Goal: Task Accomplishment & Management: Complete application form

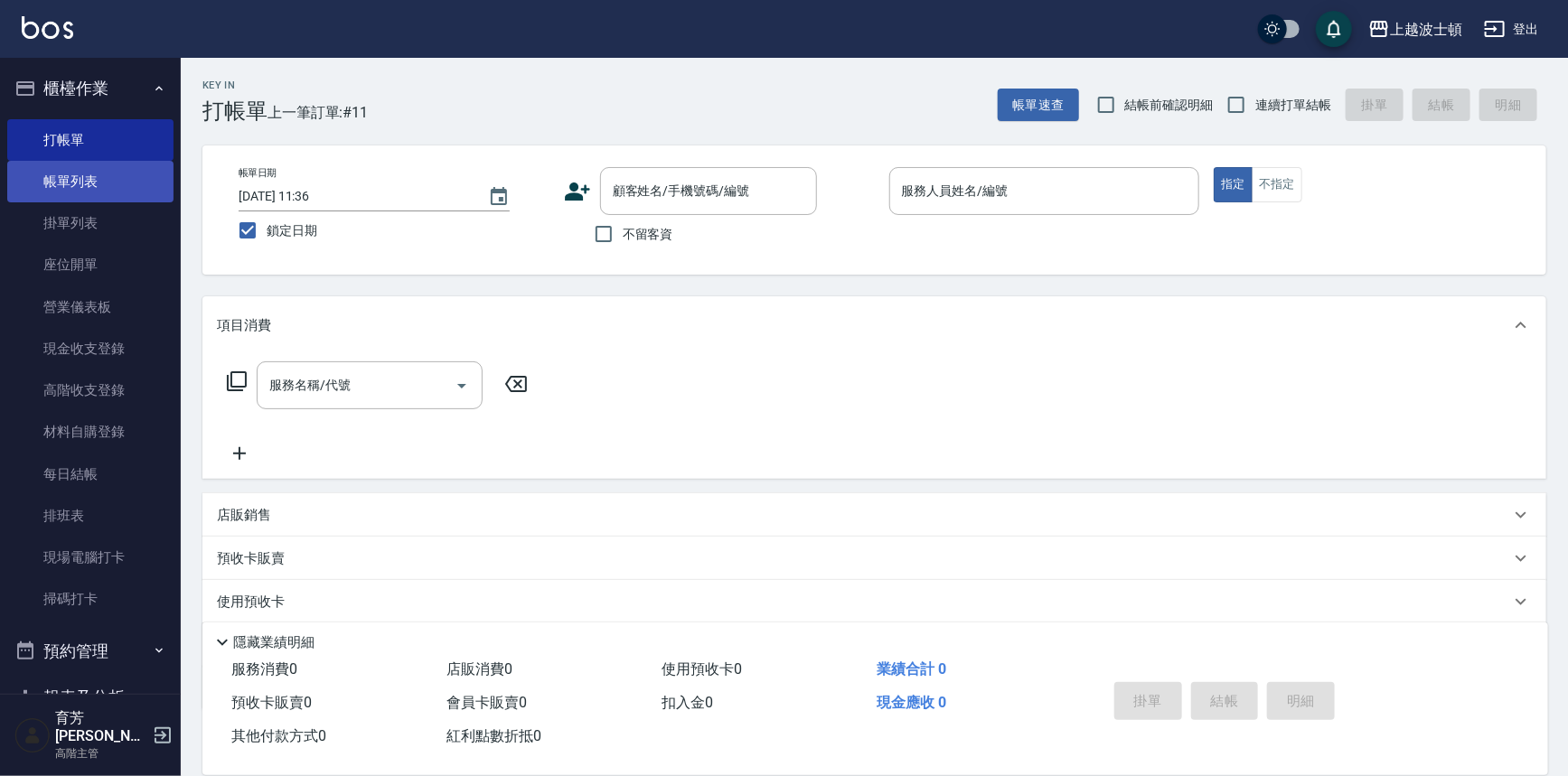
click at [91, 189] on link "帳單列表" at bounding box center [89, 181] width 166 height 42
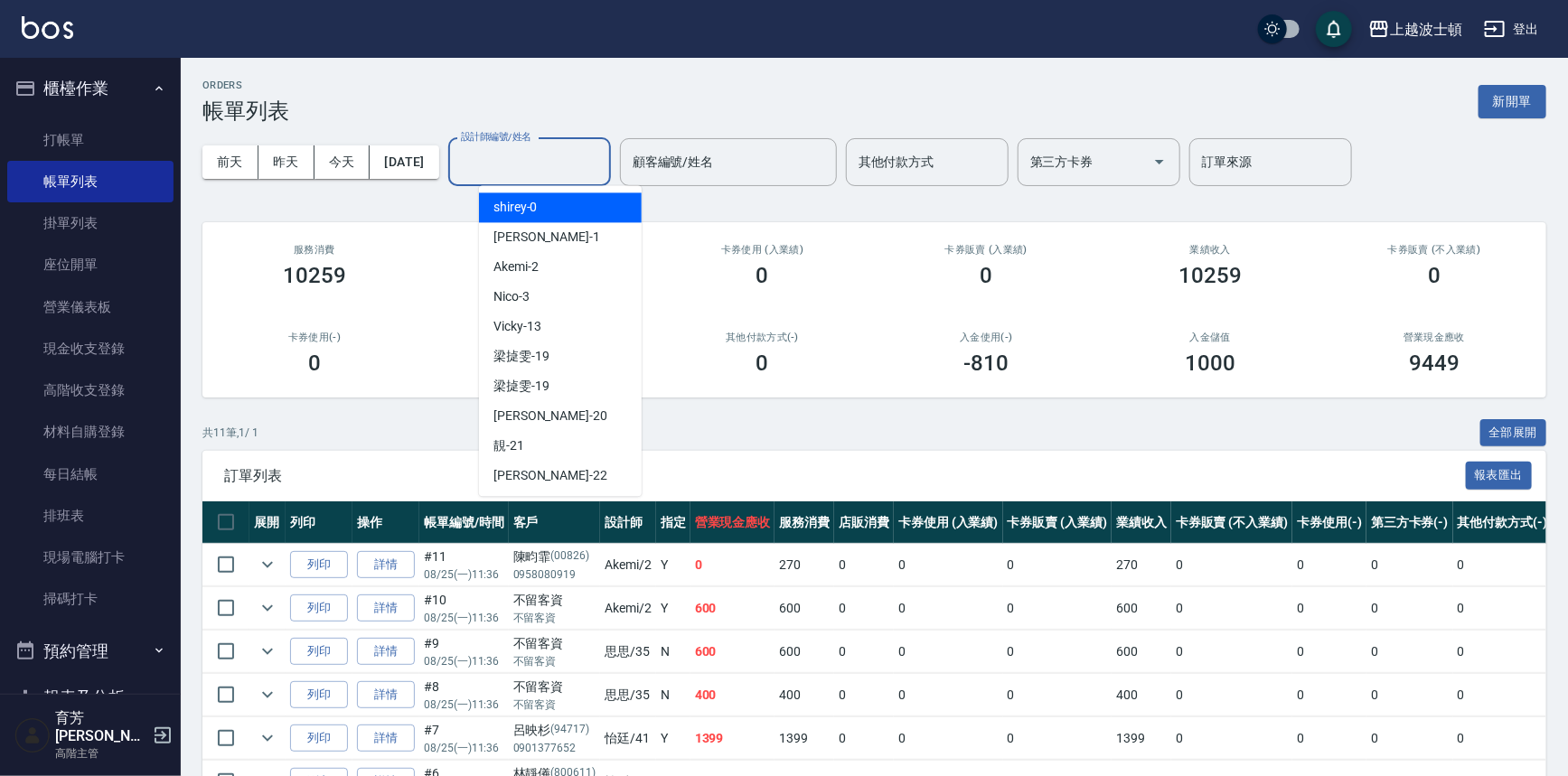
click at [541, 152] on div "設計師編號/姓名 設計師編號/姓名" at bounding box center [529, 161] width 162 height 48
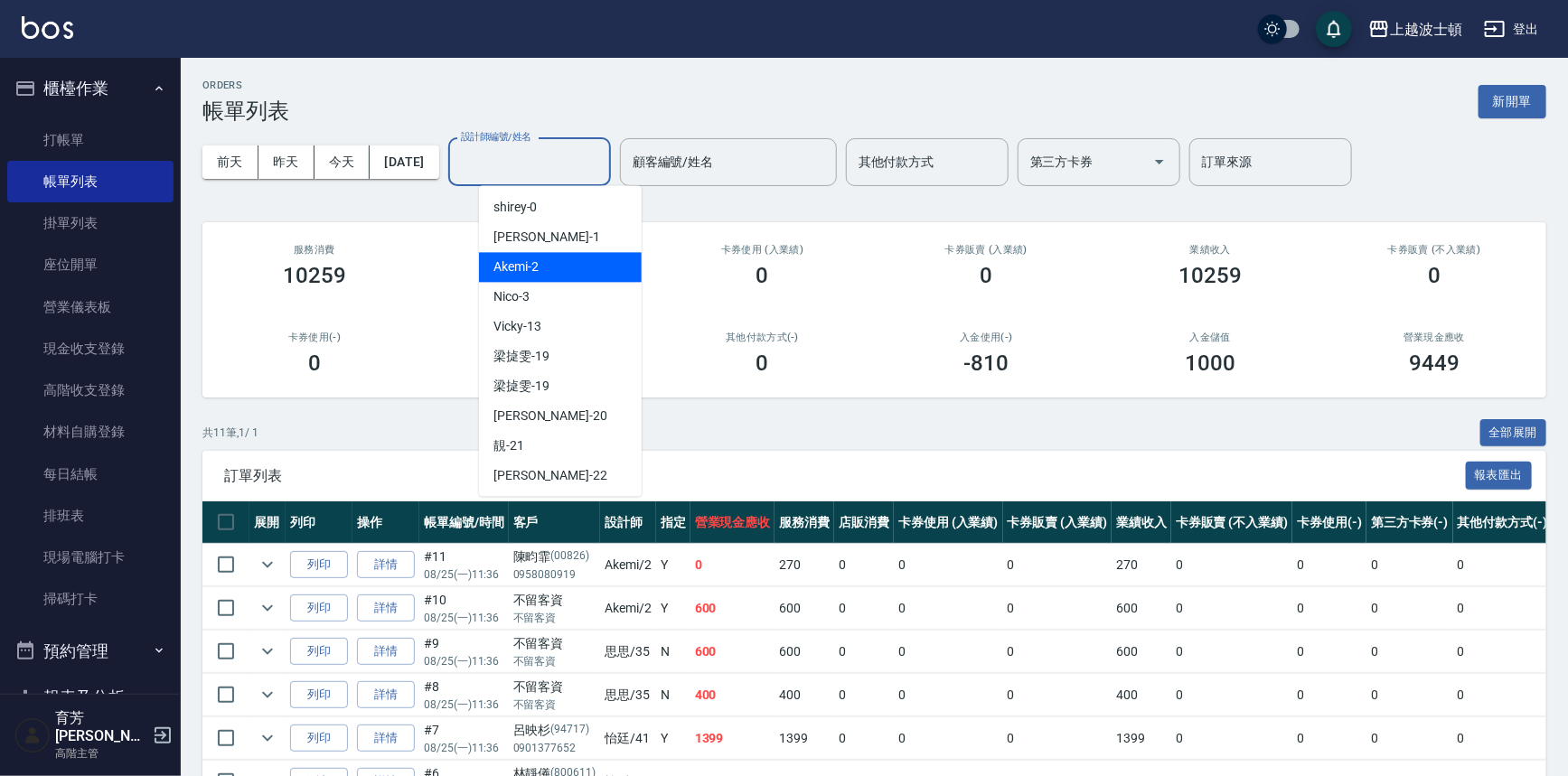
click at [567, 275] on div "Akemi -2" at bounding box center [560, 266] width 162 height 30
type input "Akemi-2"
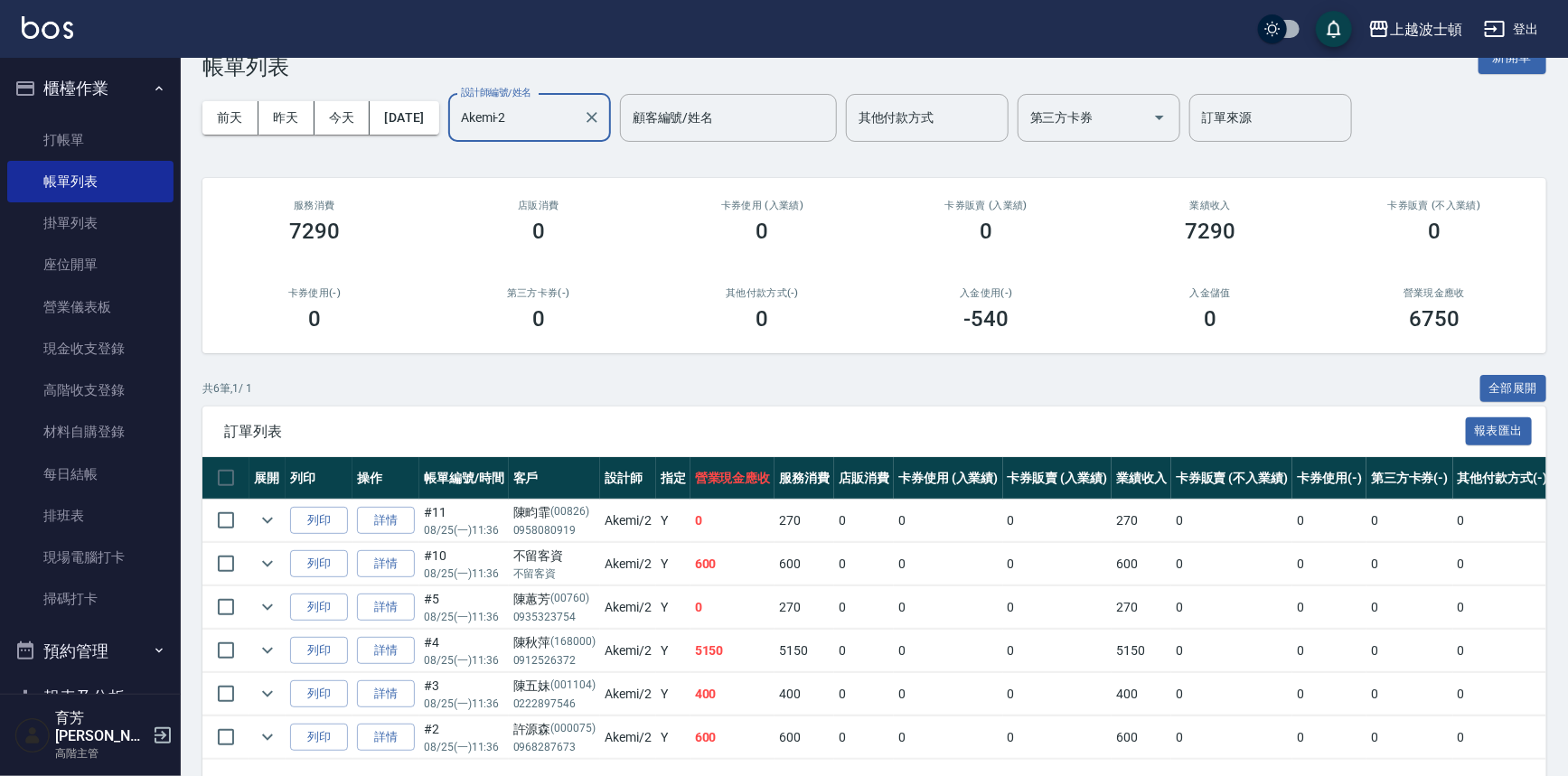
scroll to position [47, 0]
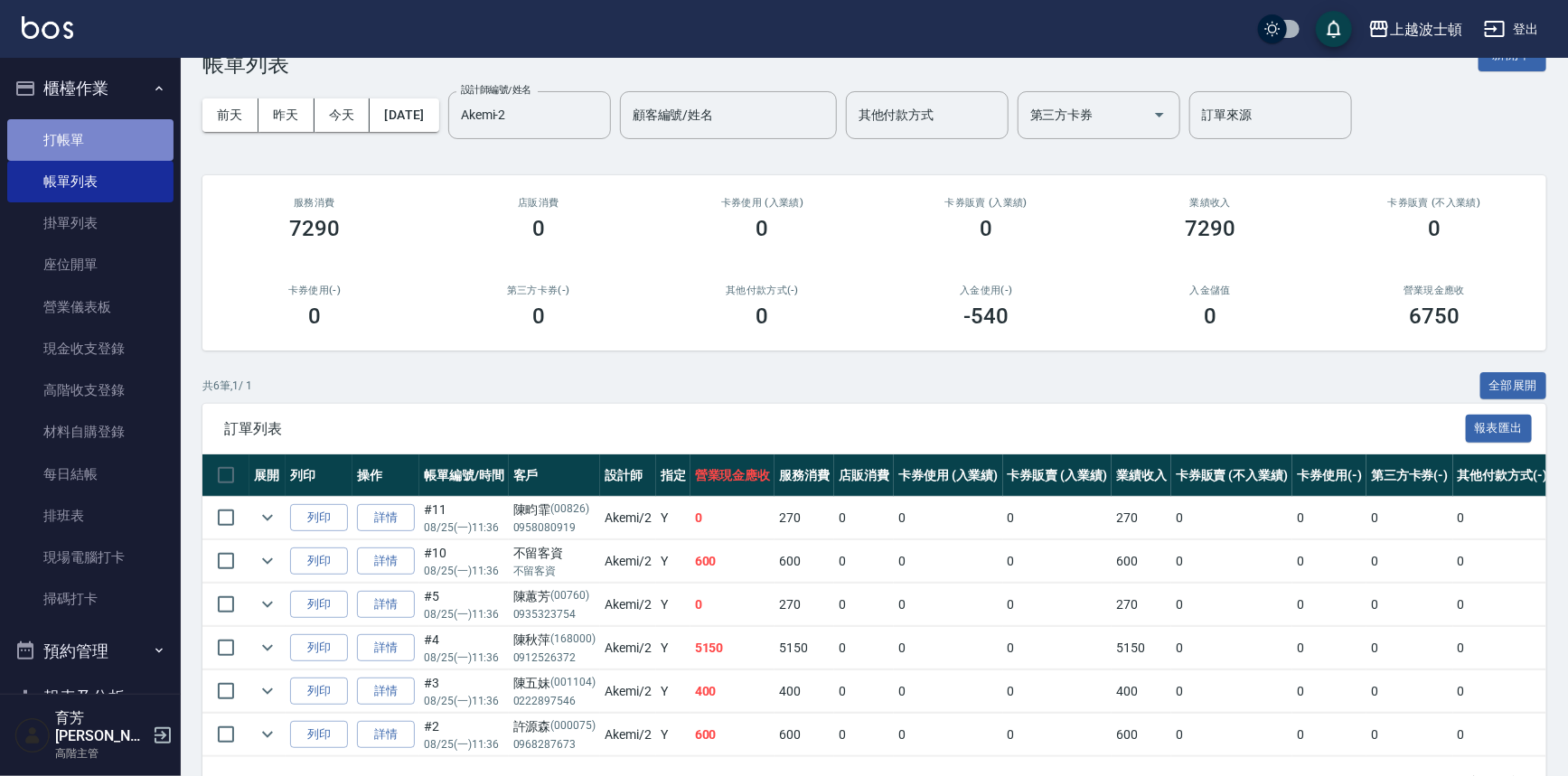
click at [98, 143] on link "打帳單" at bounding box center [89, 140] width 166 height 42
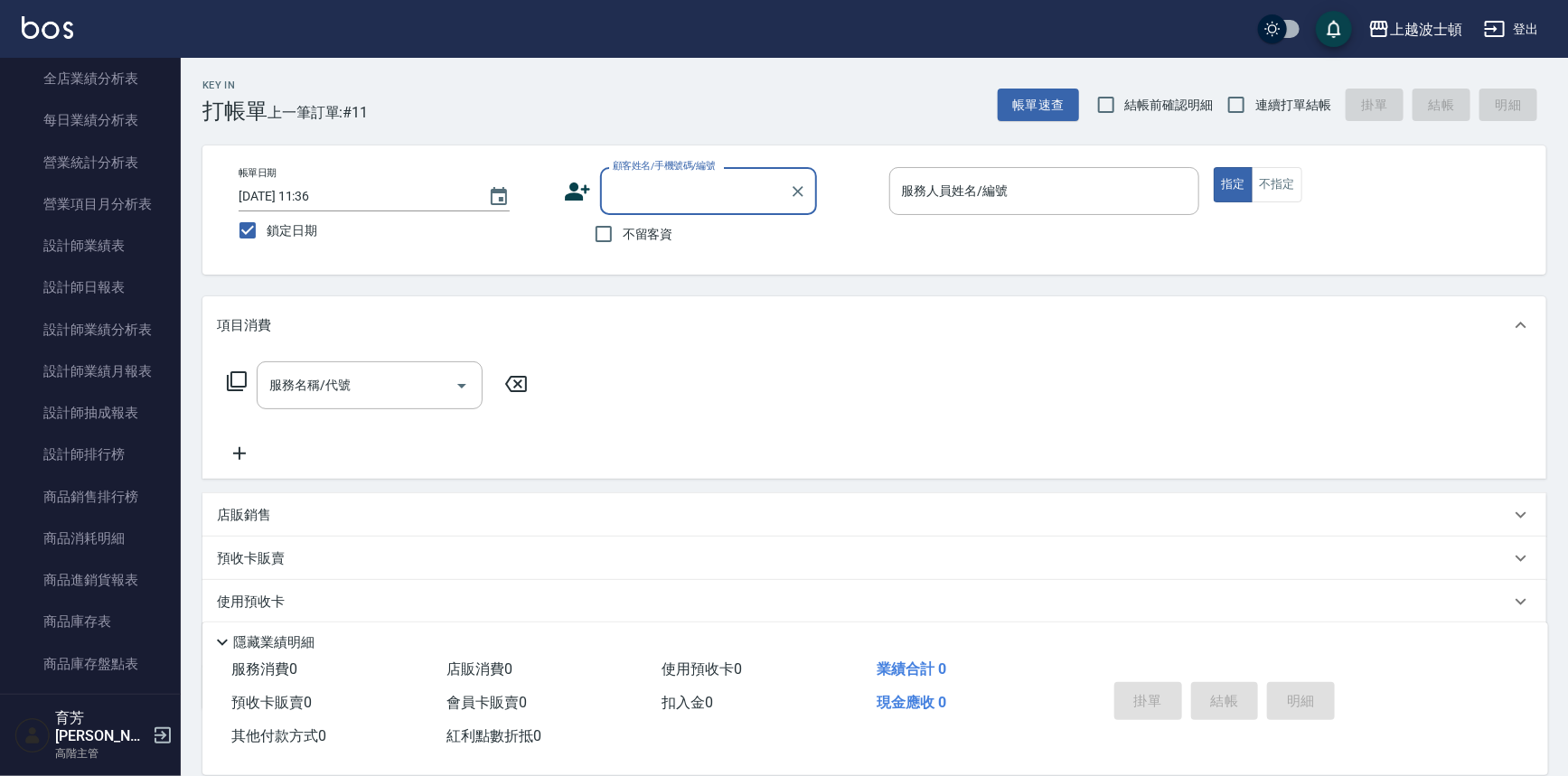
scroll to position [1266, 0]
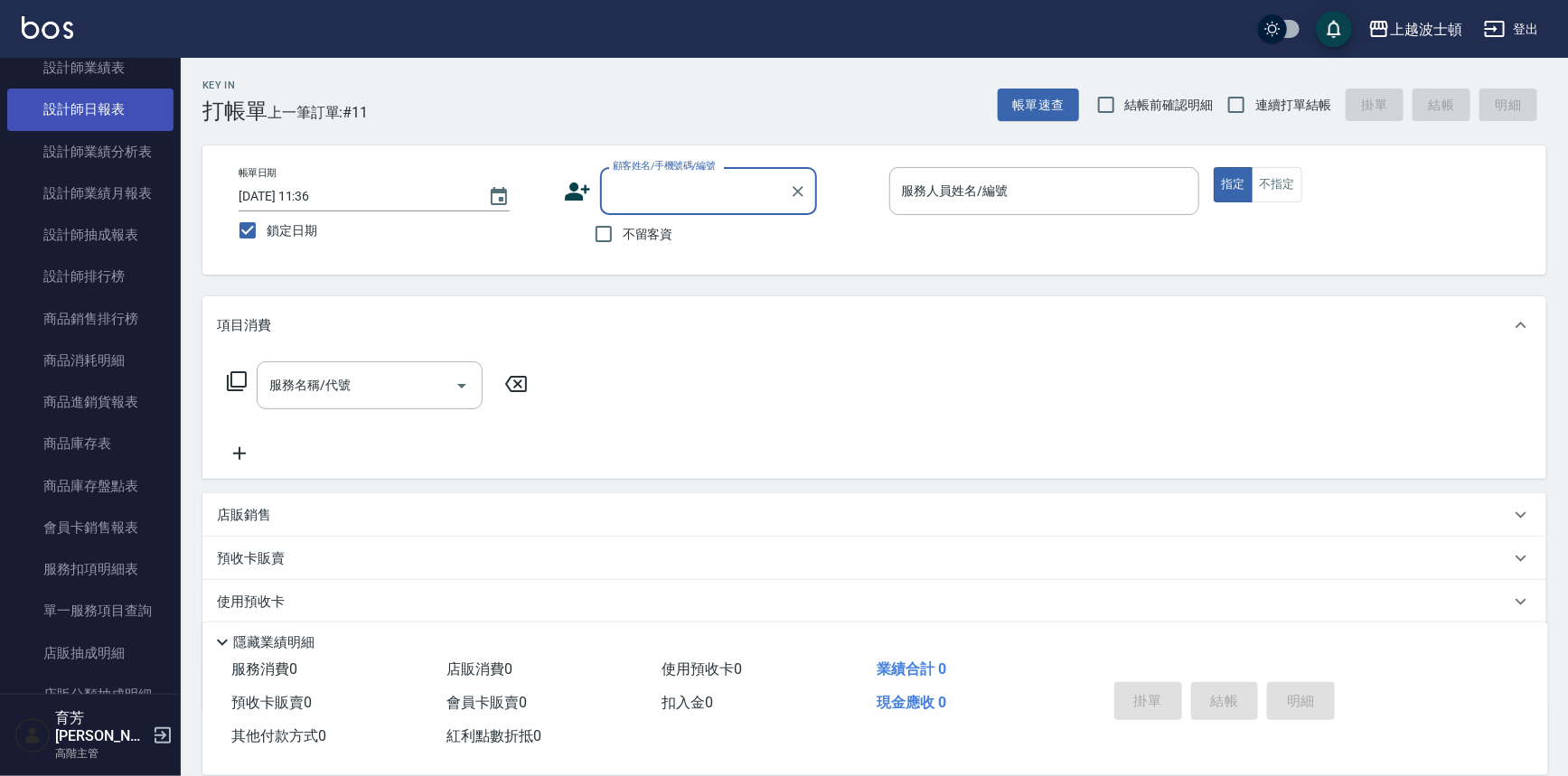
click at [134, 112] on link "設計師日報表" at bounding box center [89, 109] width 166 height 42
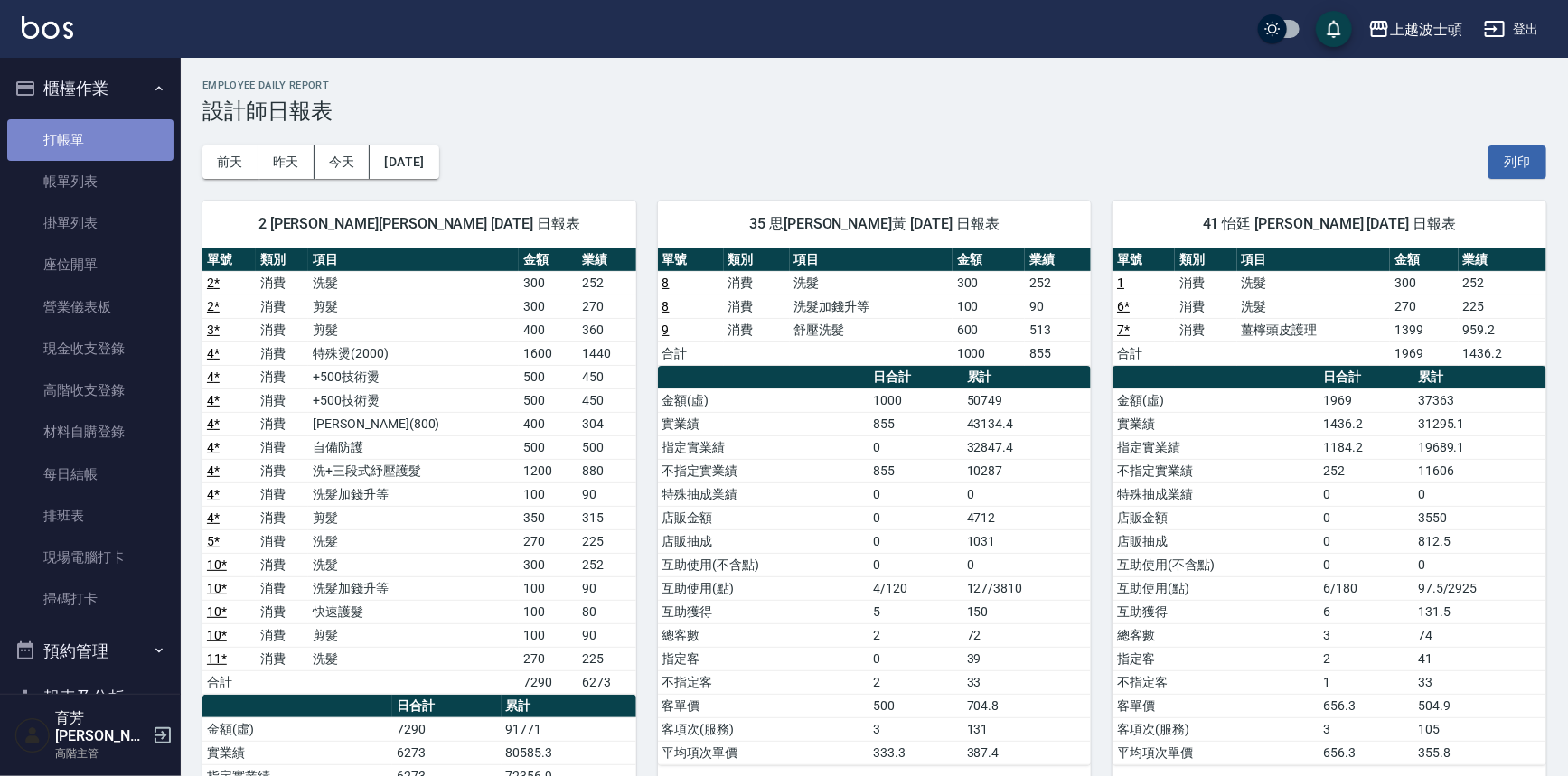
click at [97, 128] on link "打帳單" at bounding box center [89, 140] width 166 height 42
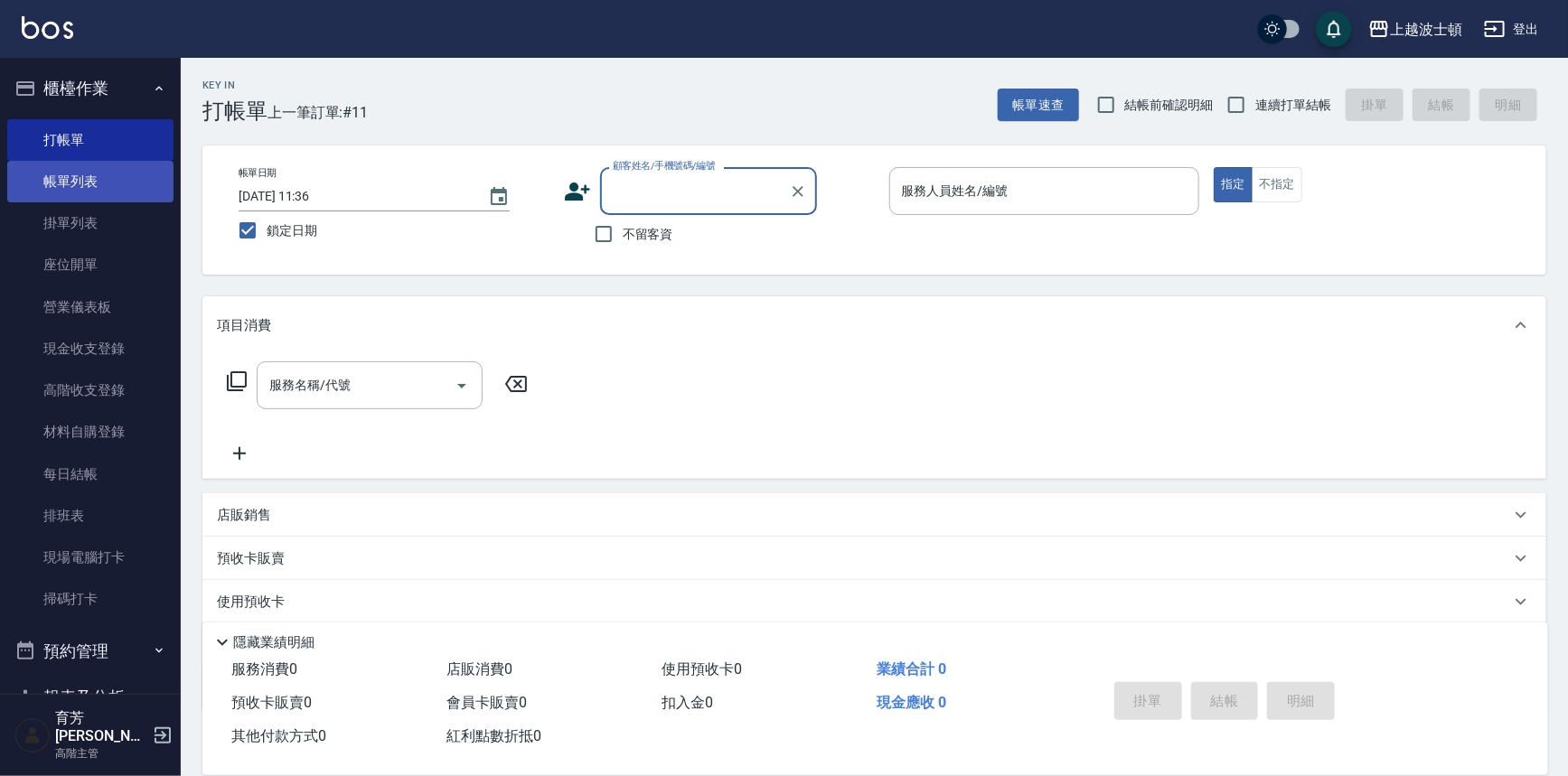
click at [76, 198] on link "帳單列表" at bounding box center [89, 181] width 166 height 42
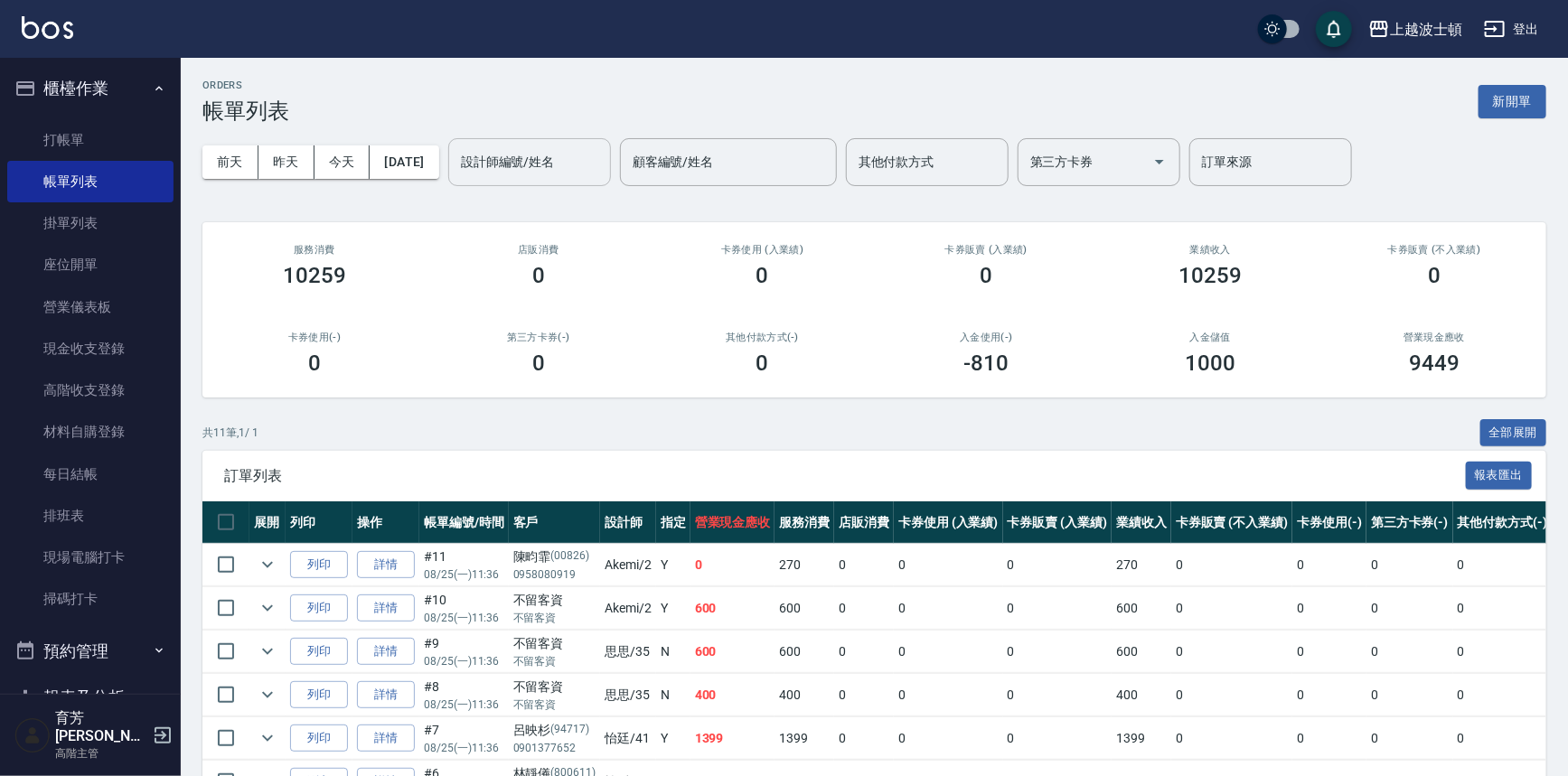
click at [592, 154] on input "設計師編號/姓名" at bounding box center [529, 162] width 147 height 32
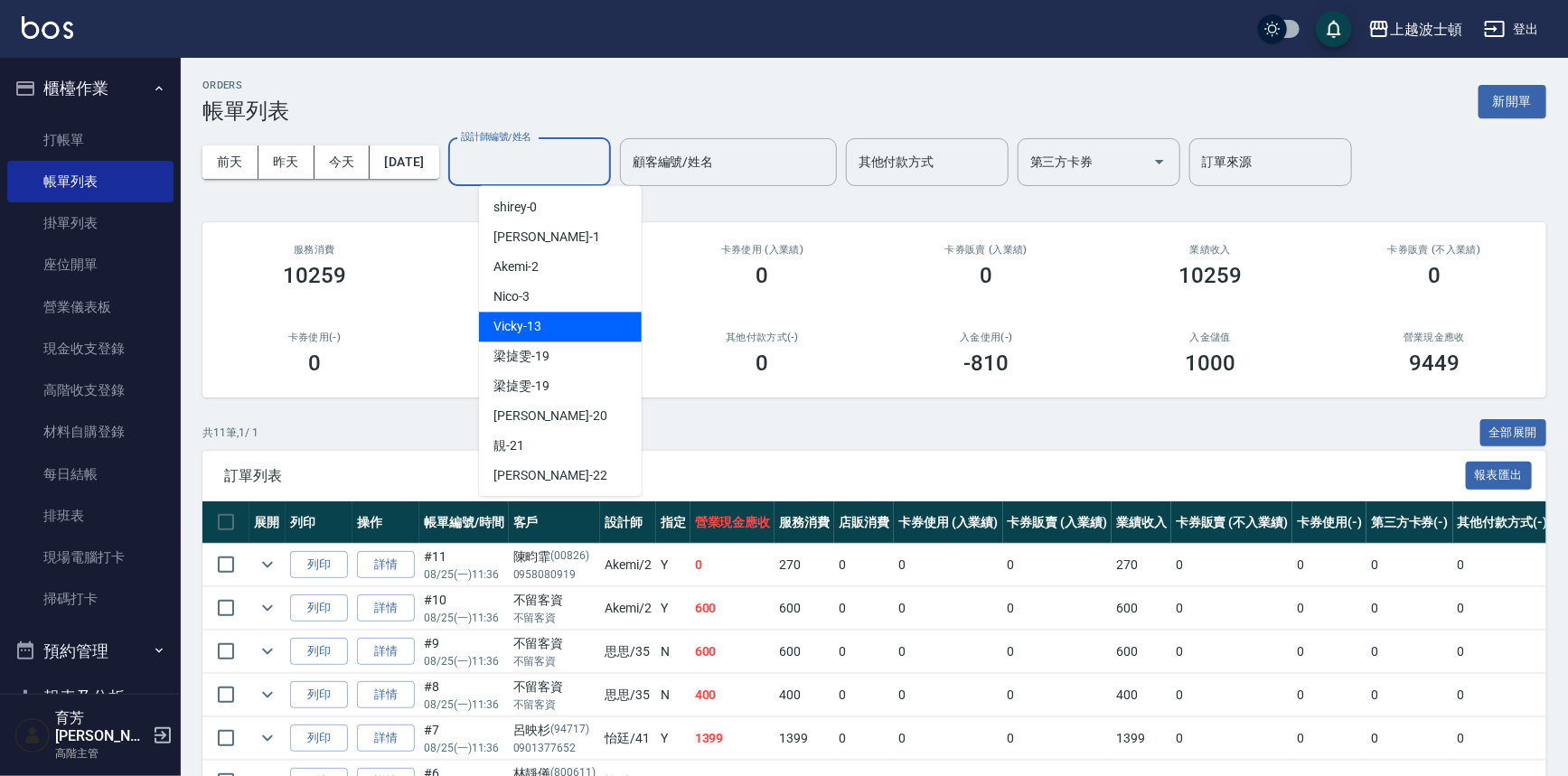
click at [550, 326] on div "Vicky -13" at bounding box center [560, 327] width 162 height 30
type input "Vicky-13"
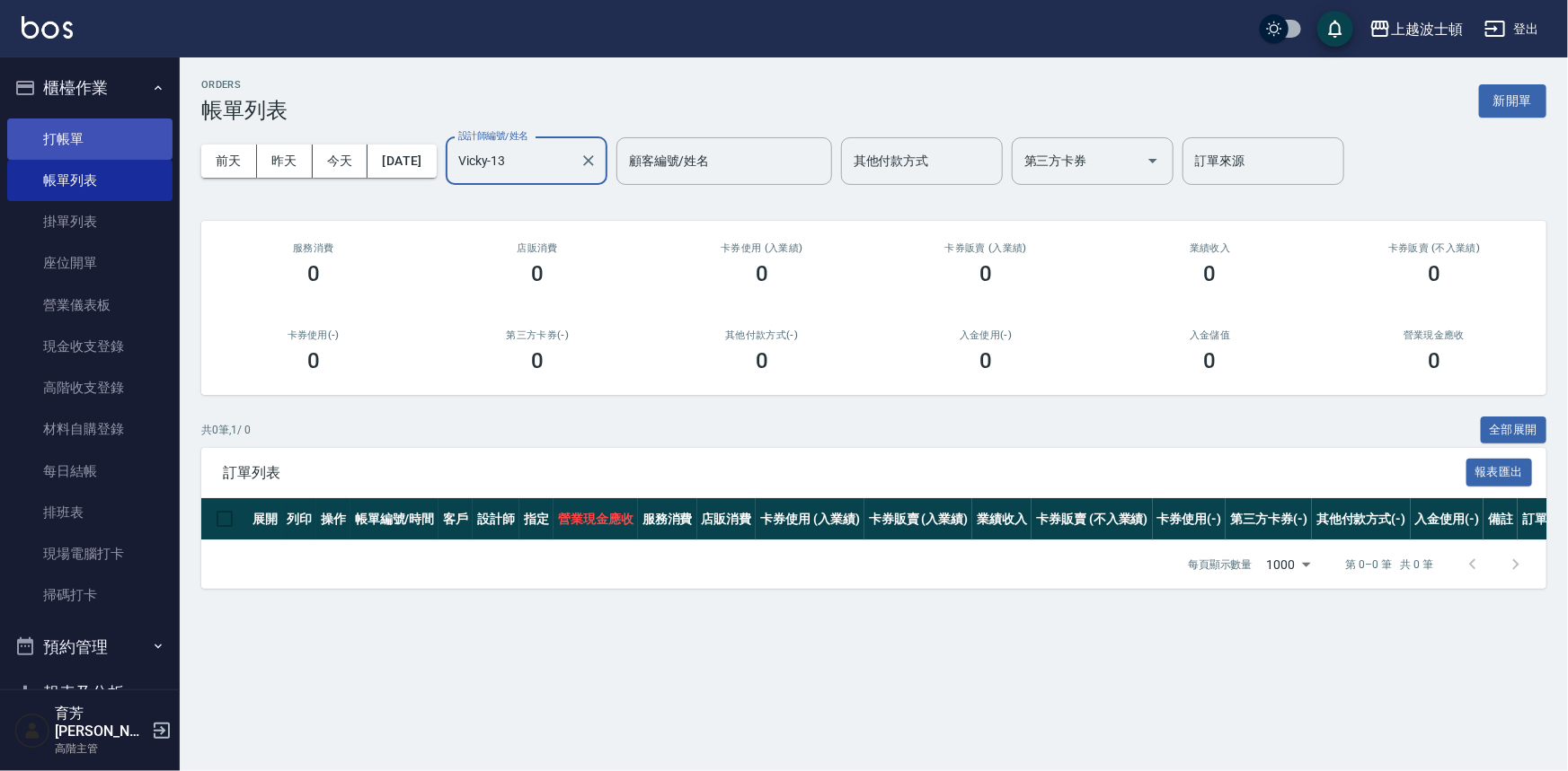
click at [71, 128] on link "打帳單" at bounding box center [89, 139] width 165 height 42
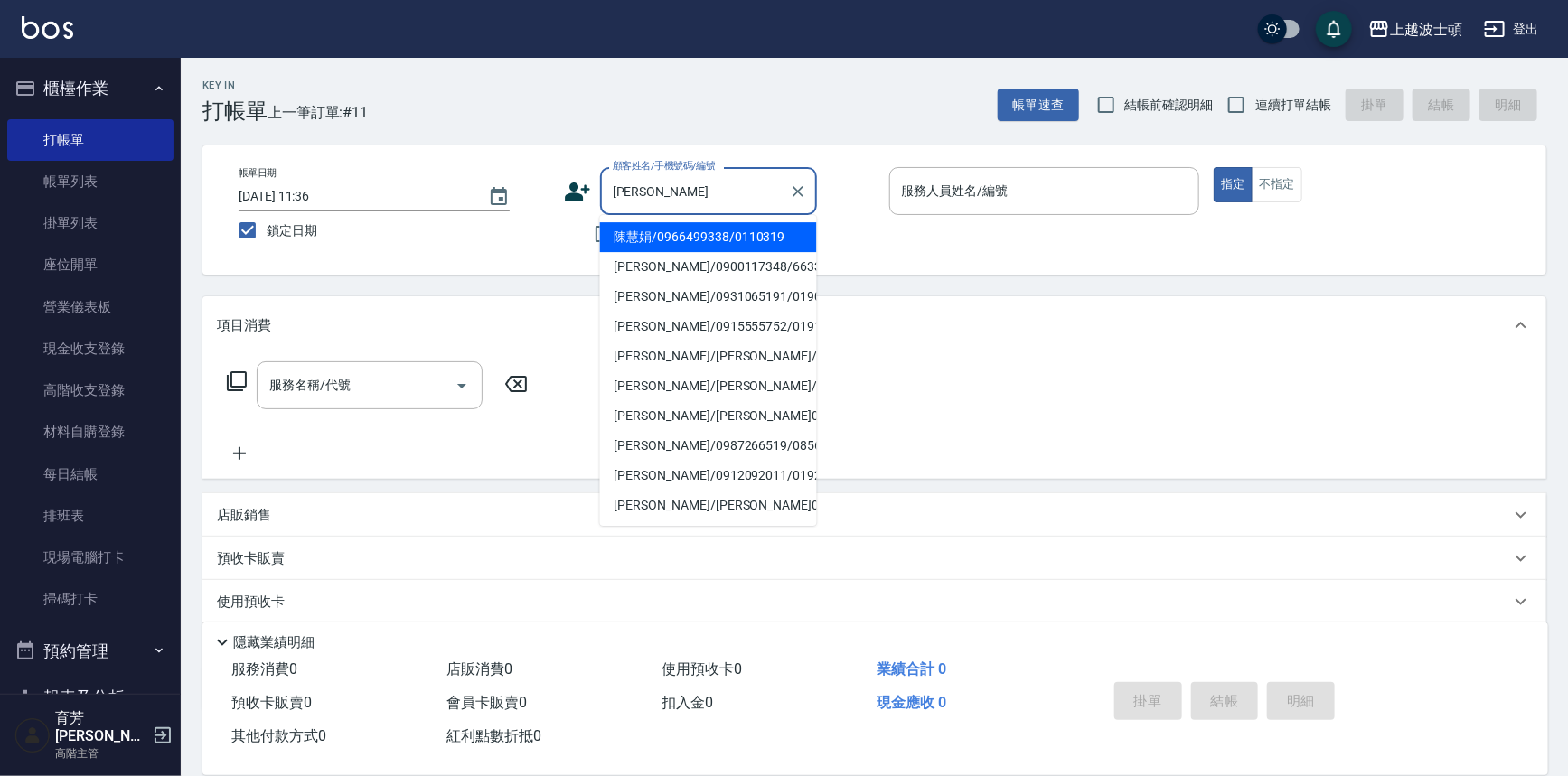
click at [650, 225] on li "陳慧娟/0966499338/0110319" at bounding box center [708, 237] width 217 height 30
type input "陳慧娟/0966499338/0110319"
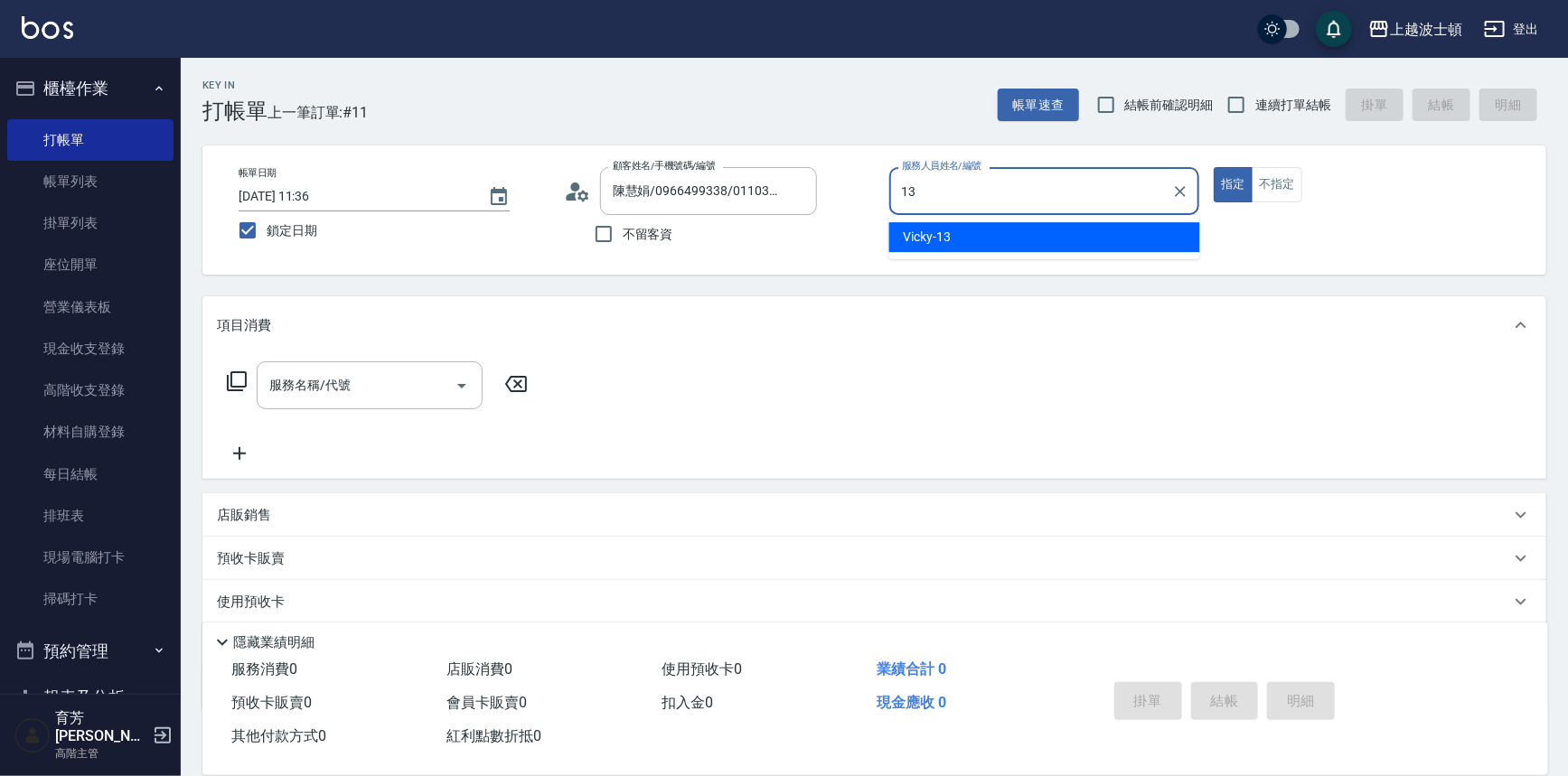
type input "Vicky-13"
type button "true"
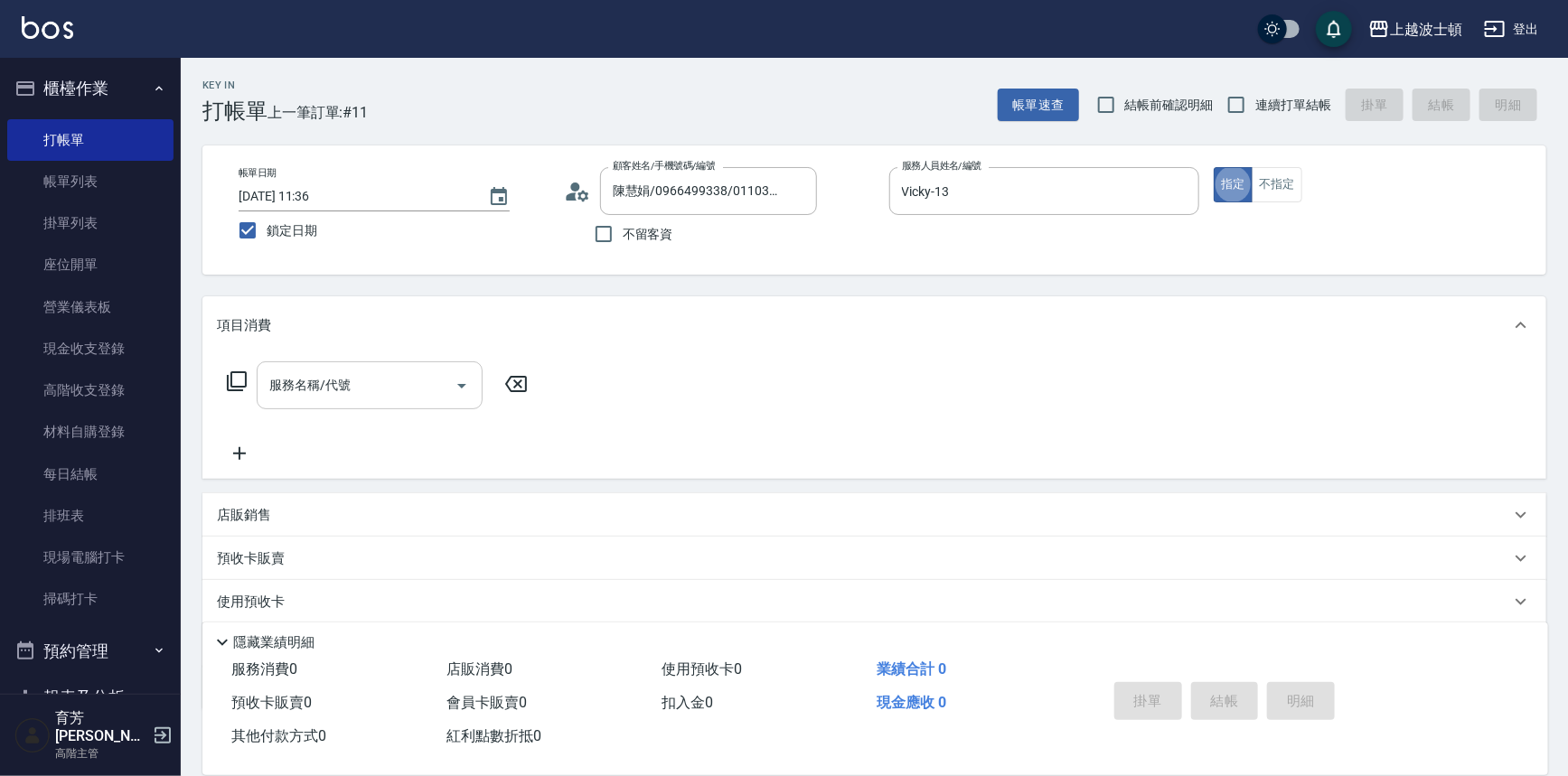
click at [352, 387] on input "服務名稱/代號" at bounding box center [356, 385] width 183 height 32
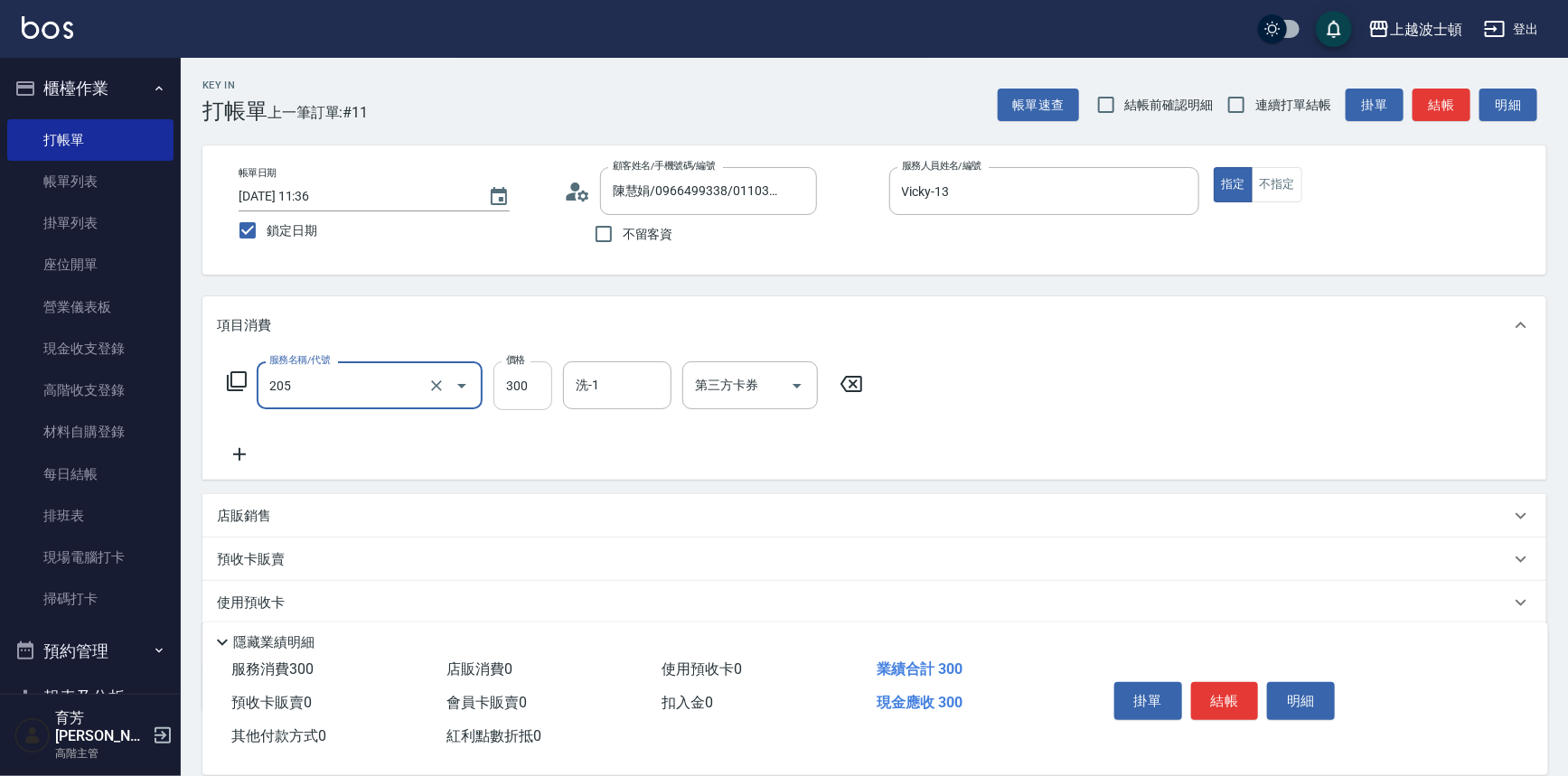
type input "洗髮(205)"
click at [509, 385] on input "300" at bounding box center [522, 386] width 58 height 49
type input "270"
click at [682, 411] on div "服務名稱/代號 洗髮(205) 服務名稱/代號 價格 270 價格 洗-1 洗-1 第三方卡券 第三方卡券" at bounding box center [545, 413] width 657 height 104
click at [654, 388] on input "洗-1" at bounding box center [616, 385] width 92 height 32
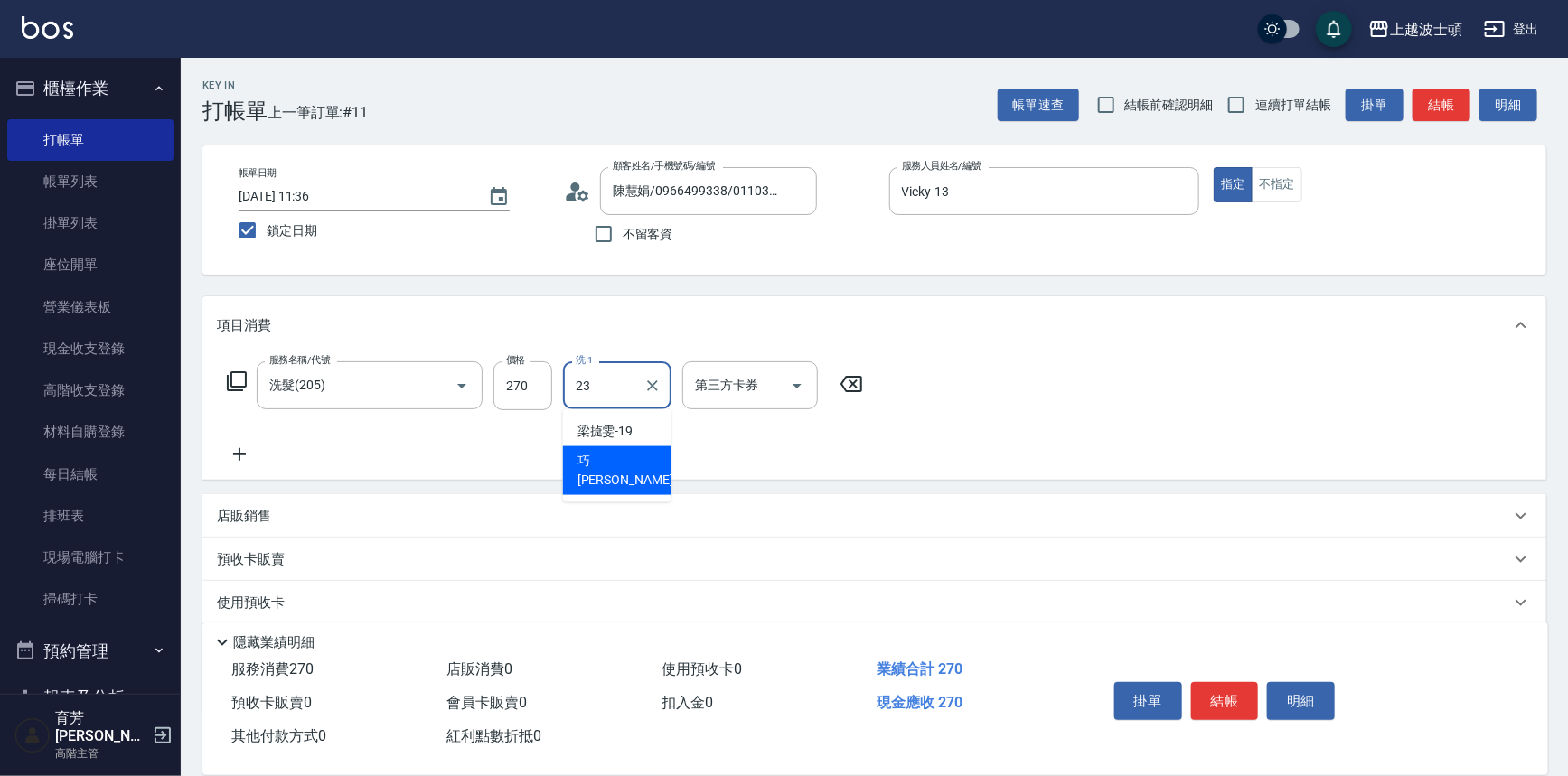
type input "[PERSON_NAME]-23"
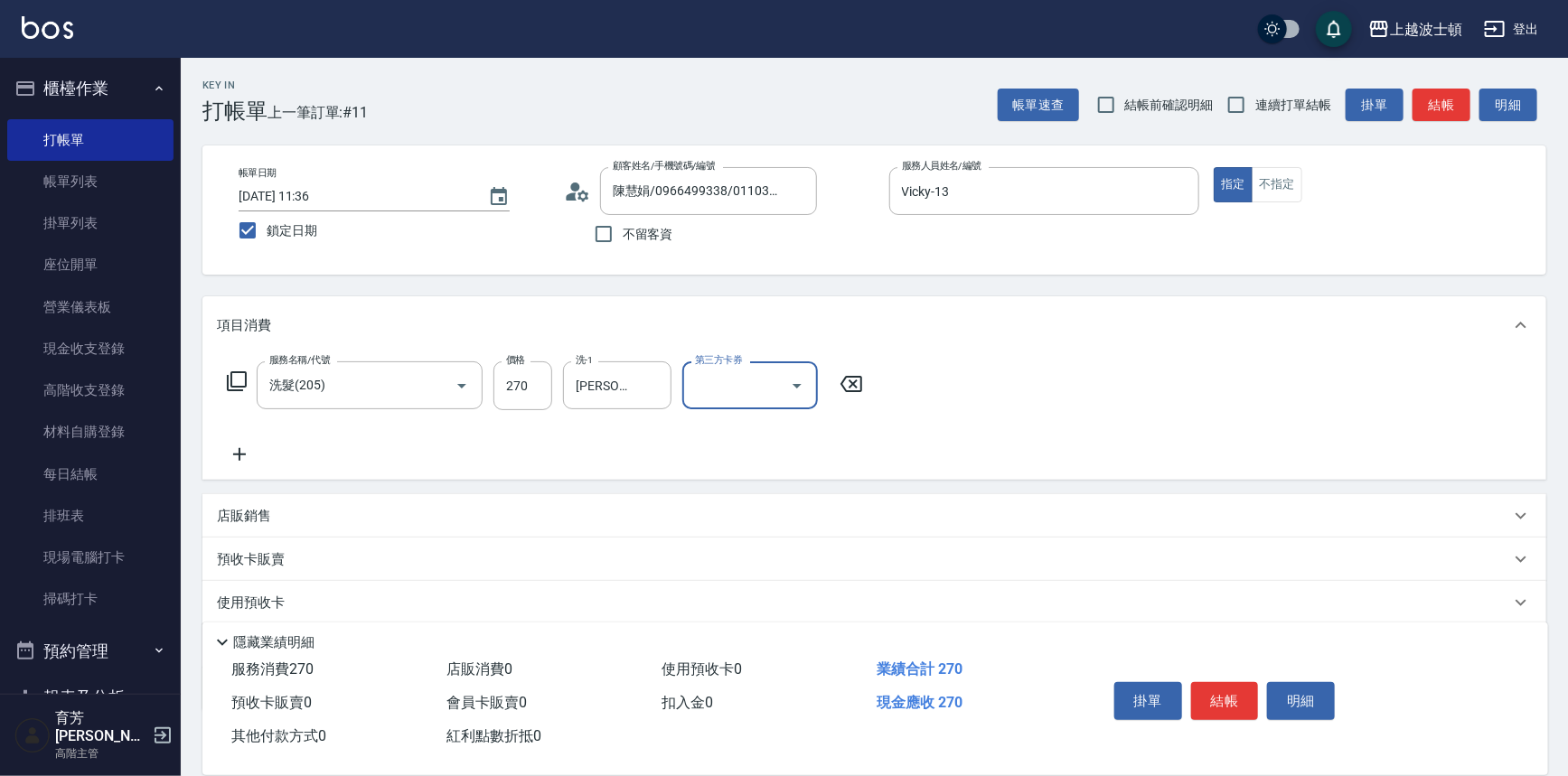
scroll to position [105, 0]
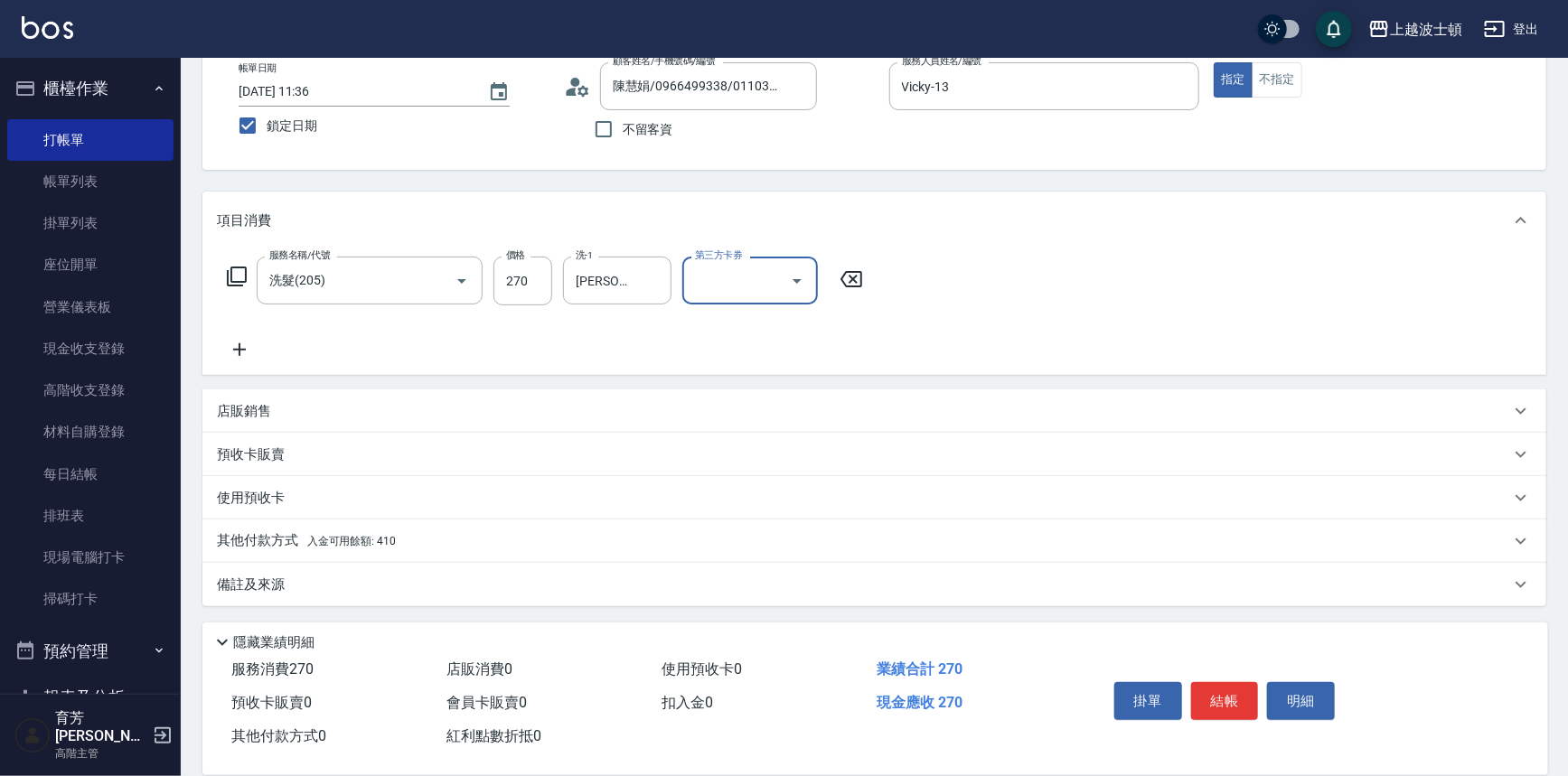
click at [275, 522] on div "其他付款方式 入金可用餘額: 410" at bounding box center [874, 541] width 1343 height 44
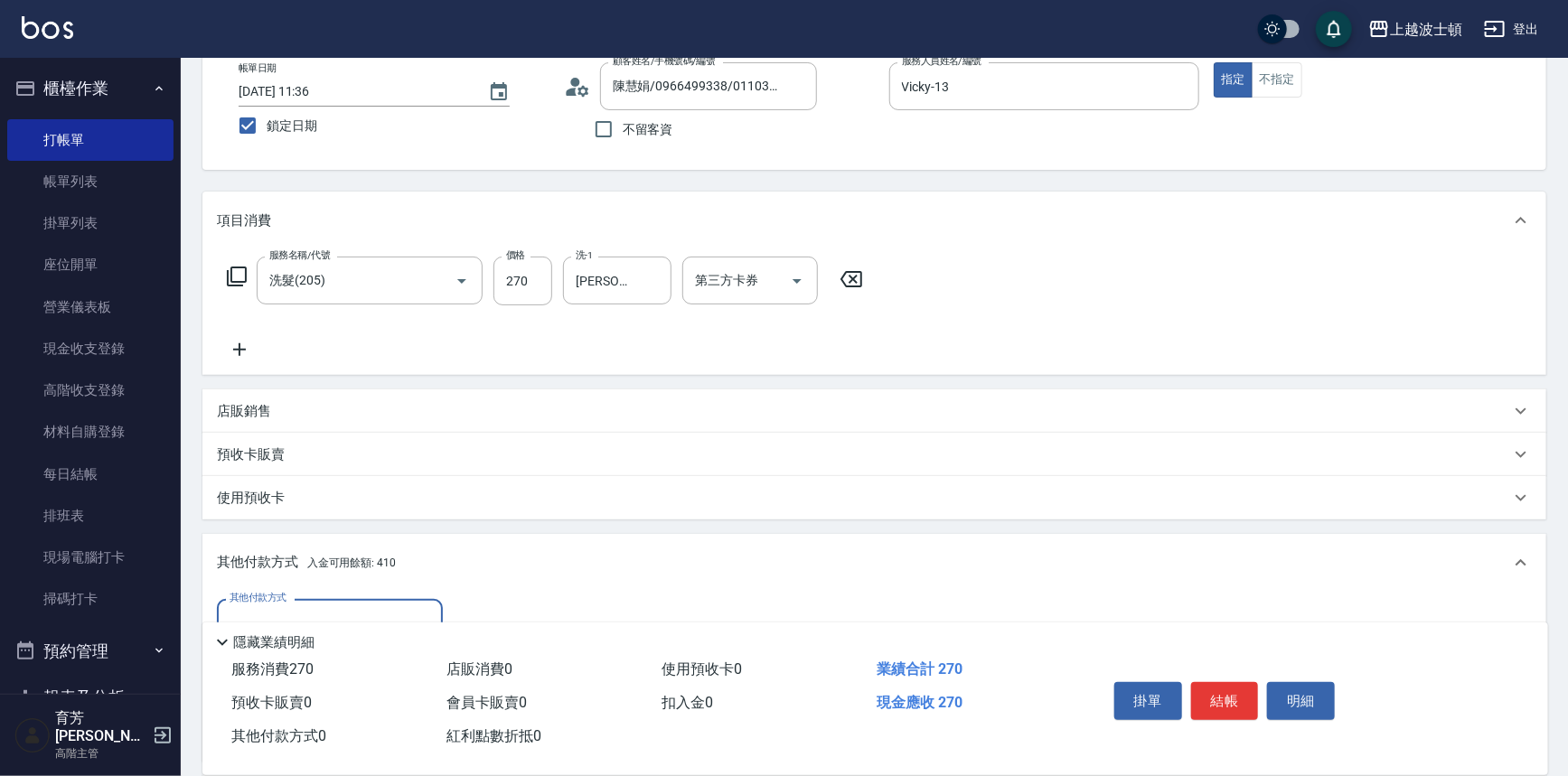
scroll to position [298, 0]
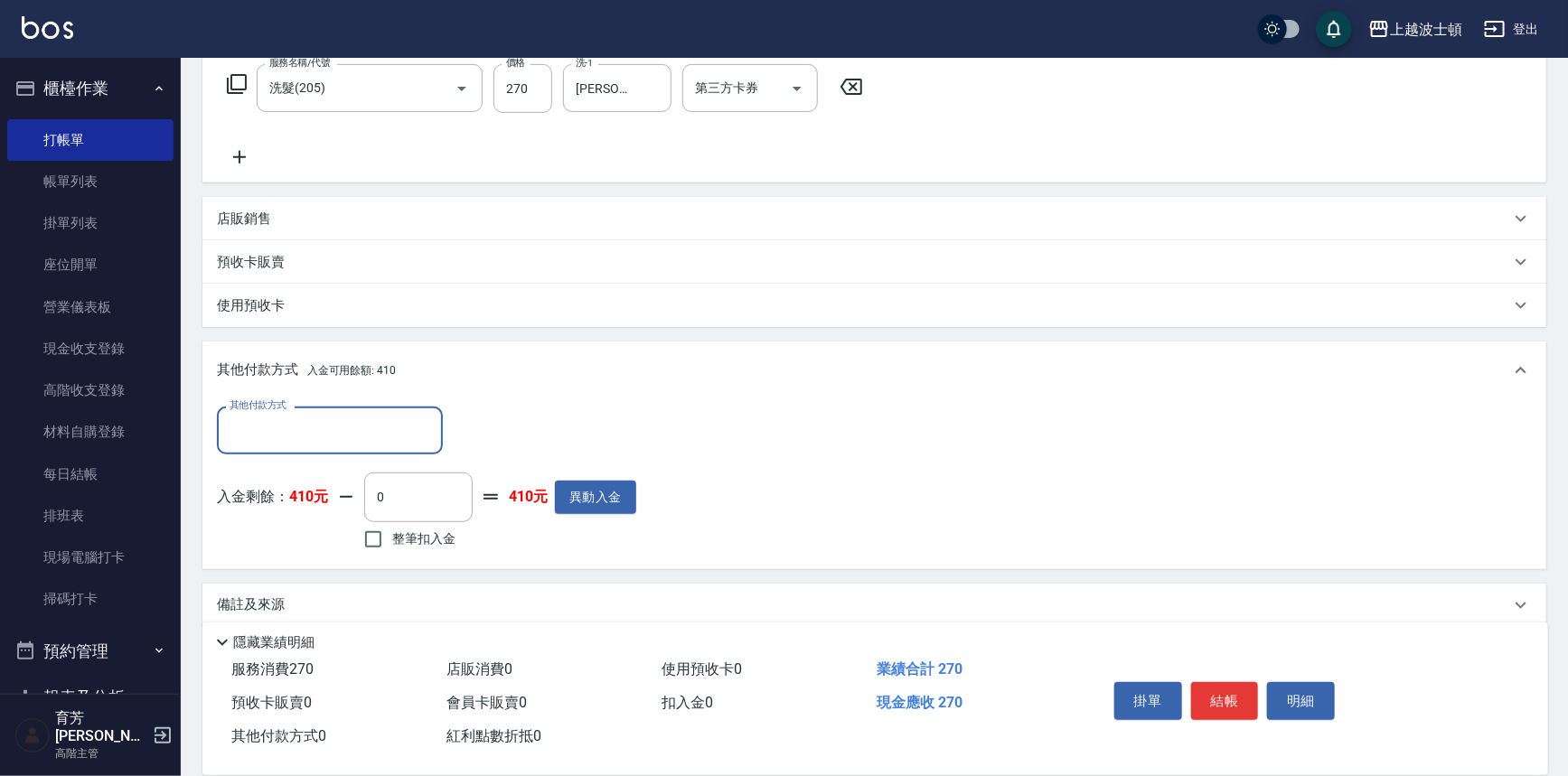
click at [437, 542] on span "整筆扣入金" at bounding box center [423, 540] width 63 height 19
click at [392, 542] on input "整筆扣入金" at bounding box center [372, 539] width 38 height 38
checkbox input "true"
type input "270"
click at [1223, 689] on button "結帳" at bounding box center [1225, 701] width 68 height 38
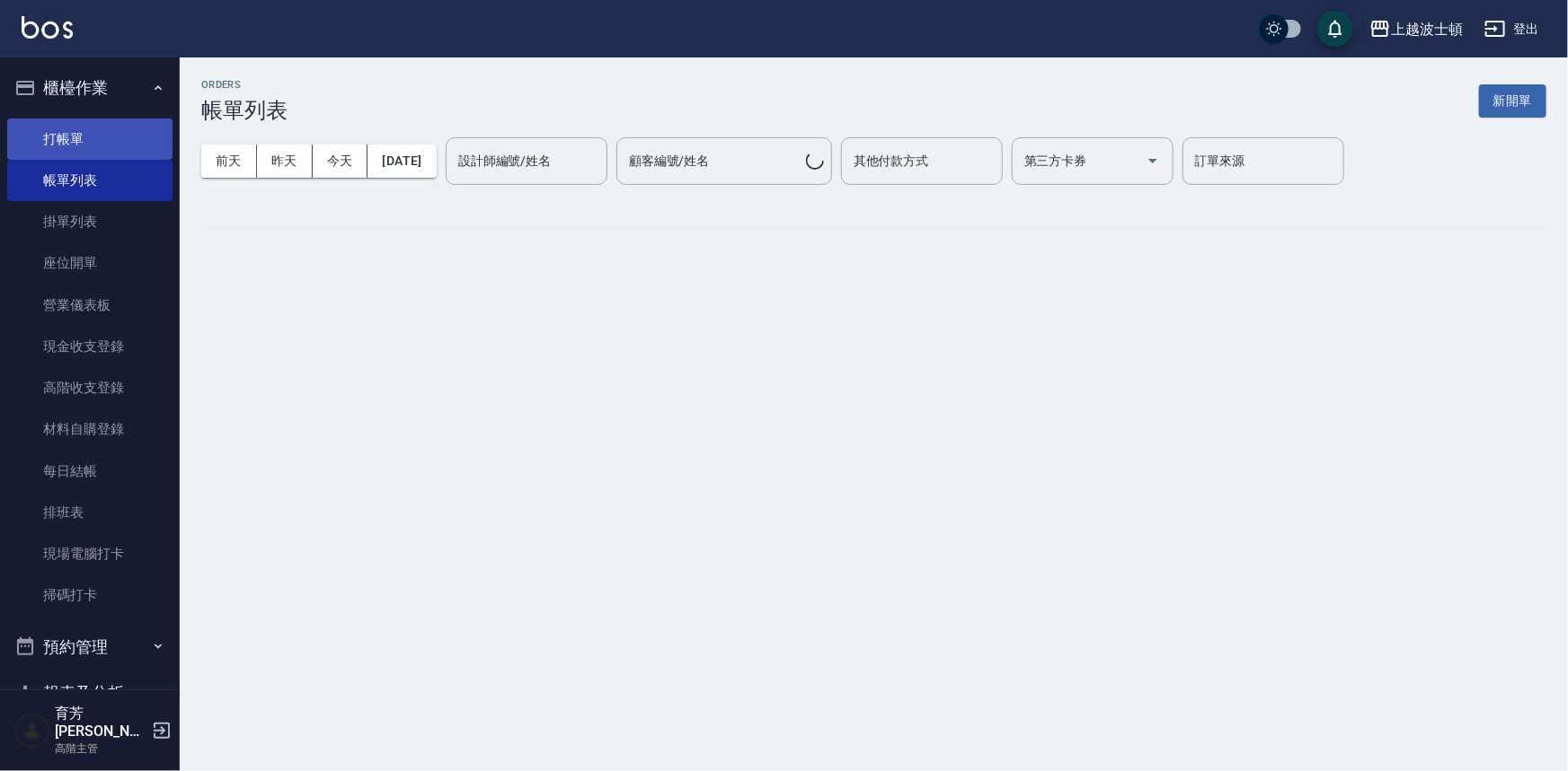
click at [52, 141] on link "打帳單" at bounding box center [89, 139] width 165 height 42
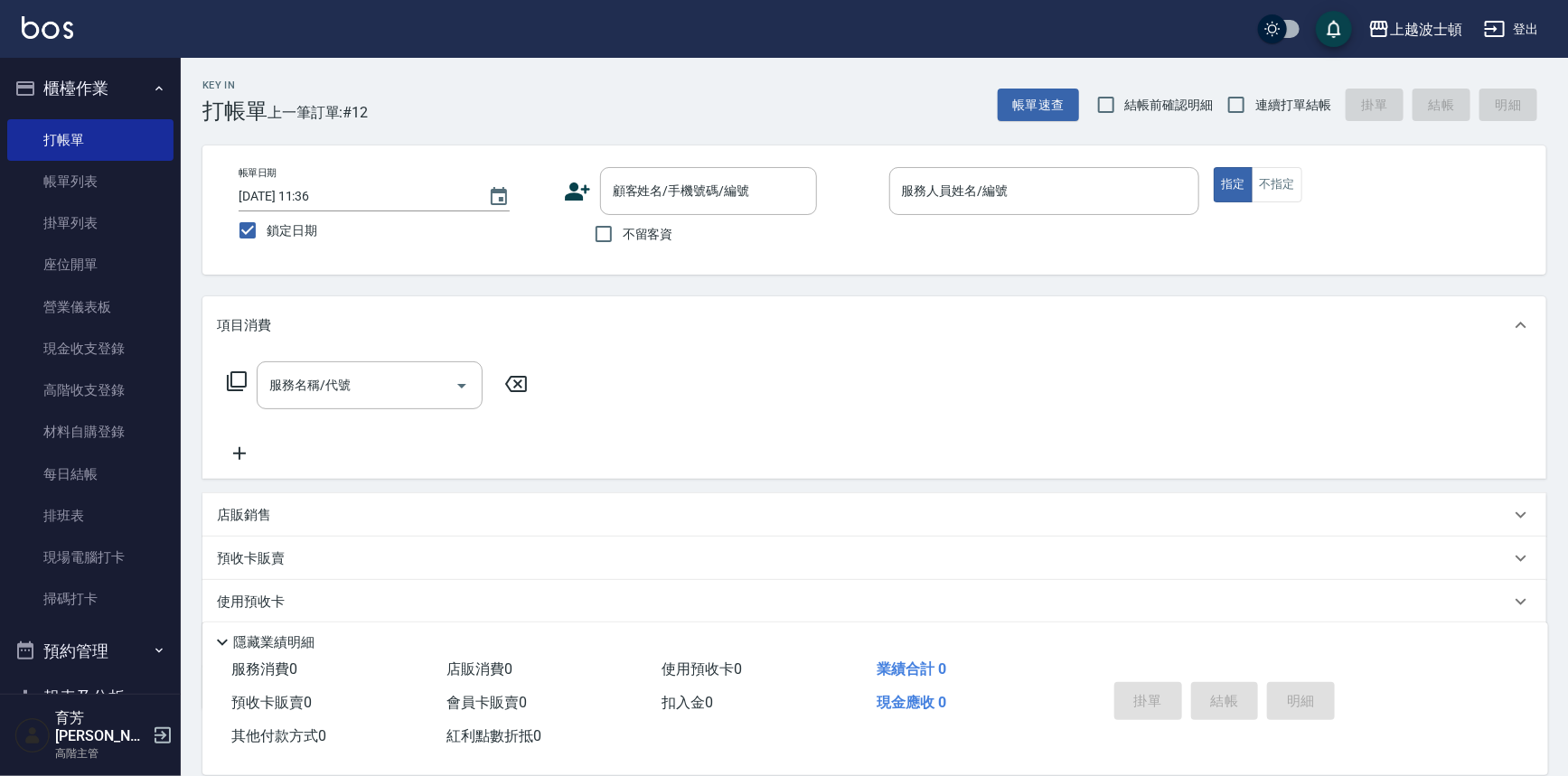
click at [625, 235] on span "不留客資" at bounding box center [647, 234] width 51 height 19
click at [622, 235] on input "不留客資" at bounding box center [603, 233] width 38 height 38
checkbox input "true"
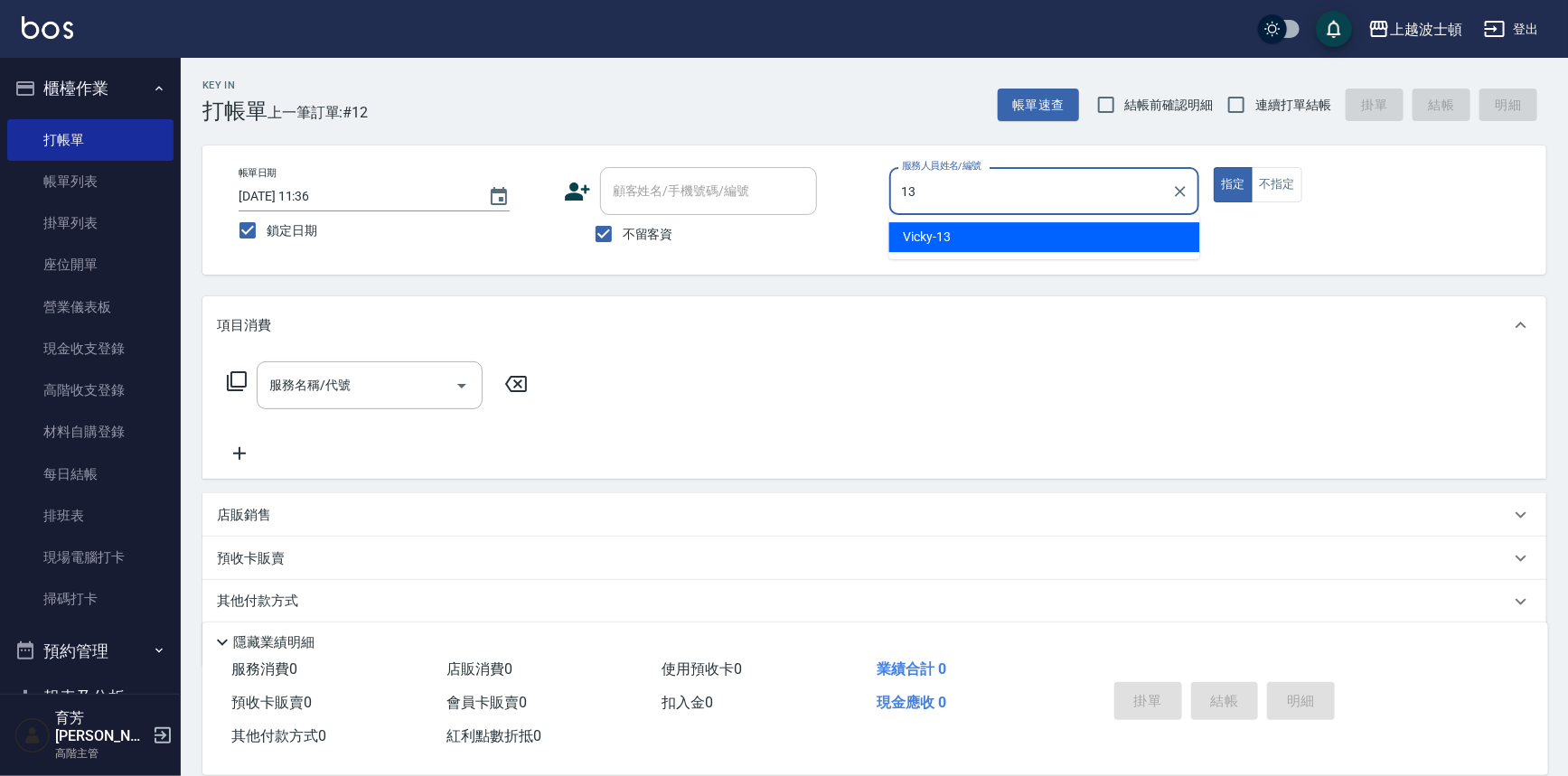
type input "Vicky-13"
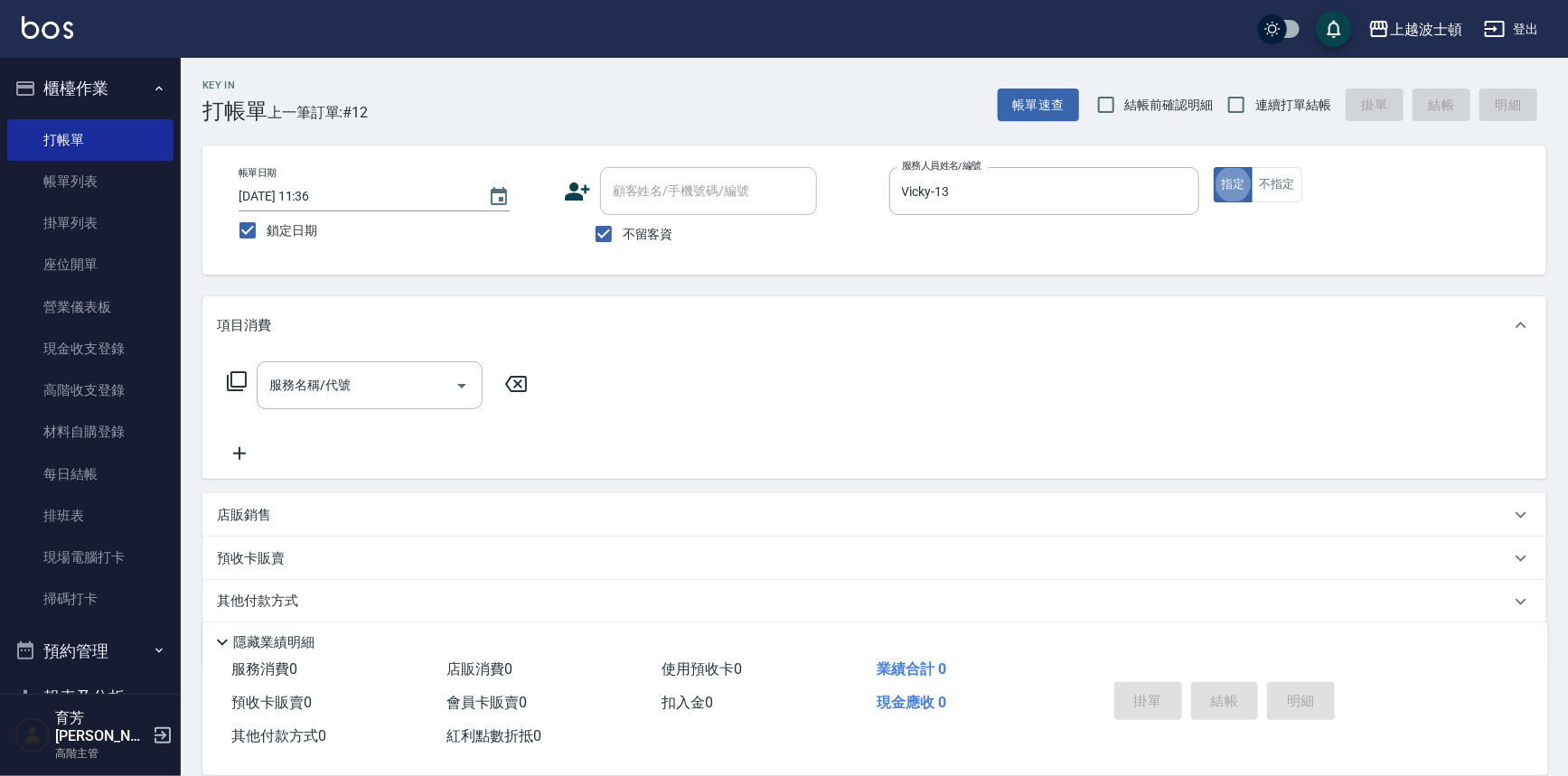
type button "true"
click at [304, 397] on input "服務名稱/代號" at bounding box center [356, 385] width 183 height 32
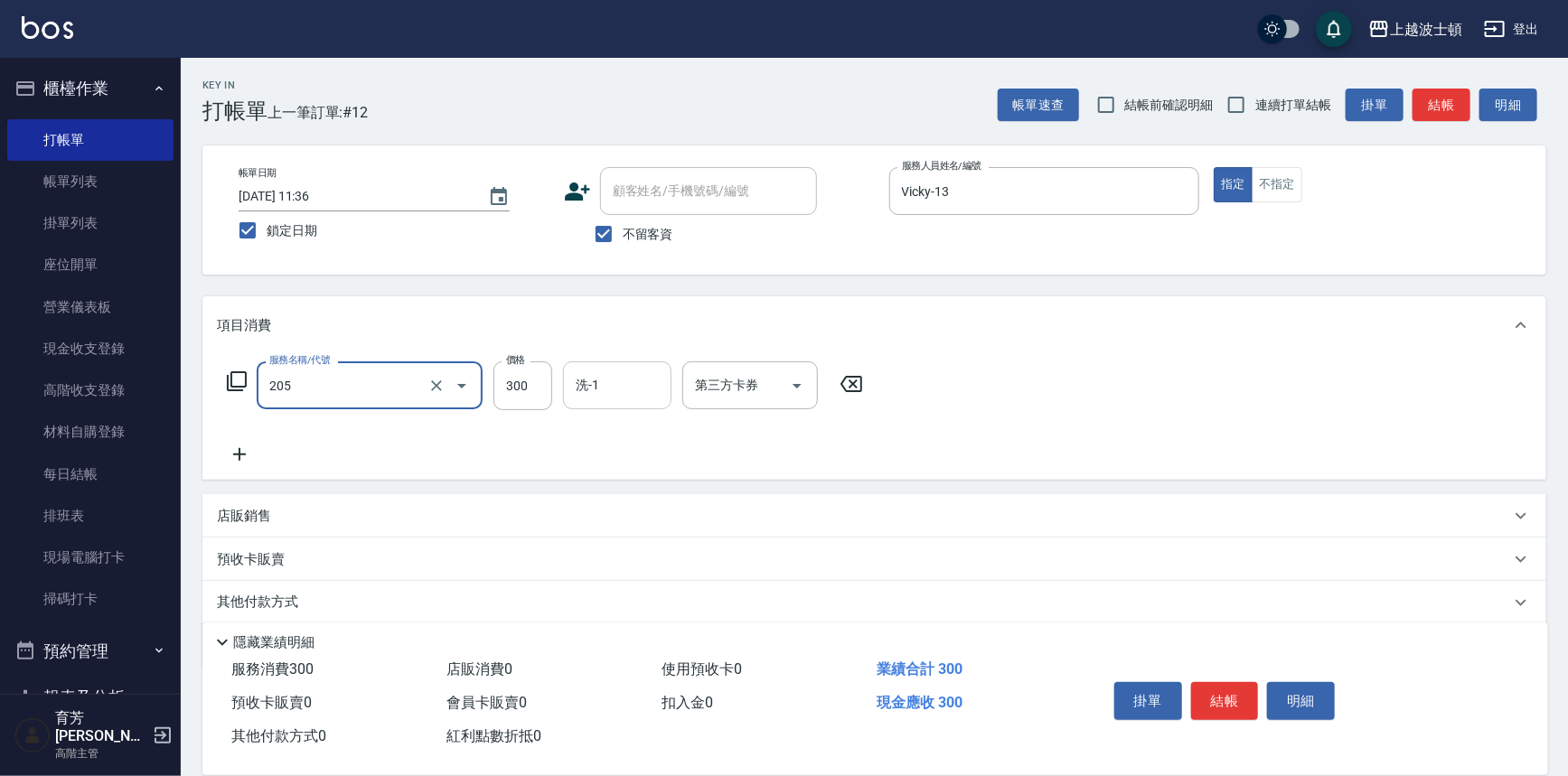
type input "洗髮(205)"
click at [648, 373] on input "洗-1" at bounding box center [616, 385] width 92 height 32
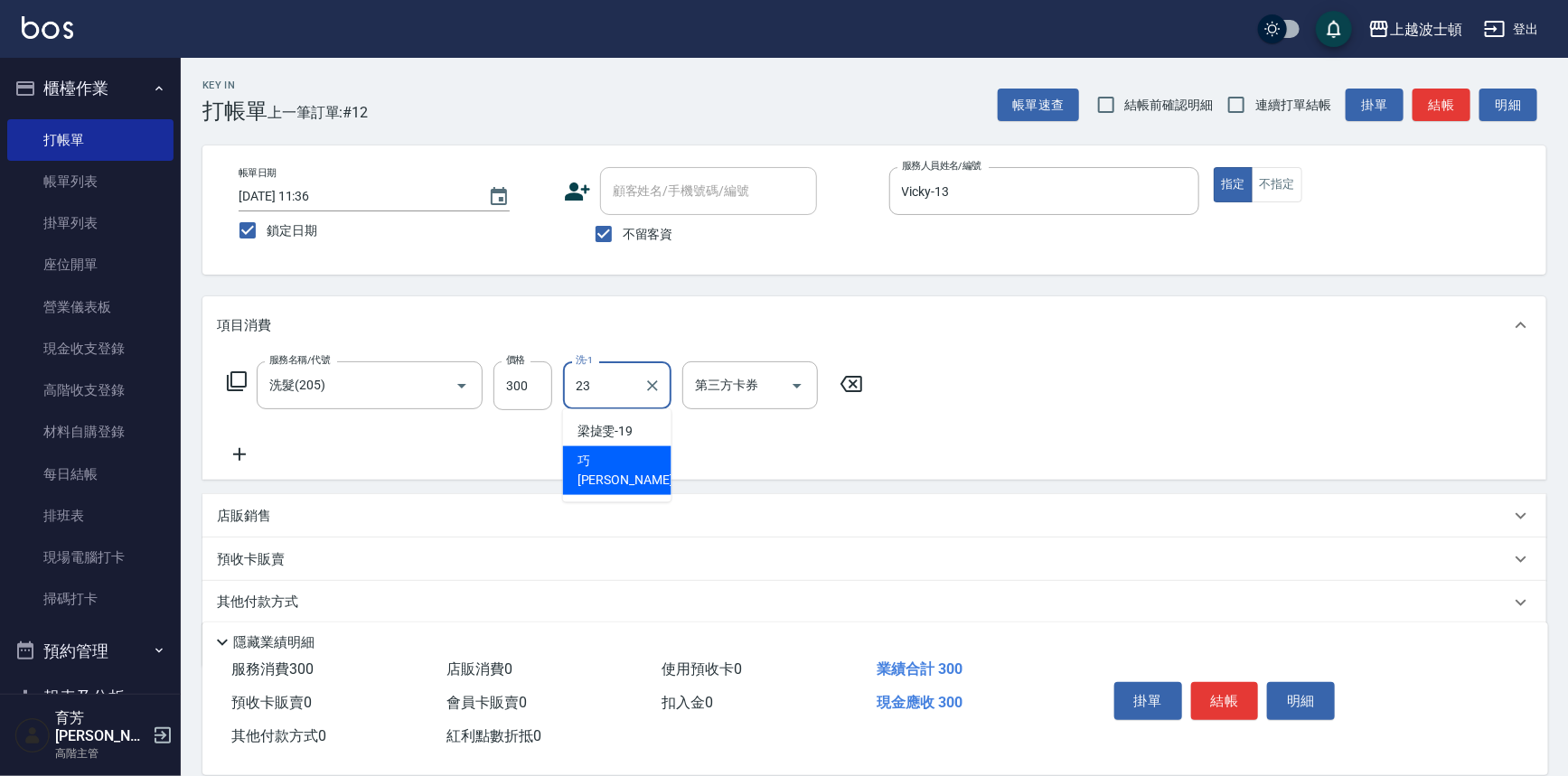
type input "[PERSON_NAME]-23"
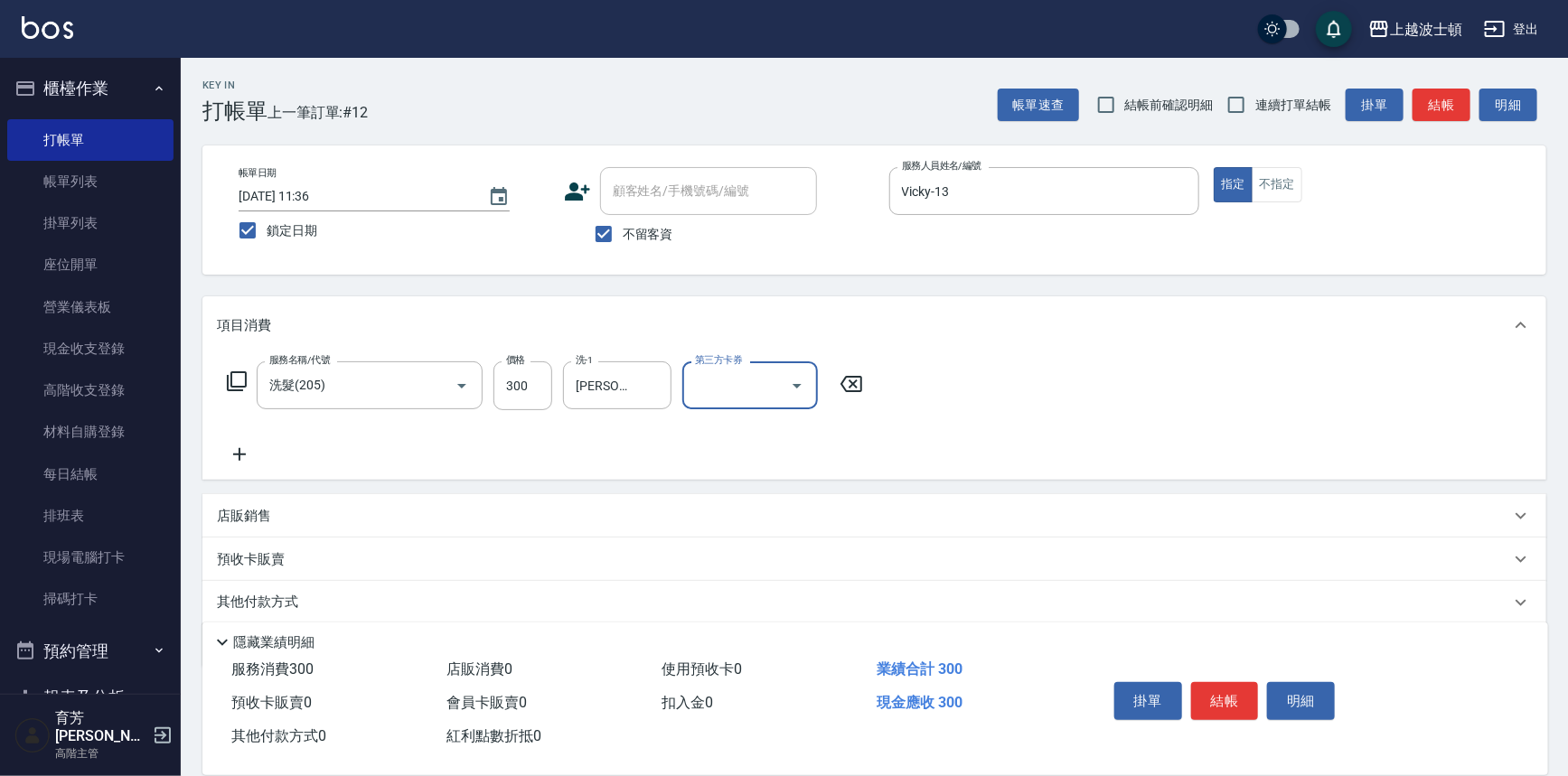
click at [240, 448] on icon at bounding box center [239, 454] width 45 height 21
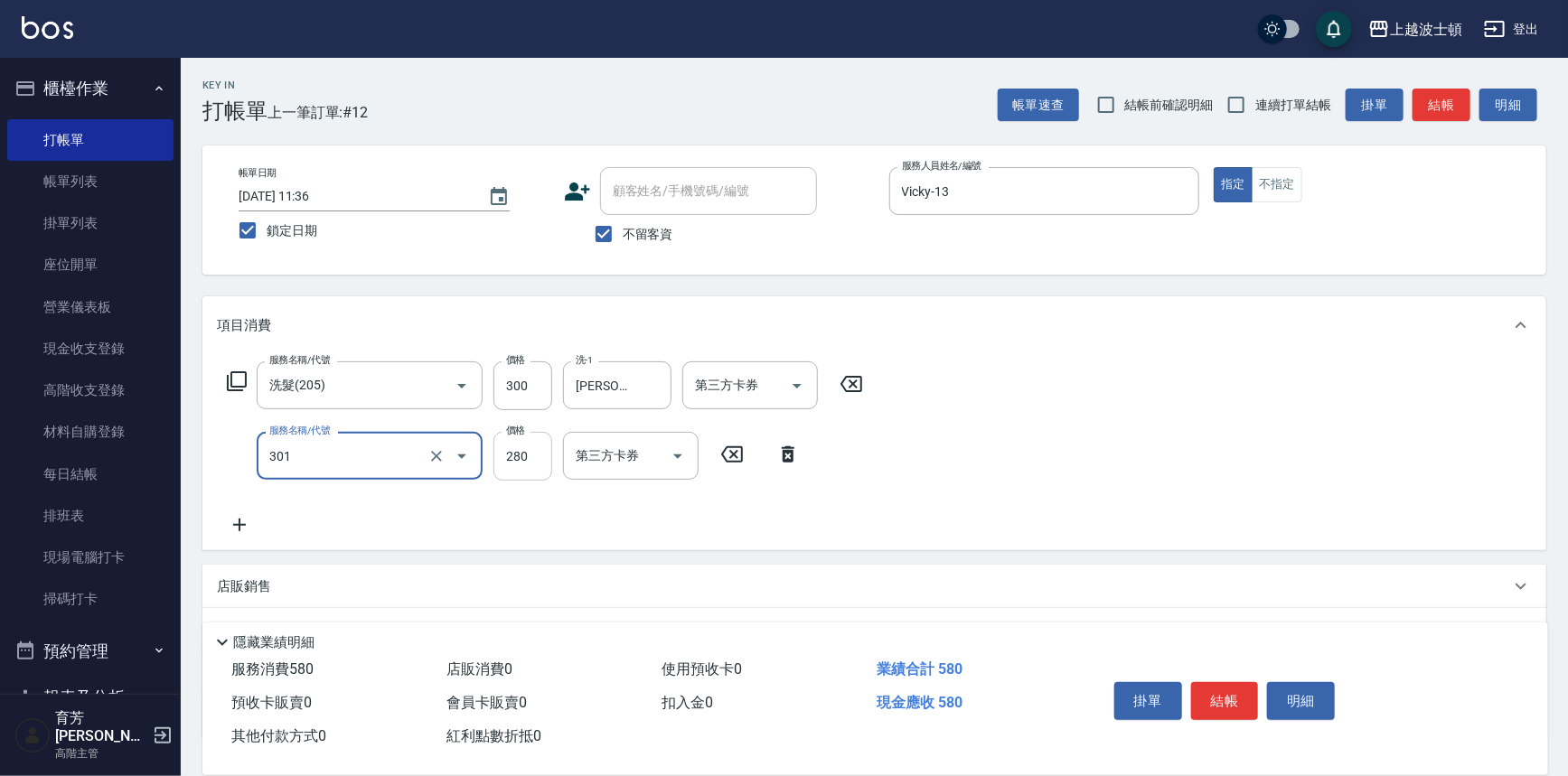
type input "學生剪髮(301)"
click at [515, 460] on input "280" at bounding box center [522, 456] width 58 height 49
type input "250"
click at [1204, 693] on button "結帳" at bounding box center [1225, 701] width 68 height 38
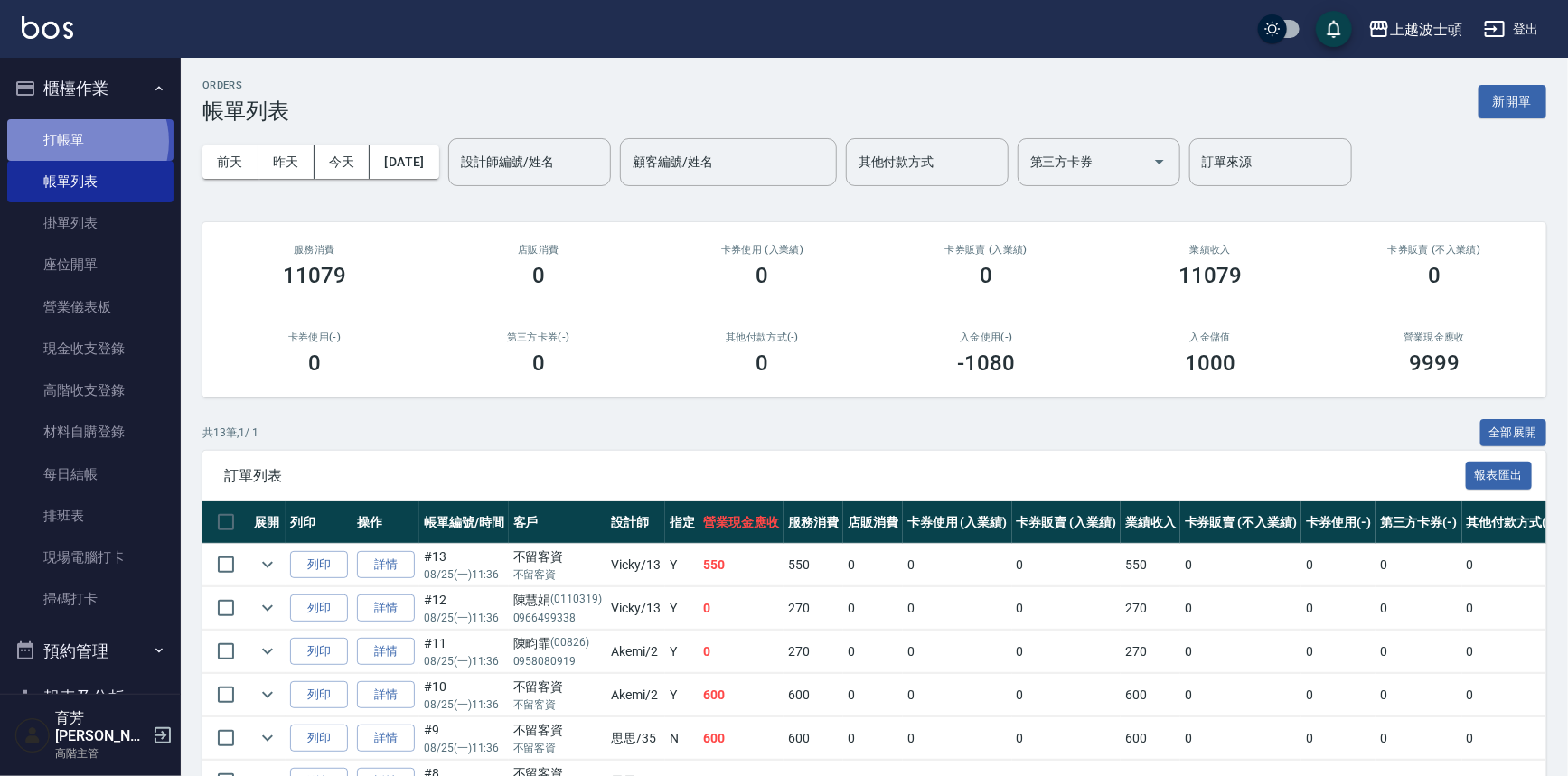
click at [83, 141] on link "打帳單" at bounding box center [89, 140] width 166 height 42
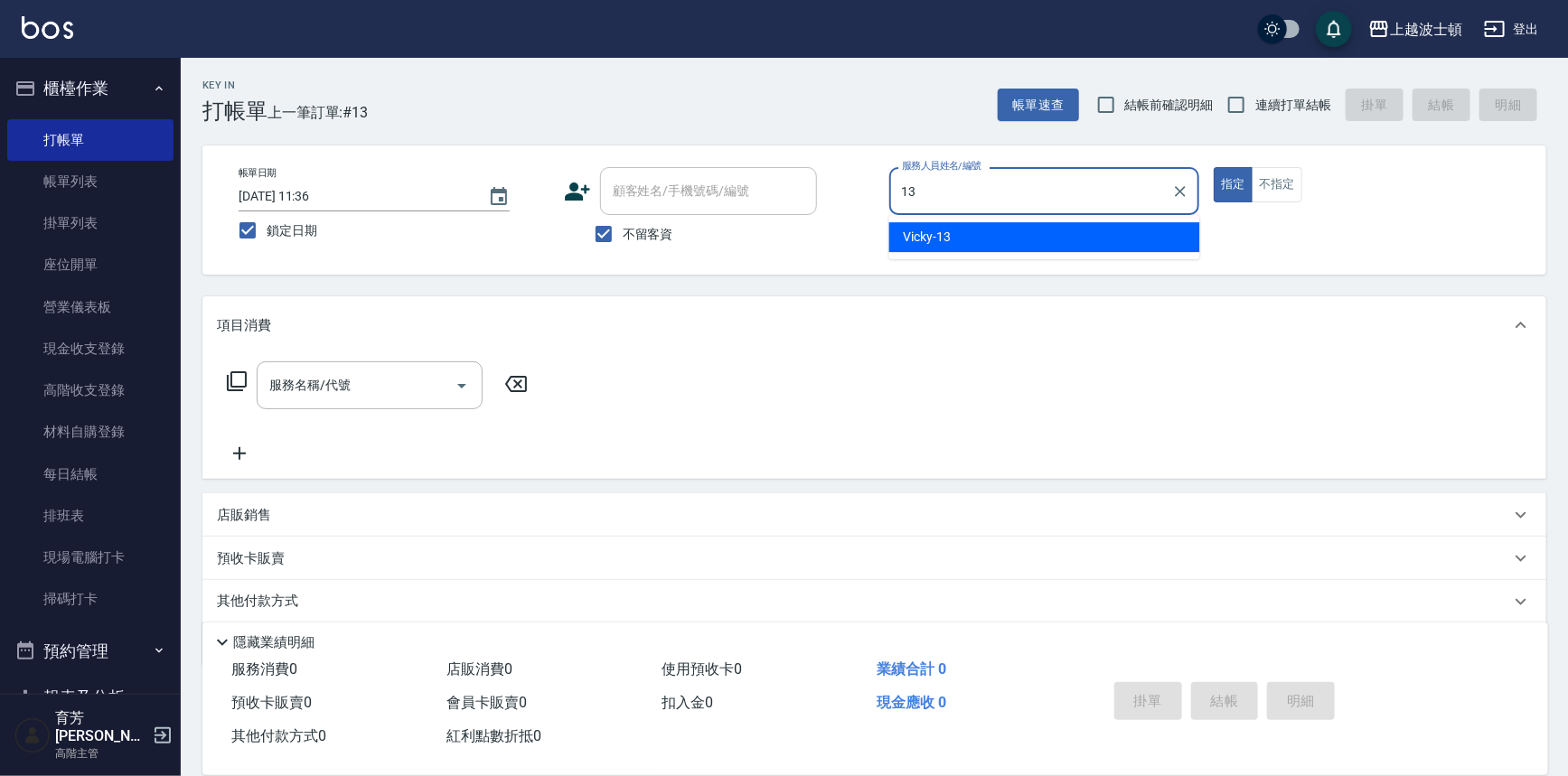
type input "Vicky-13"
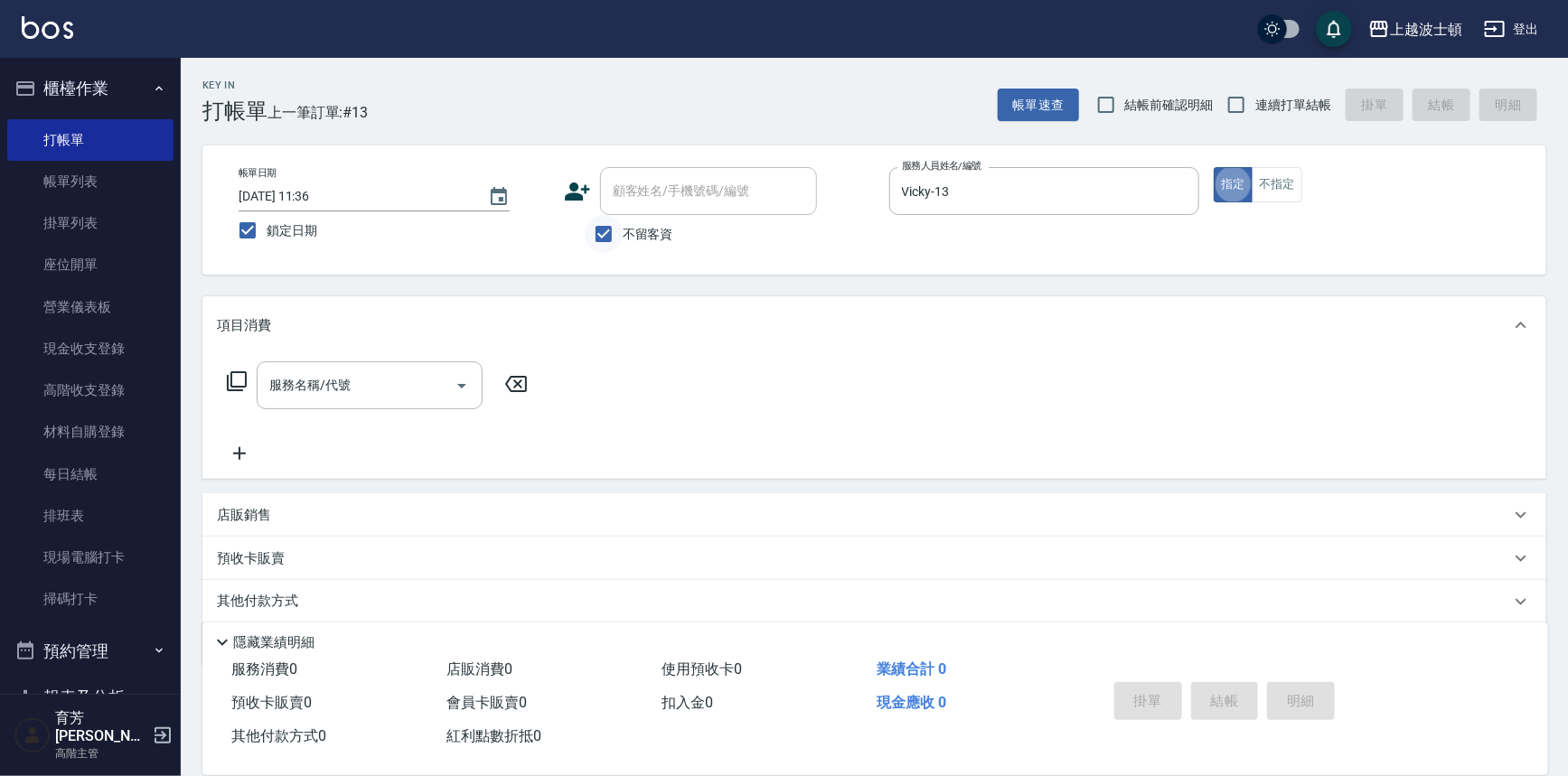
type button "true"
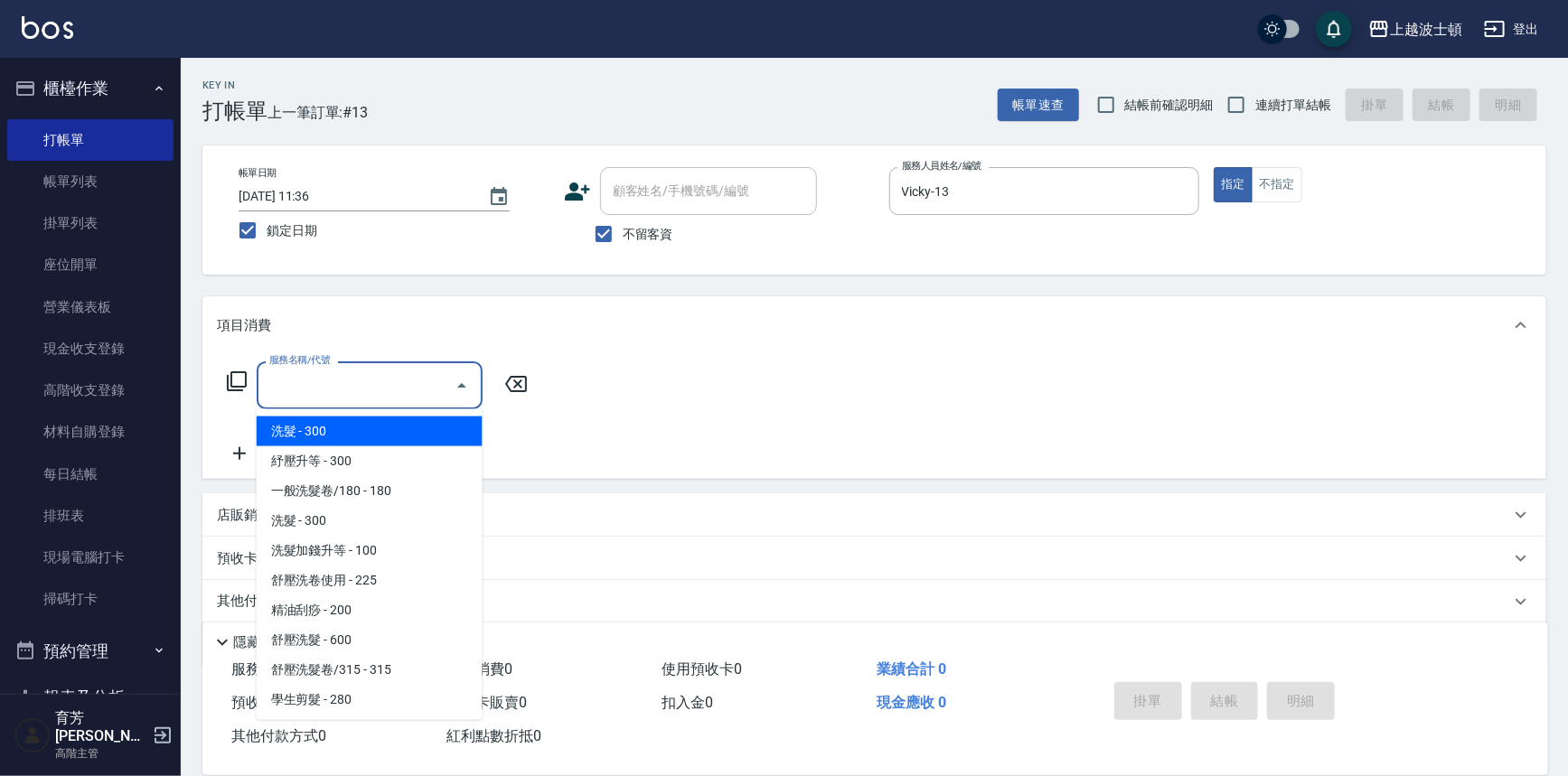
click at [361, 371] on input "服務名稱/代號" at bounding box center [356, 385] width 183 height 32
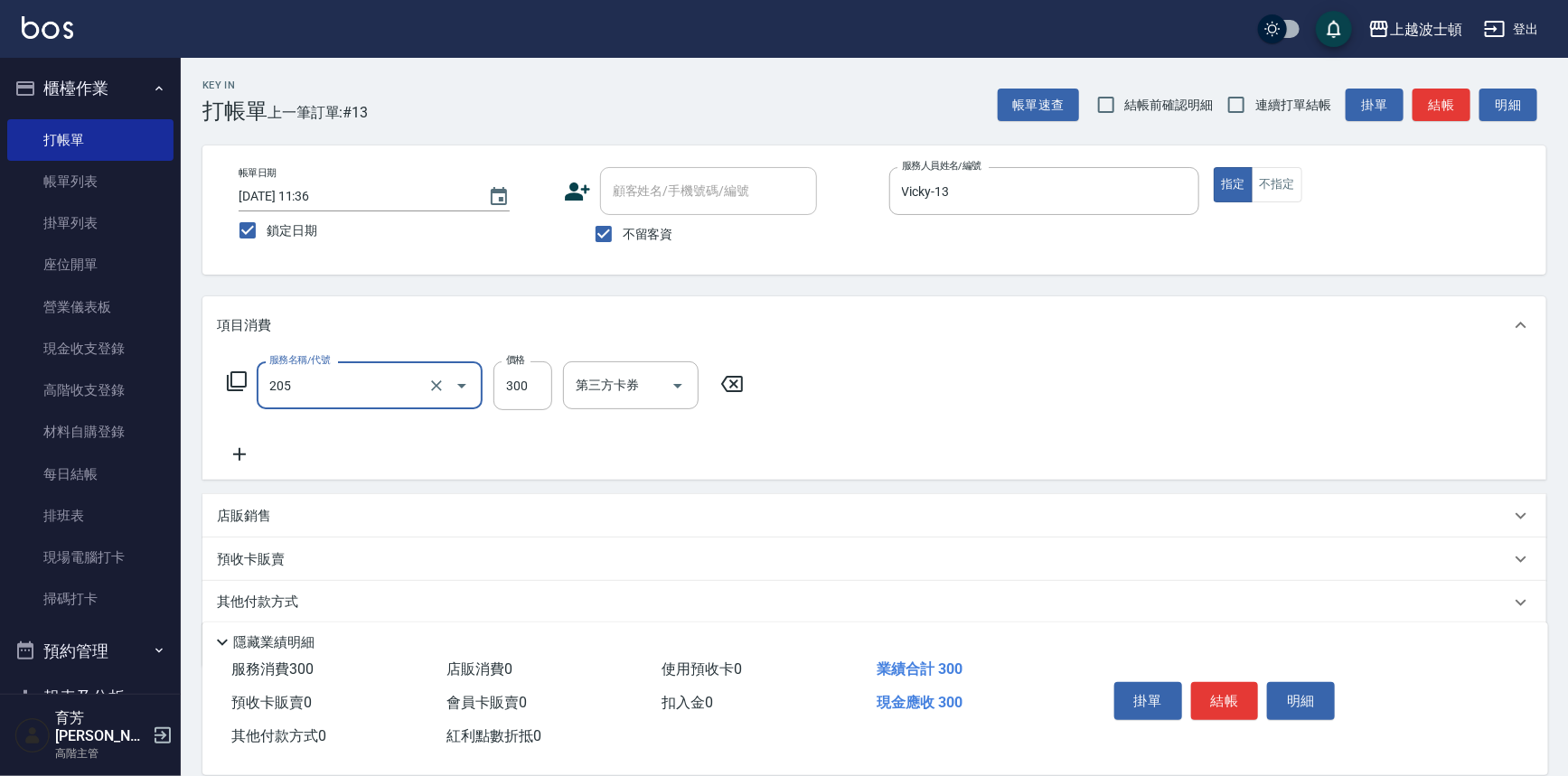
type input "洗髮(205)"
click at [239, 450] on icon at bounding box center [239, 454] width 13 height 13
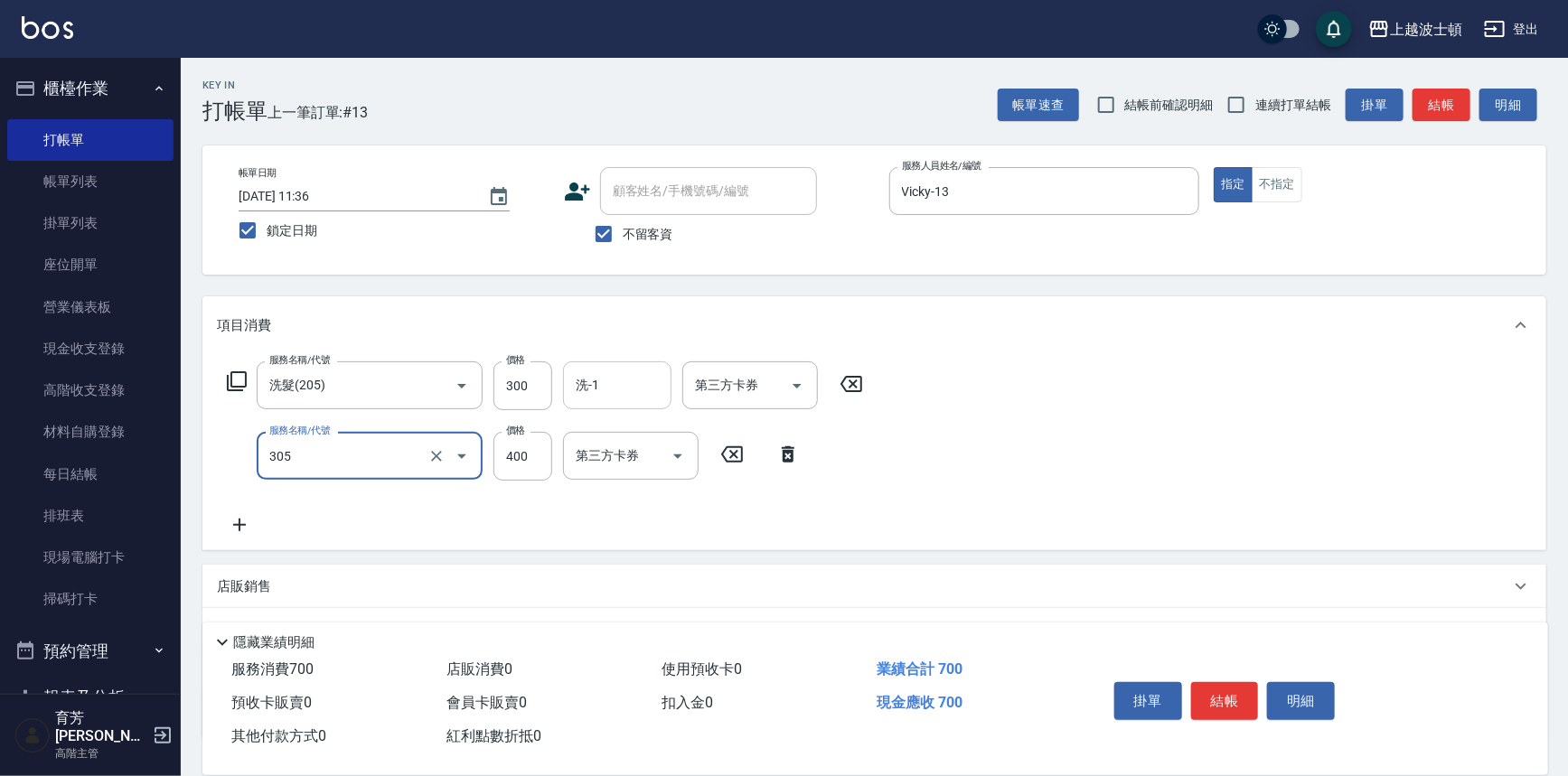
type input "剪髮(305)"
click at [629, 389] on input "洗-1" at bounding box center [616, 385] width 92 height 32
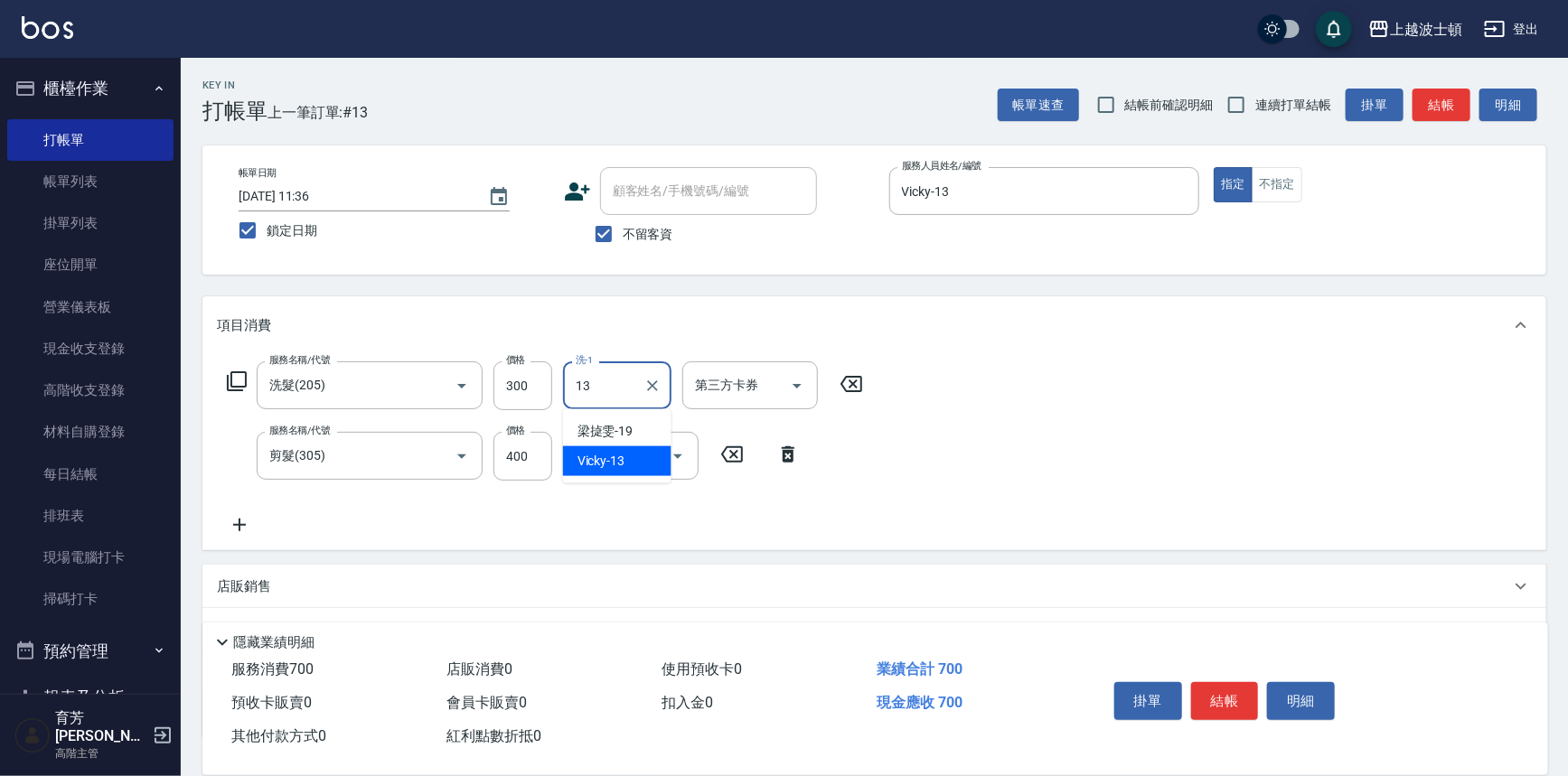
type input "Vicky-13"
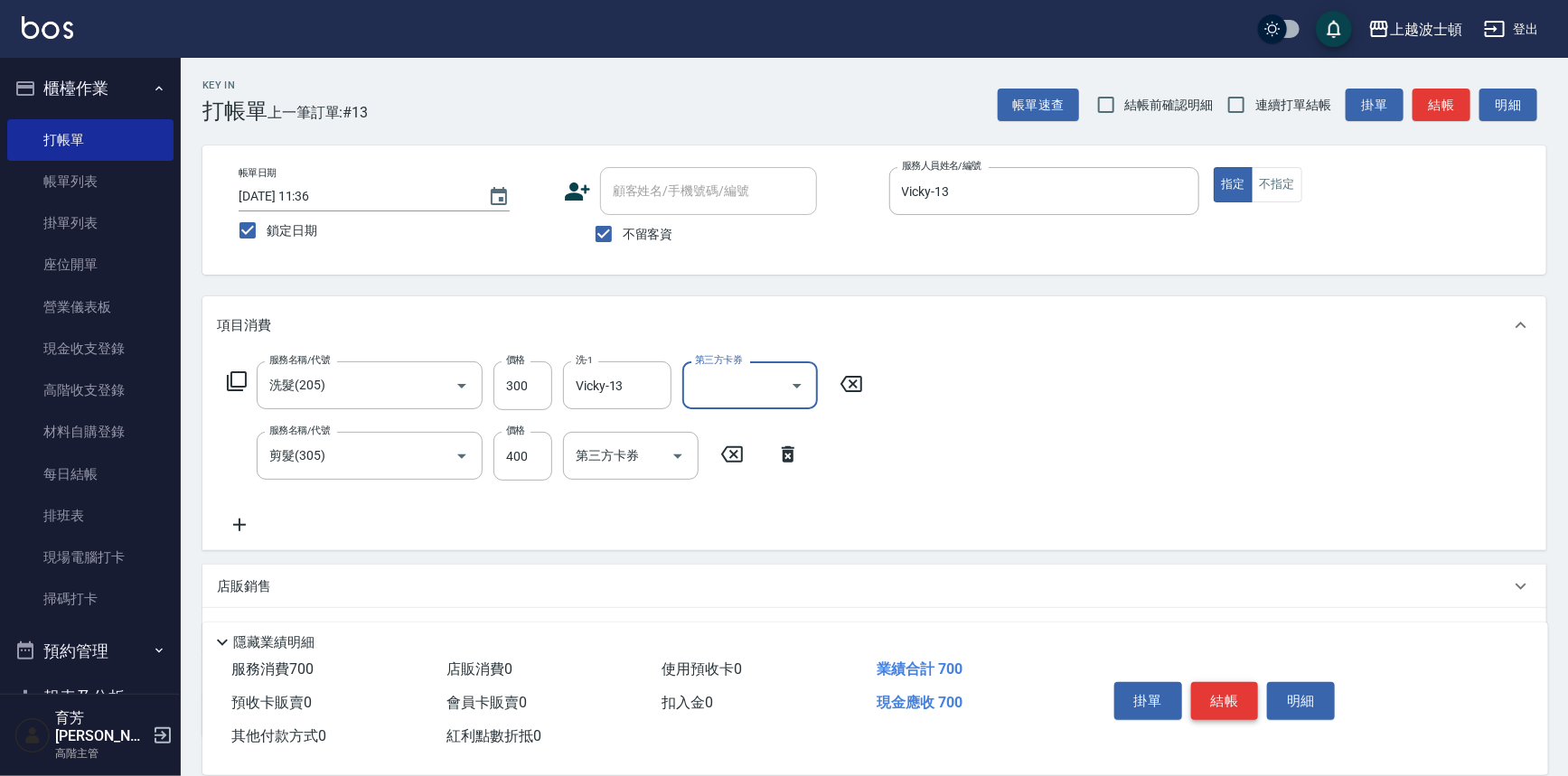
click at [1245, 702] on button "結帳" at bounding box center [1225, 701] width 68 height 38
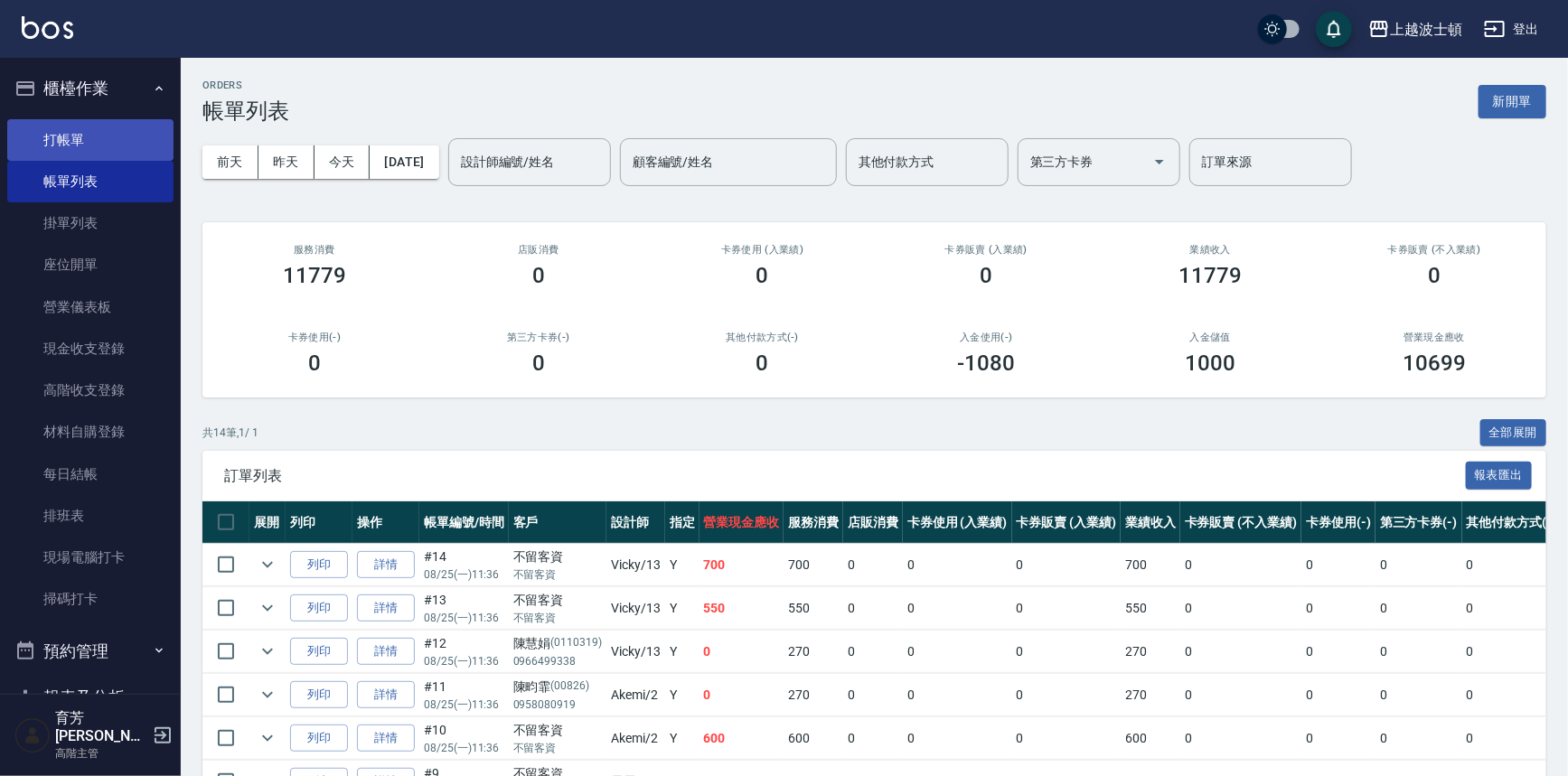
click at [45, 139] on link "打帳單" at bounding box center [89, 140] width 166 height 42
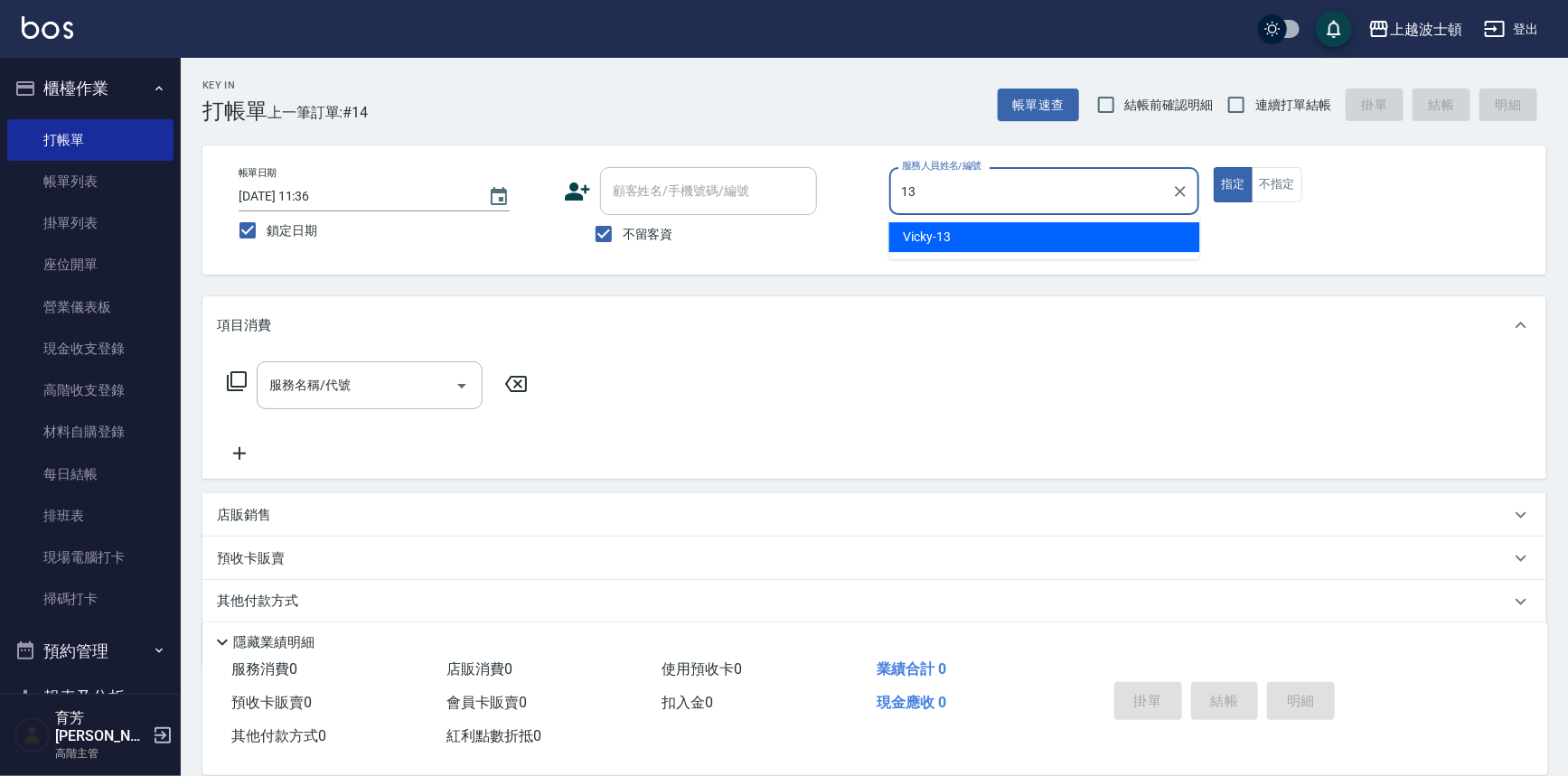
type input "Vicky-13"
type button "true"
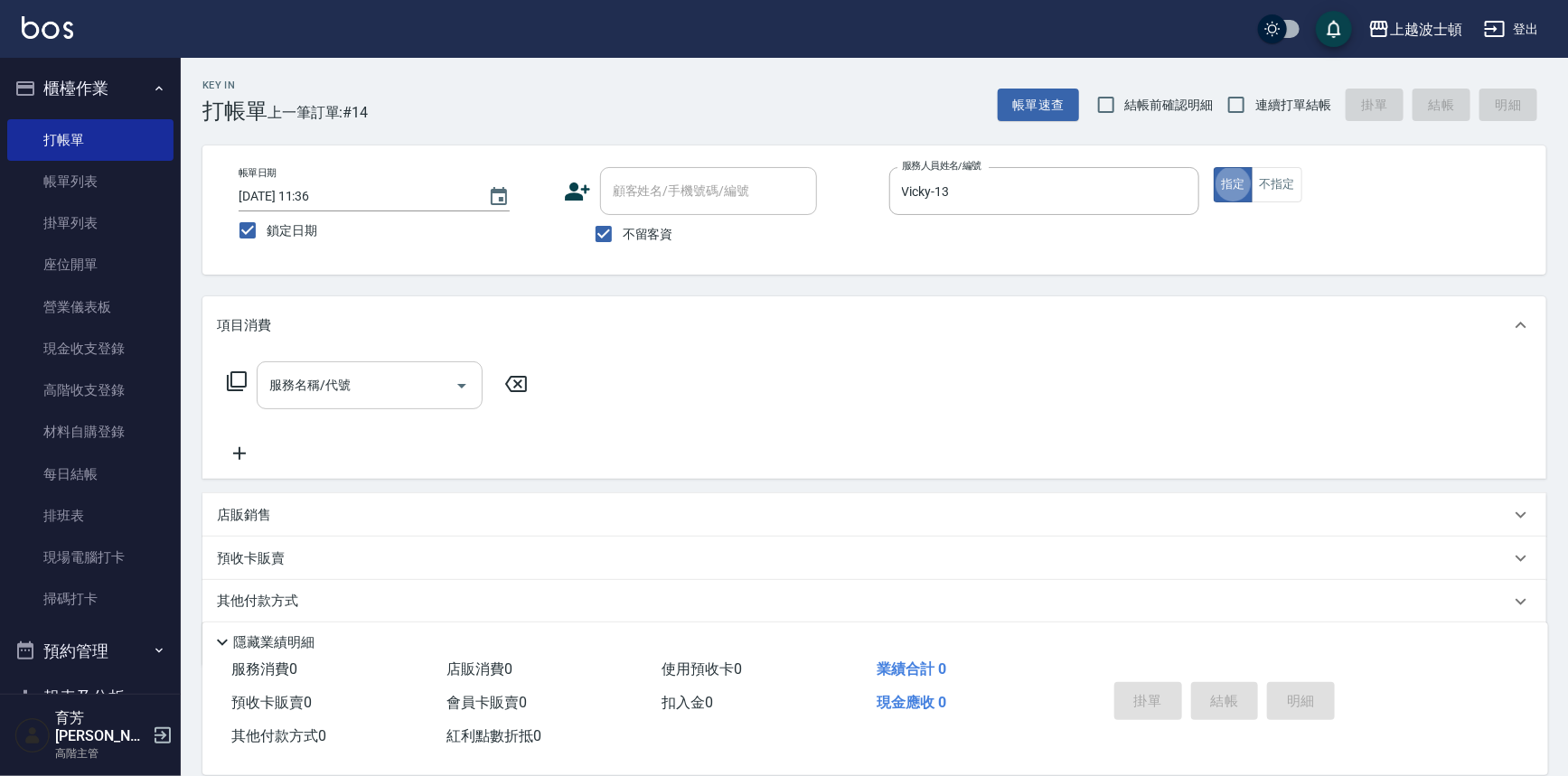
click at [419, 368] on div "服務名稱/代號" at bounding box center [369, 385] width 226 height 48
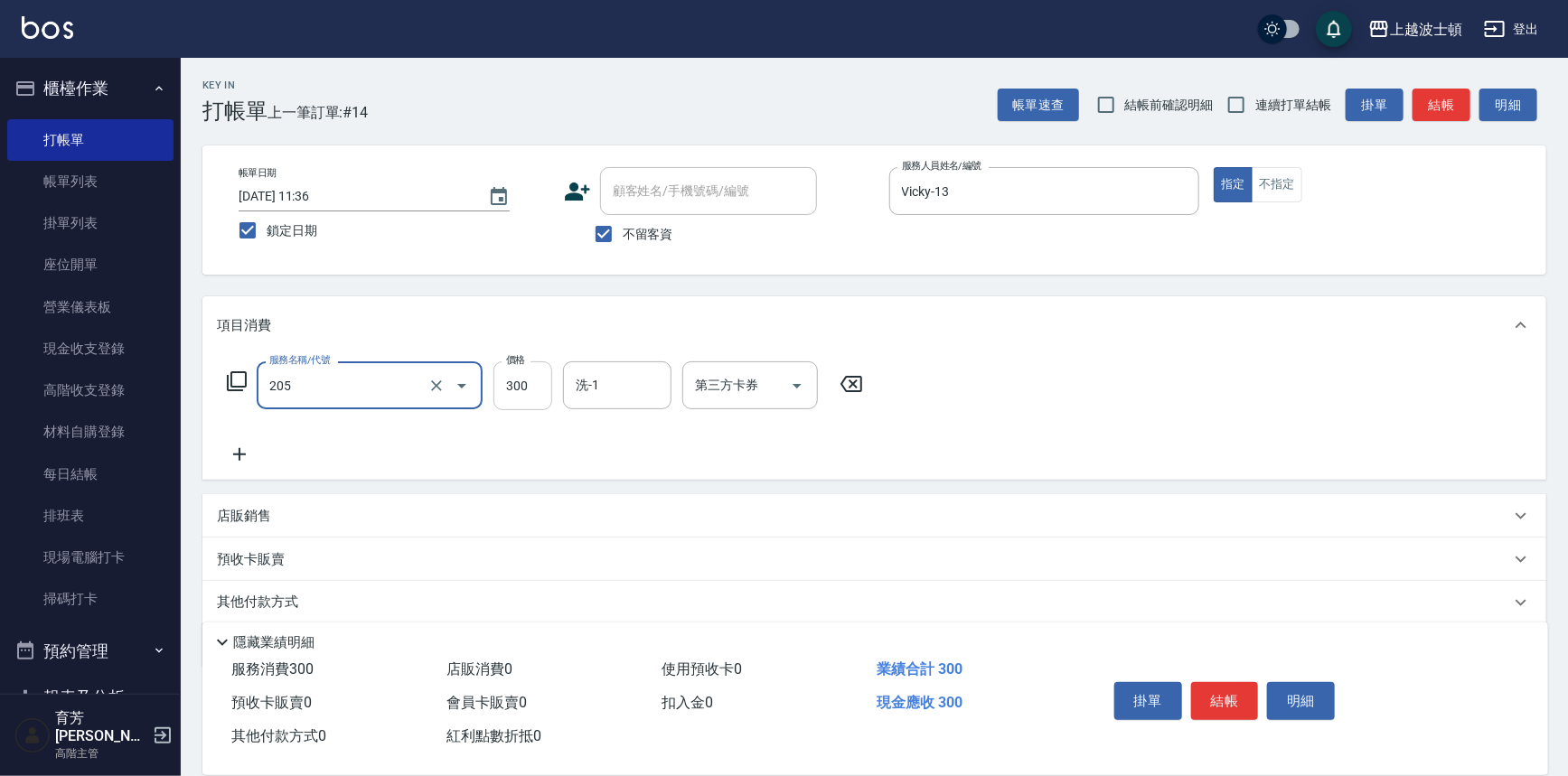
type input "洗髮(205)"
click at [515, 388] on input "300" at bounding box center [522, 386] width 58 height 49
type input "270"
click at [589, 384] on input "洗-1" at bounding box center [616, 385] width 92 height 32
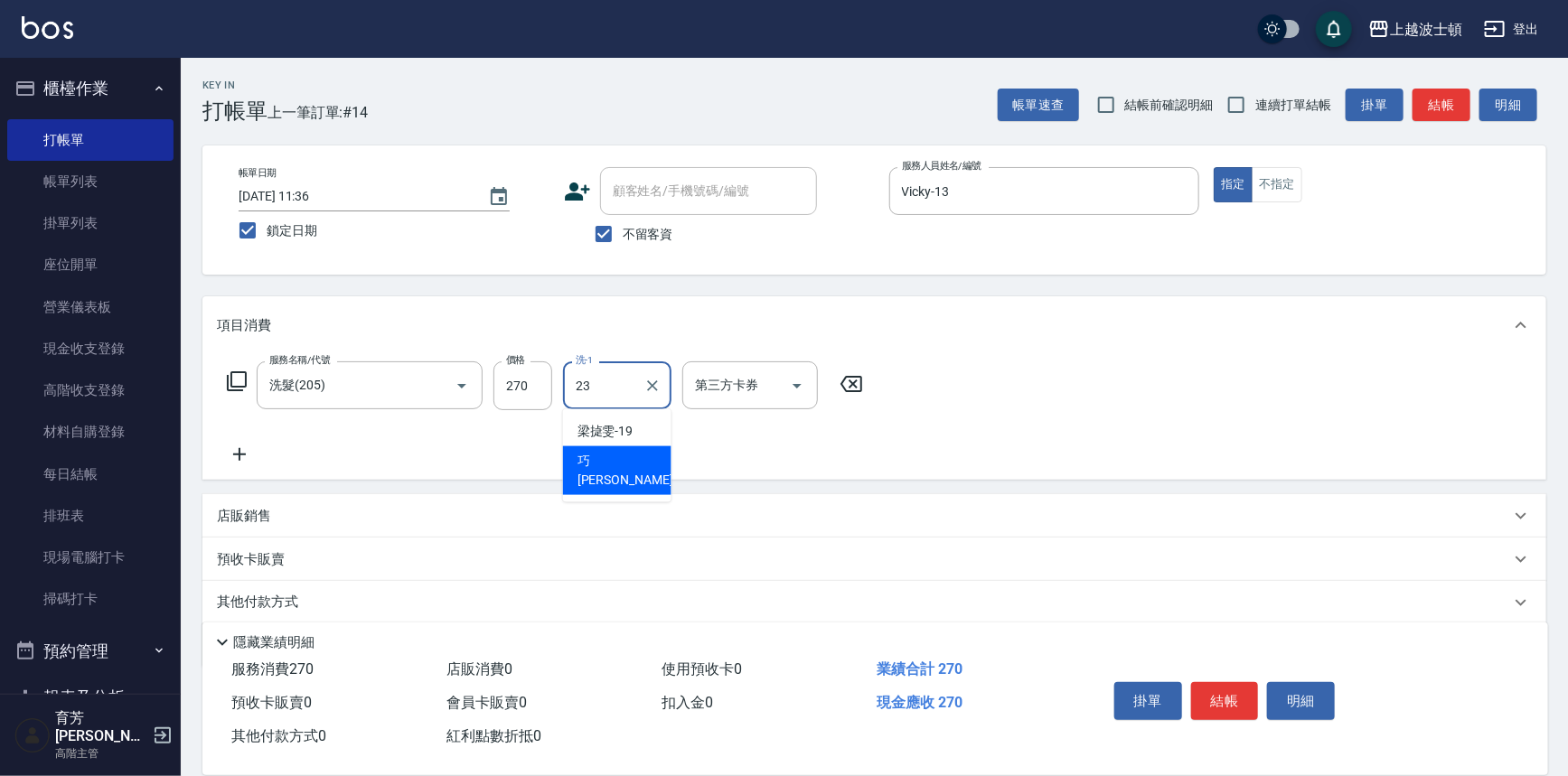
type input "[PERSON_NAME]-23"
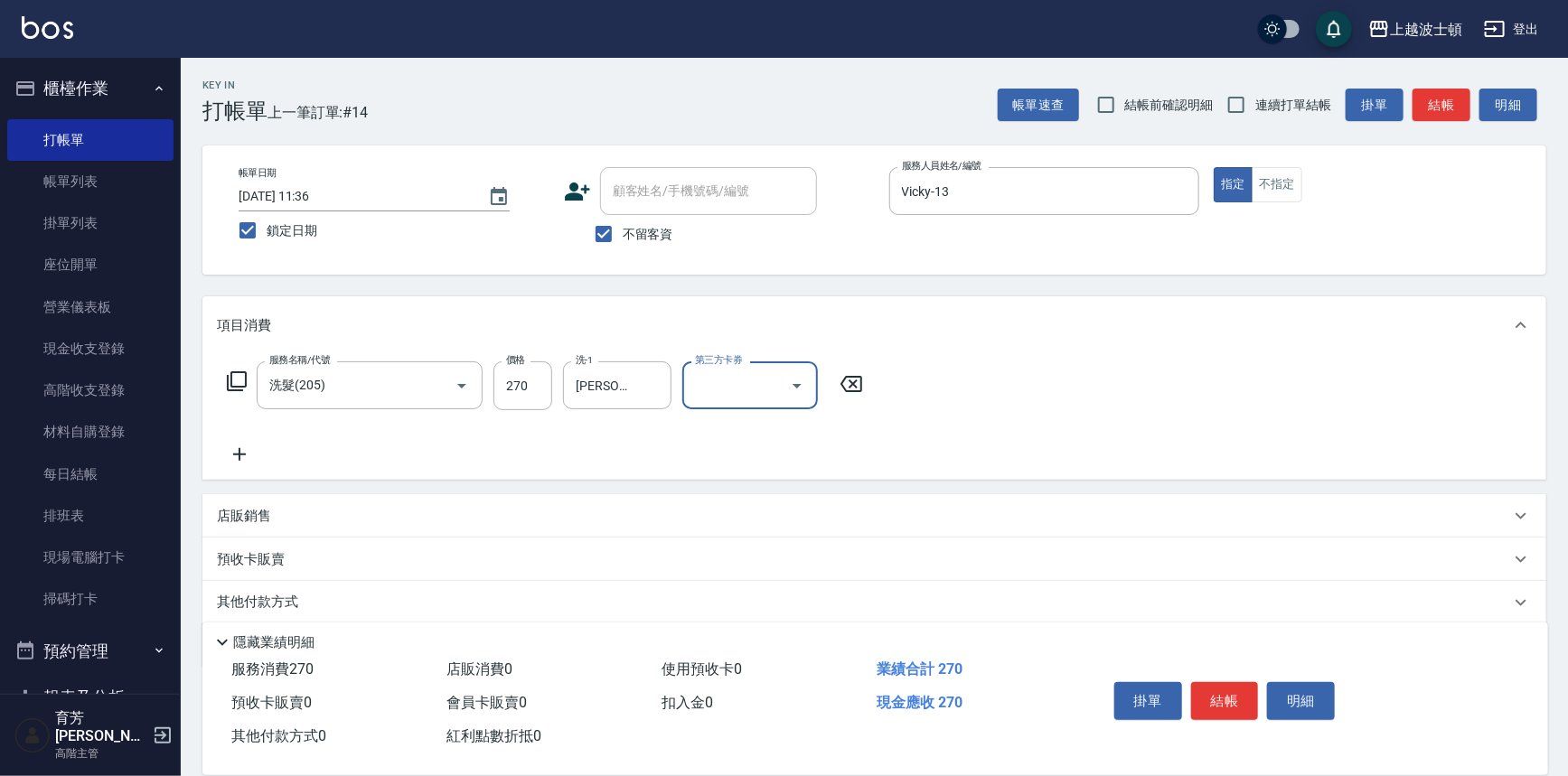
click at [246, 446] on icon at bounding box center [239, 454] width 45 height 21
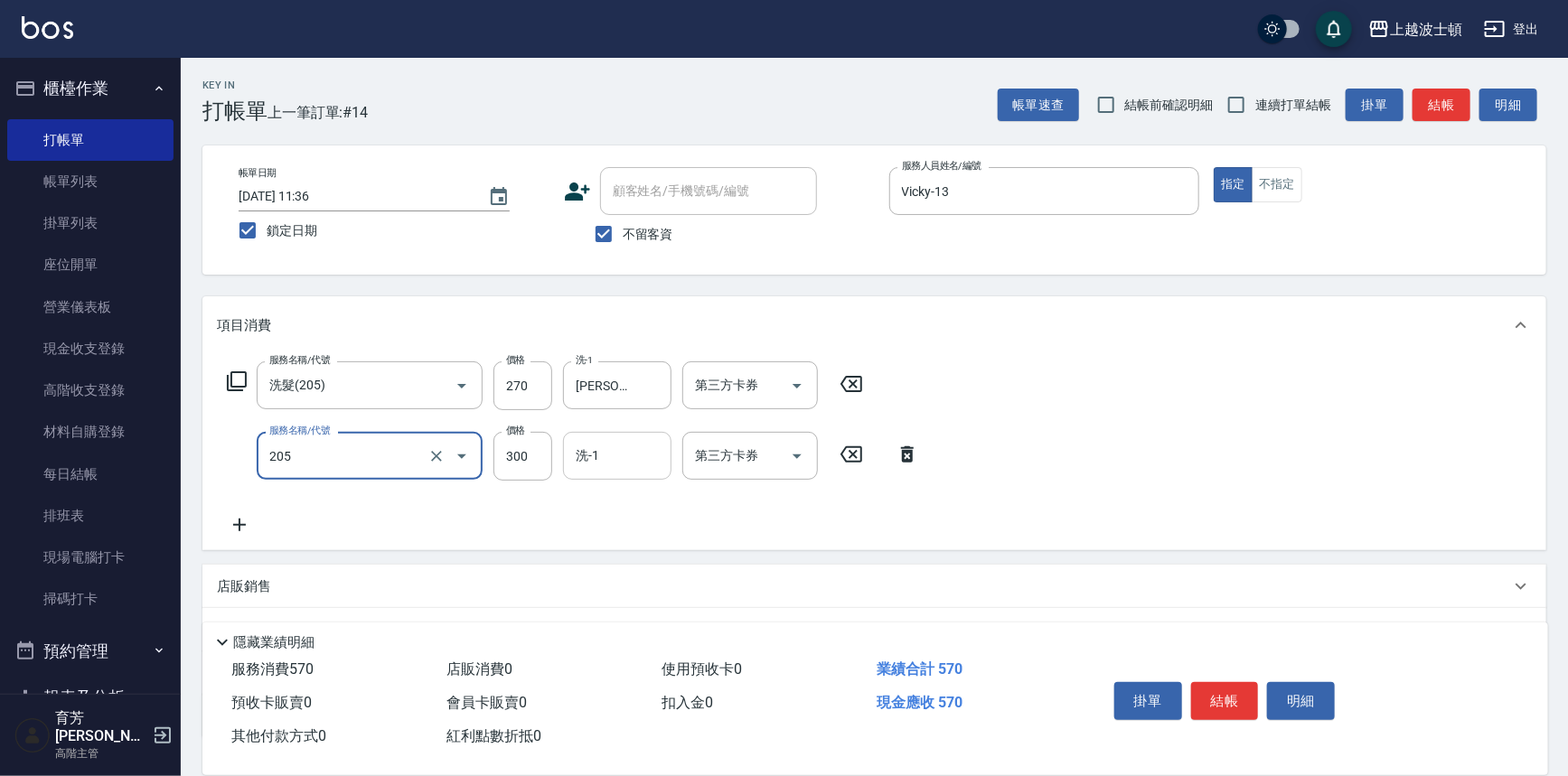
type input "洗髮(205)"
click at [608, 468] on input "洗-1" at bounding box center [616, 456] width 92 height 32
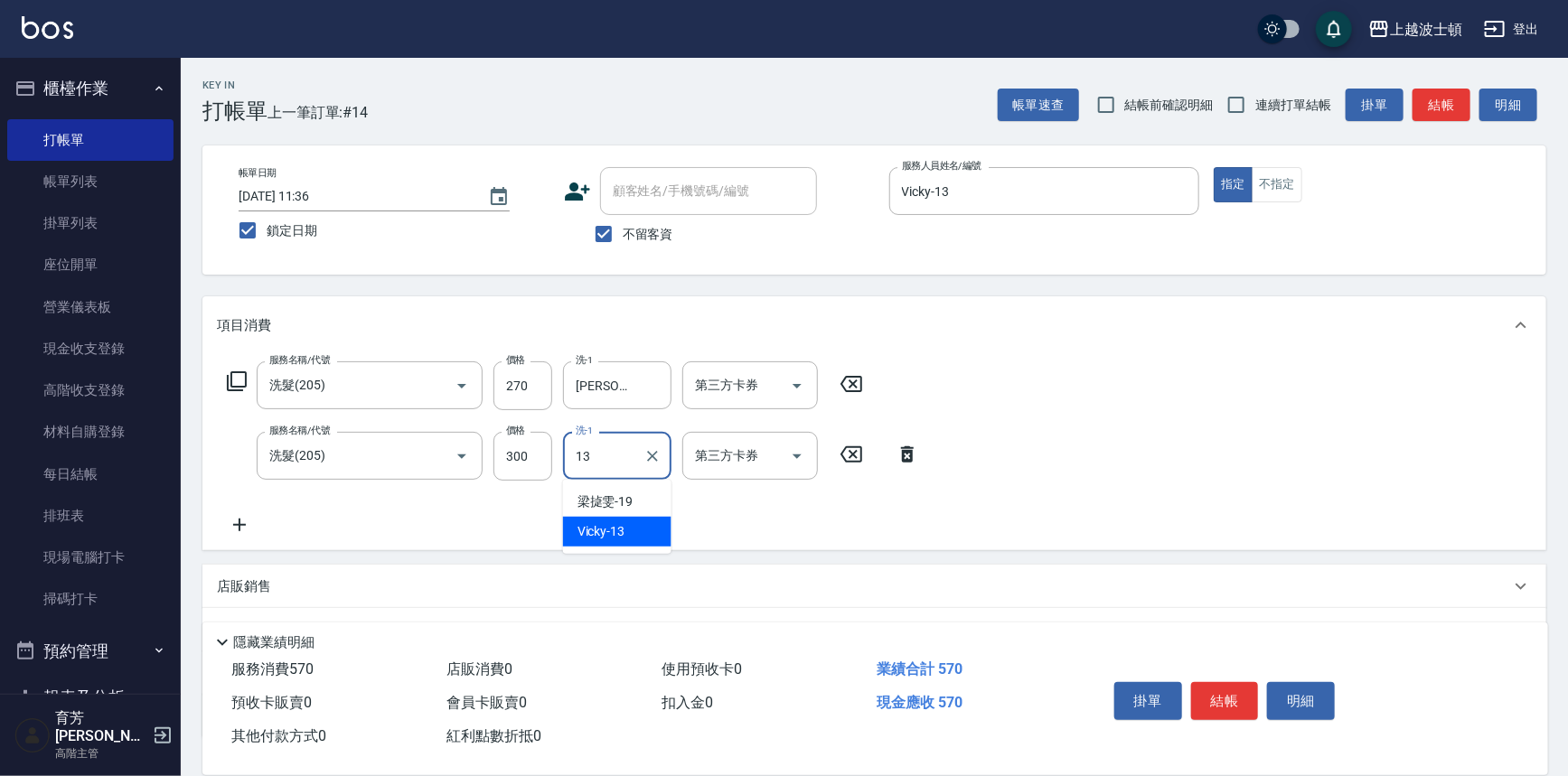
type input "Vicky-13"
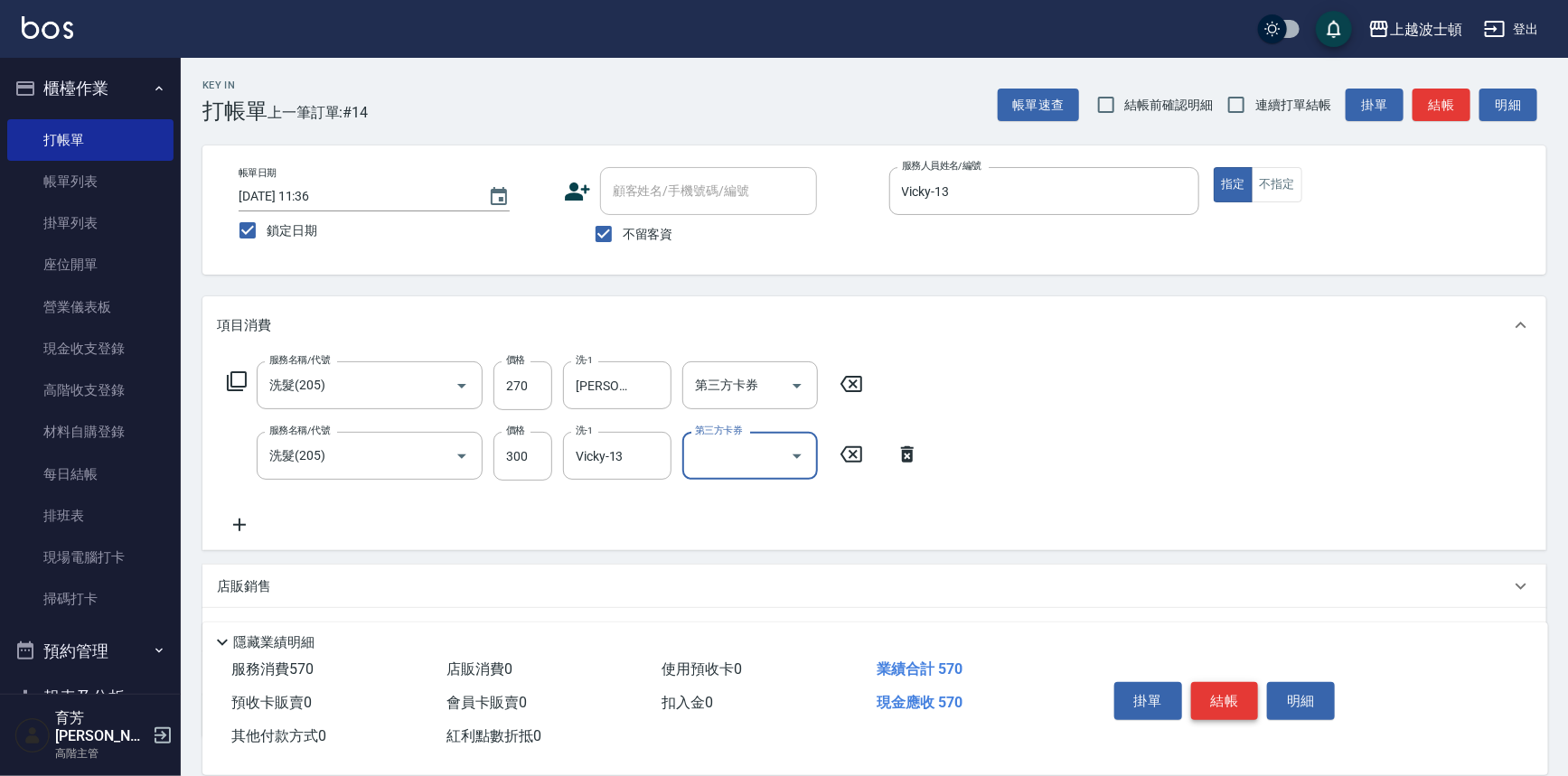
click at [1211, 709] on button "結帳" at bounding box center [1225, 701] width 68 height 38
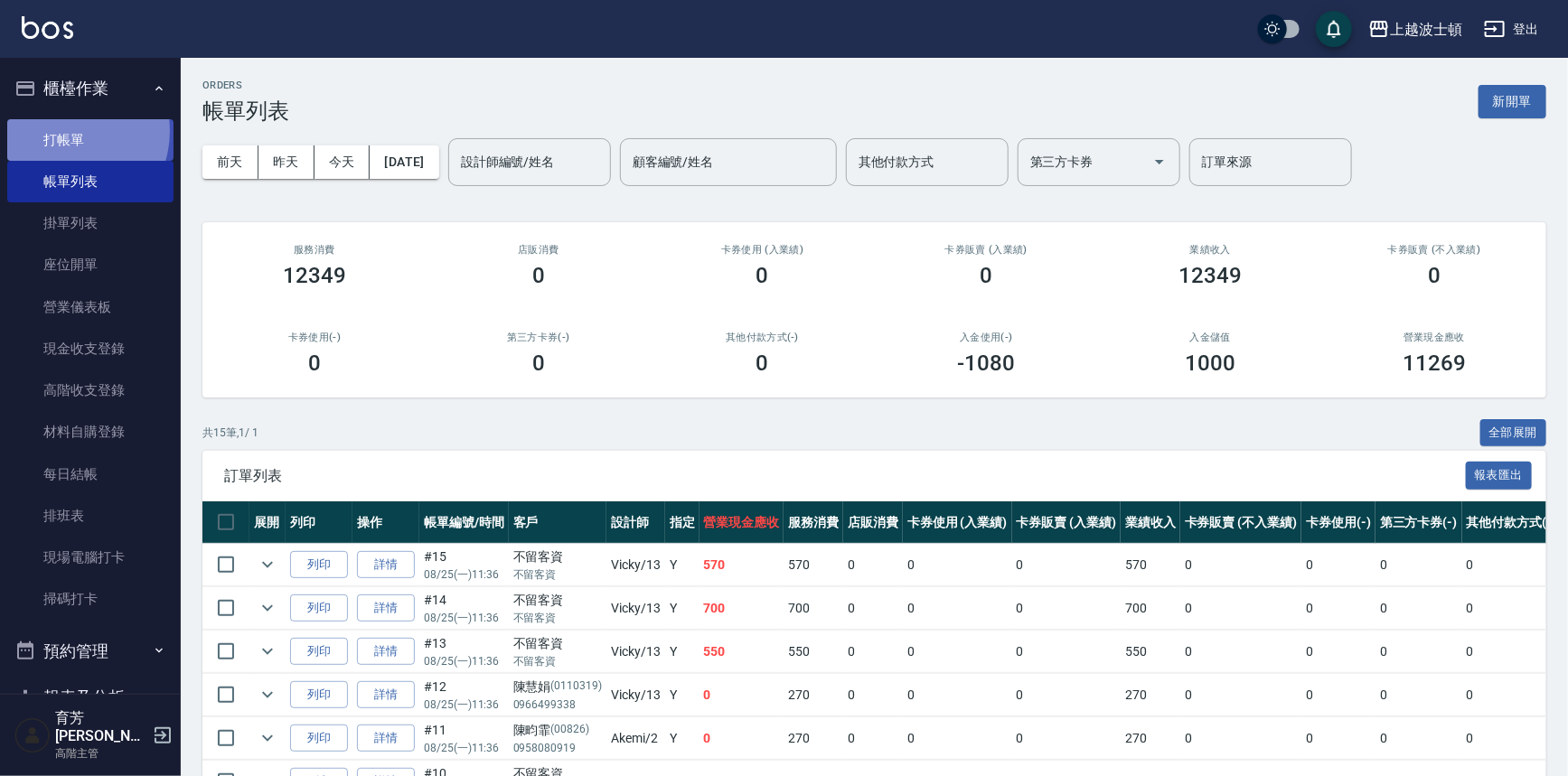
click at [63, 130] on link "打帳單" at bounding box center [89, 140] width 166 height 42
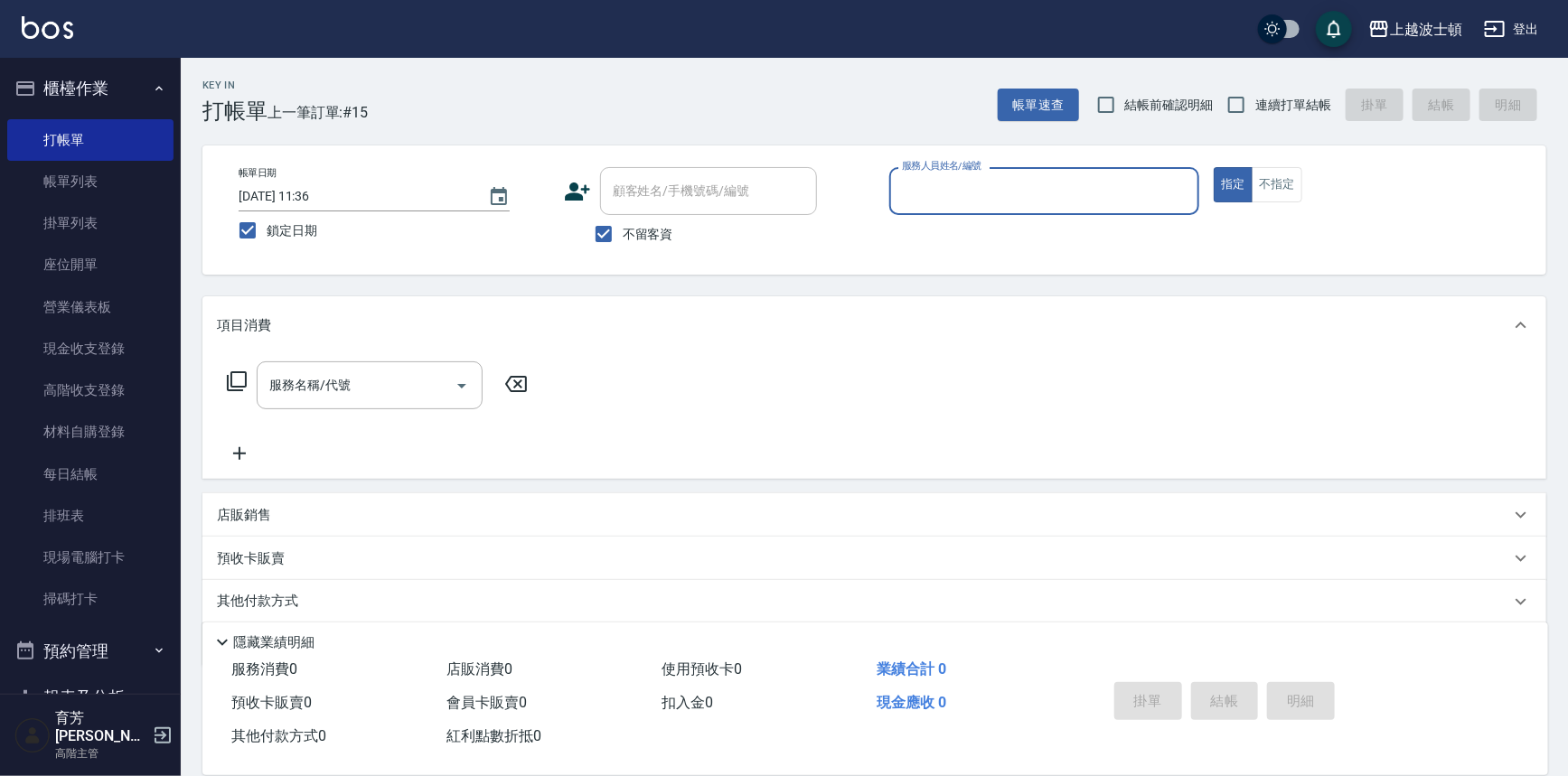
click at [642, 236] on span "不留客資" at bounding box center [647, 234] width 51 height 19
click at [622, 236] on input "不留客資" at bounding box center [603, 233] width 38 height 38
checkbox input "false"
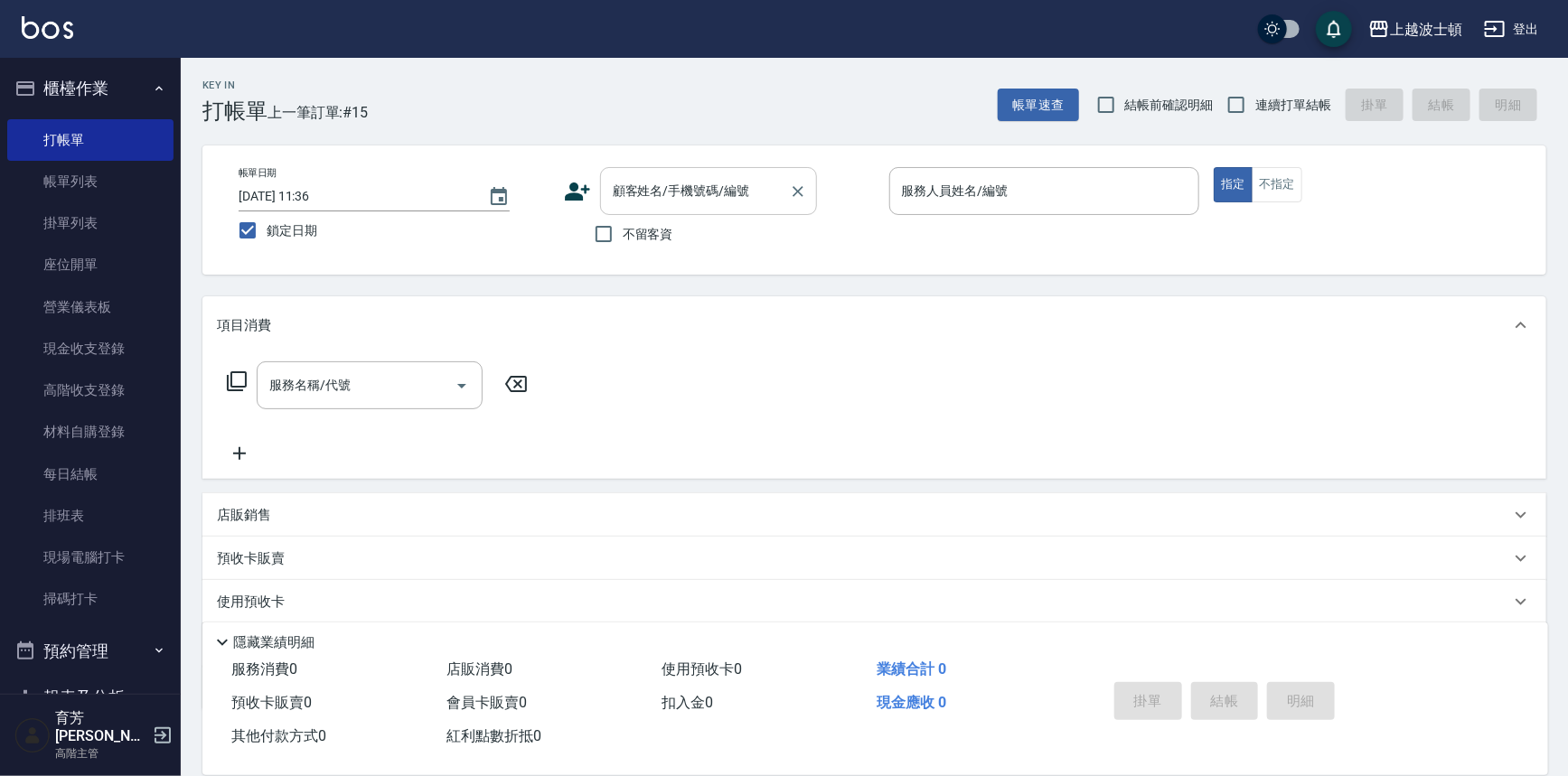
click at [651, 207] on div "顧客姓名/手機號碼/編號" at bounding box center [708, 191] width 217 height 48
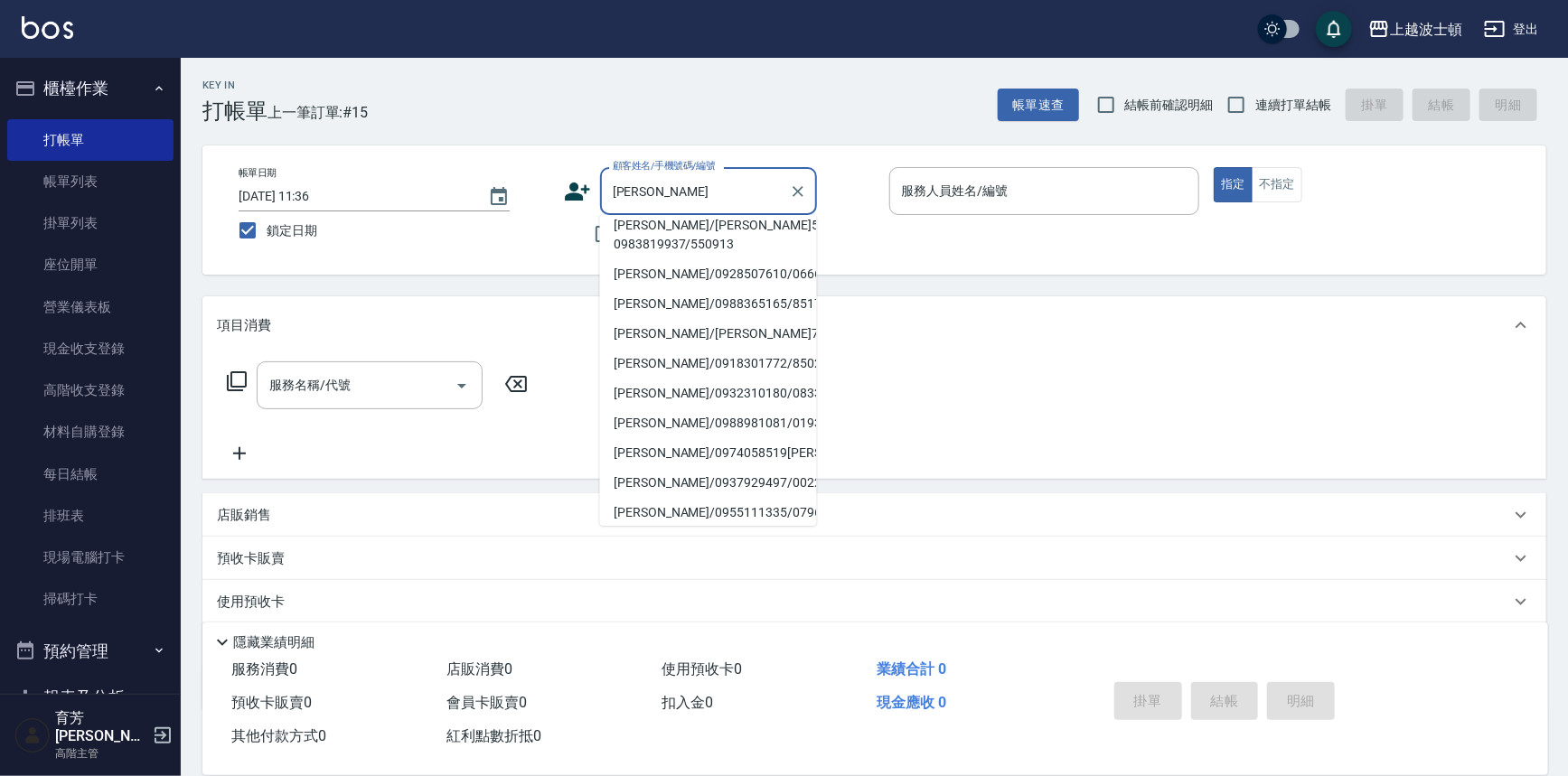
scroll to position [265, 0]
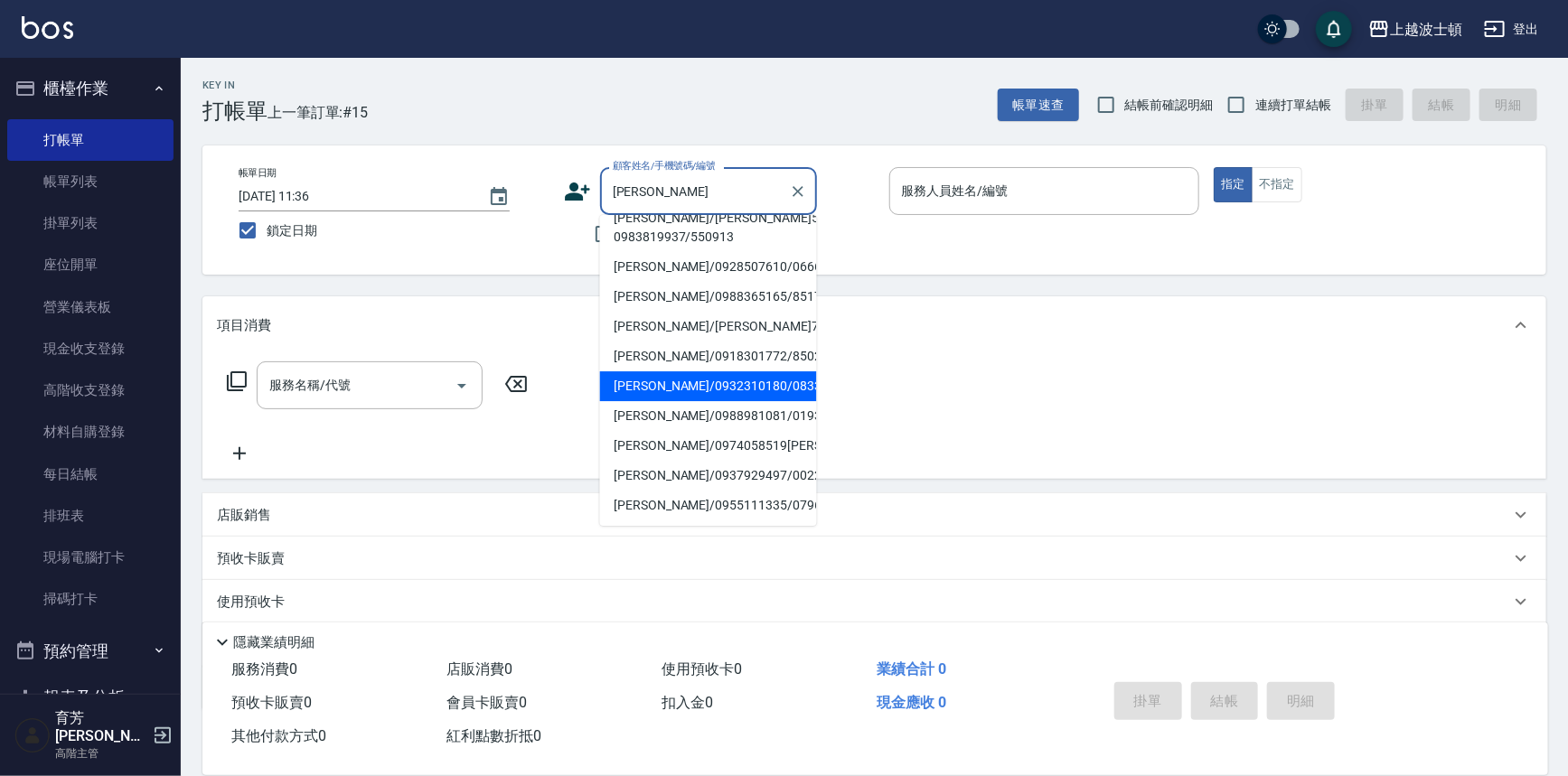
click at [725, 371] on li "[PERSON_NAME]/0932310180/083322" at bounding box center [708, 386] width 217 height 30
type input "[PERSON_NAME]/0932310180/083322"
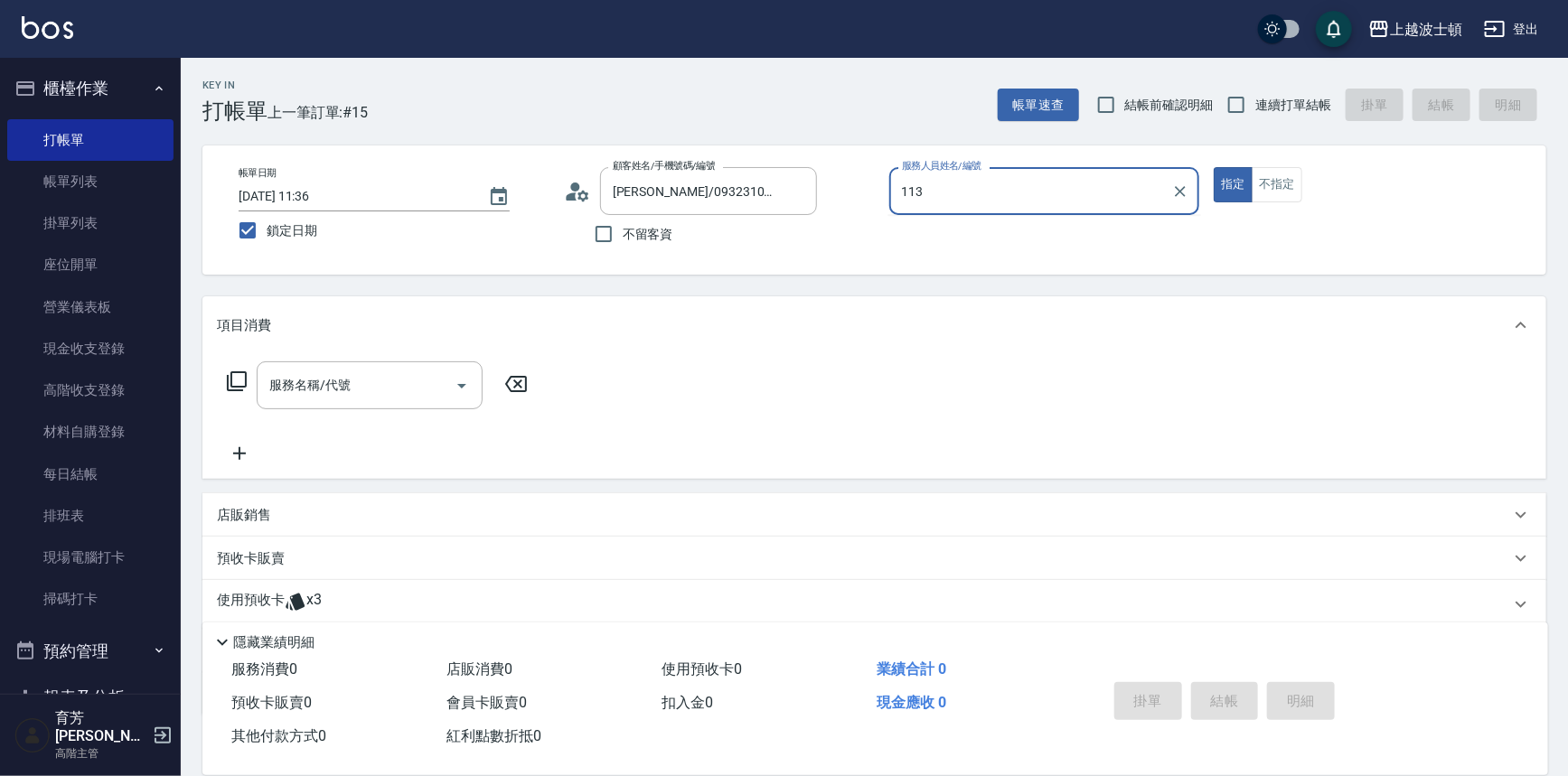
type input "113"
click at [1213, 167] on button "指定" at bounding box center [1233, 185] width 39 height 35
type button "true"
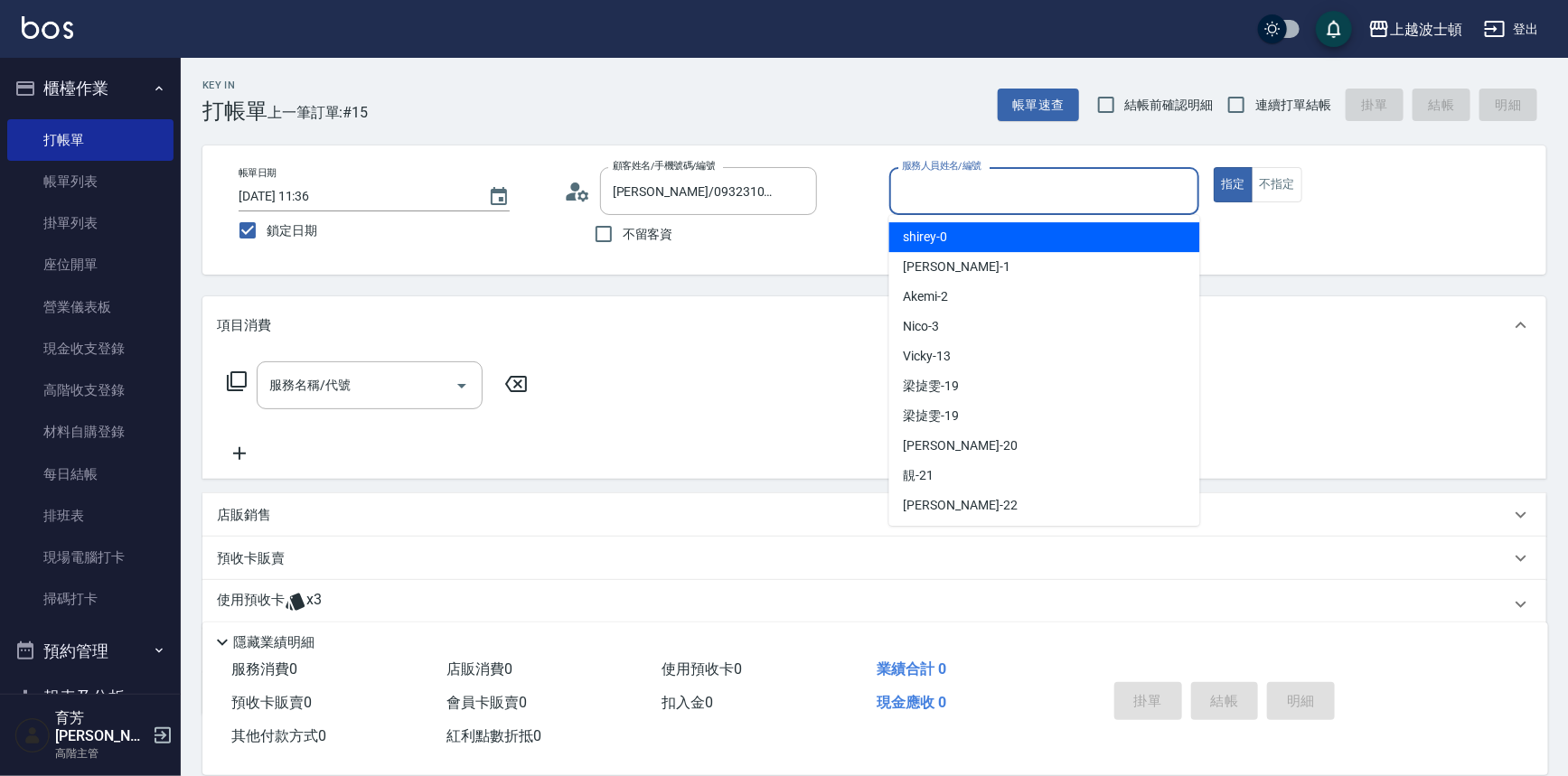
click at [1032, 175] on input "服務人員姓名/編號" at bounding box center [1044, 191] width 295 height 32
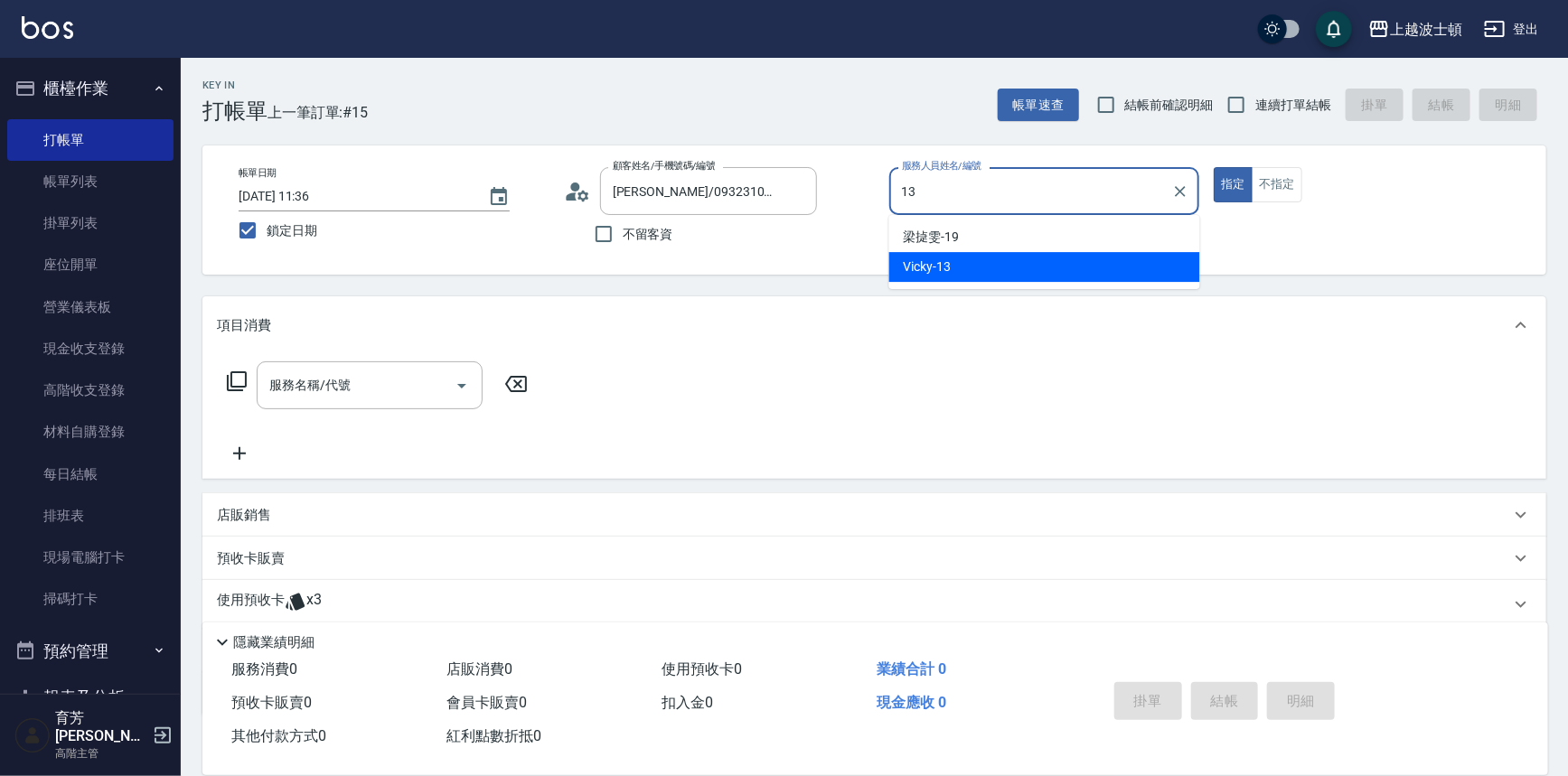
type input "13"
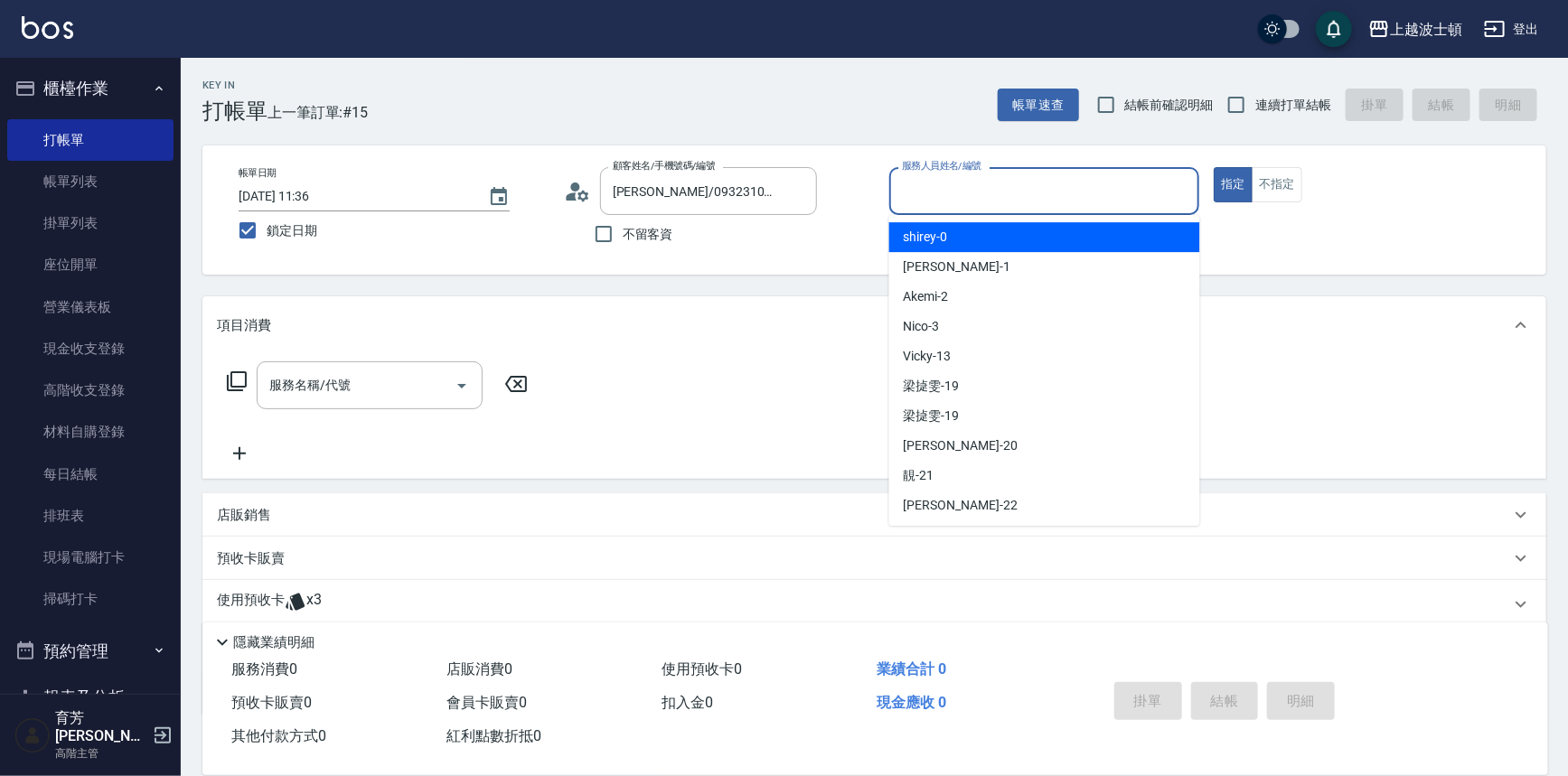
click at [960, 185] on input "服務人員姓名/編號" at bounding box center [1044, 191] width 295 height 32
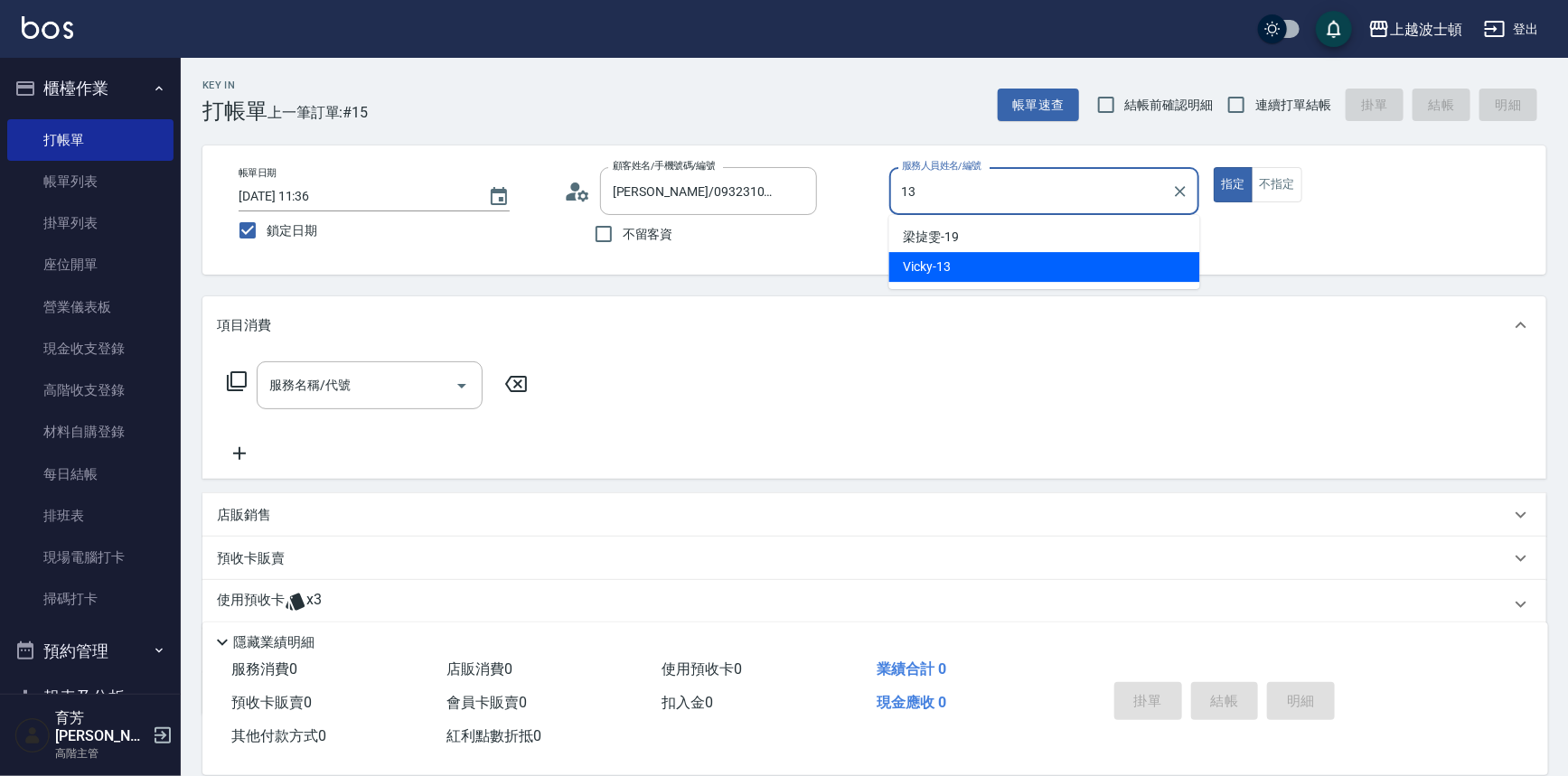
type input "Vicky-13"
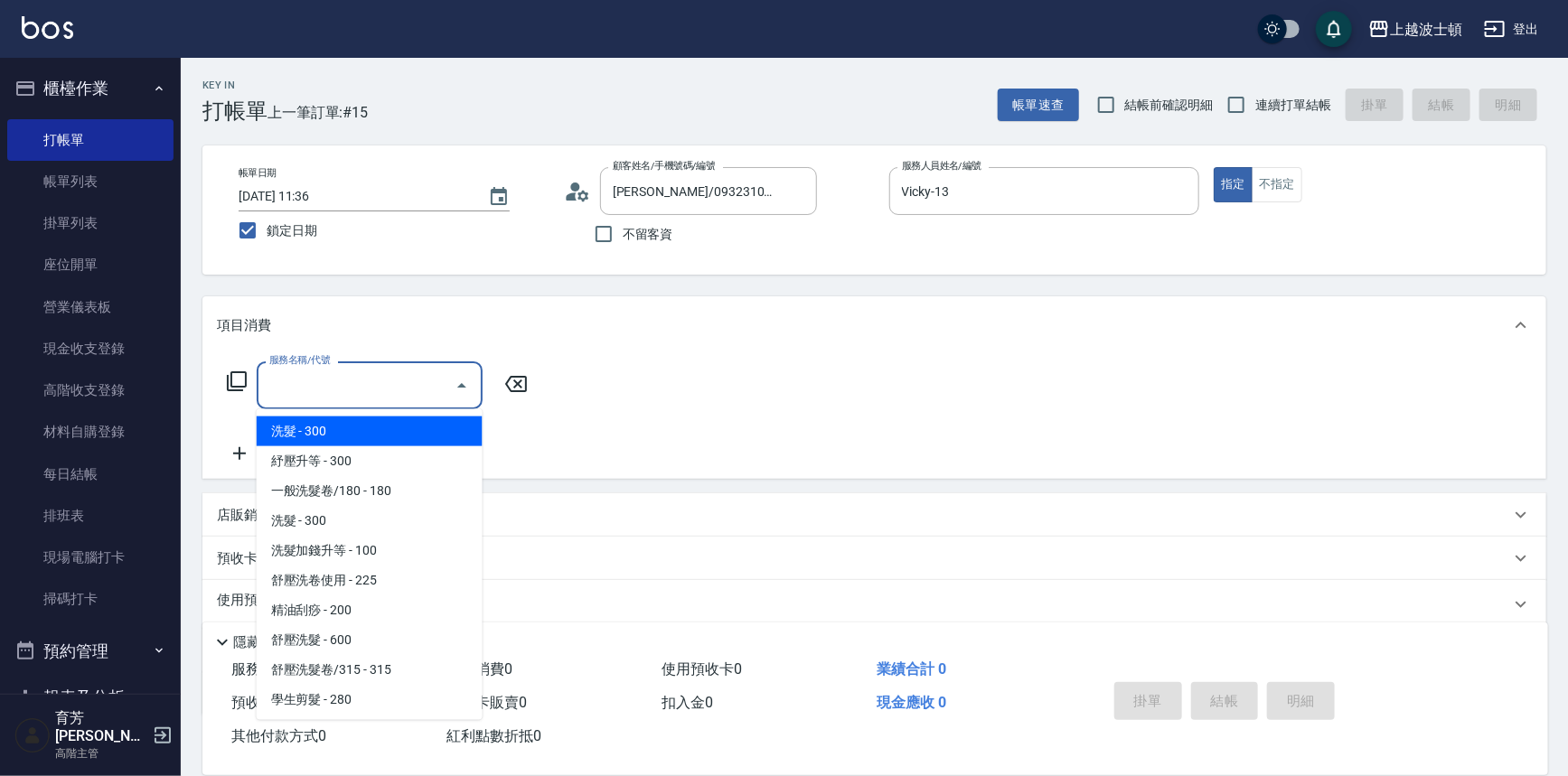
click at [410, 379] on input "服務名稱/代號" at bounding box center [356, 385] width 183 height 32
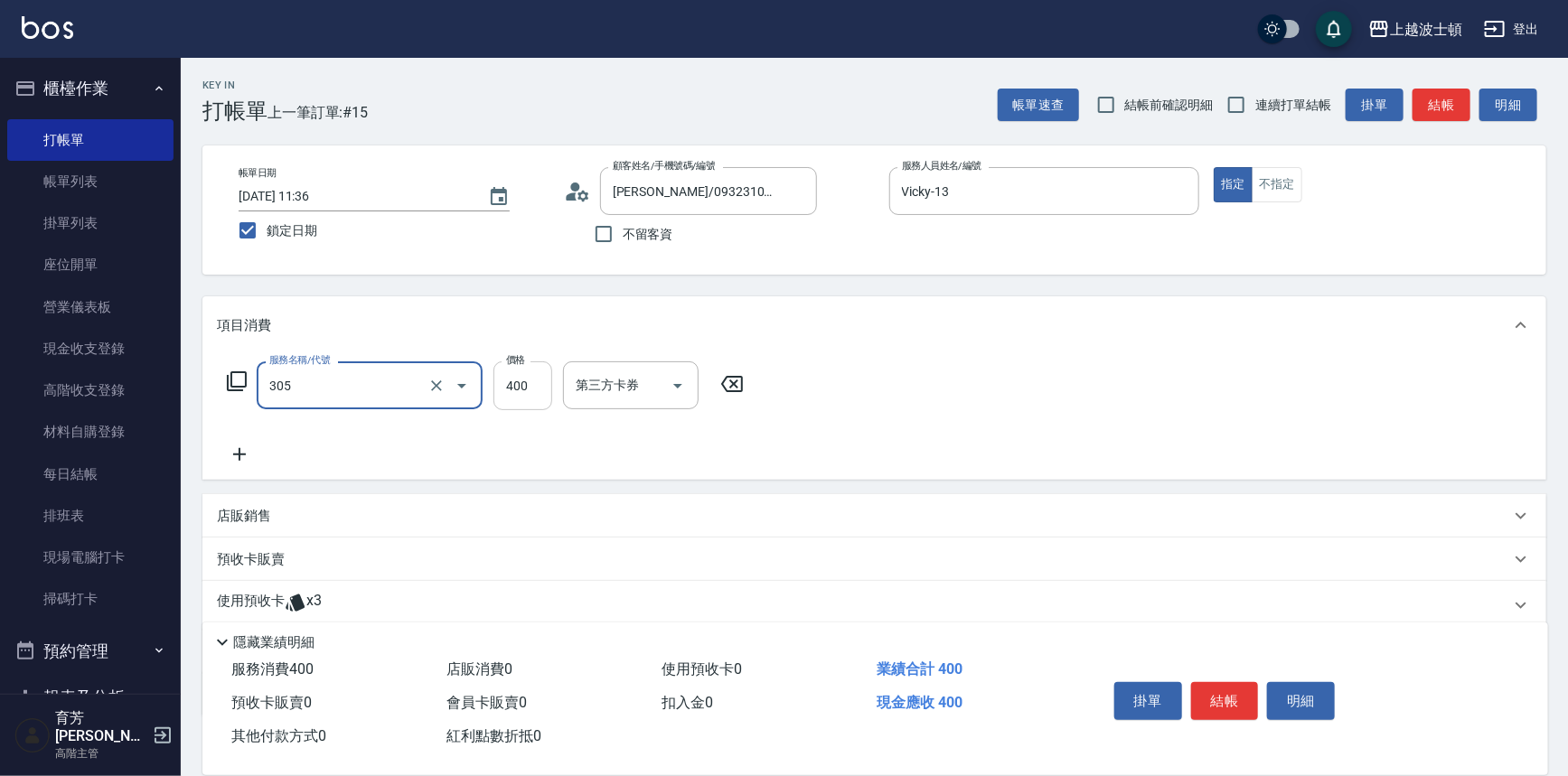
type input "剪髮(305)"
click at [535, 388] on input "400" at bounding box center [522, 386] width 58 height 49
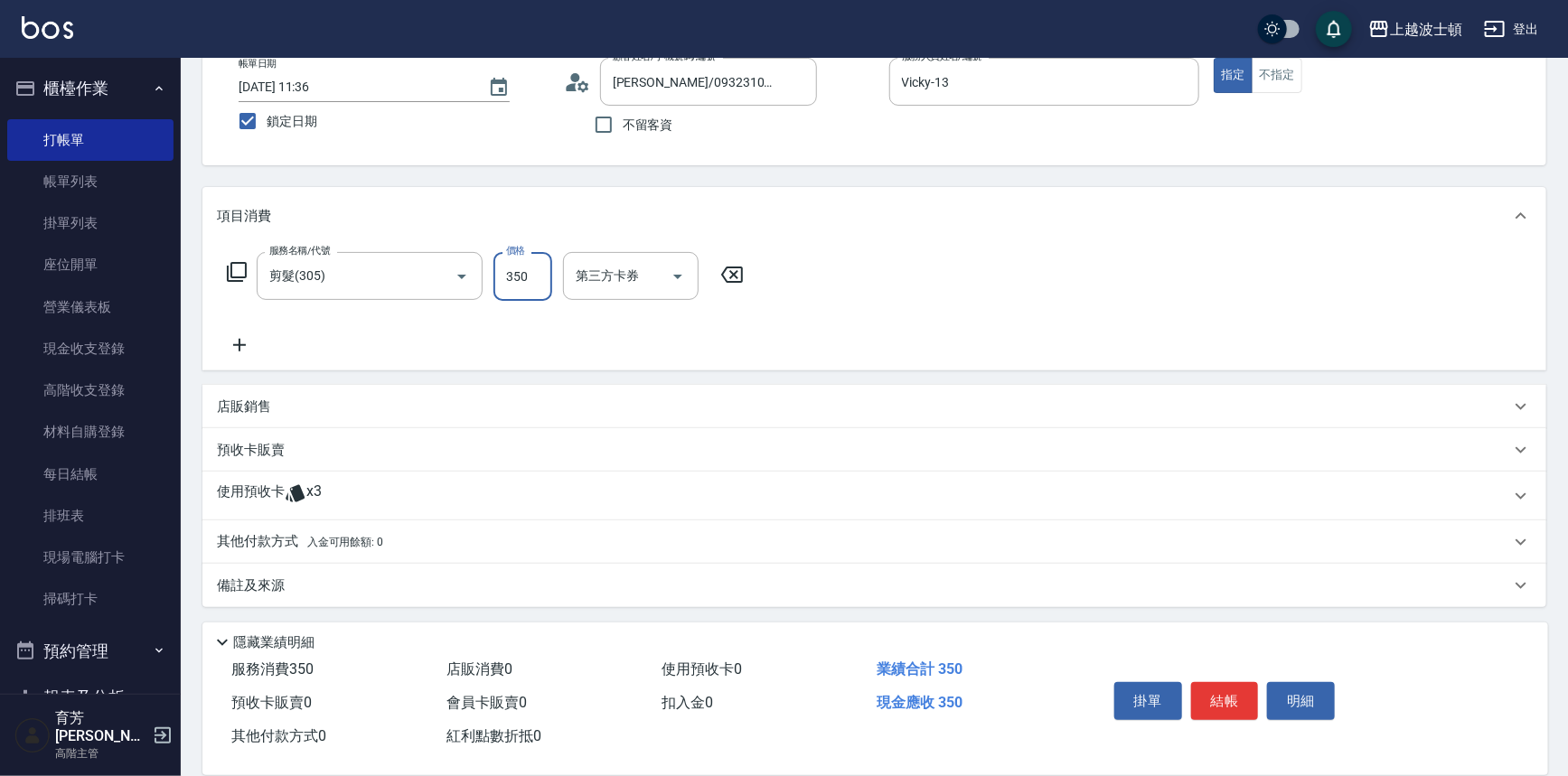
type input "350"
click at [269, 480] on div "使用預收卡 x3" at bounding box center [874, 496] width 1343 height 49
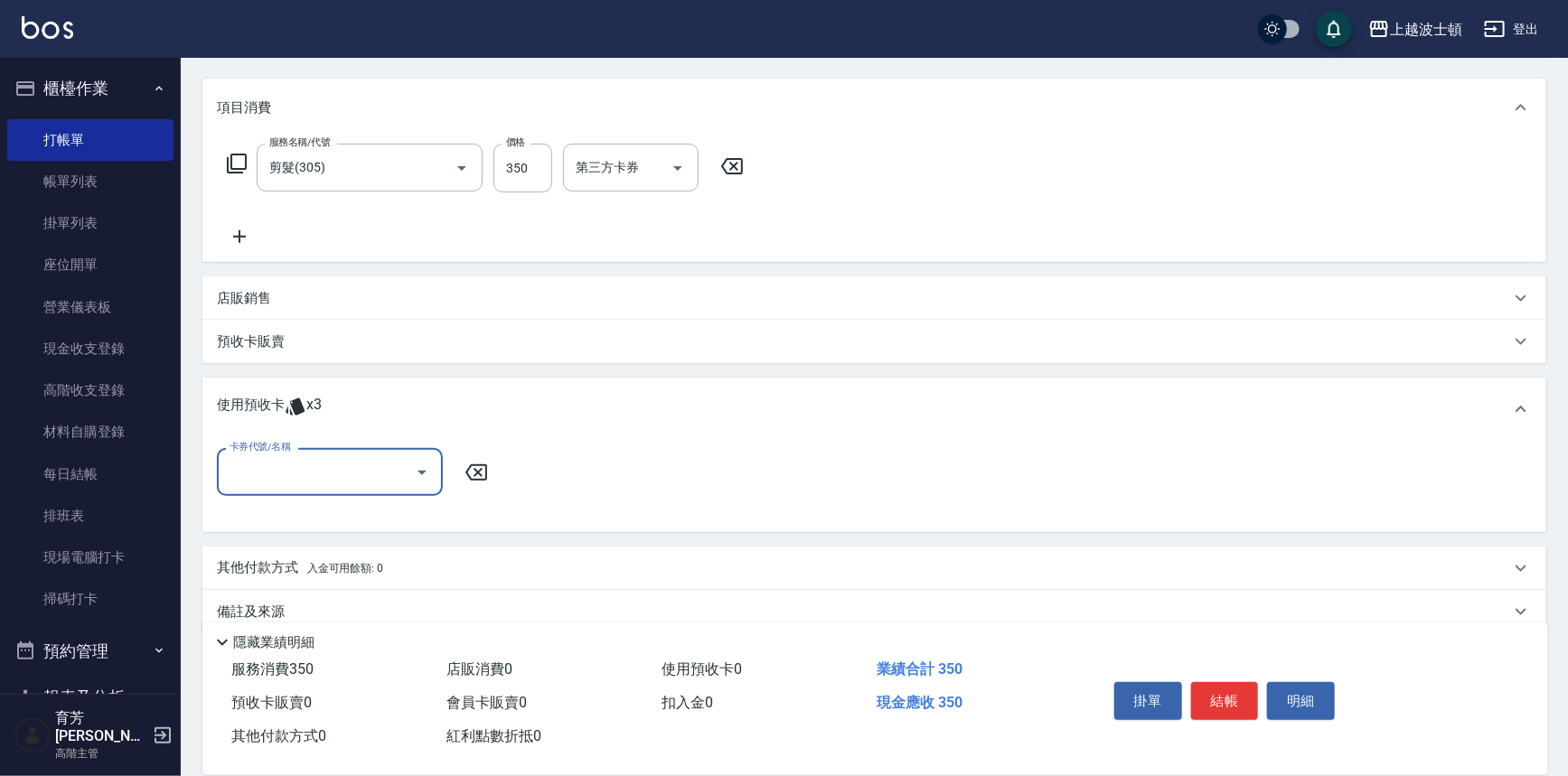
scroll to position [233, 0]
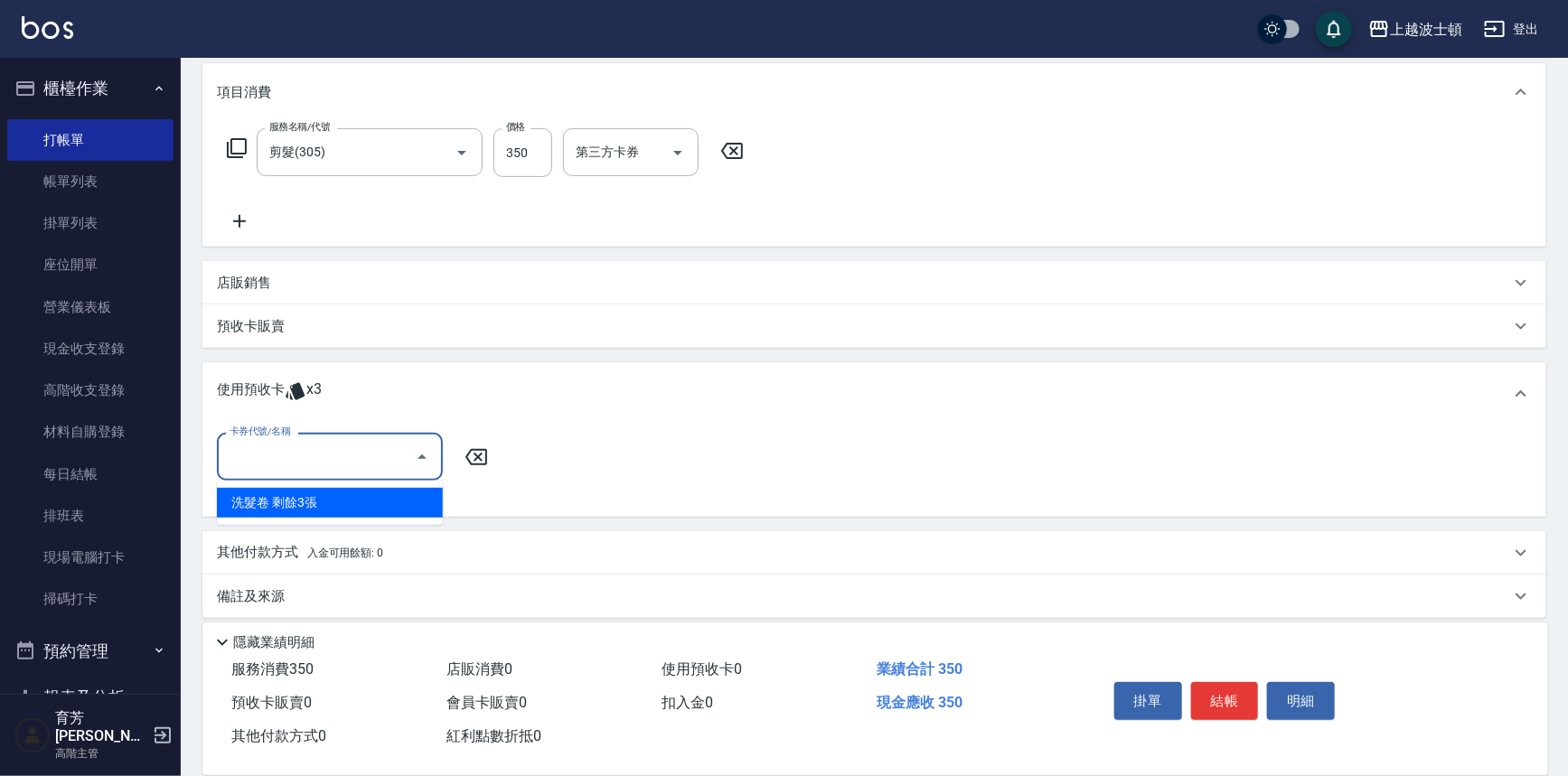
click at [293, 464] on input "卡券代號/名稱" at bounding box center [316, 457] width 183 height 32
click at [322, 494] on div "洗髮卷 剩餘3張" at bounding box center [330, 503] width 226 height 30
type input "洗髮卷"
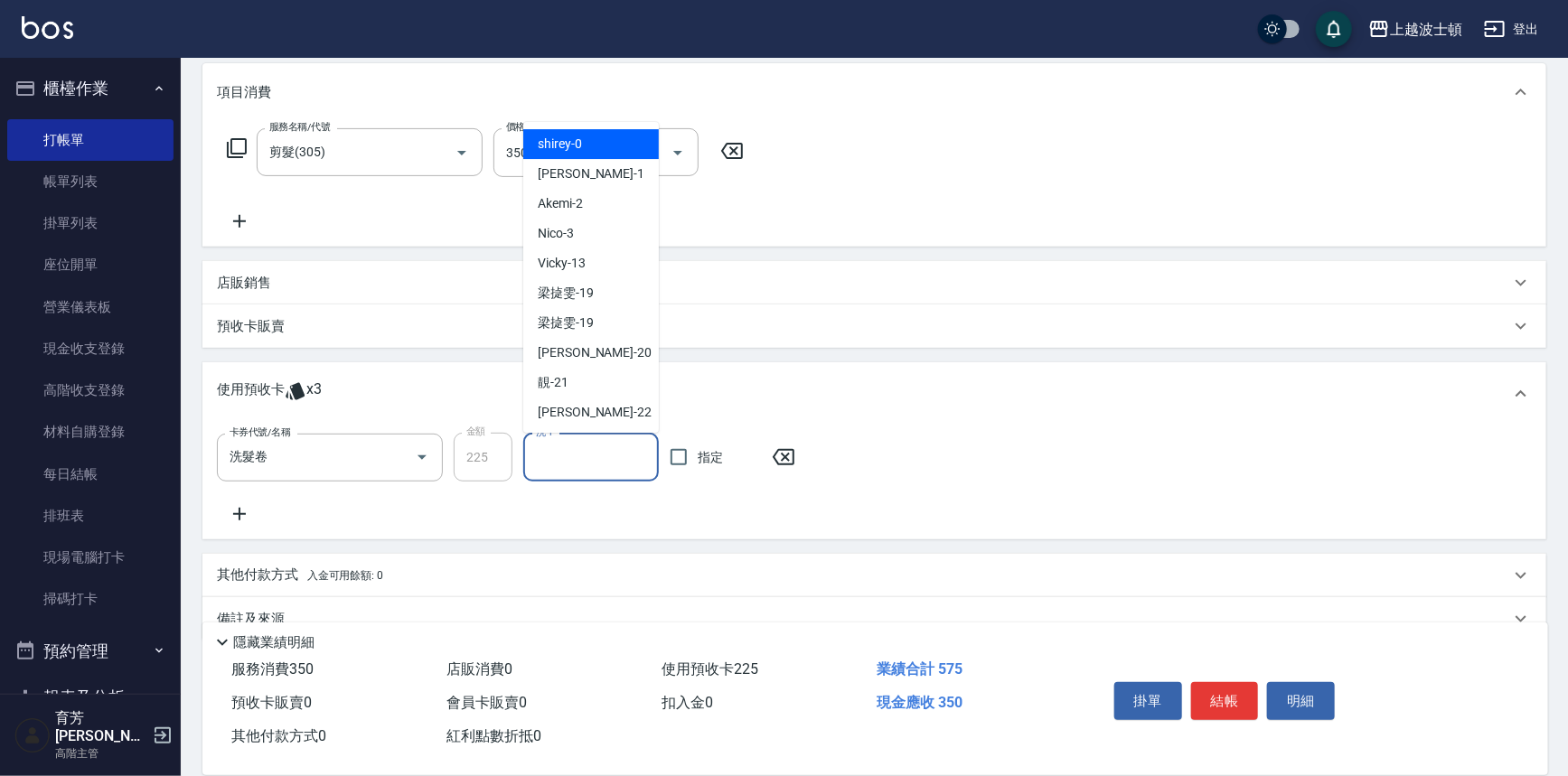
click at [533, 470] on input "洗-1" at bounding box center [591, 457] width 120 height 32
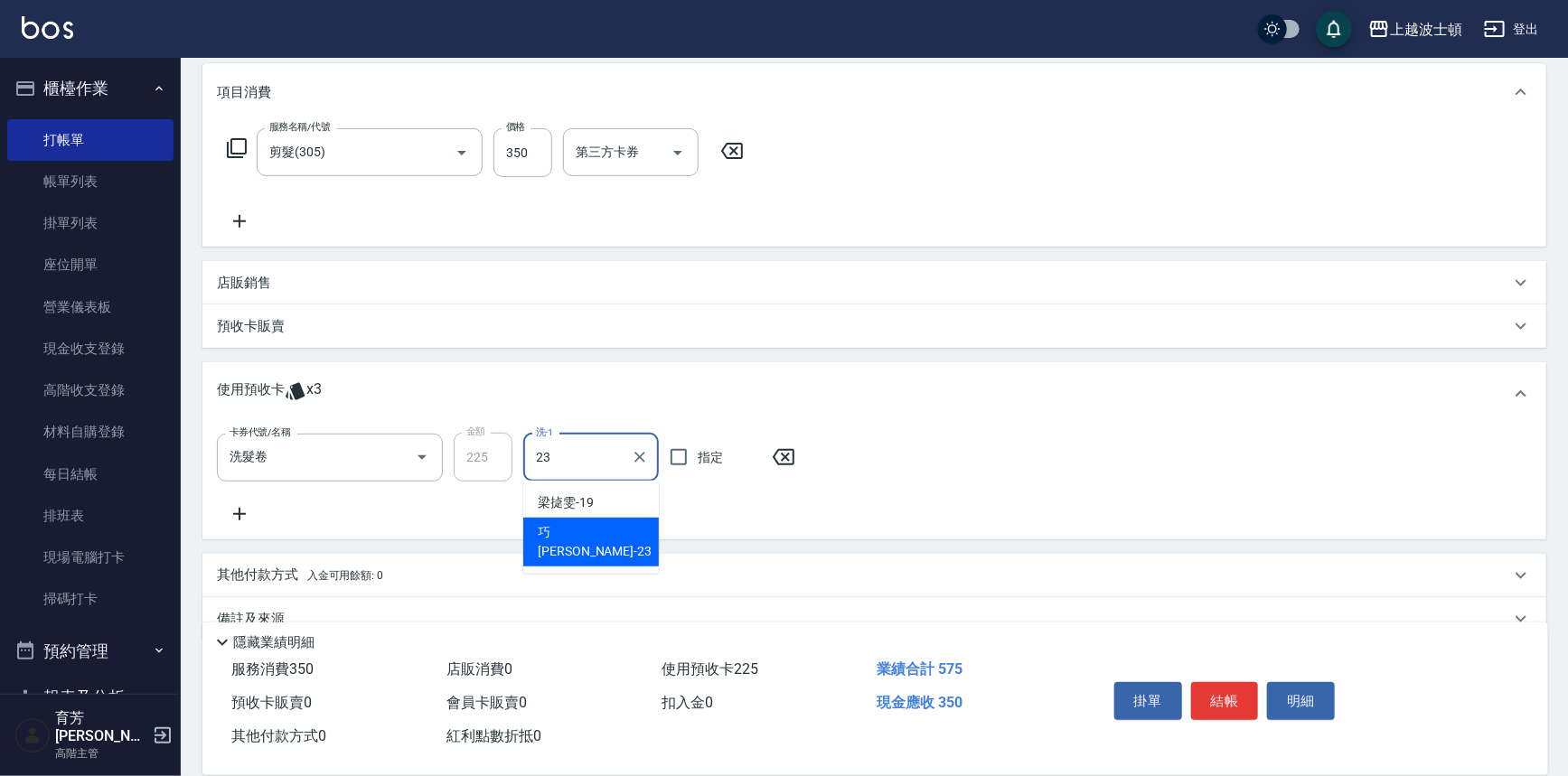
type input "[PERSON_NAME]-23"
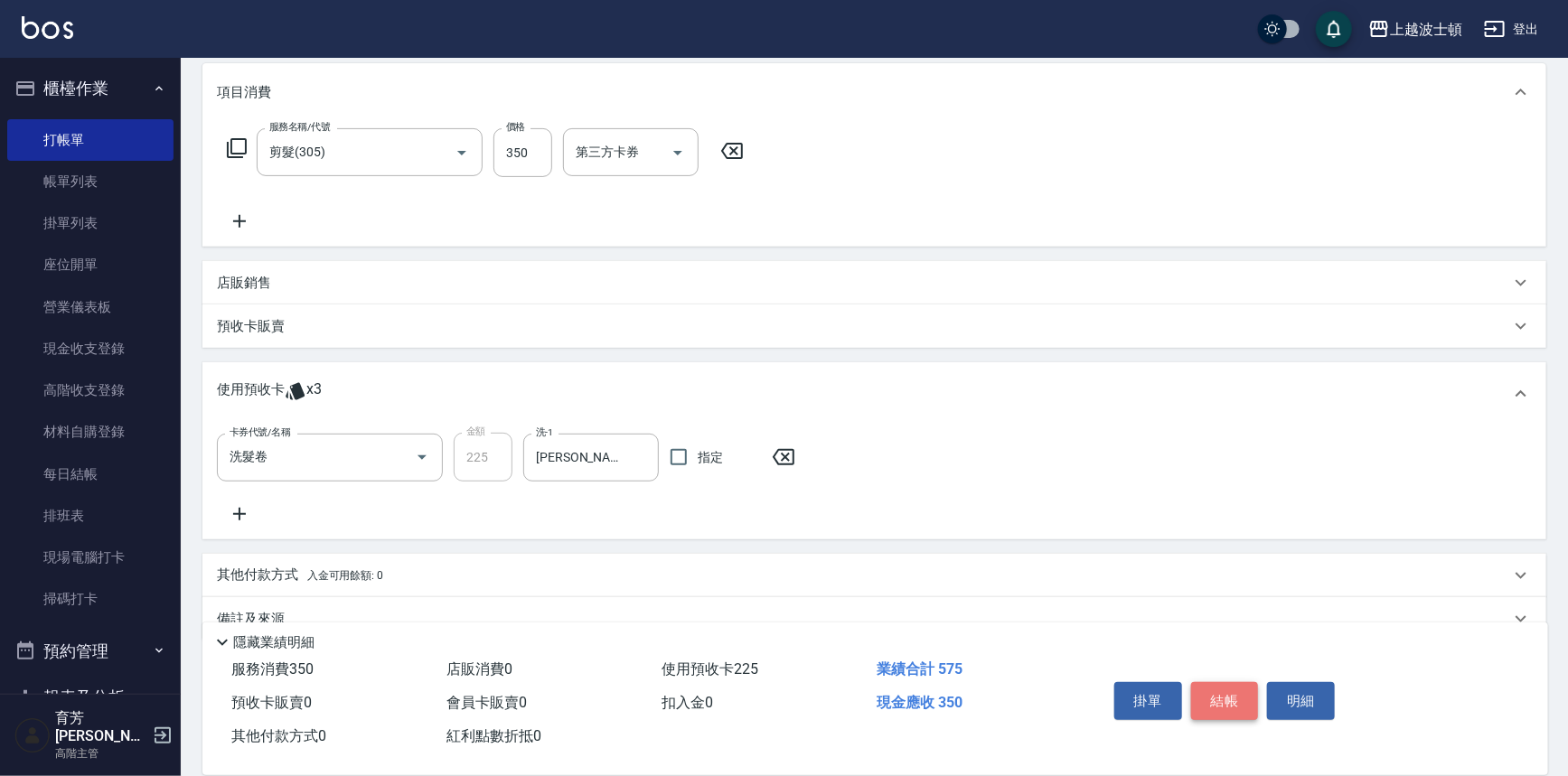
click at [1214, 699] on button "結帳" at bounding box center [1225, 701] width 68 height 38
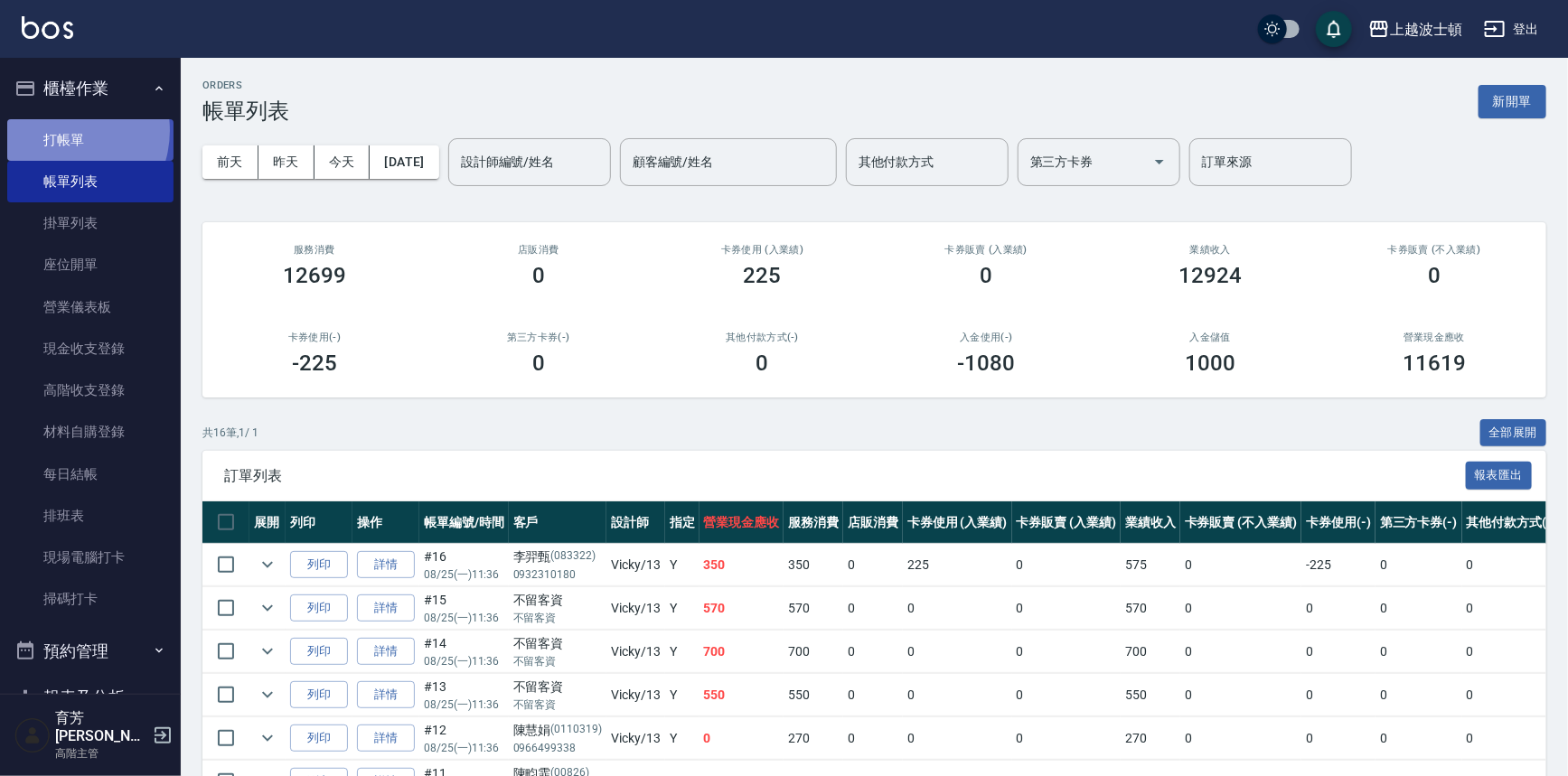
click at [59, 130] on link "打帳單" at bounding box center [89, 140] width 166 height 42
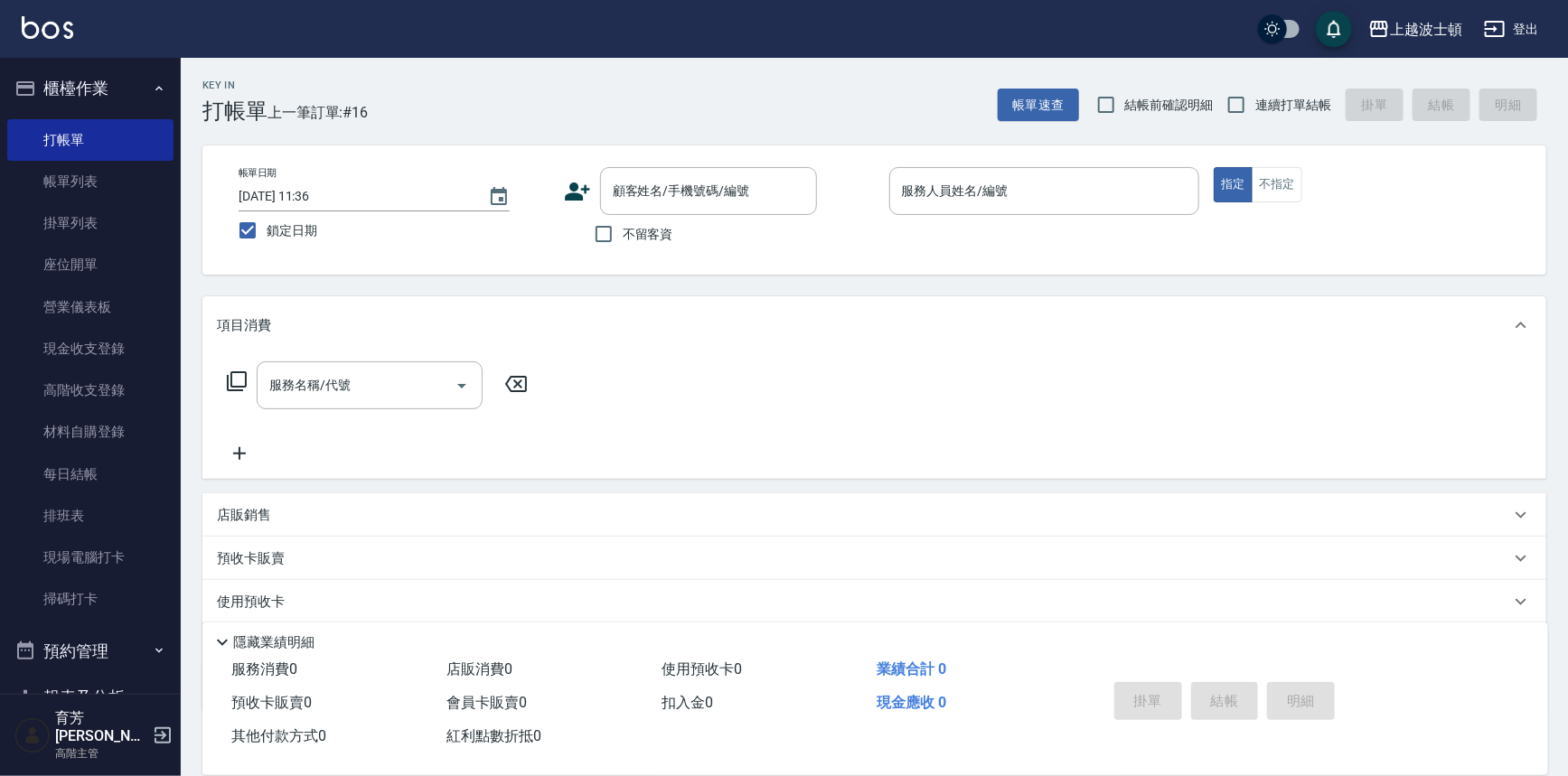
click at [643, 235] on span "不留客資" at bounding box center [647, 234] width 51 height 19
click at [622, 235] on input "不留客資" at bounding box center [603, 233] width 38 height 38
checkbox input "true"
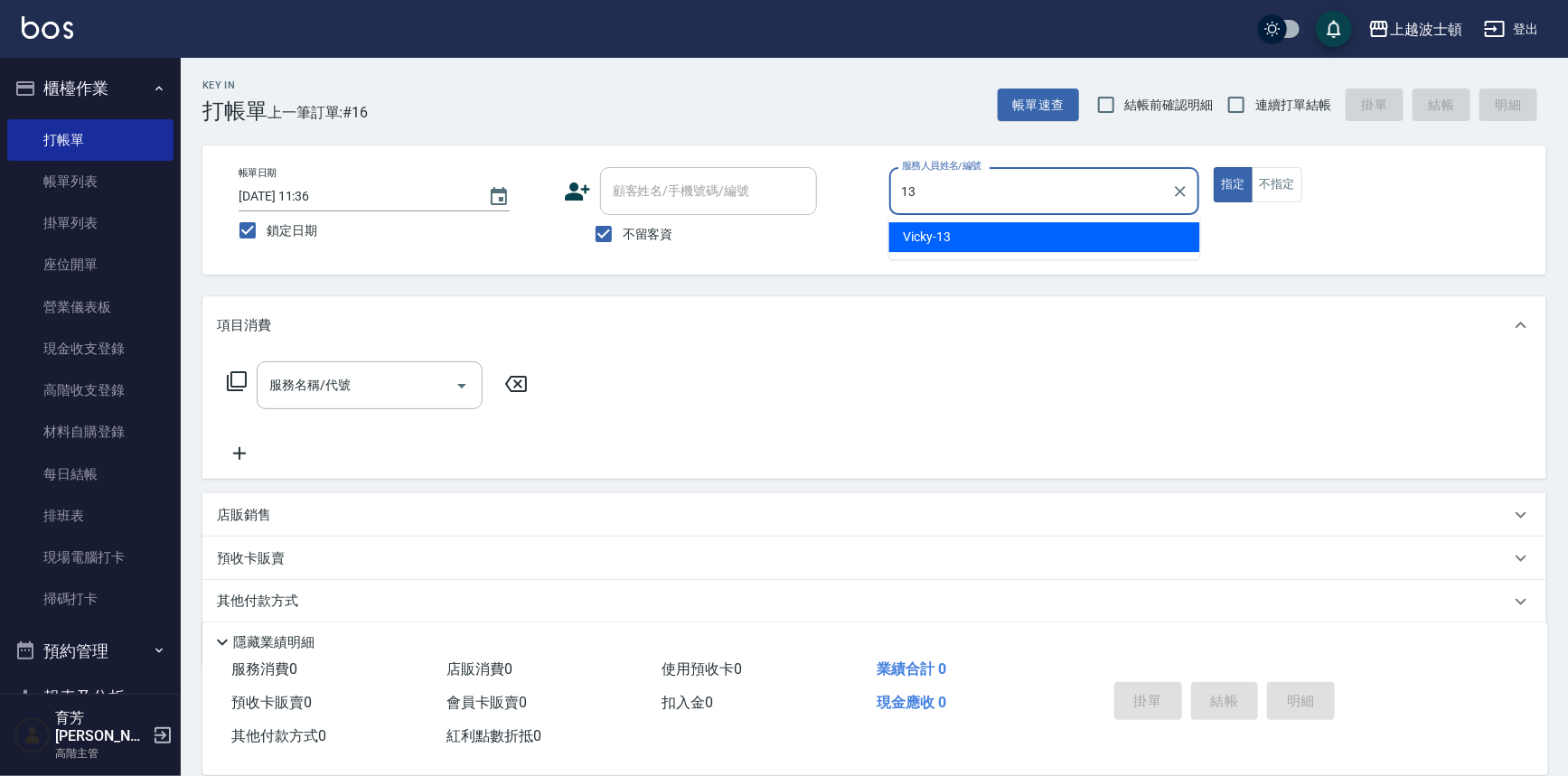
type input "Vicky-13"
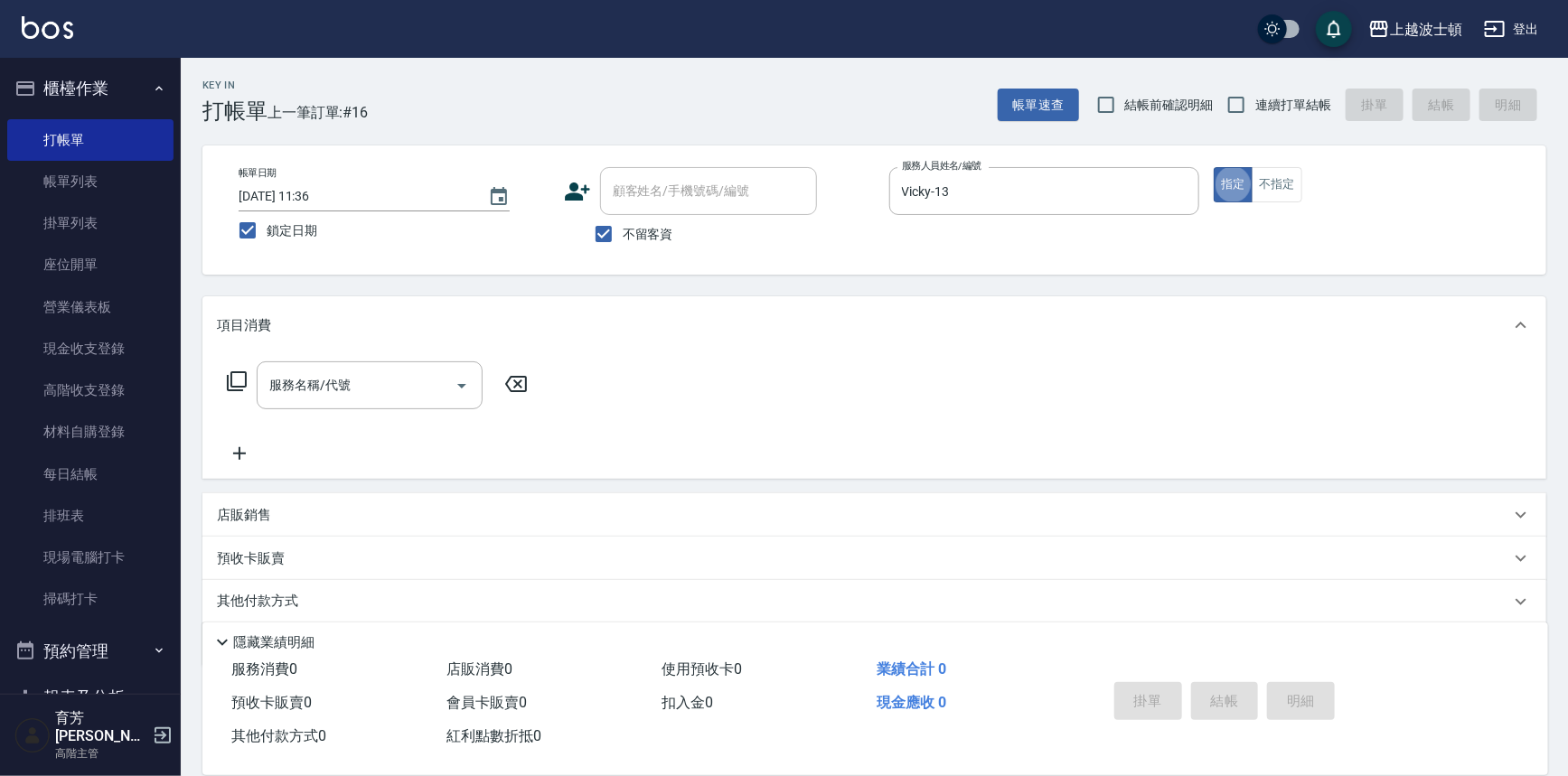
type button "true"
click at [308, 378] on input "服務名稱/代號" at bounding box center [356, 385] width 183 height 32
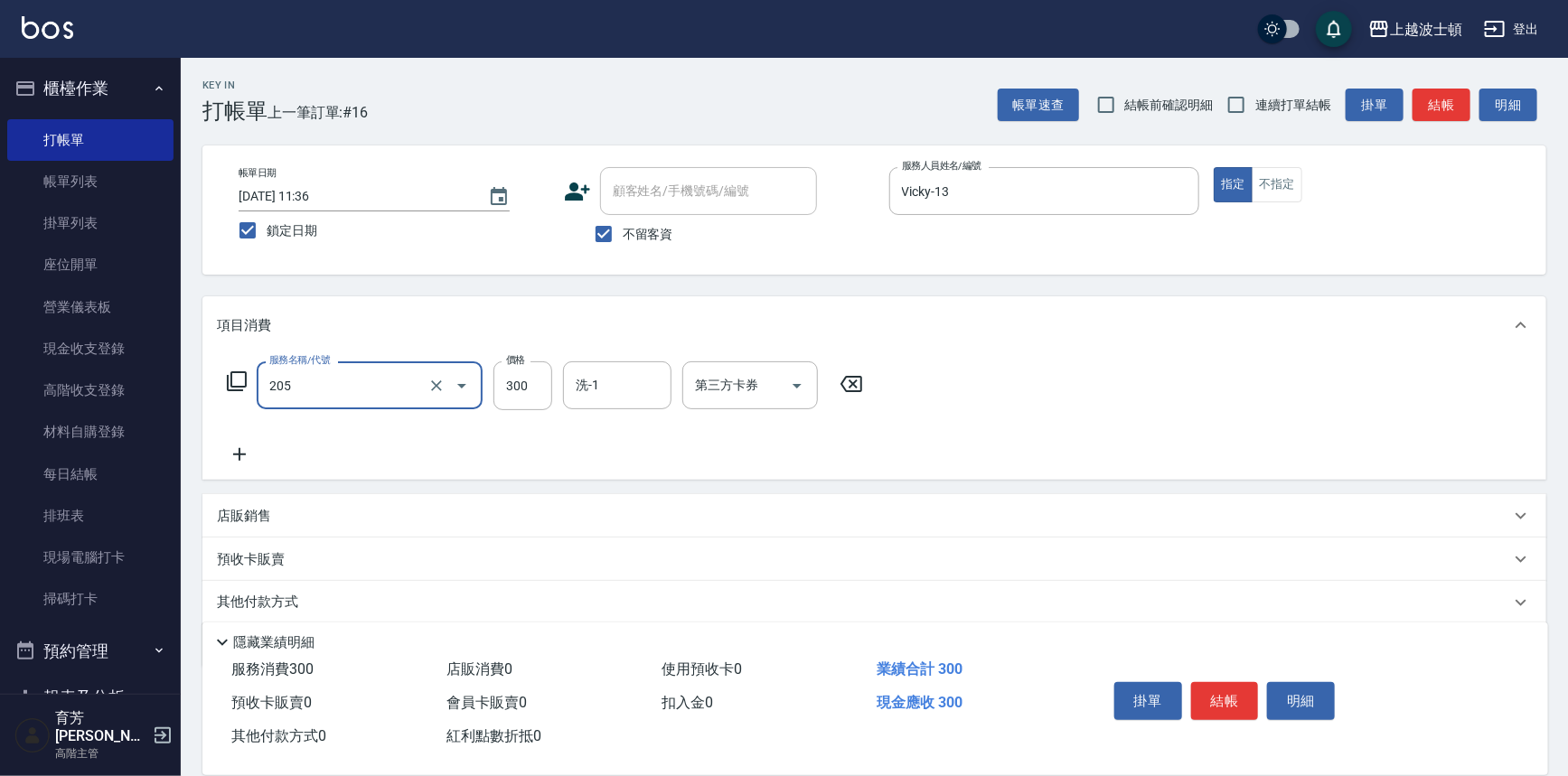
type input "洗髮(205)"
click at [243, 451] on icon at bounding box center [239, 454] width 45 height 21
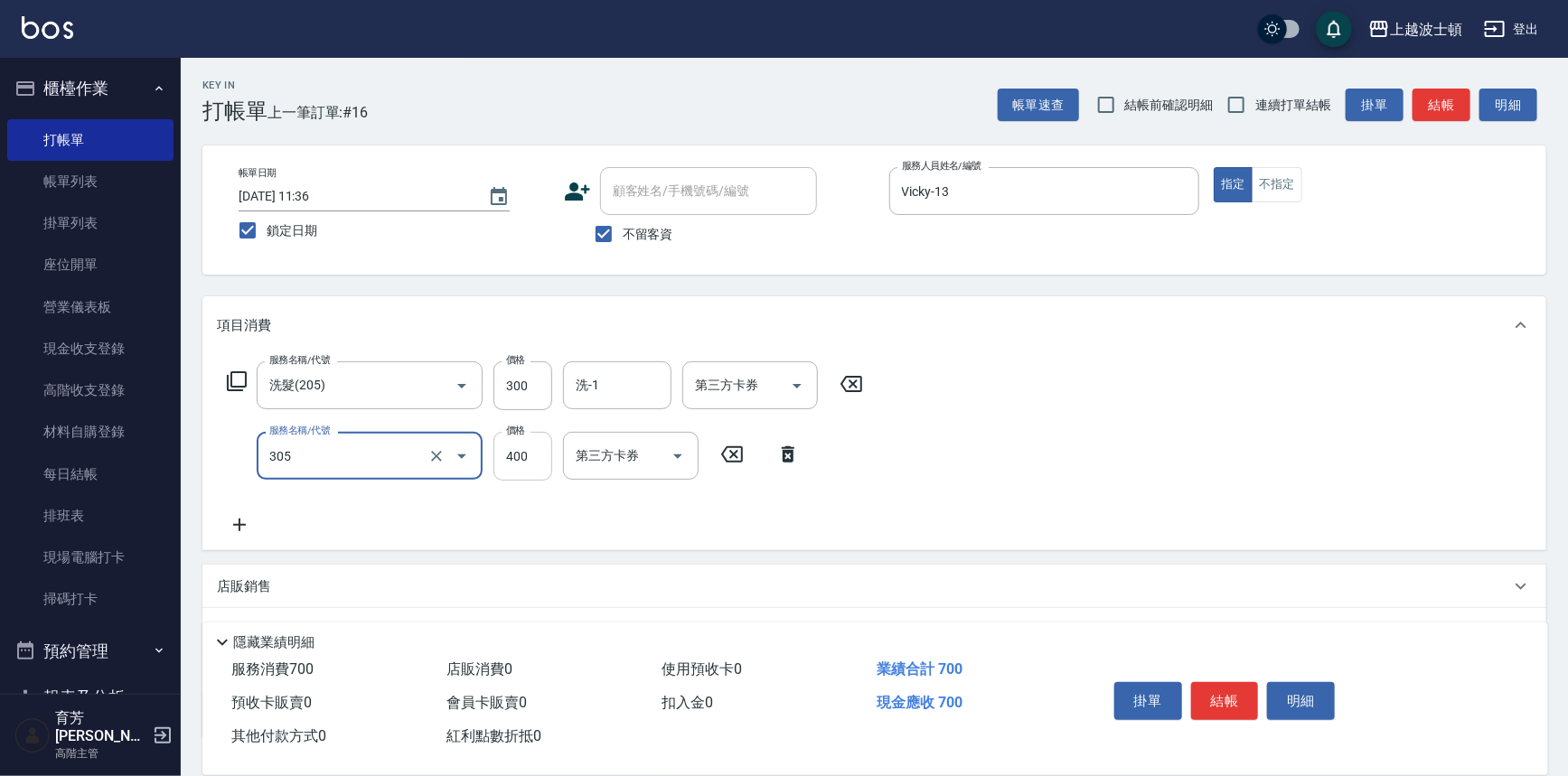
type input "剪髮(305)"
click at [519, 451] on input "400" at bounding box center [522, 456] width 58 height 49
click at [537, 461] on input "350" at bounding box center [522, 456] width 58 height 49
drag, startPoint x: 532, startPoint y: 458, endPoint x: 502, endPoint y: 454, distance: 30.3
click at [502, 454] on input "3503" at bounding box center [522, 456] width 58 height 49
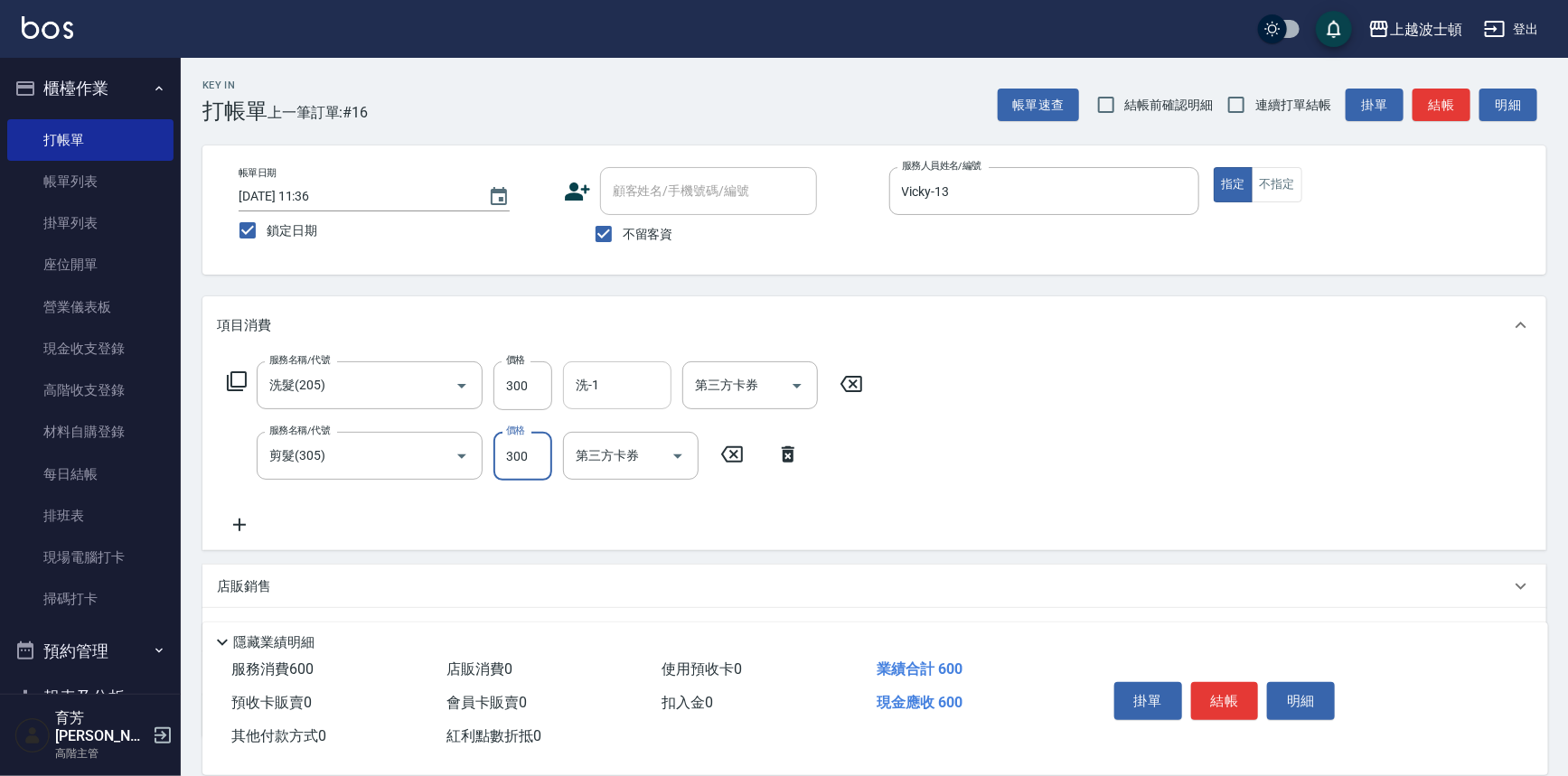
type input "300"
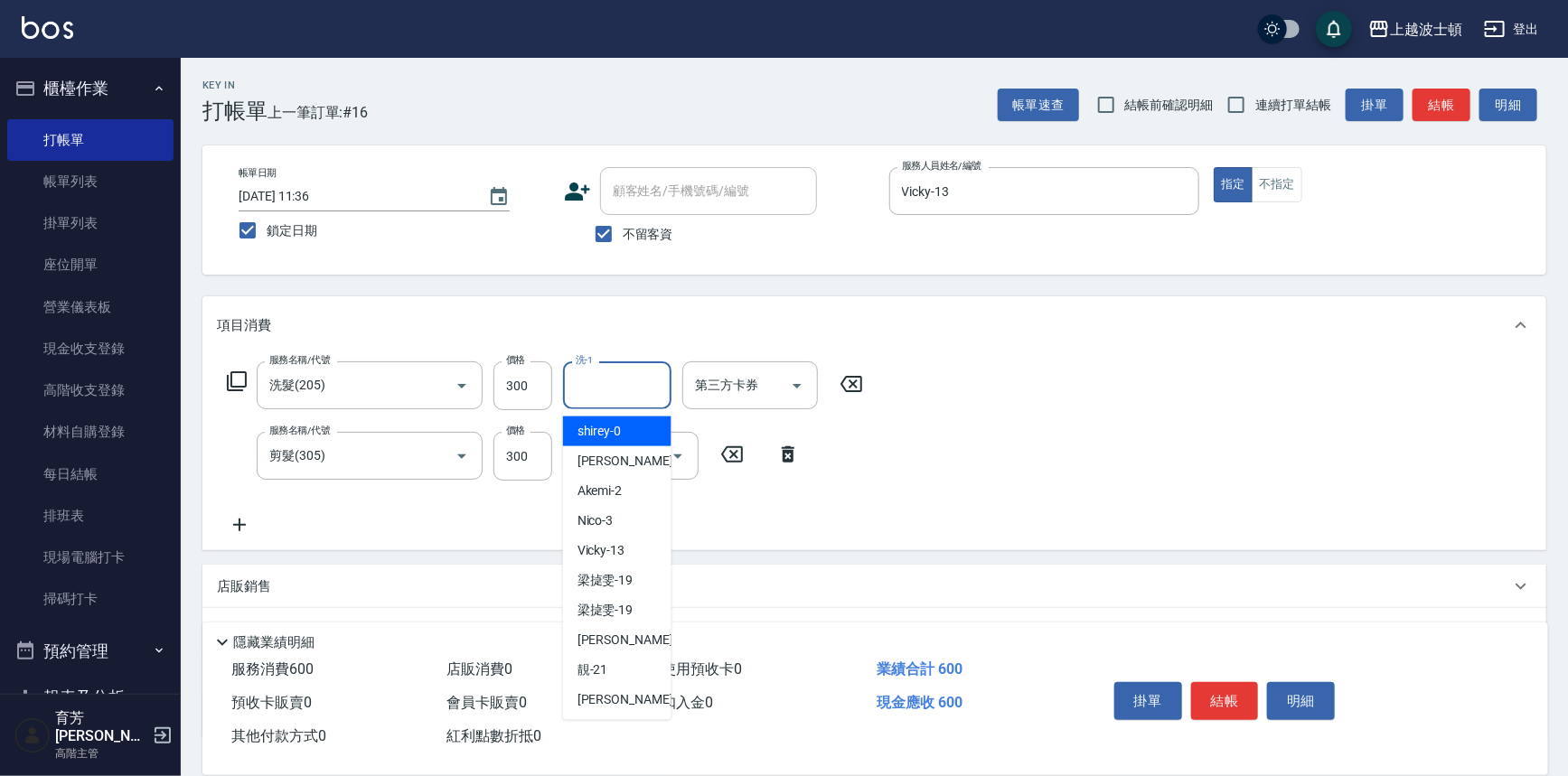
click at [642, 388] on input "洗-1" at bounding box center [616, 385] width 92 height 32
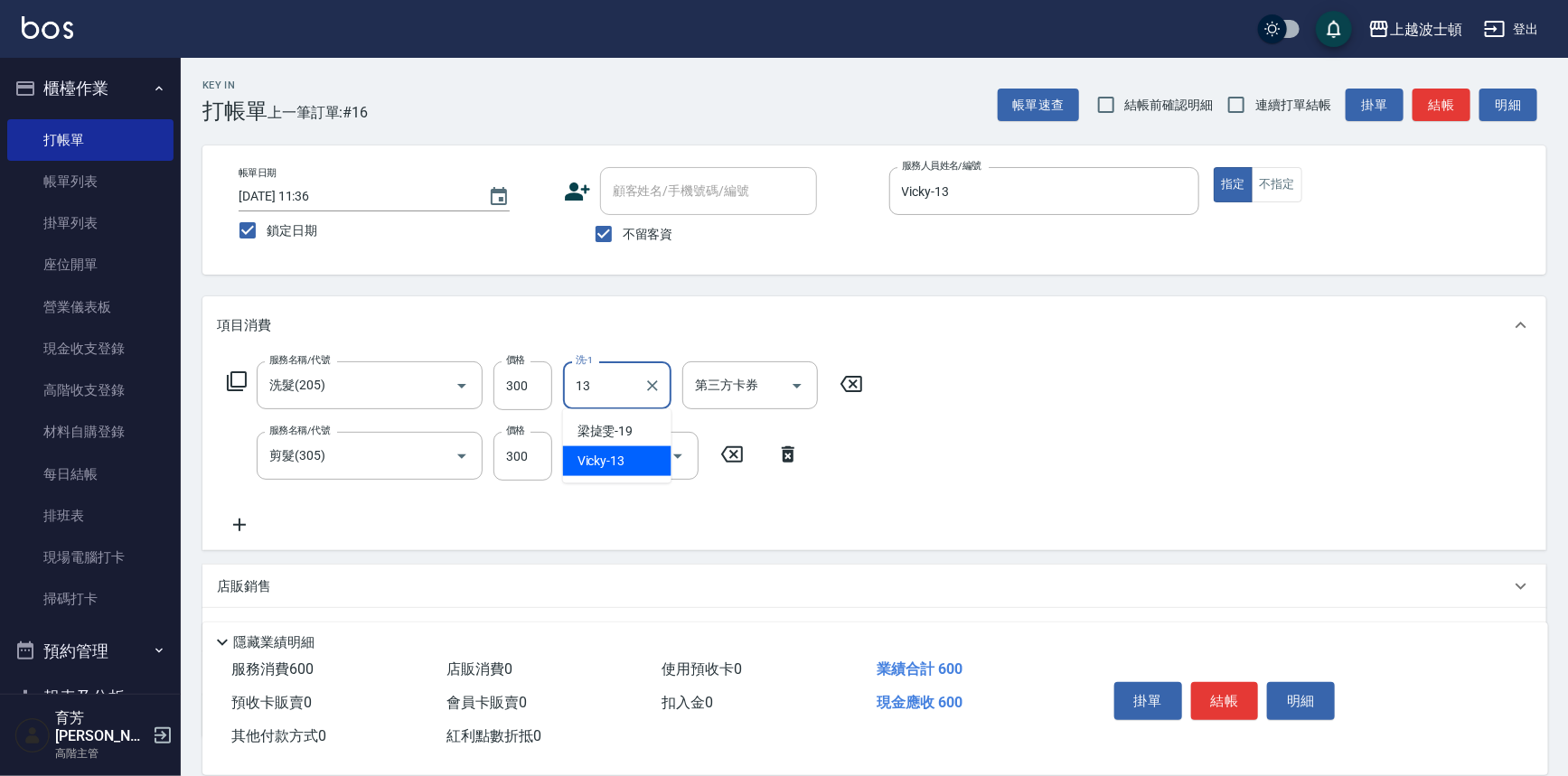
type input "Vicky-13"
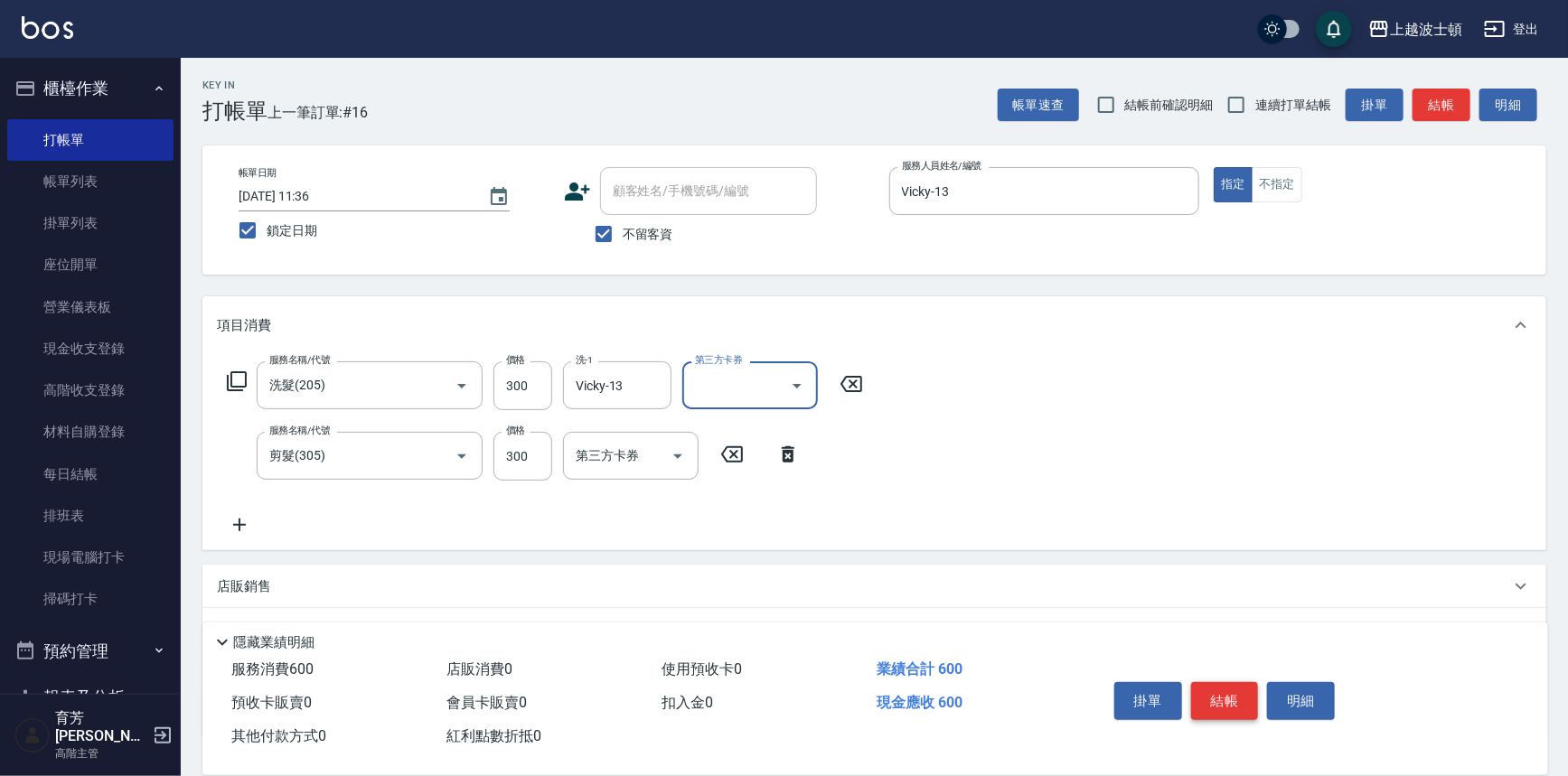
click at [1217, 691] on button "結帳" at bounding box center [1225, 701] width 68 height 38
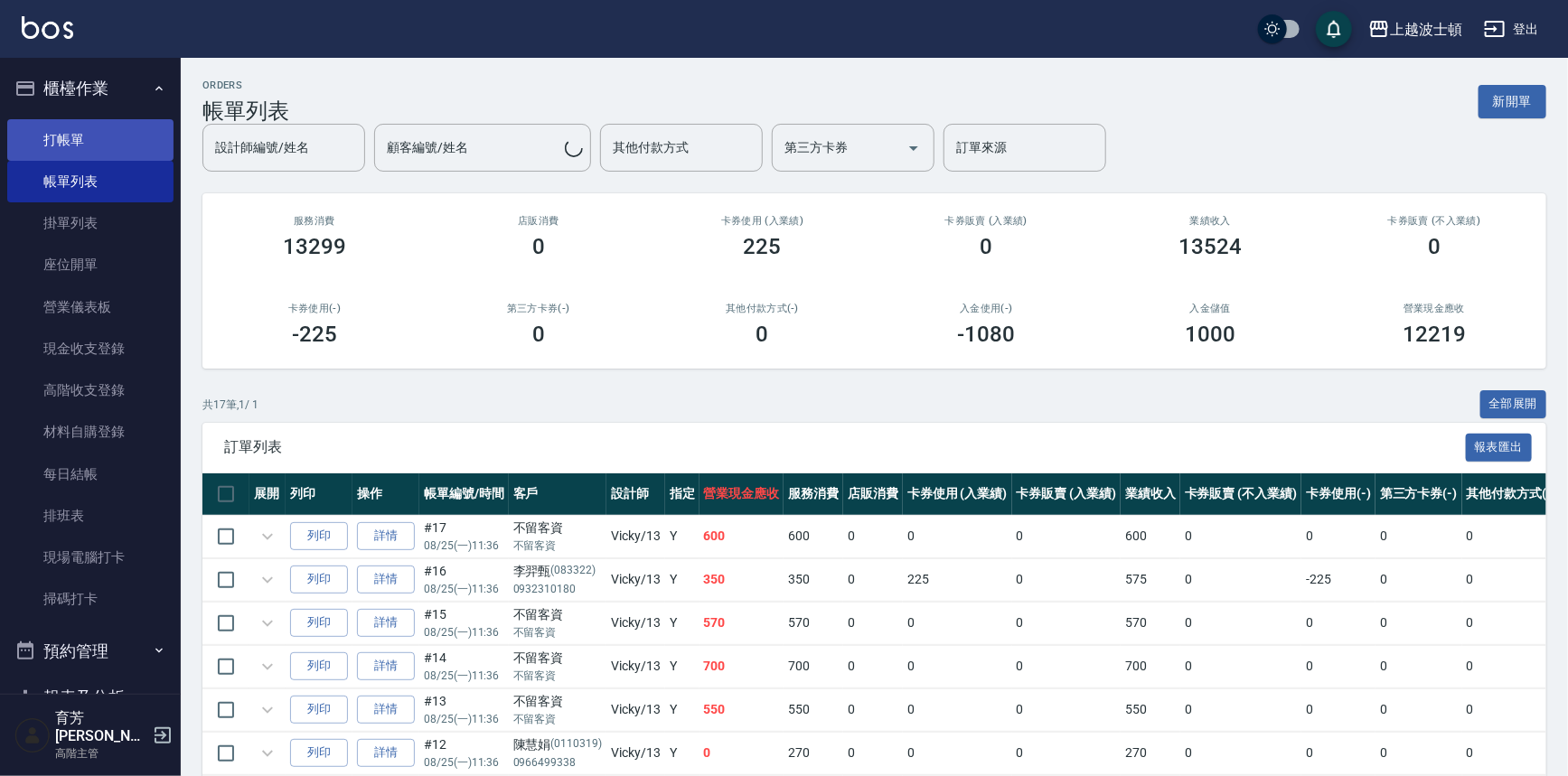
click at [53, 134] on link "打帳單" at bounding box center [89, 140] width 166 height 42
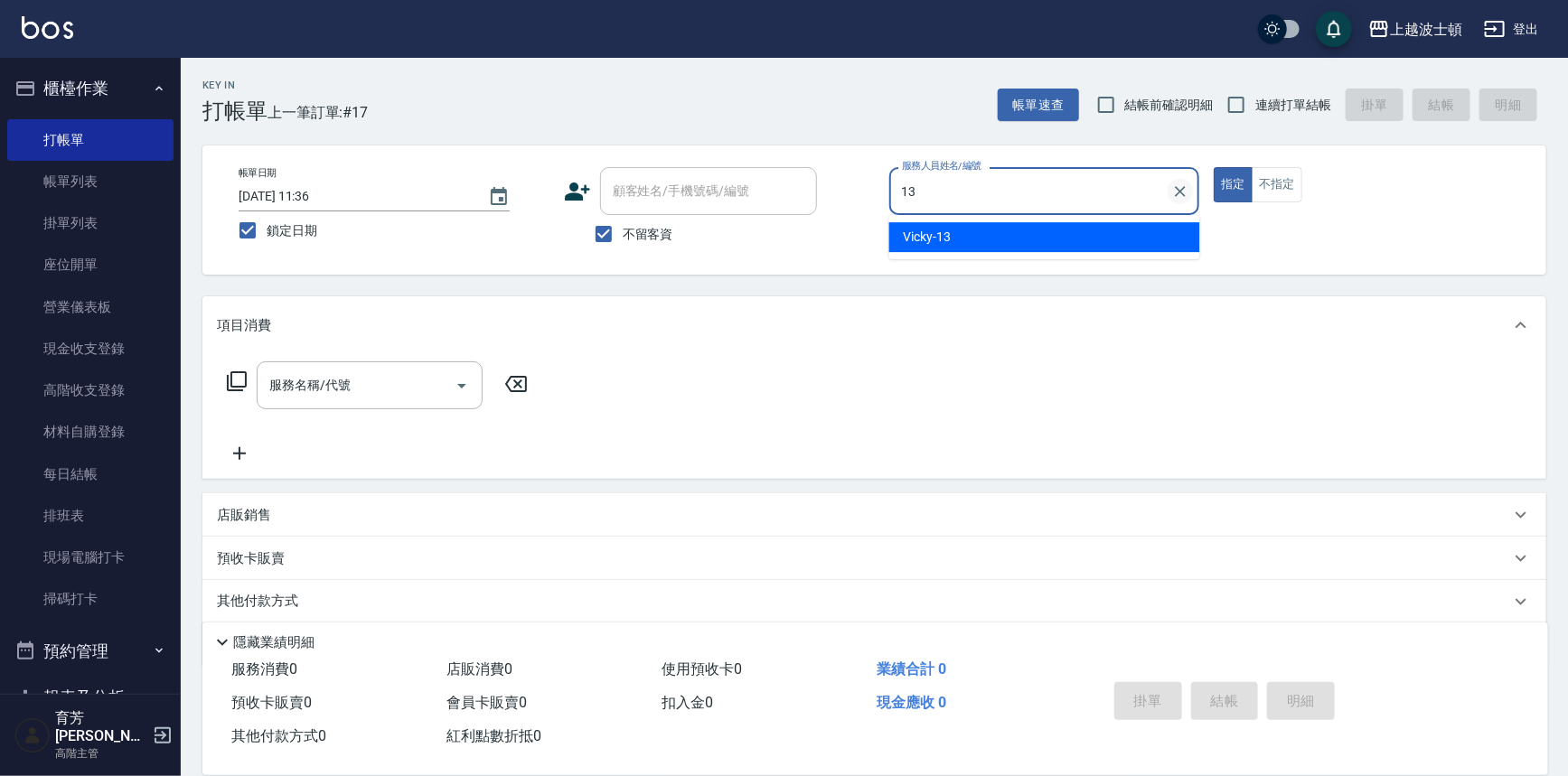
type input "Vicky-13"
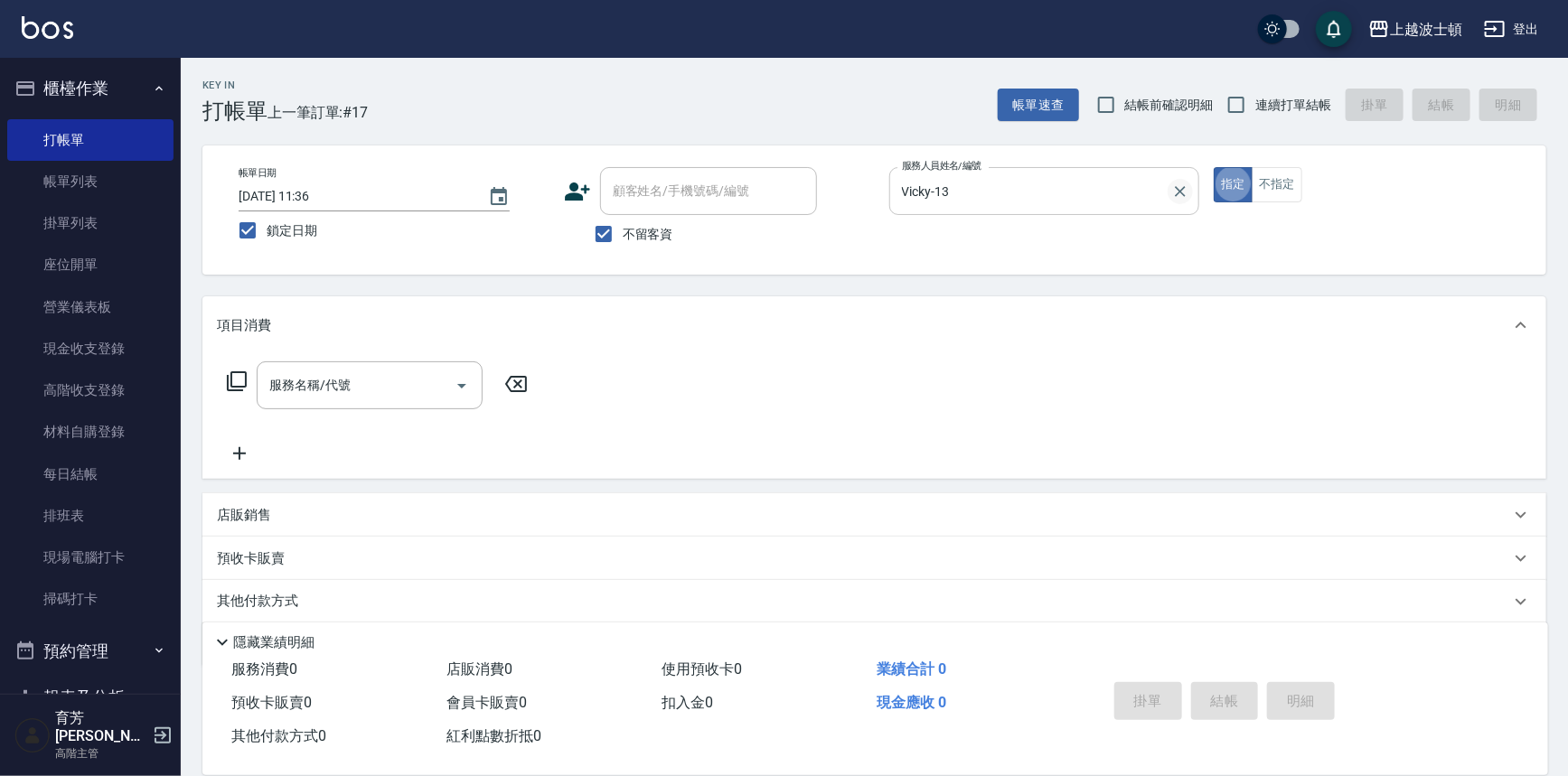
type button "true"
click at [1274, 176] on button "不指定" at bounding box center [1276, 185] width 51 height 35
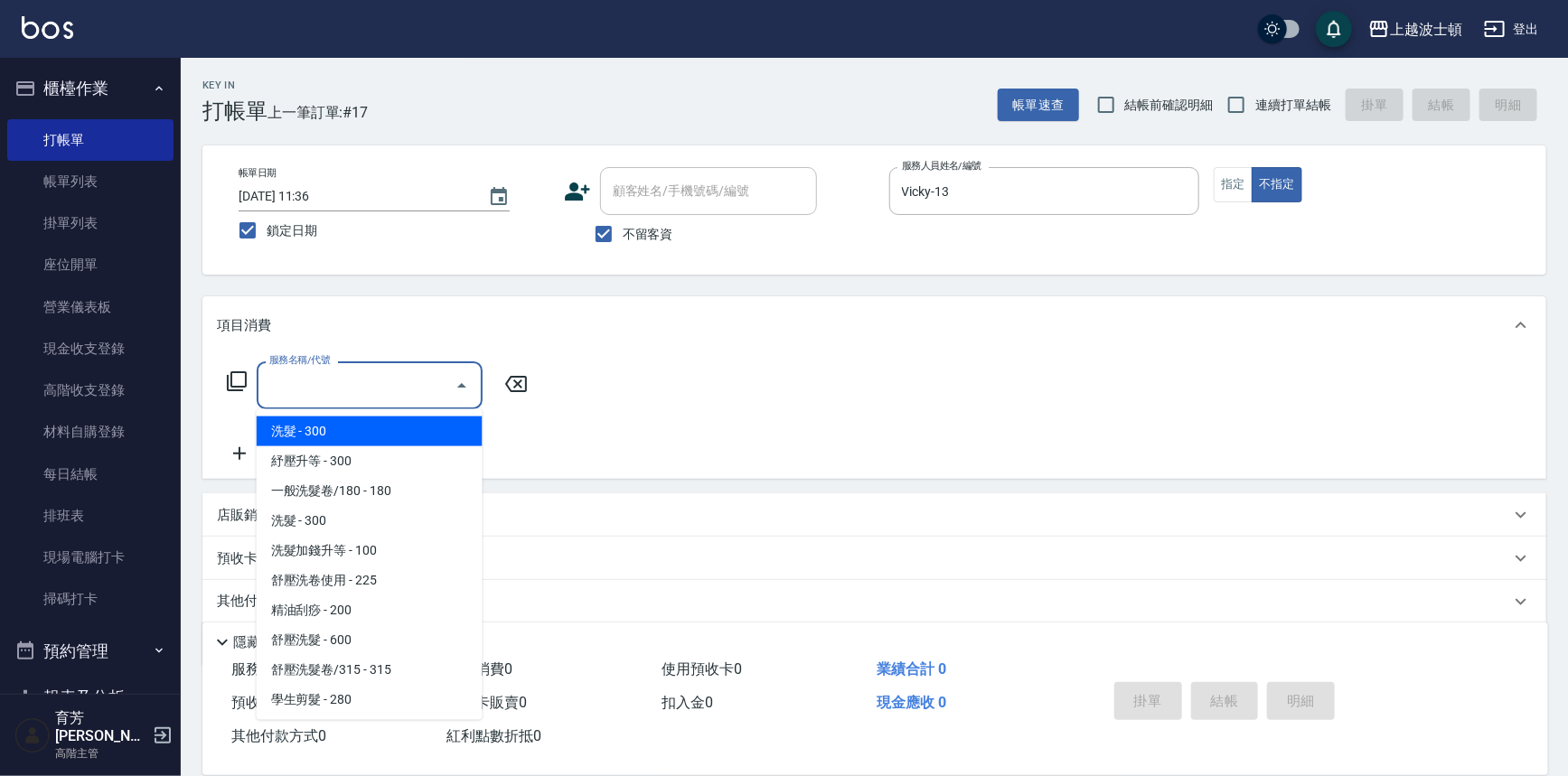
click at [355, 390] on input "服務名稱/代號" at bounding box center [356, 385] width 183 height 32
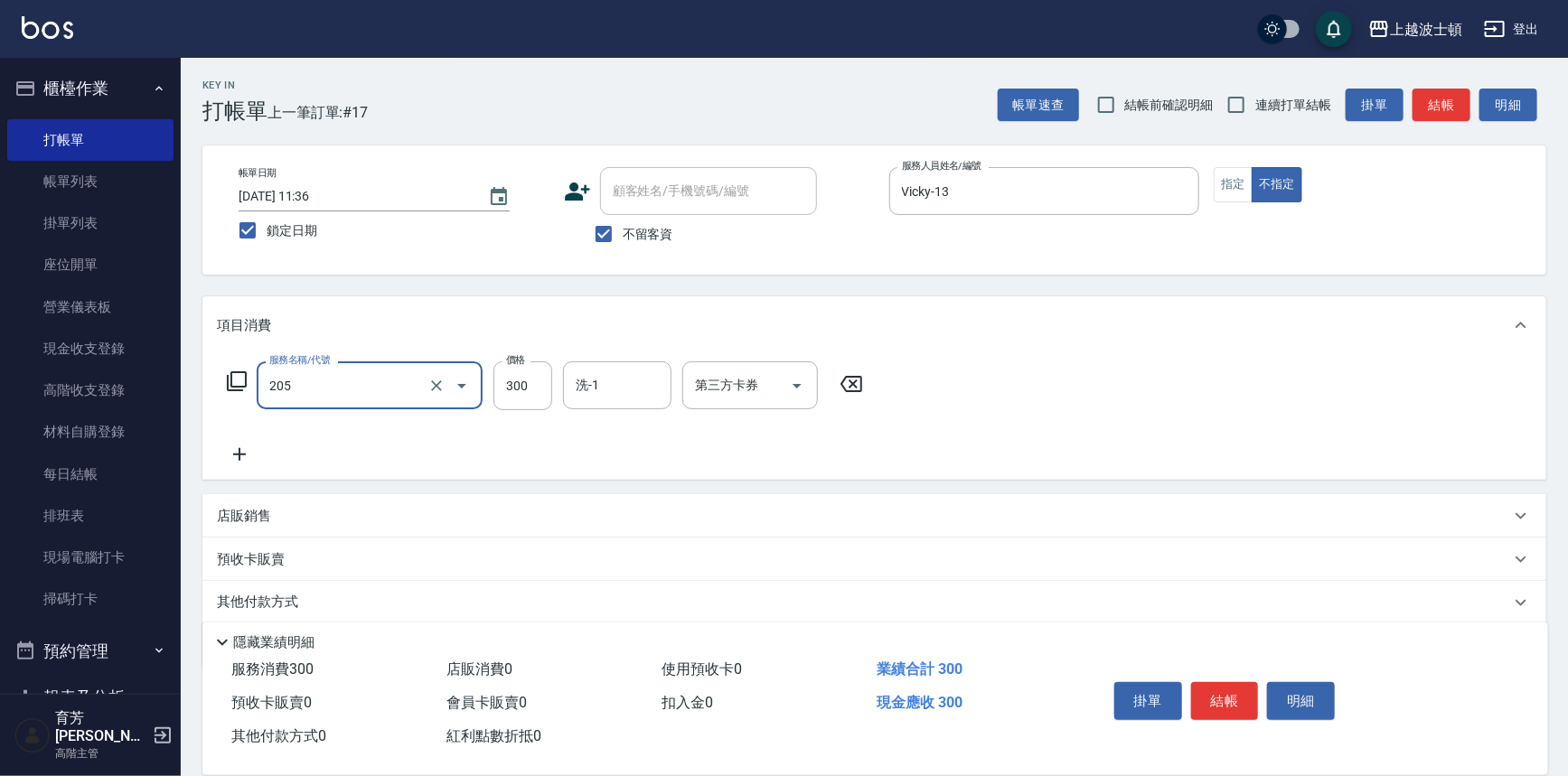
type input "洗髮(205)"
click at [242, 450] on icon at bounding box center [239, 454] width 45 height 21
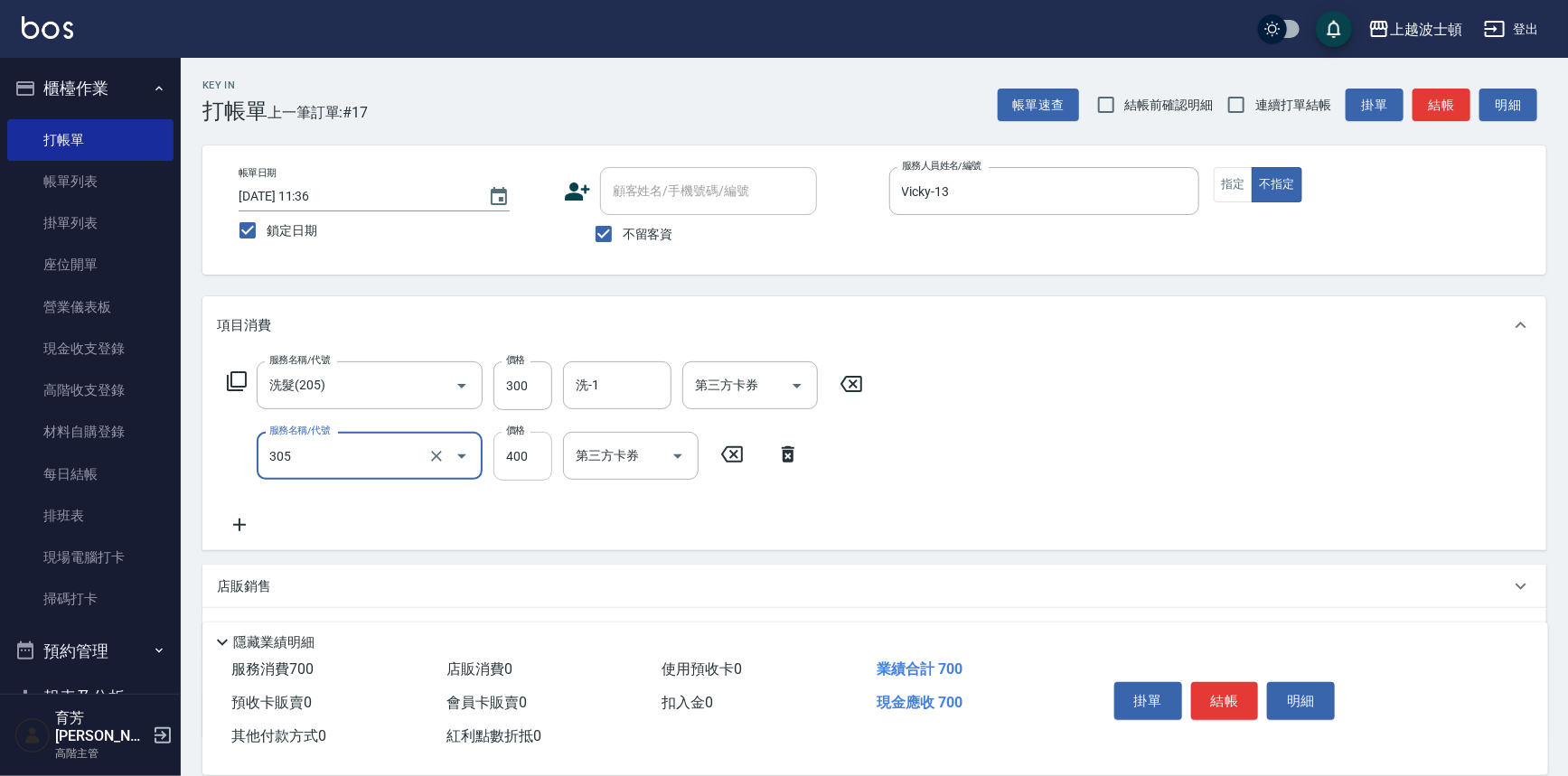
type input "剪髮(305)"
click at [531, 459] on input "400" at bounding box center [522, 456] width 58 height 49
click at [591, 368] on div "洗-1" at bounding box center [617, 385] width 109 height 48
type input "300"
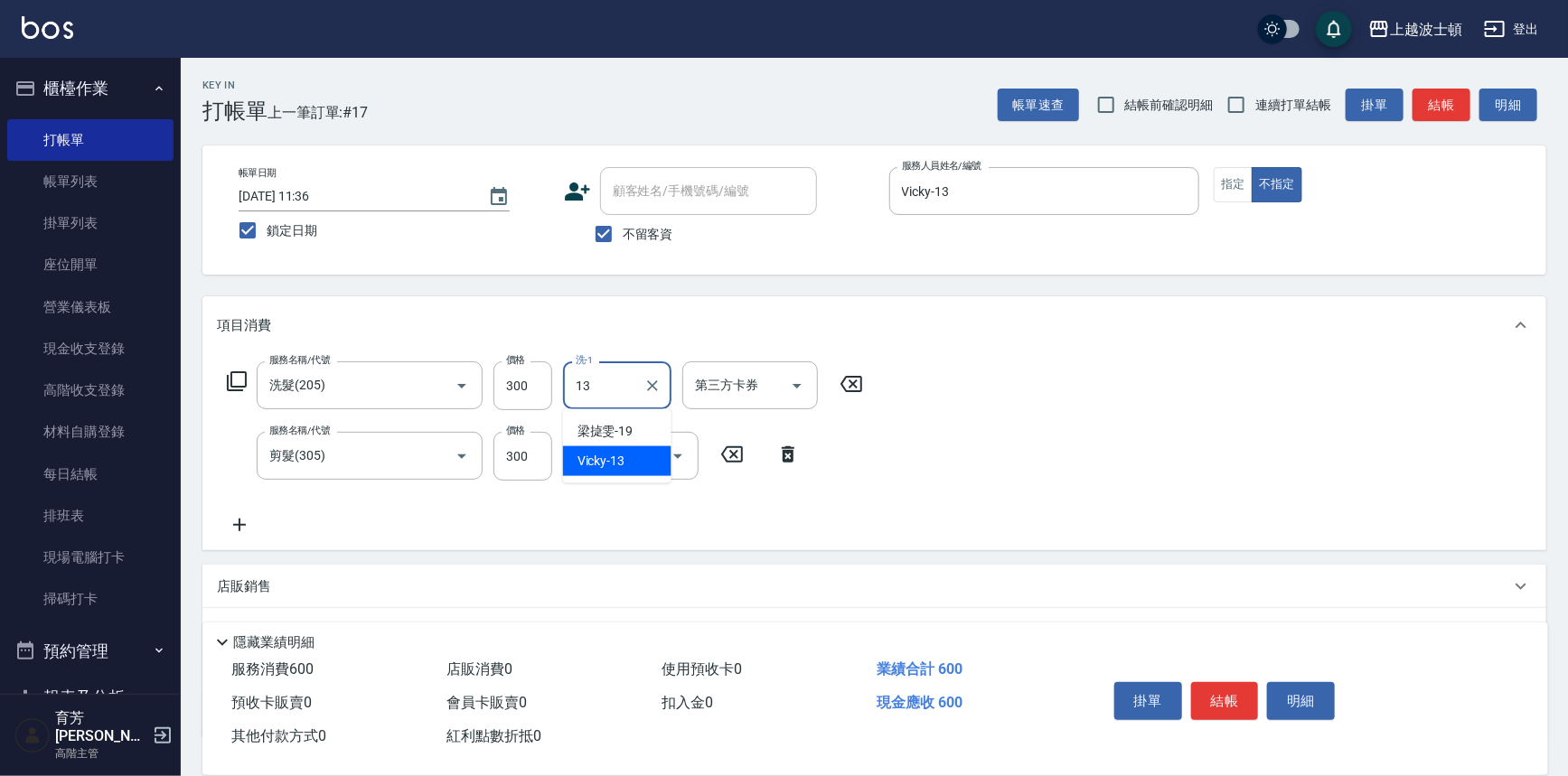
type input "Vicky-13"
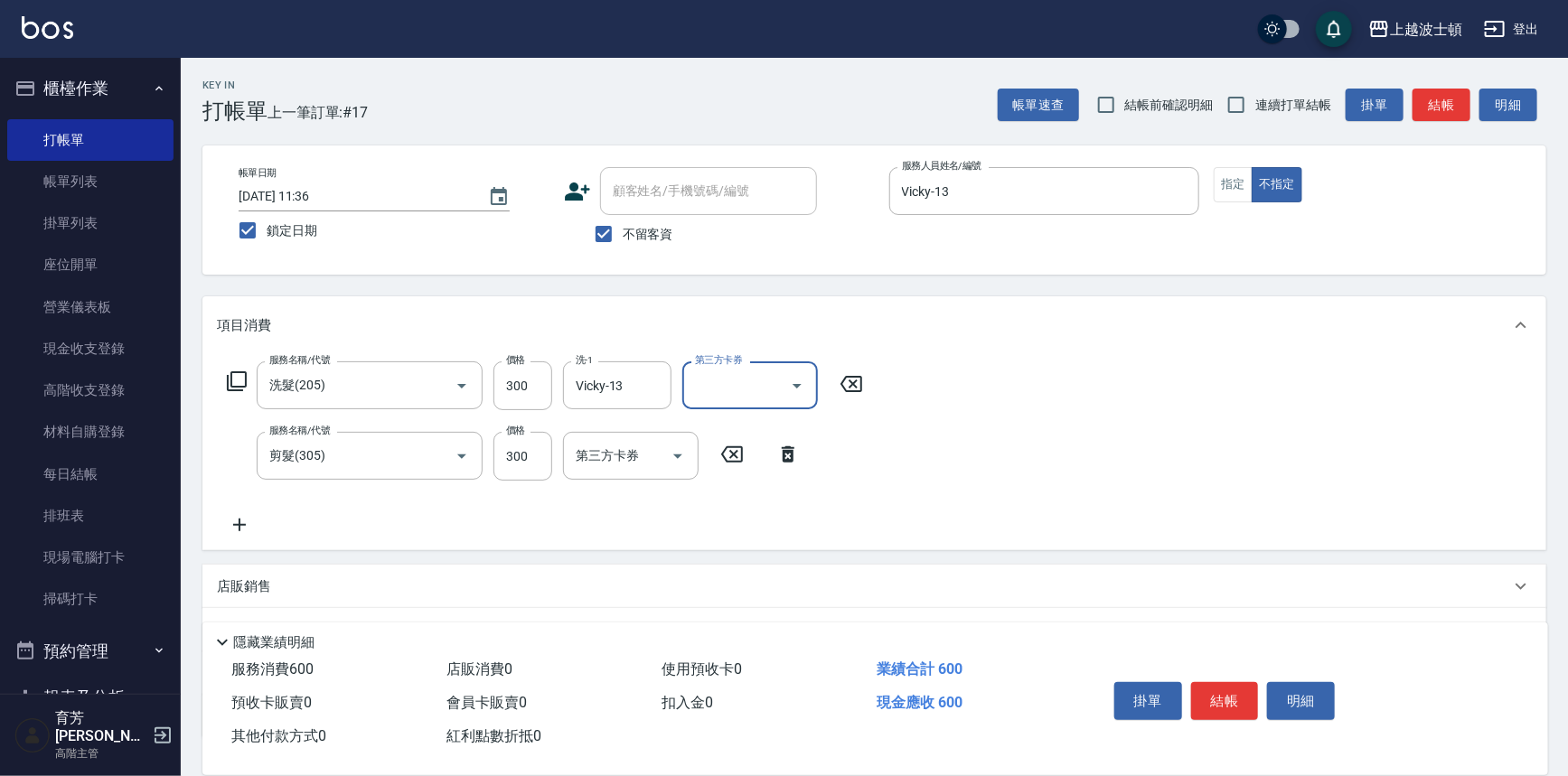
click at [237, 525] on icon at bounding box center [239, 525] width 13 height 13
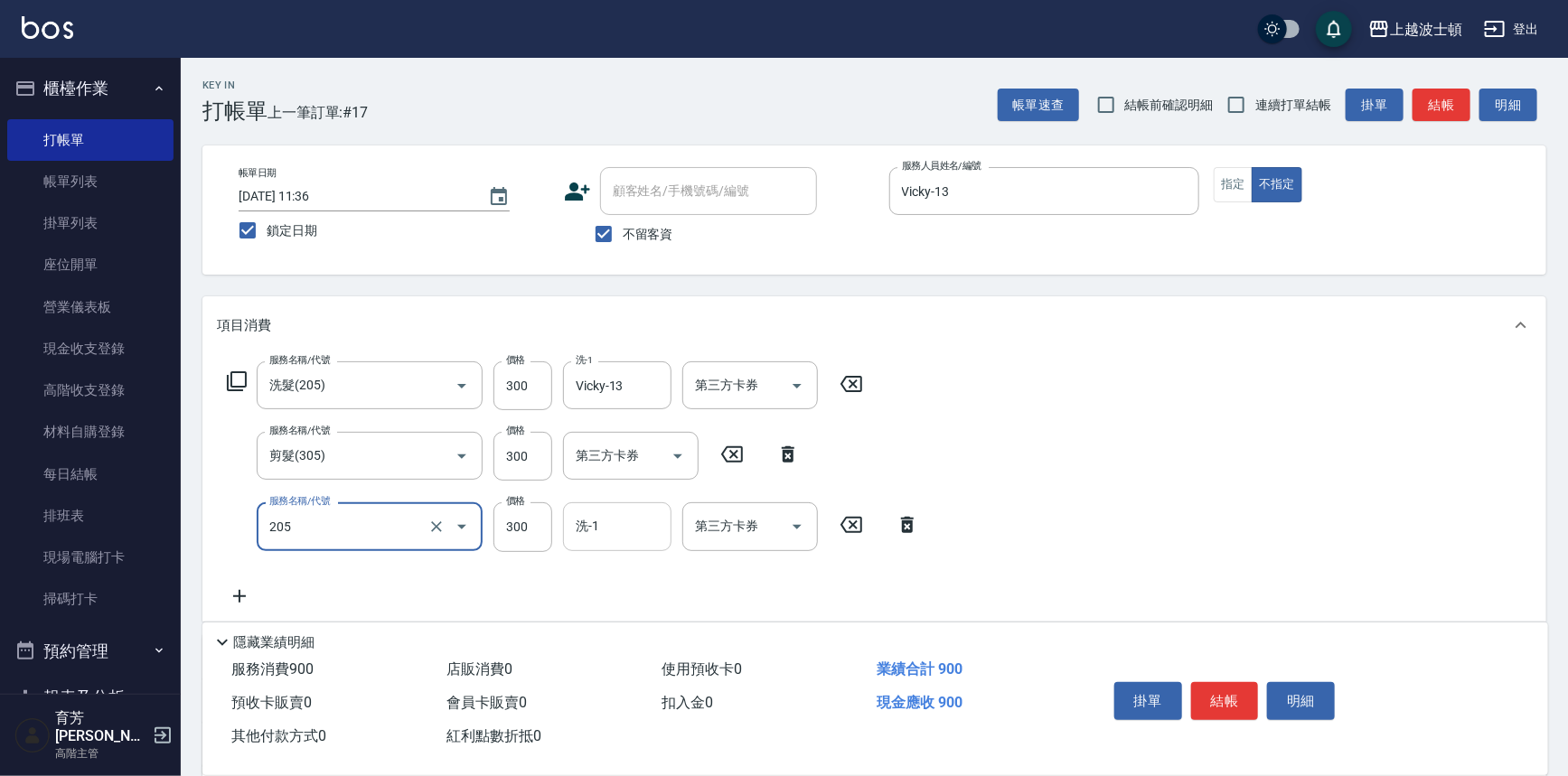
type input "洗髮(205)"
click at [595, 530] on input "洗-1" at bounding box center [616, 526] width 92 height 32
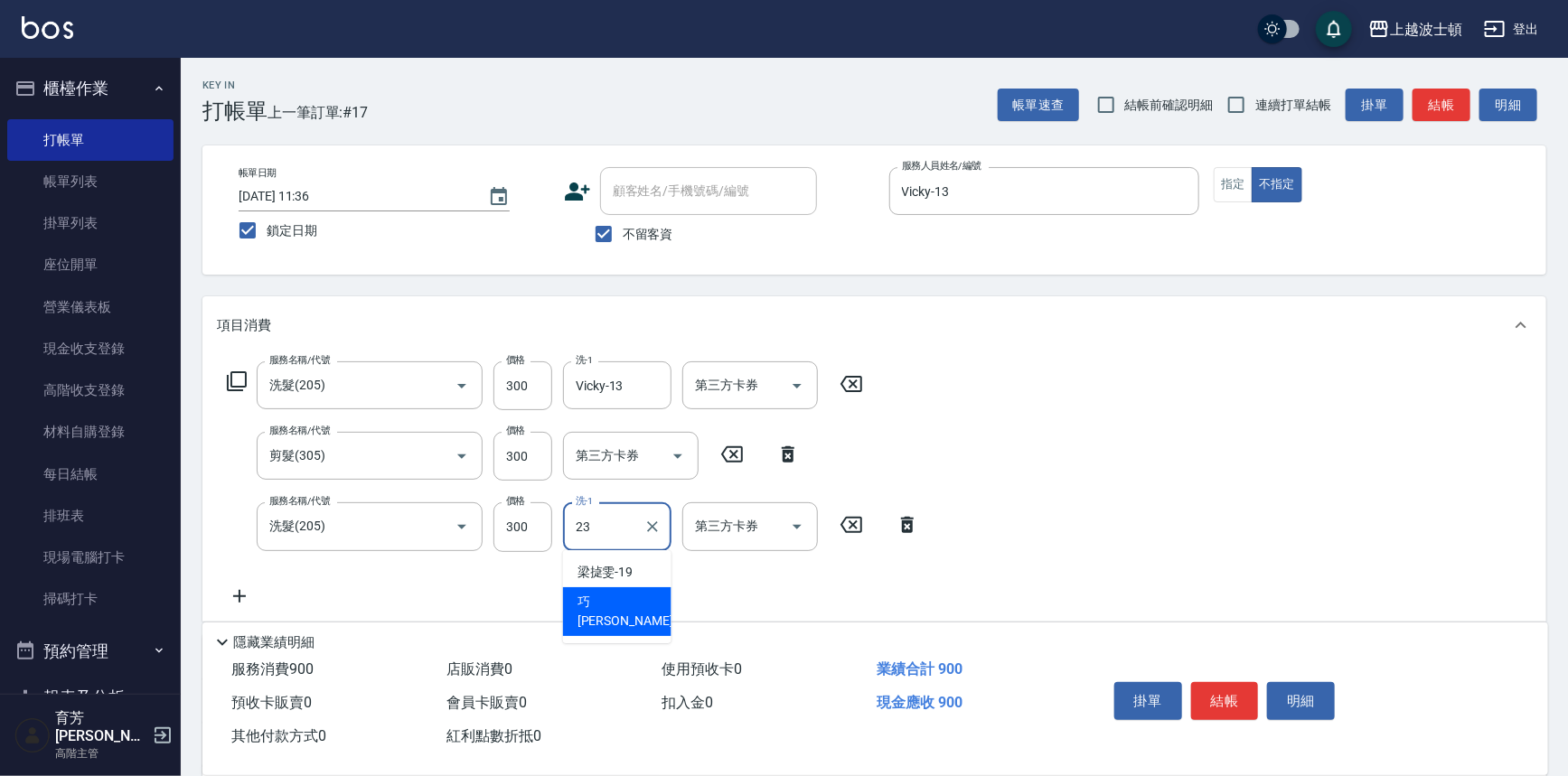
type input "[PERSON_NAME]-23"
click at [1210, 688] on button "結帳" at bounding box center [1225, 701] width 68 height 38
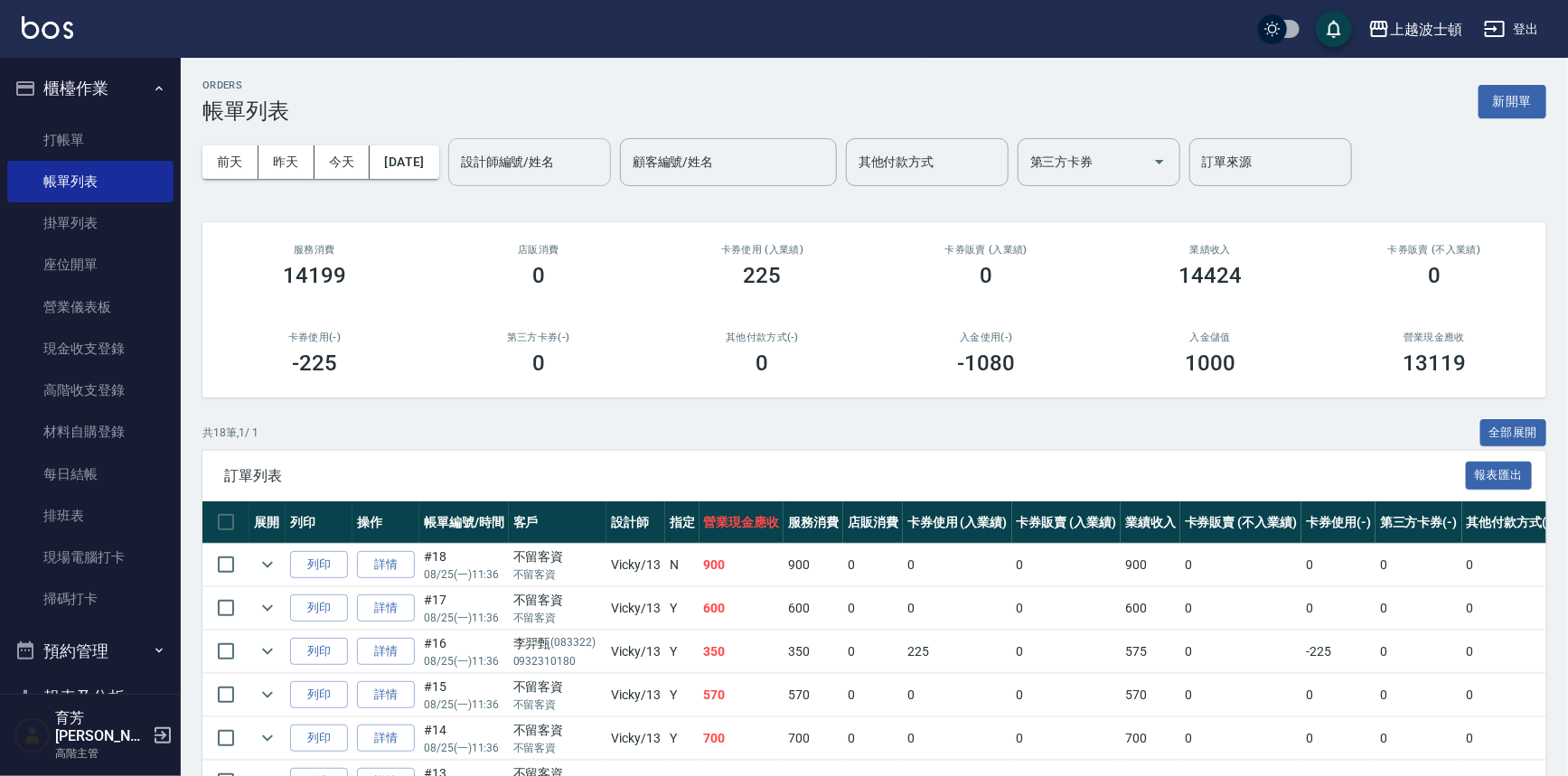
click at [603, 172] on input "設計師編號/姓名" at bounding box center [529, 162] width 147 height 32
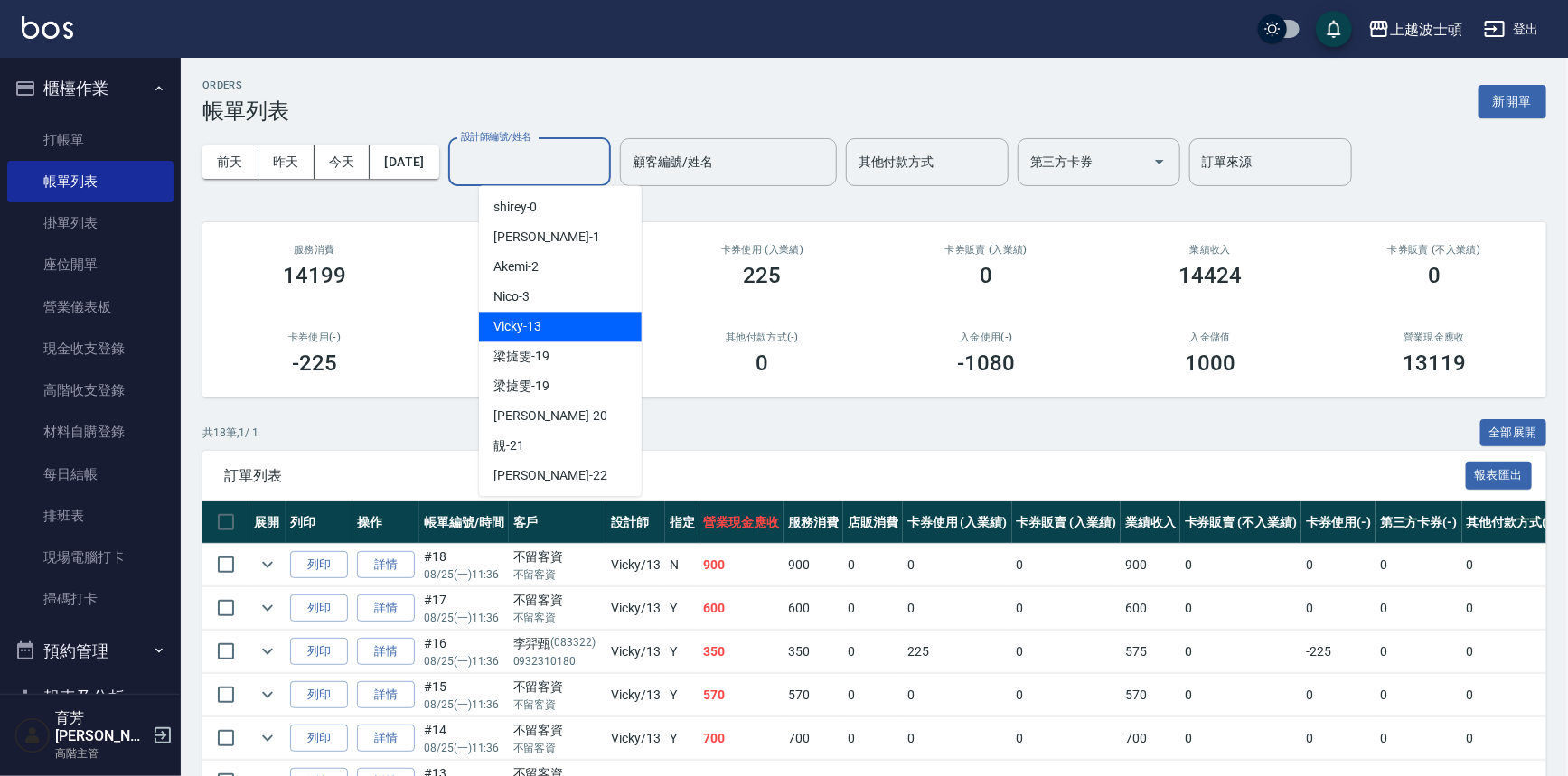
click at [606, 321] on div "Vicky -13" at bounding box center [560, 327] width 162 height 30
type input "Vicky-13"
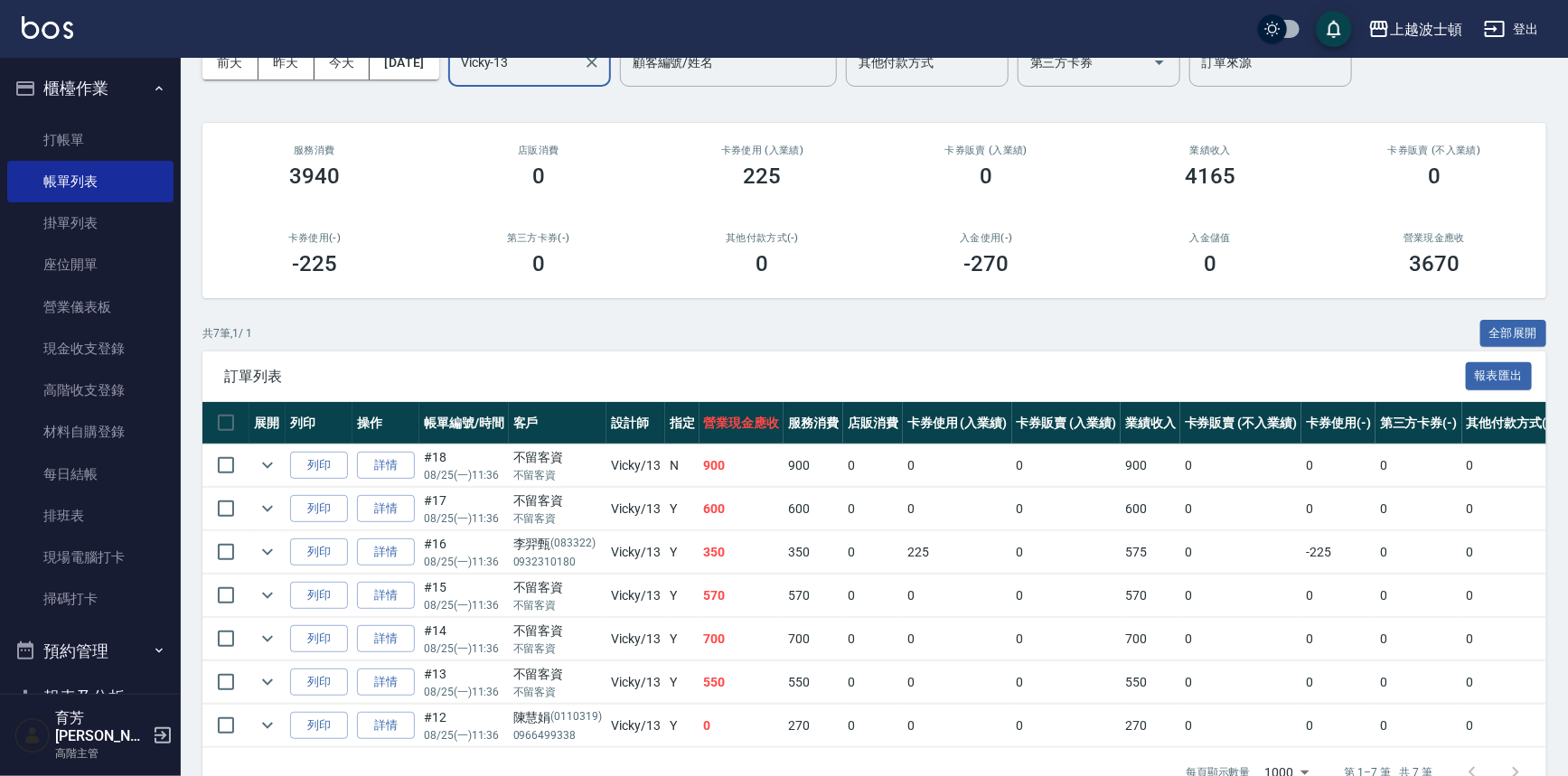
scroll to position [153, 0]
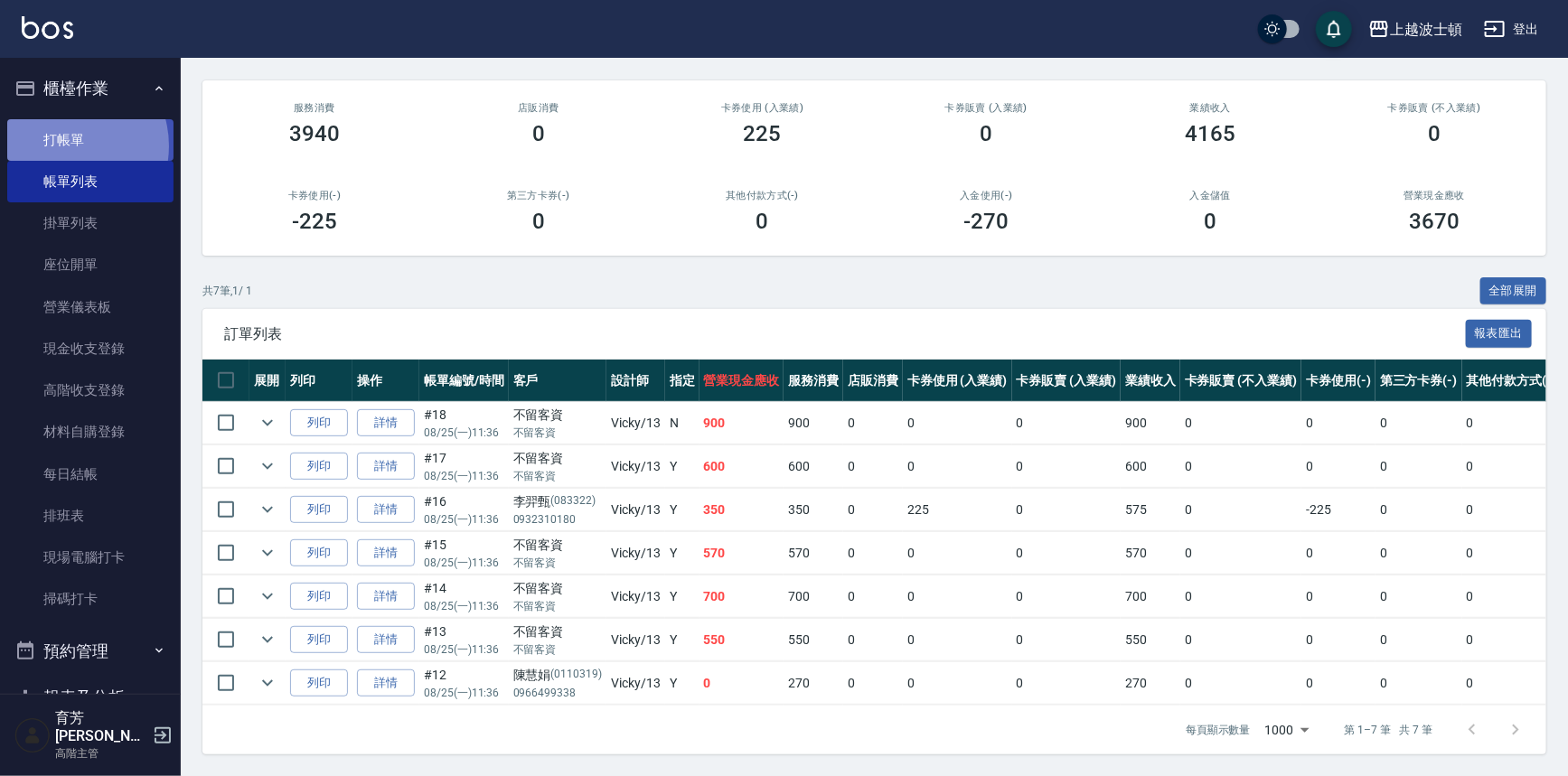
click at [67, 146] on link "打帳單" at bounding box center [89, 140] width 166 height 42
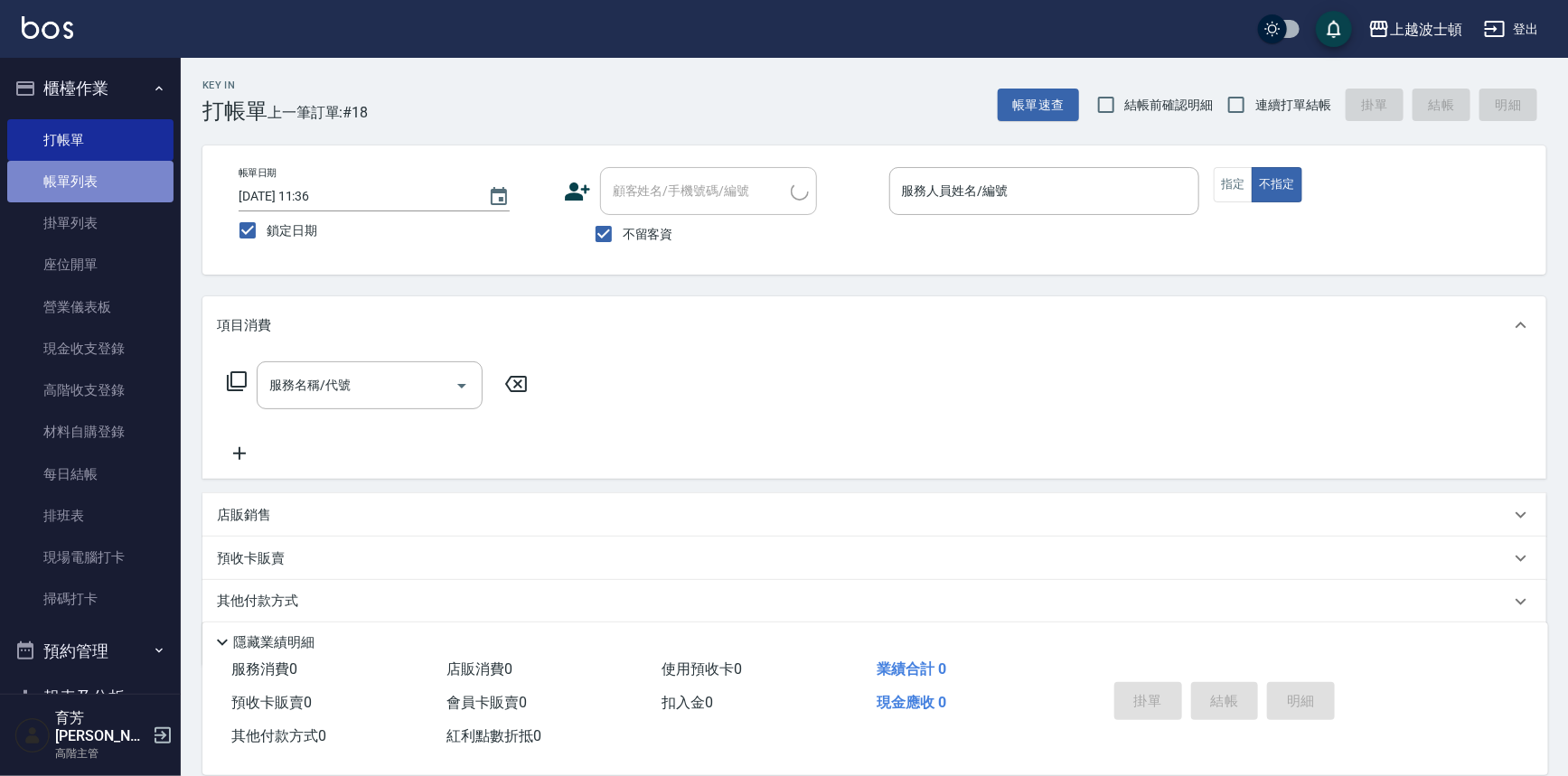
click at [109, 182] on link "帳單列表" at bounding box center [89, 181] width 166 height 42
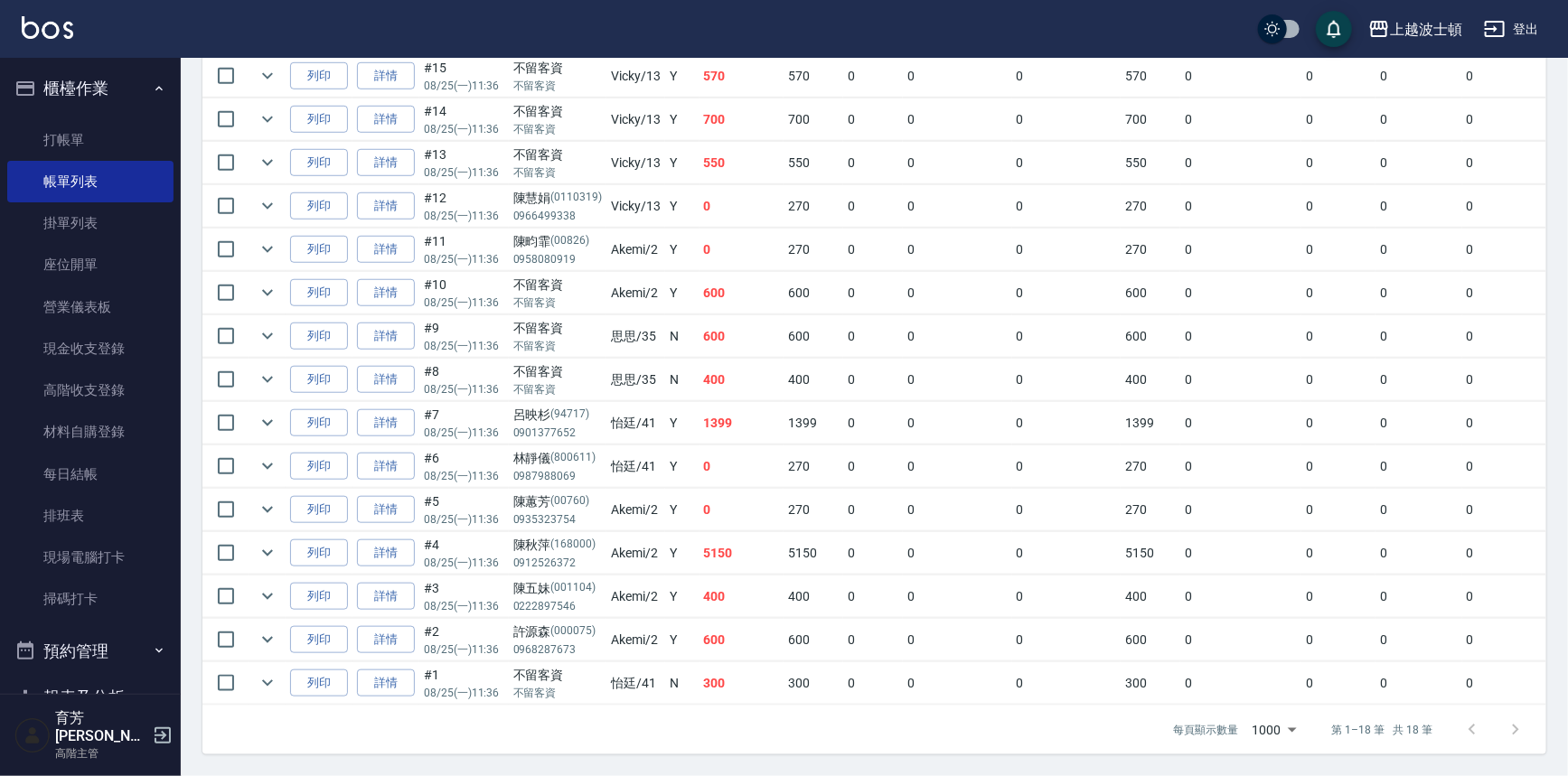
scroll to position [627, 0]
click at [268, 550] on icon "expand row" at bounding box center [267, 553] width 11 height 7
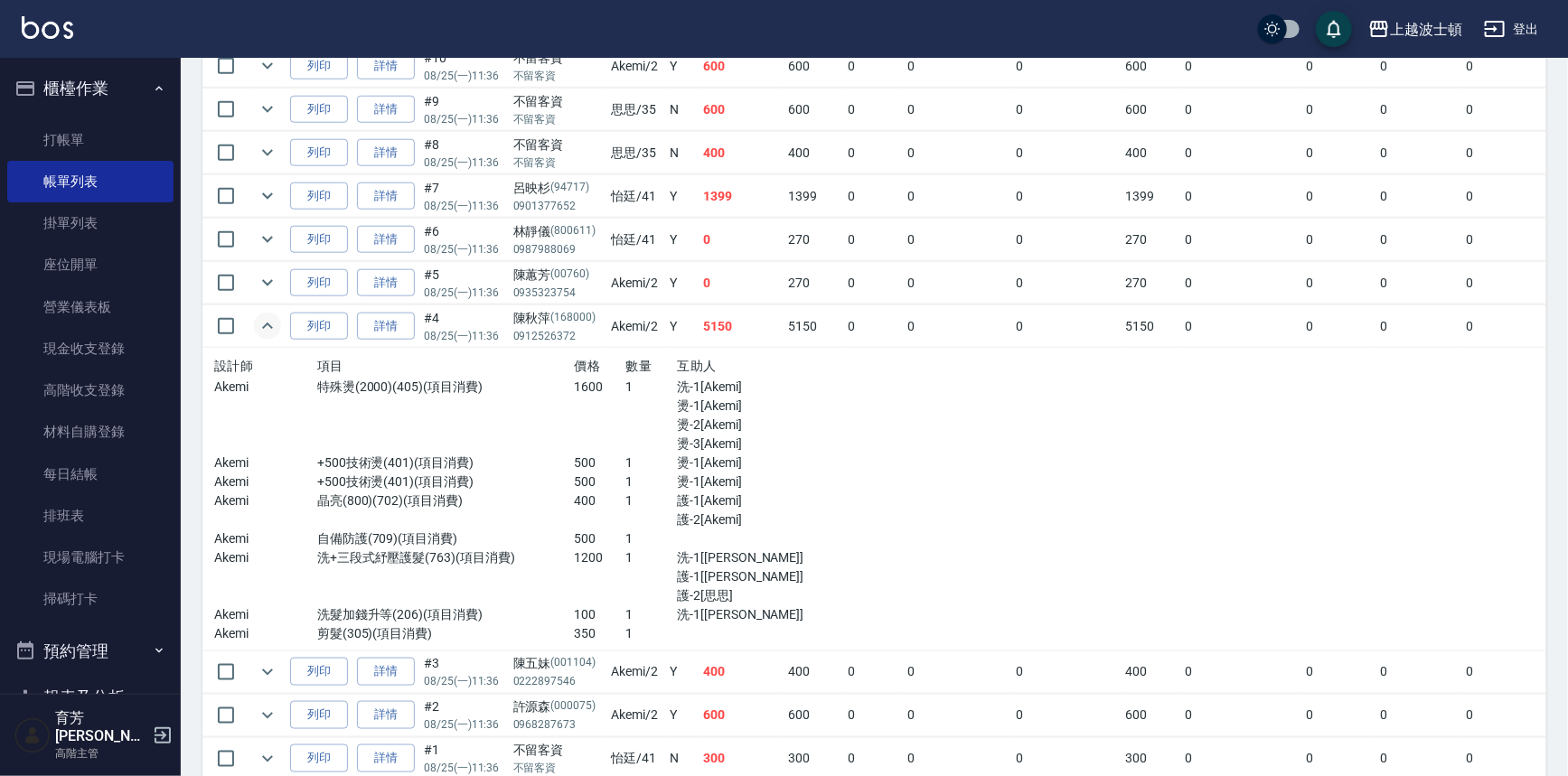
scroll to position [929, 0]
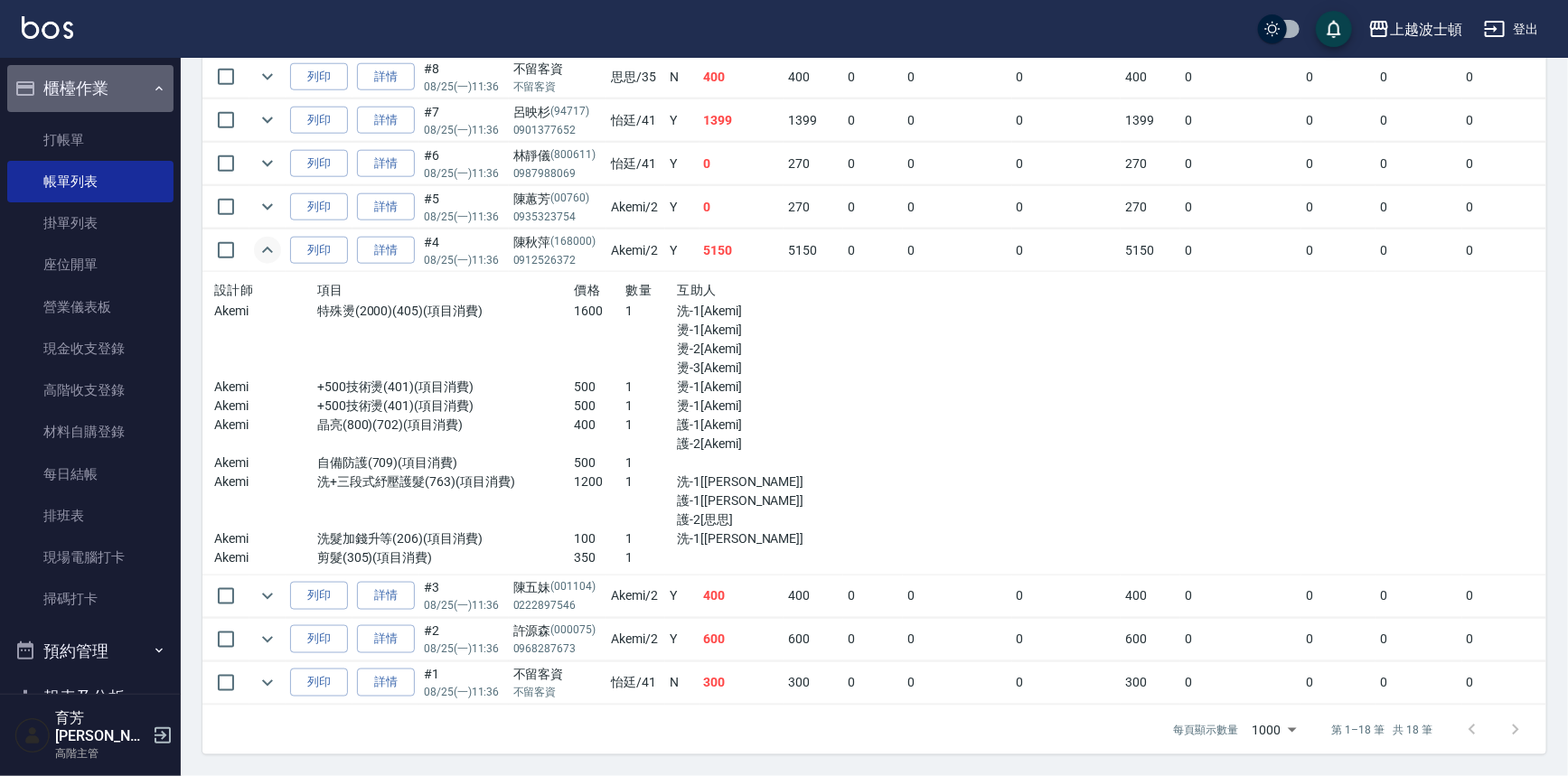
click at [94, 80] on button "櫃檯作業" at bounding box center [89, 88] width 166 height 47
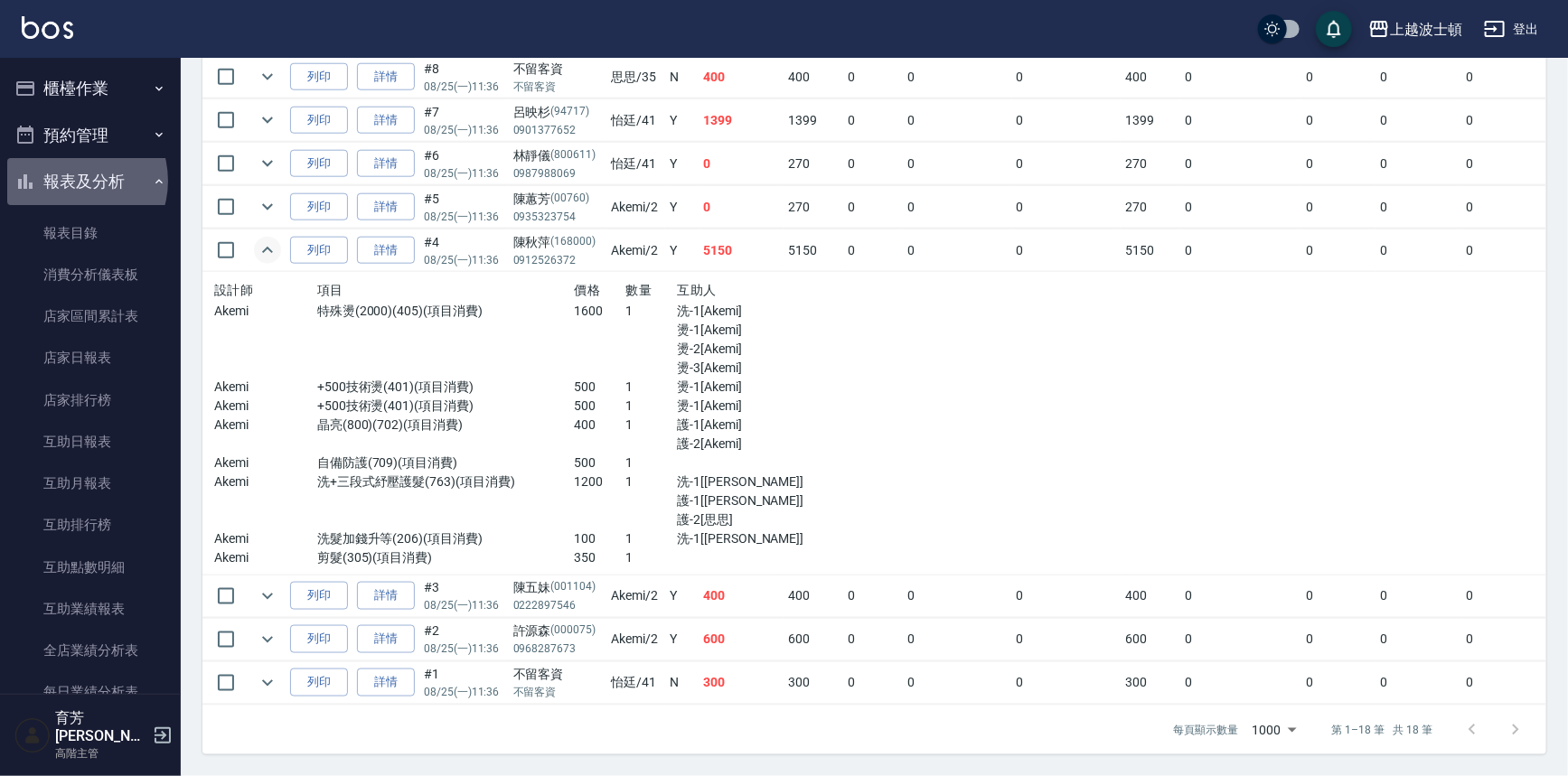
click at [70, 181] on button "報表及分析" at bounding box center [89, 182] width 166 height 47
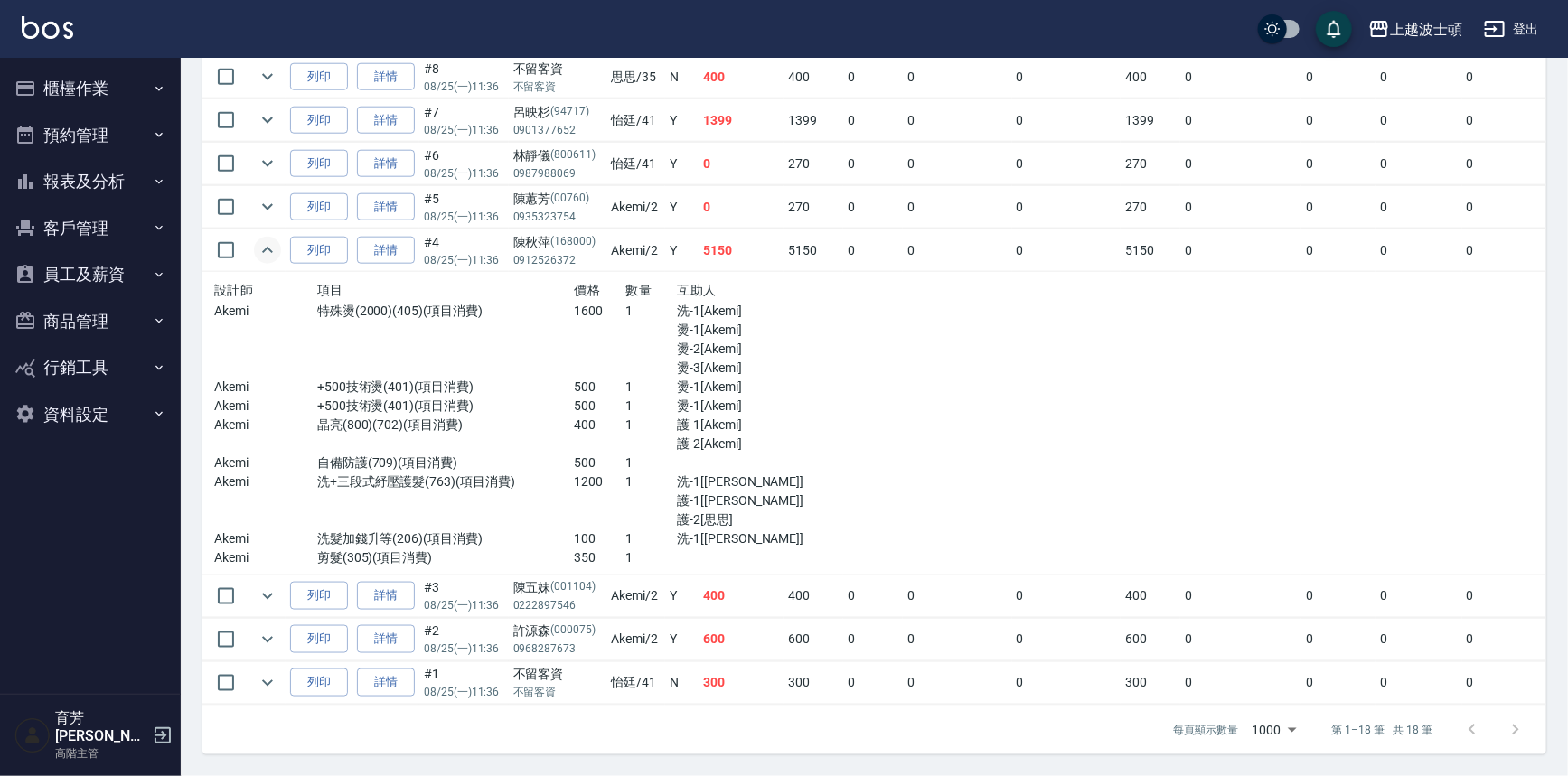
click at [82, 72] on button "櫃檯作業" at bounding box center [89, 88] width 166 height 47
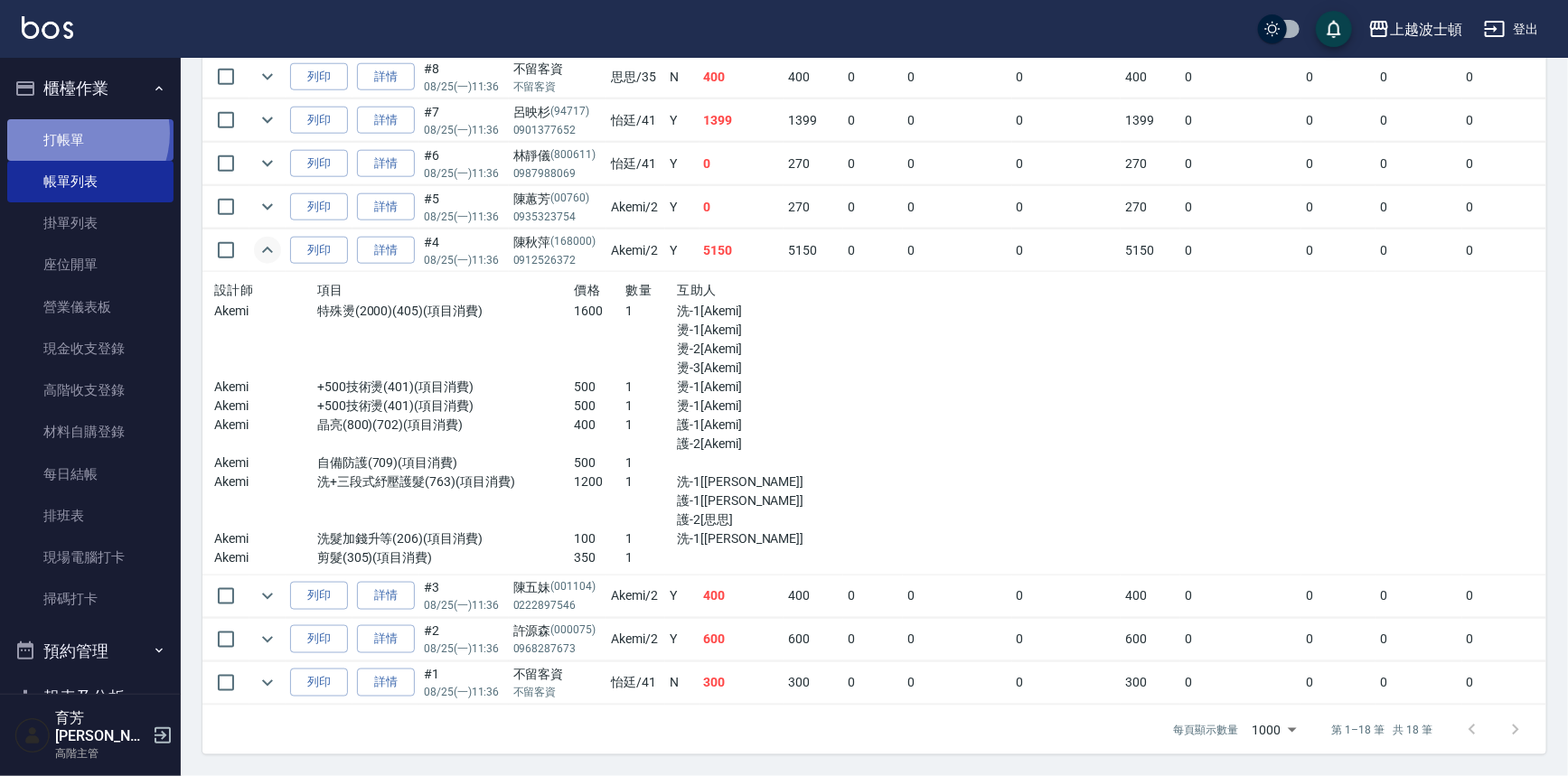
click at [73, 133] on link "打帳單" at bounding box center [89, 140] width 166 height 42
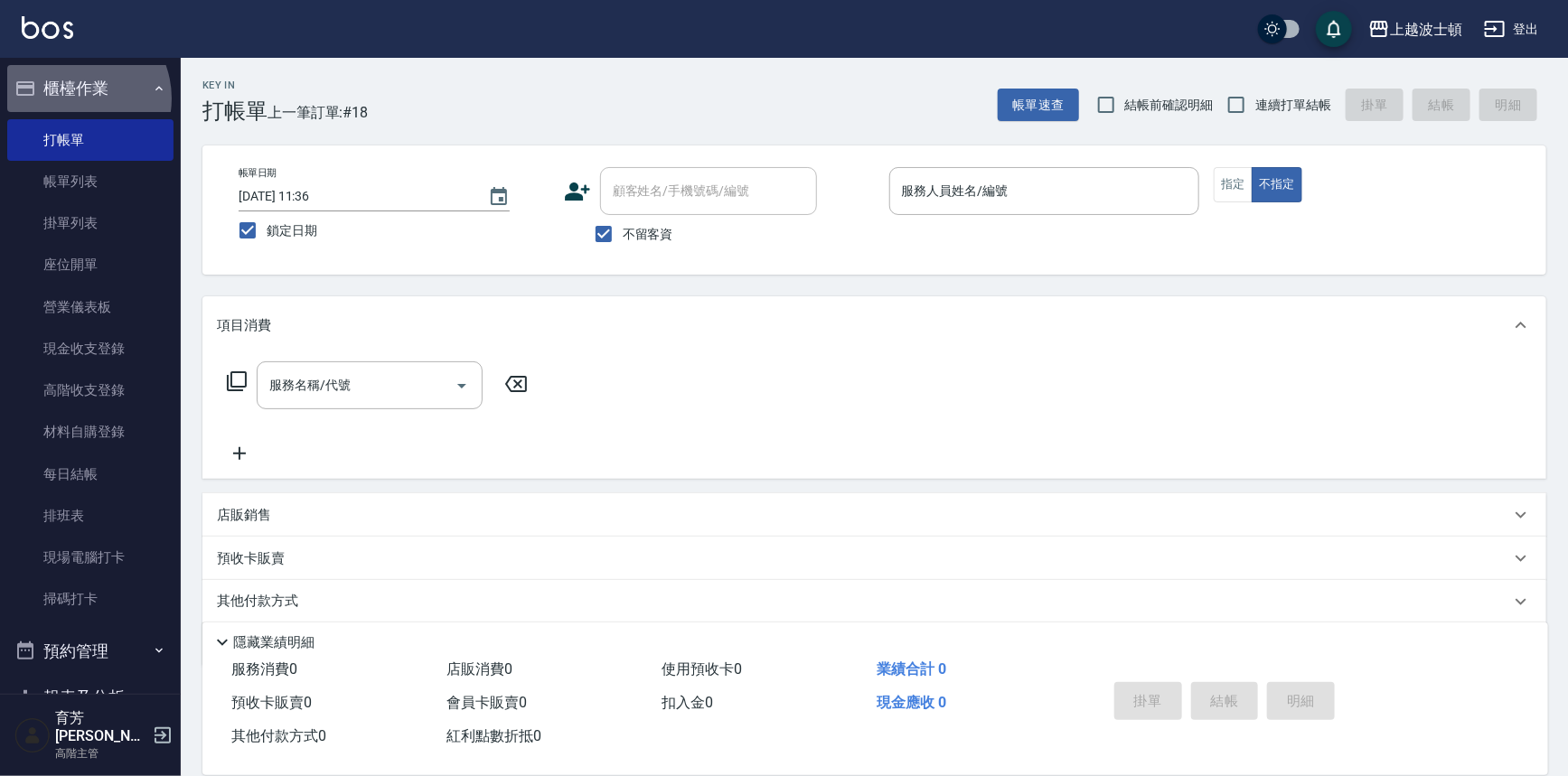
click at [73, 98] on button "櫃檯作業" at bounding box center [89, 88] width 166 height 47
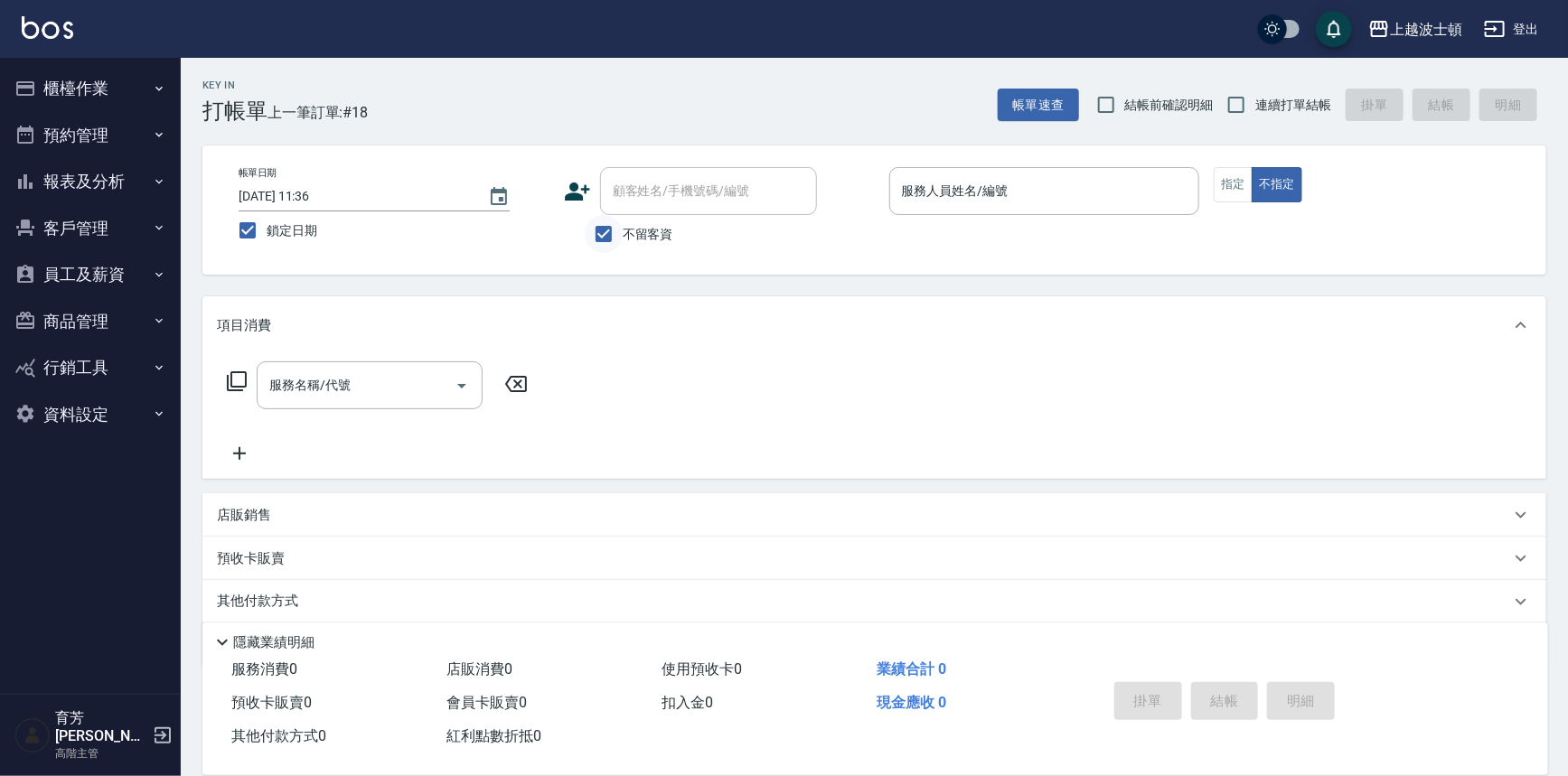
click at [614, 231] on input "不留客資" at bounding box center [603, 233] width 38 height 38
checkbox input "false"
click at [618, 195] on input "顧客姓名/手機號碼/編號" at bounding box center [695, 191] width 173 height 32
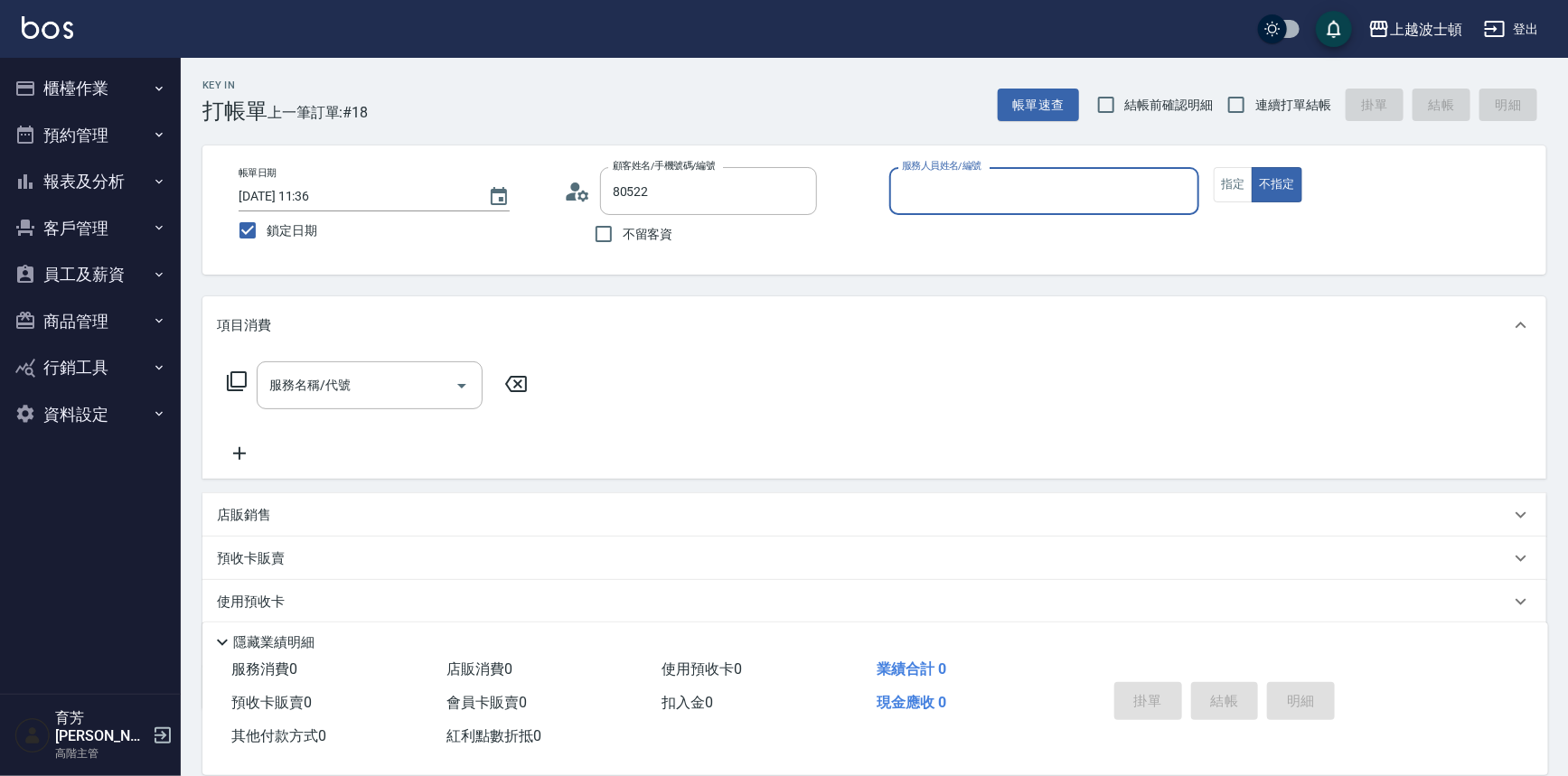
type input "黃弈璇/0972069522/80522"
type input "怡廷-41"
click at [1251, 167] on button "不指定" at bounding box center [1276, 185] width 51 height 35
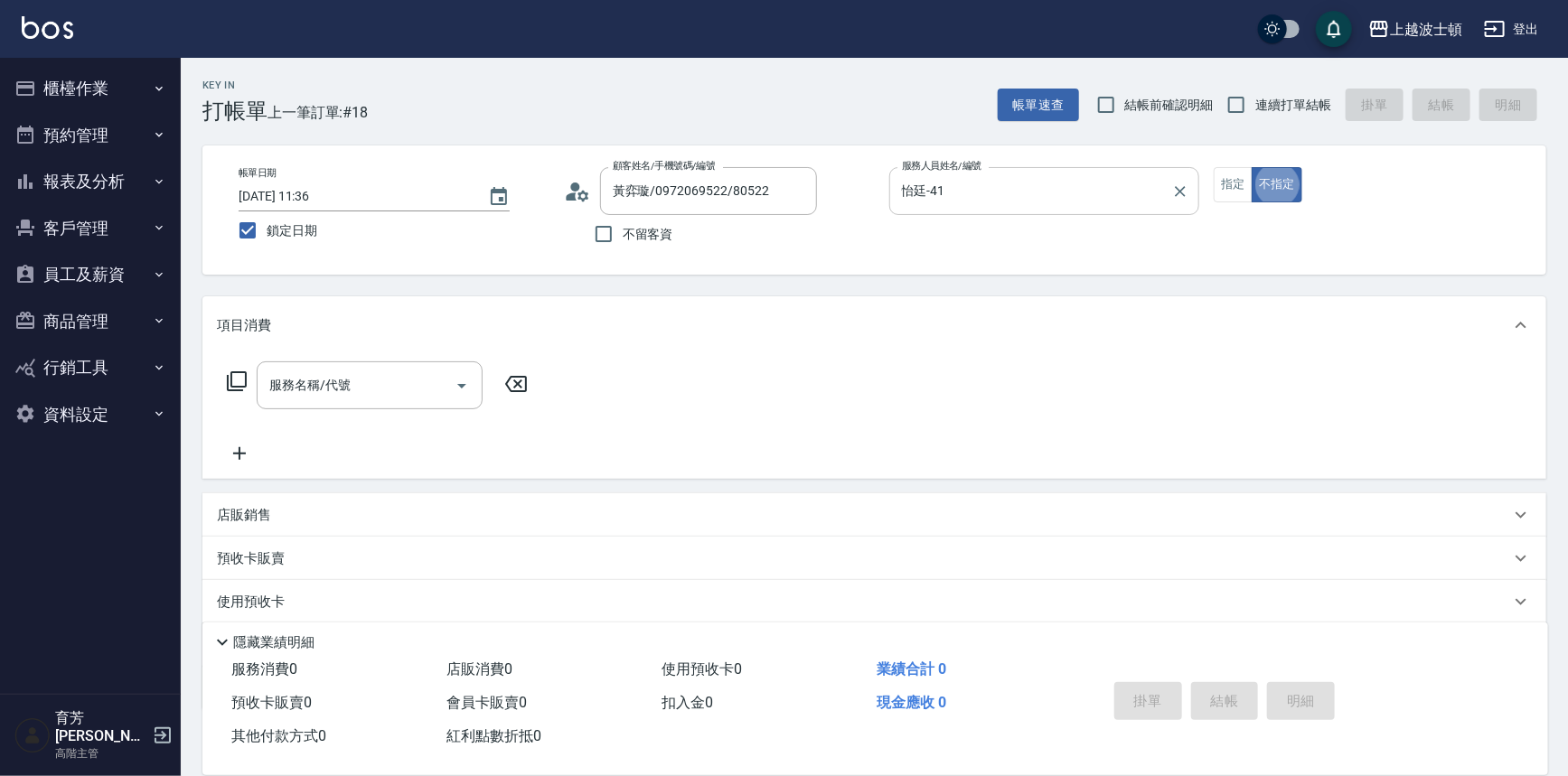
type button "false"
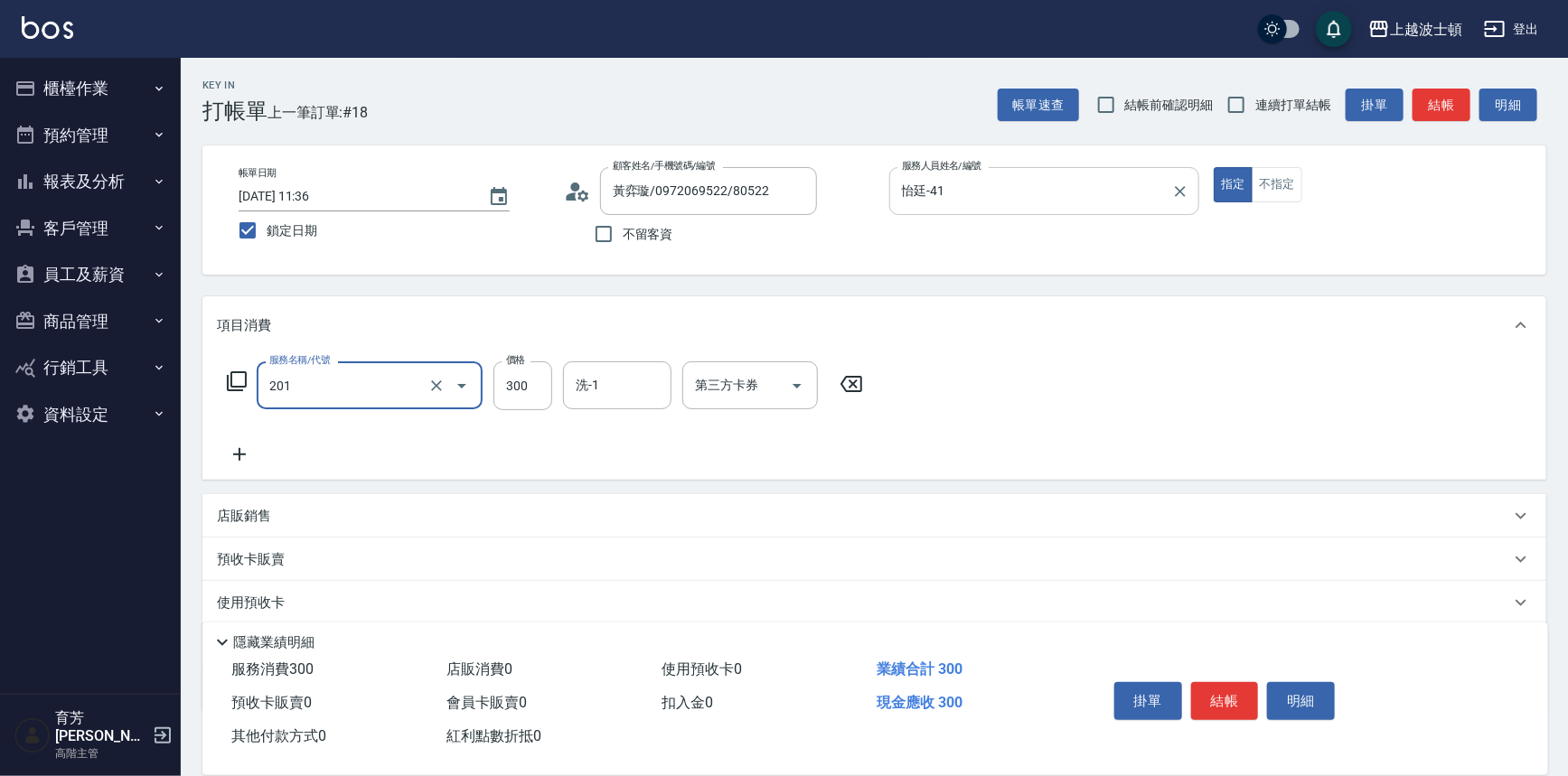
type input "洗髮(201)"
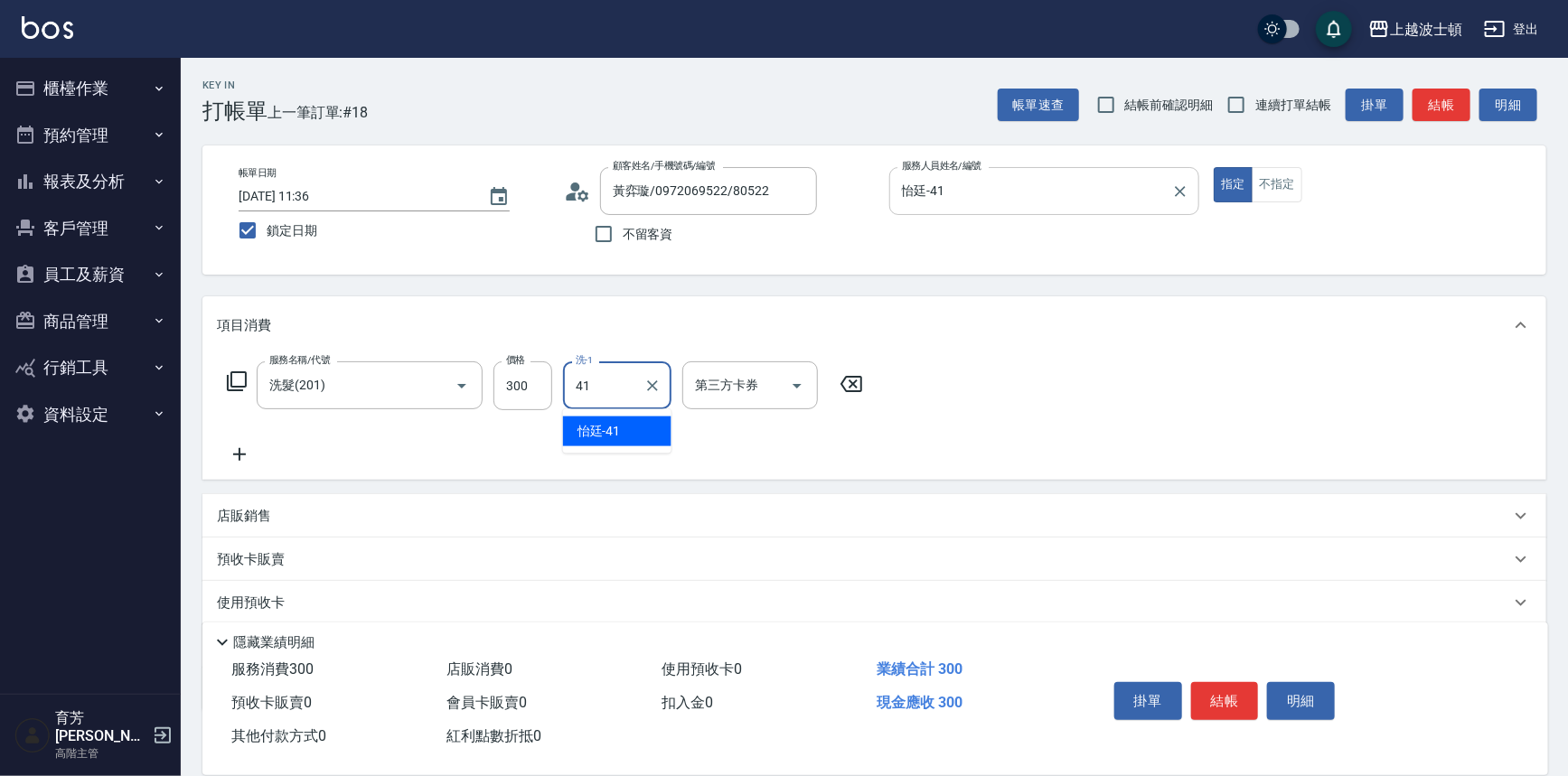
type input "怡廷-41"
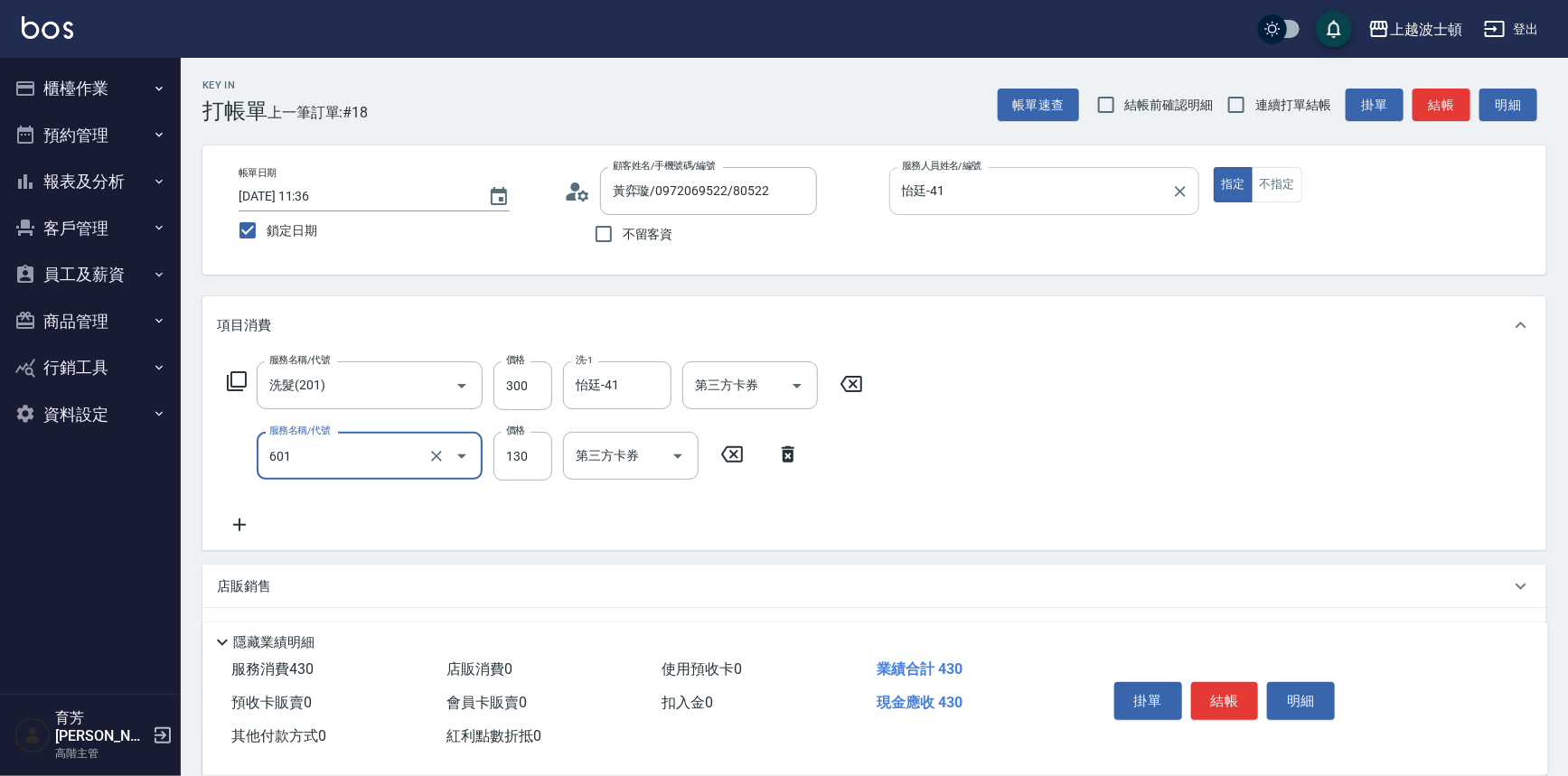
type input "單梳(601)"
type input "100"
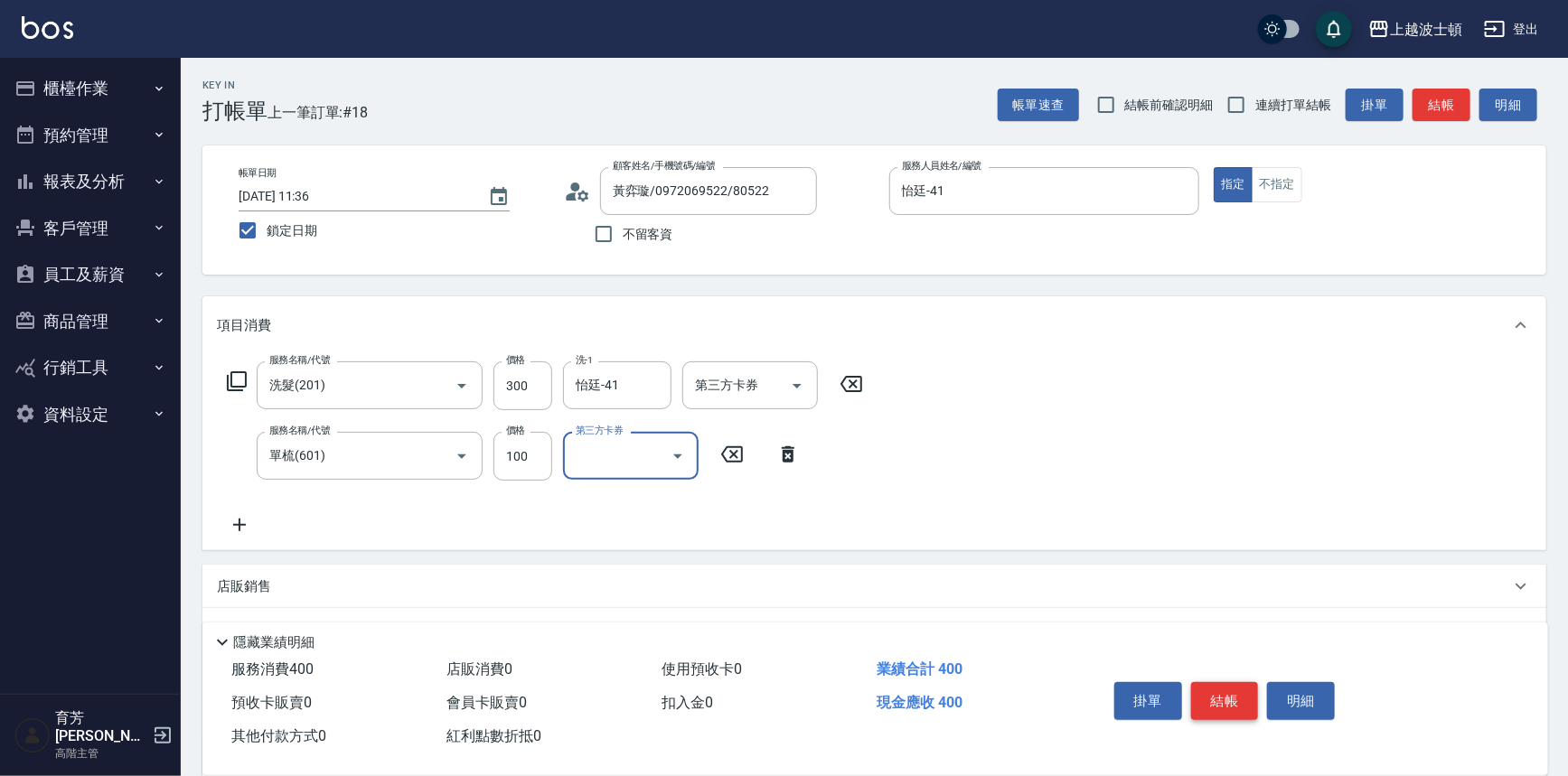
click at [1247, 707] on button "結帳" at bounding box center [1225, 701] width 68 height 38
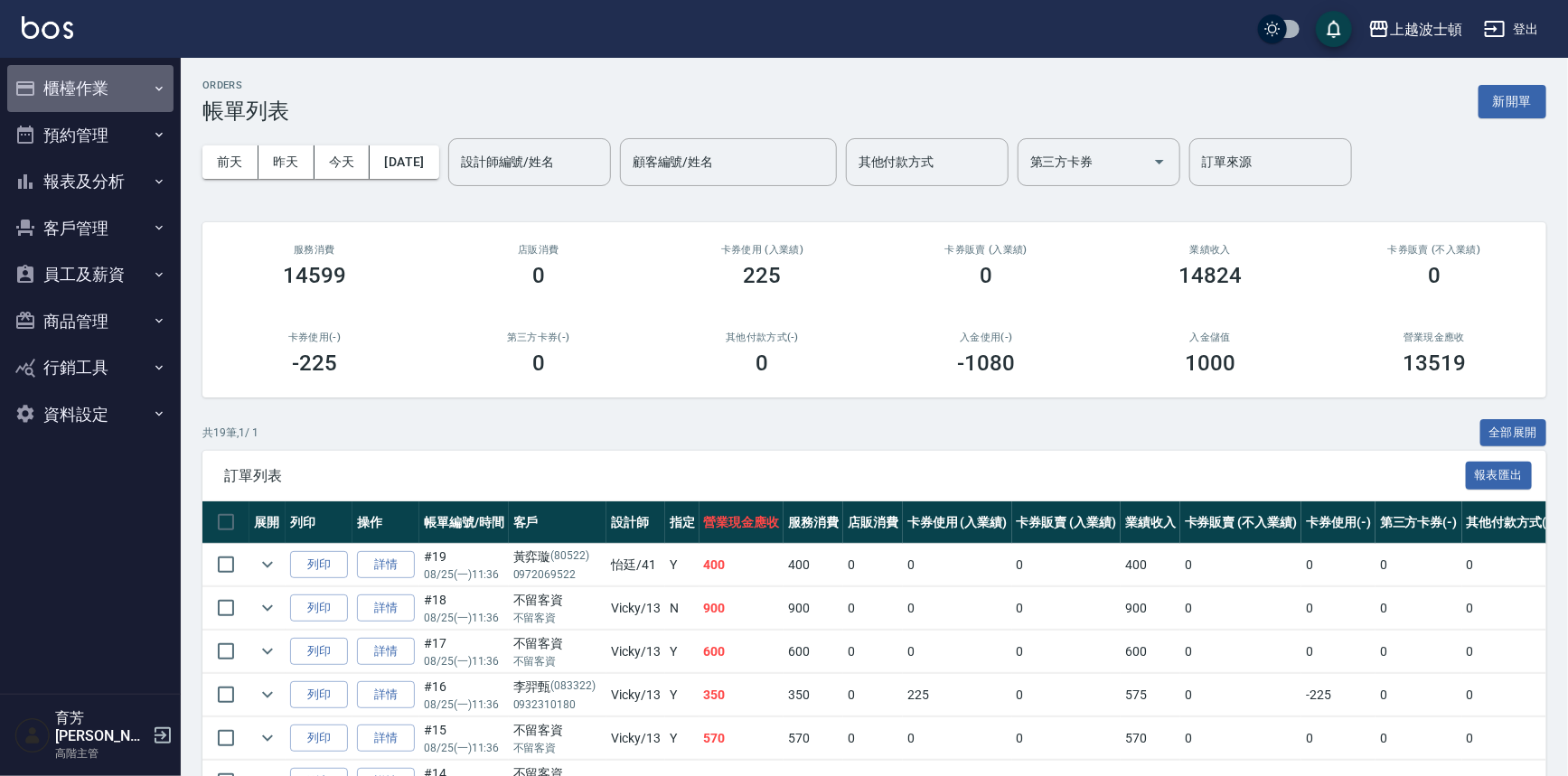
drag, startPoint x: 82, startPoint y: 89, endPoint x: 88, endPoint y: 97, distance: 10.0
click at [82, 89] on button "櫃檯作業" at bounding box center [89, 88] width 166 height 47
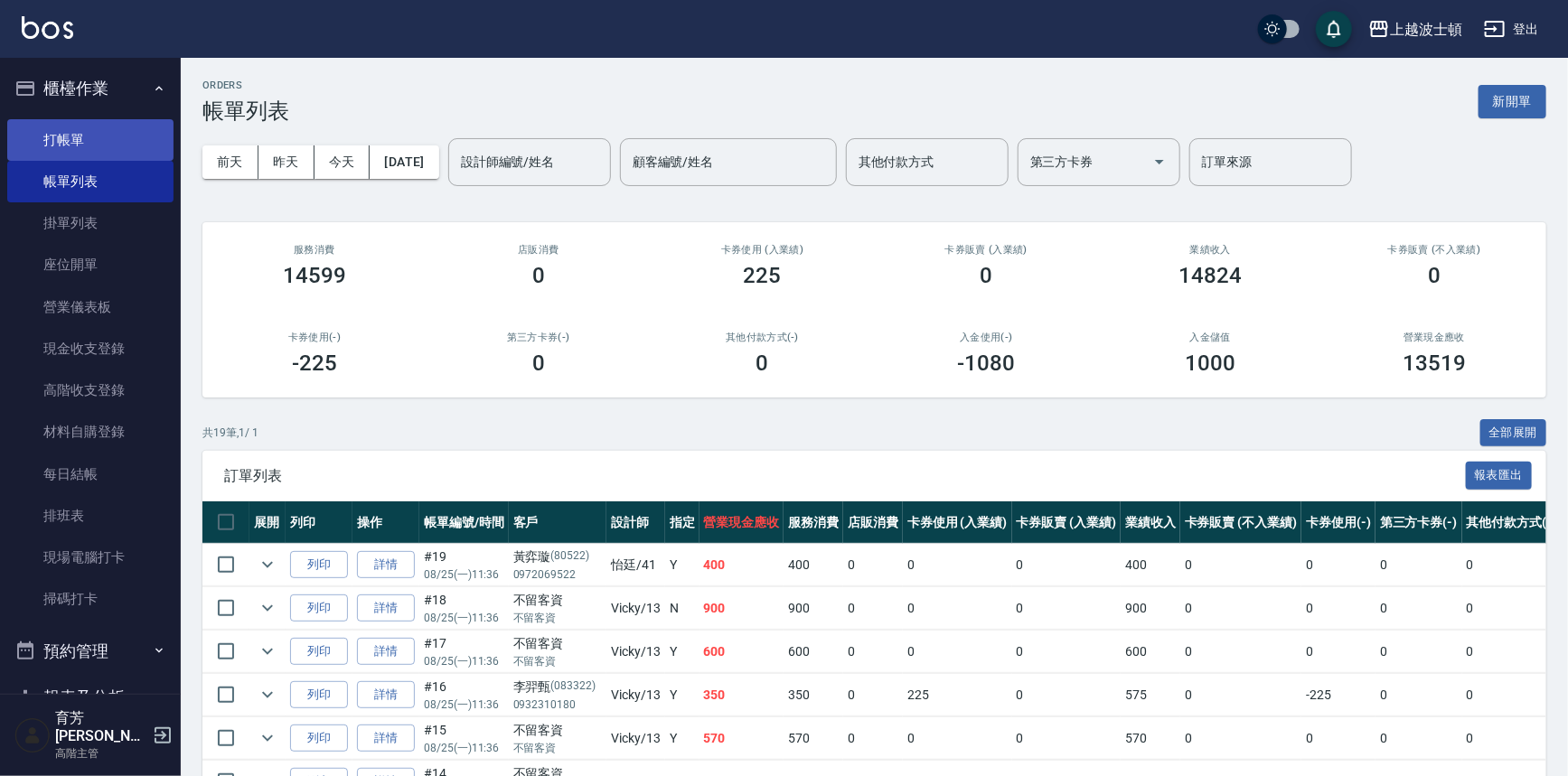
click at [104, 137] on link "打帳單" at bounding box center [89, 140] width 166 height 42
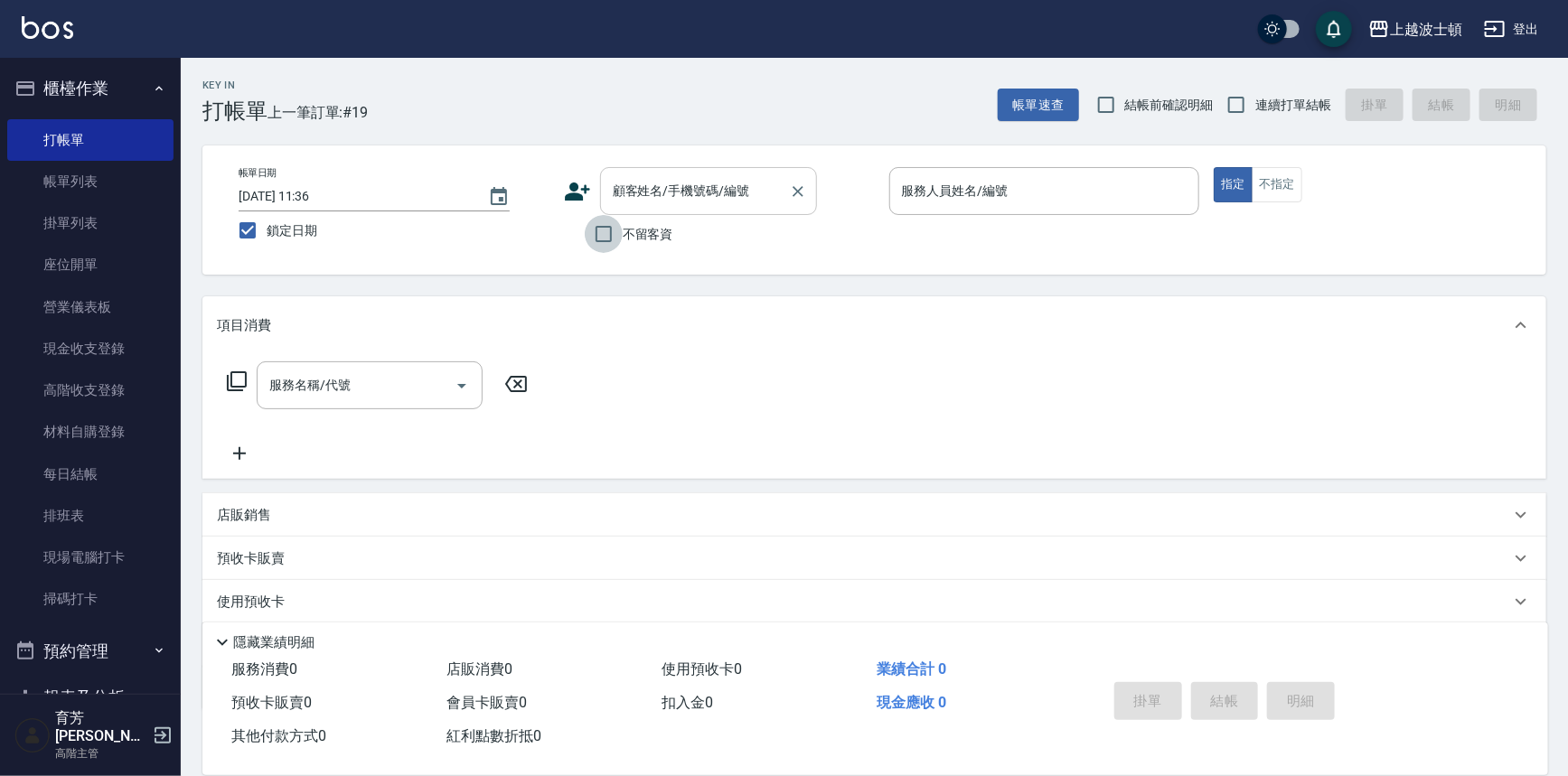
drag, startPoint x: 603, startPoint y: 229, endPoint x: 785, endPoint y: 201, distance: 184.1
click at [613, 226] on input "不留客資" at bounding box center [603, 233] width 38 height 38
checkbox input "true"
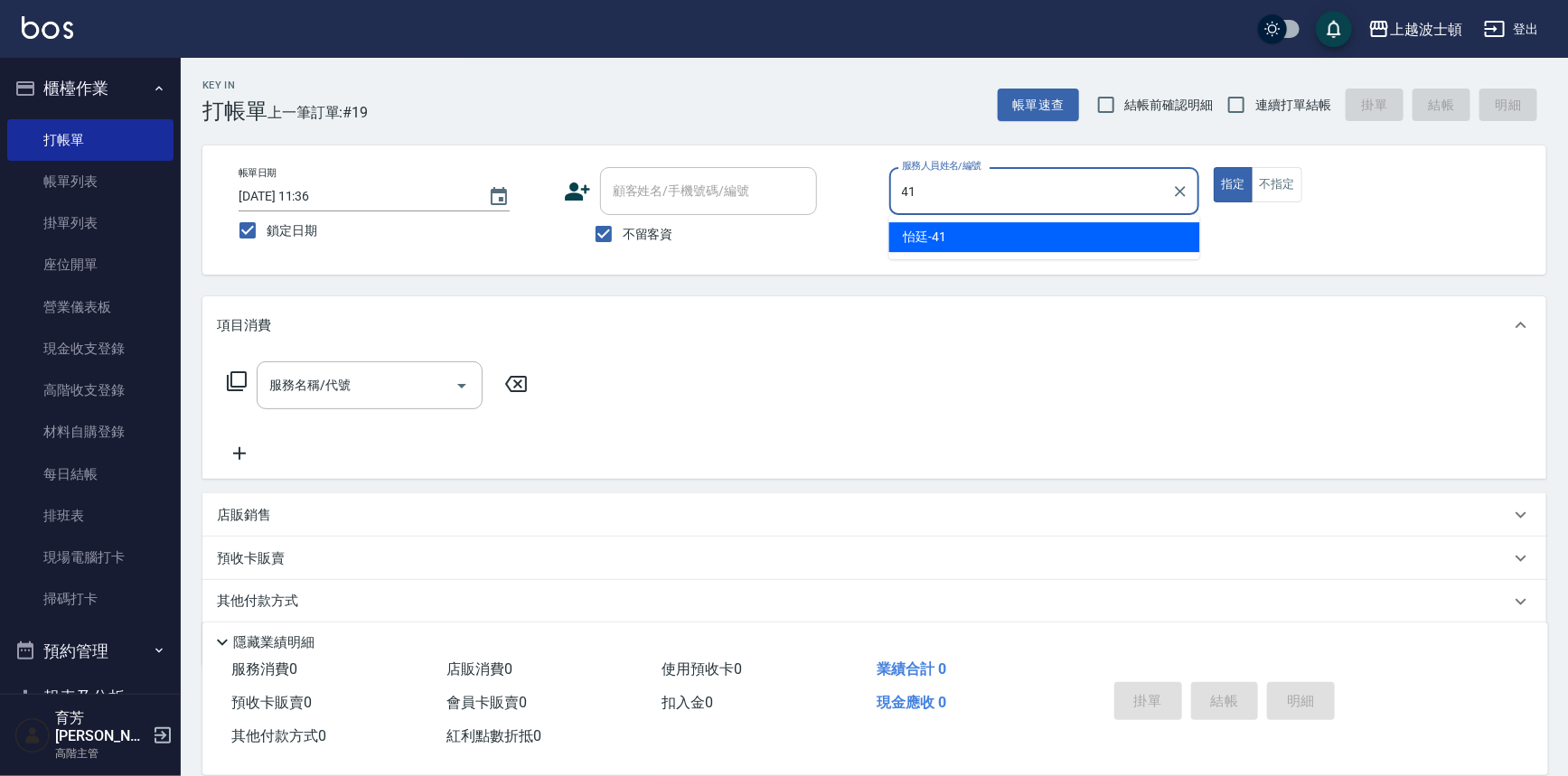
type input "怡廷-41"
type button "true"
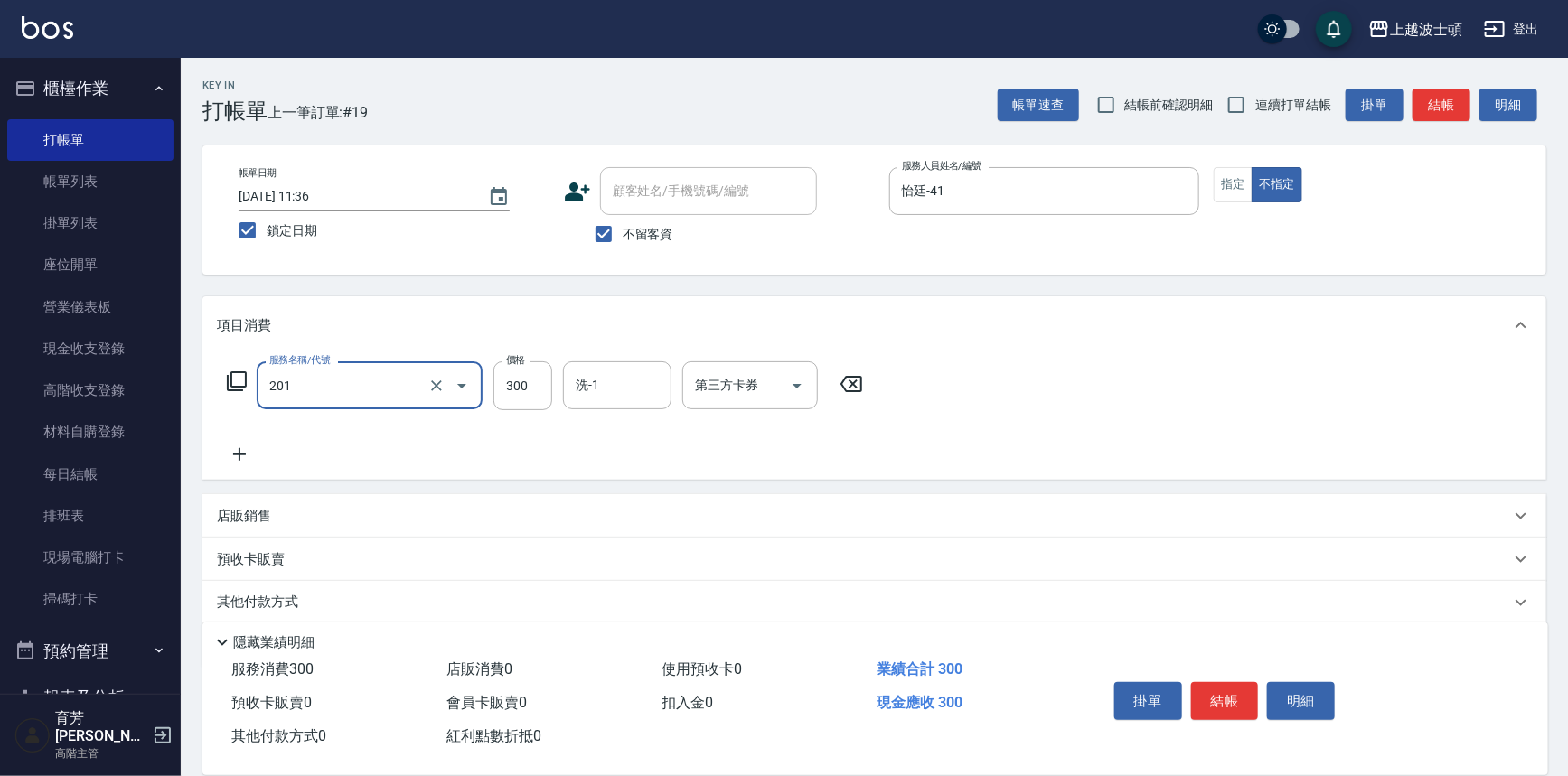
type input "洗髮(201)"
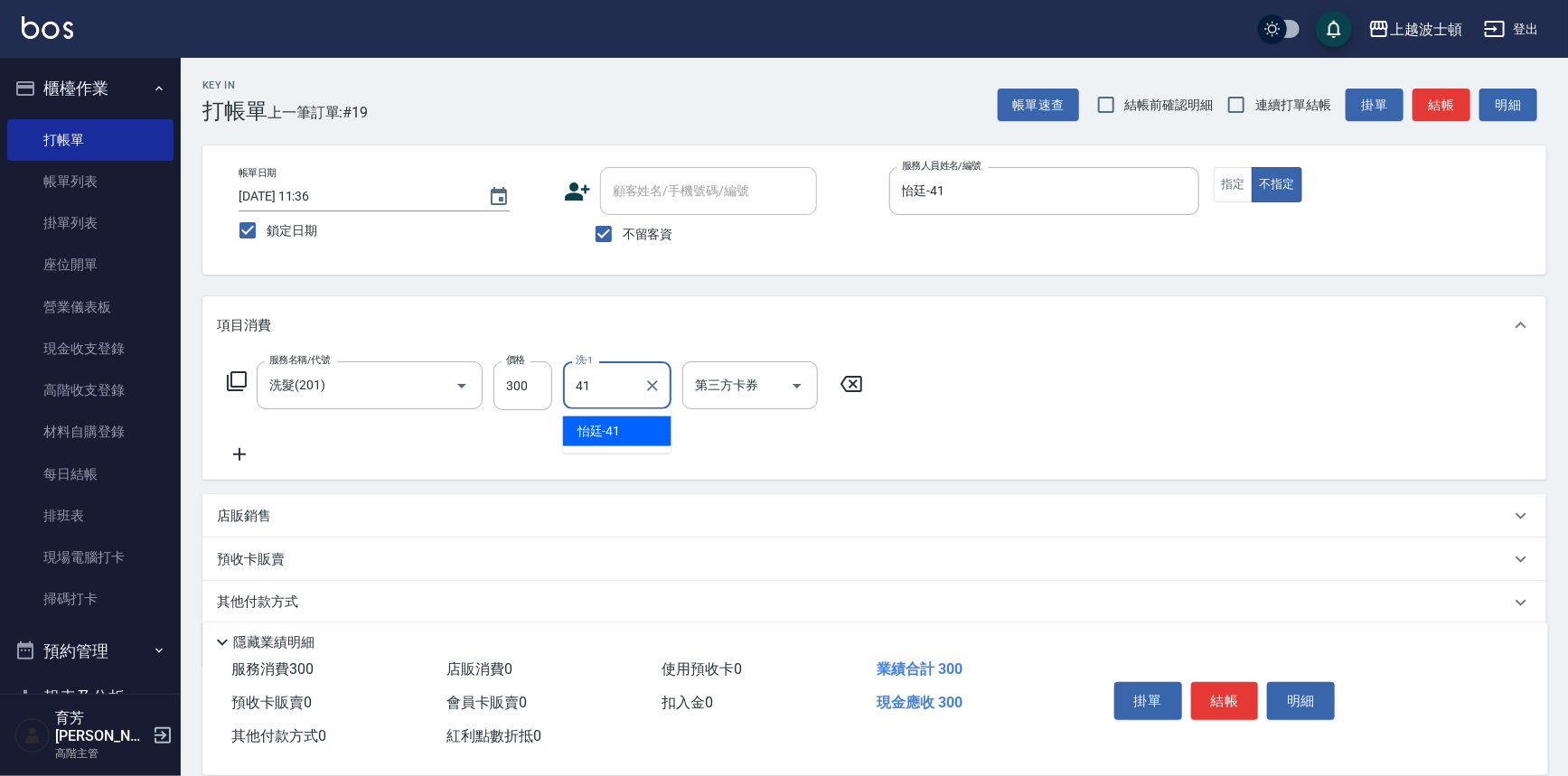
type input "怡廷-41"
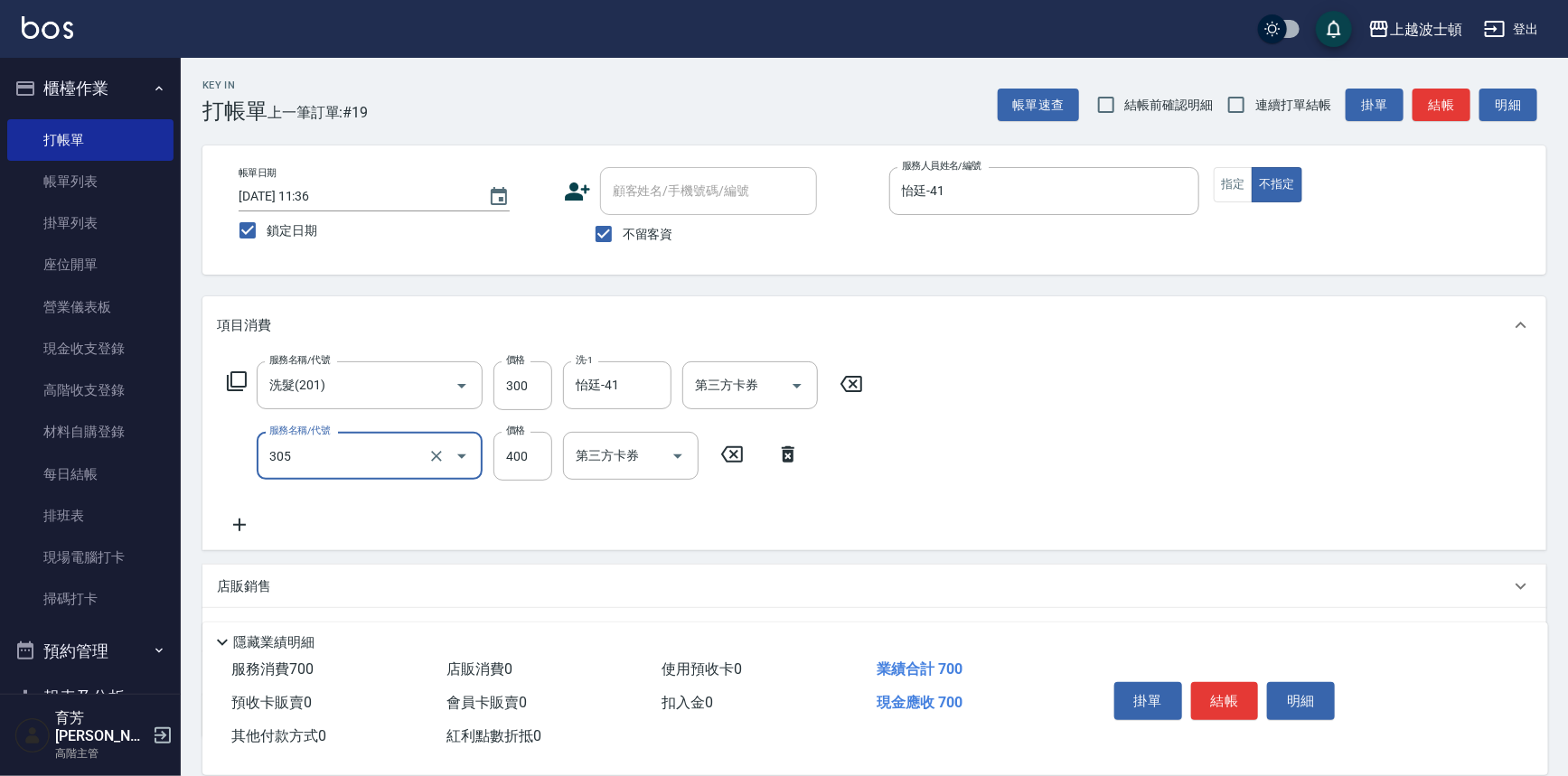
type input "剪髮(305)"
type input "300"
click at [1220, 683] on button "結帳" at bounding box center [1225, 701] width 68 height 38
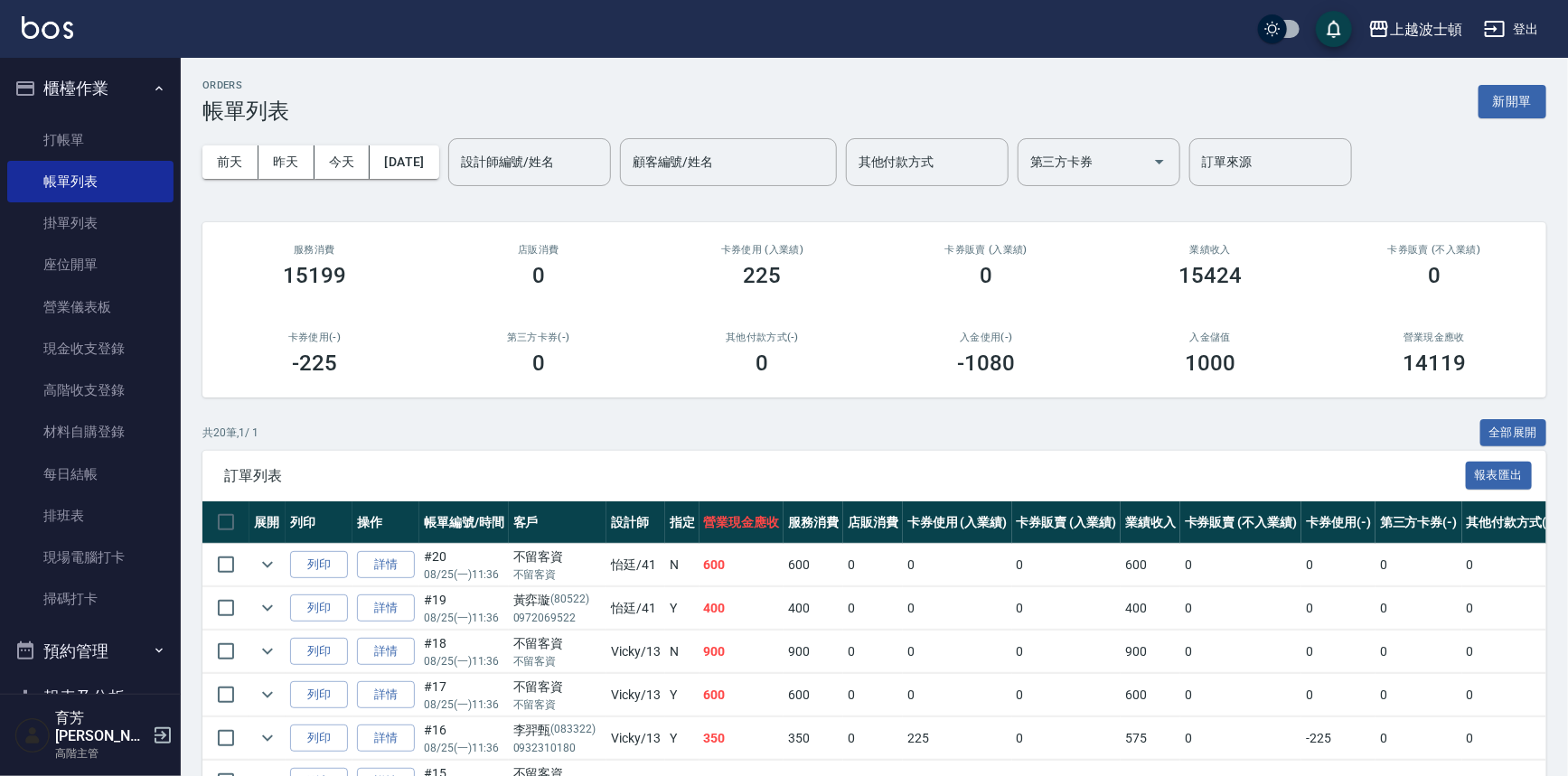
drag, startPoint x: 75, startPoint y: 36, endPoint x: 59, endPoint y: 38, distance: 16.1
click at [65, 38] on div "上越波士頓 登出" at bounding box center [784, 28] width 1568 height 57
click at [27, 30] on img at bounding box center [47, 27] width 52 height 22
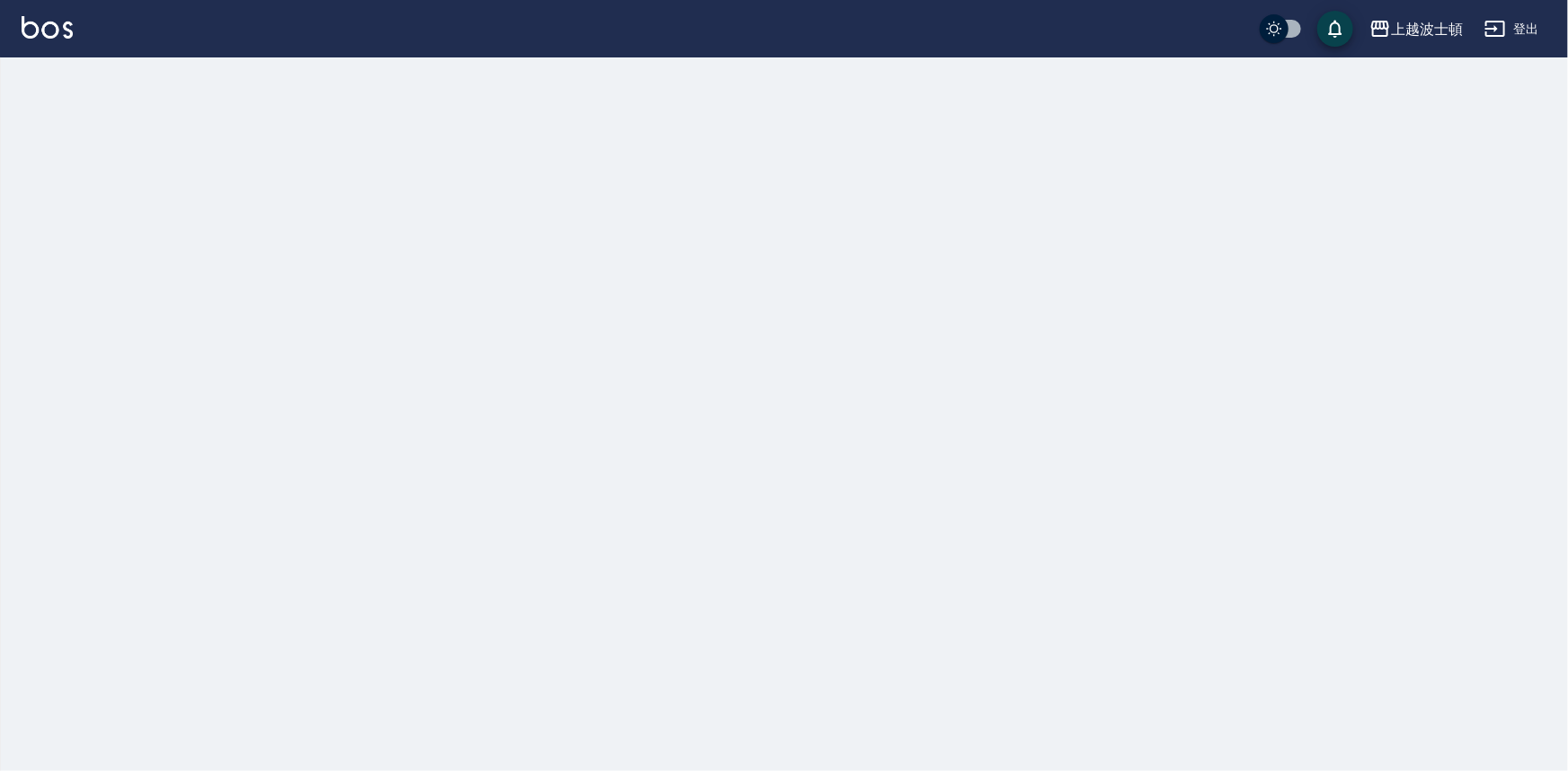
click at [26, 31] on img at bounding box center [46, 27] width 51 height 22
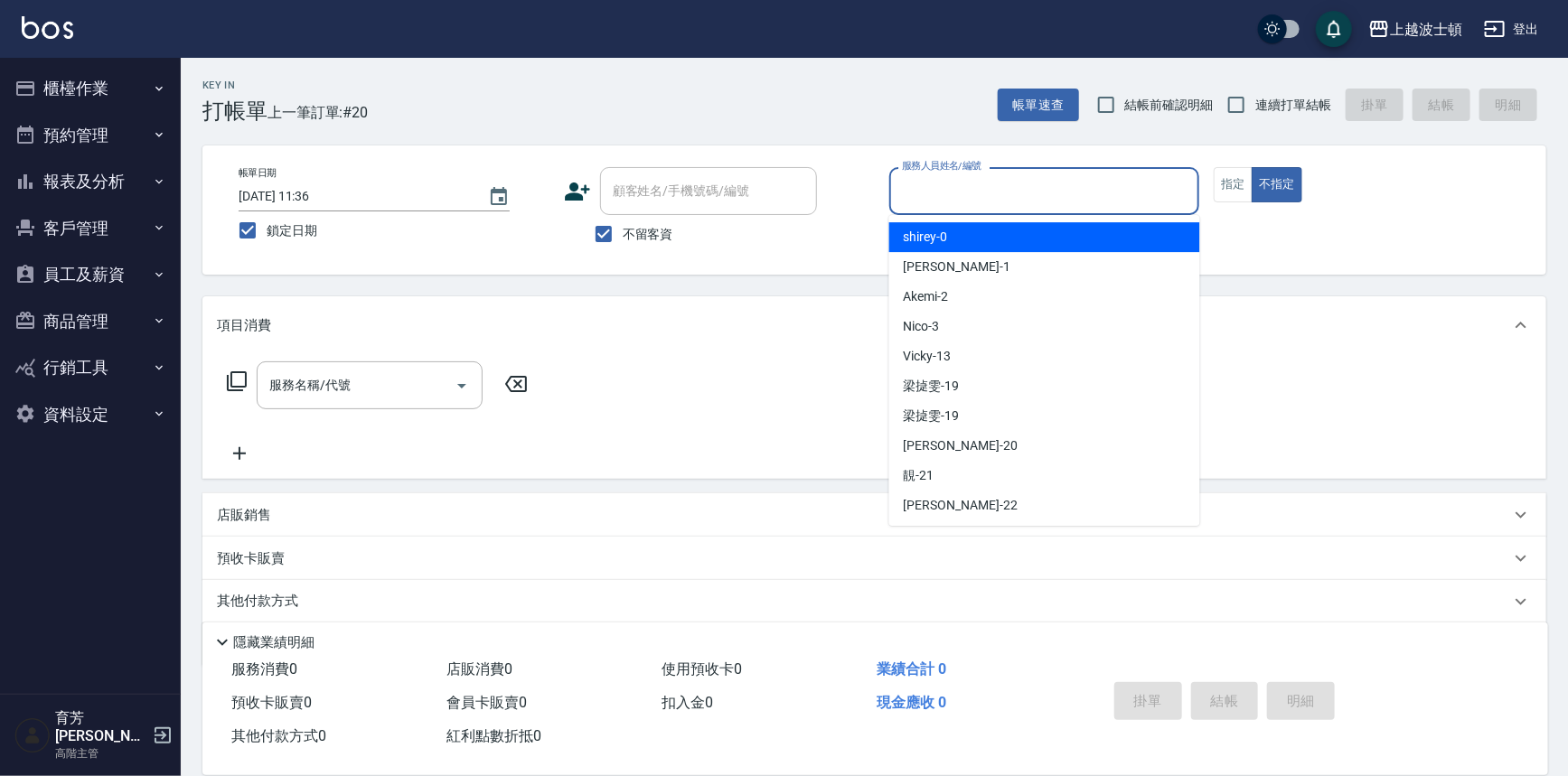
click at [1029, 175] on input "服務人員姓名/編號" at bounding box center [1044, 191] width 295 height 32
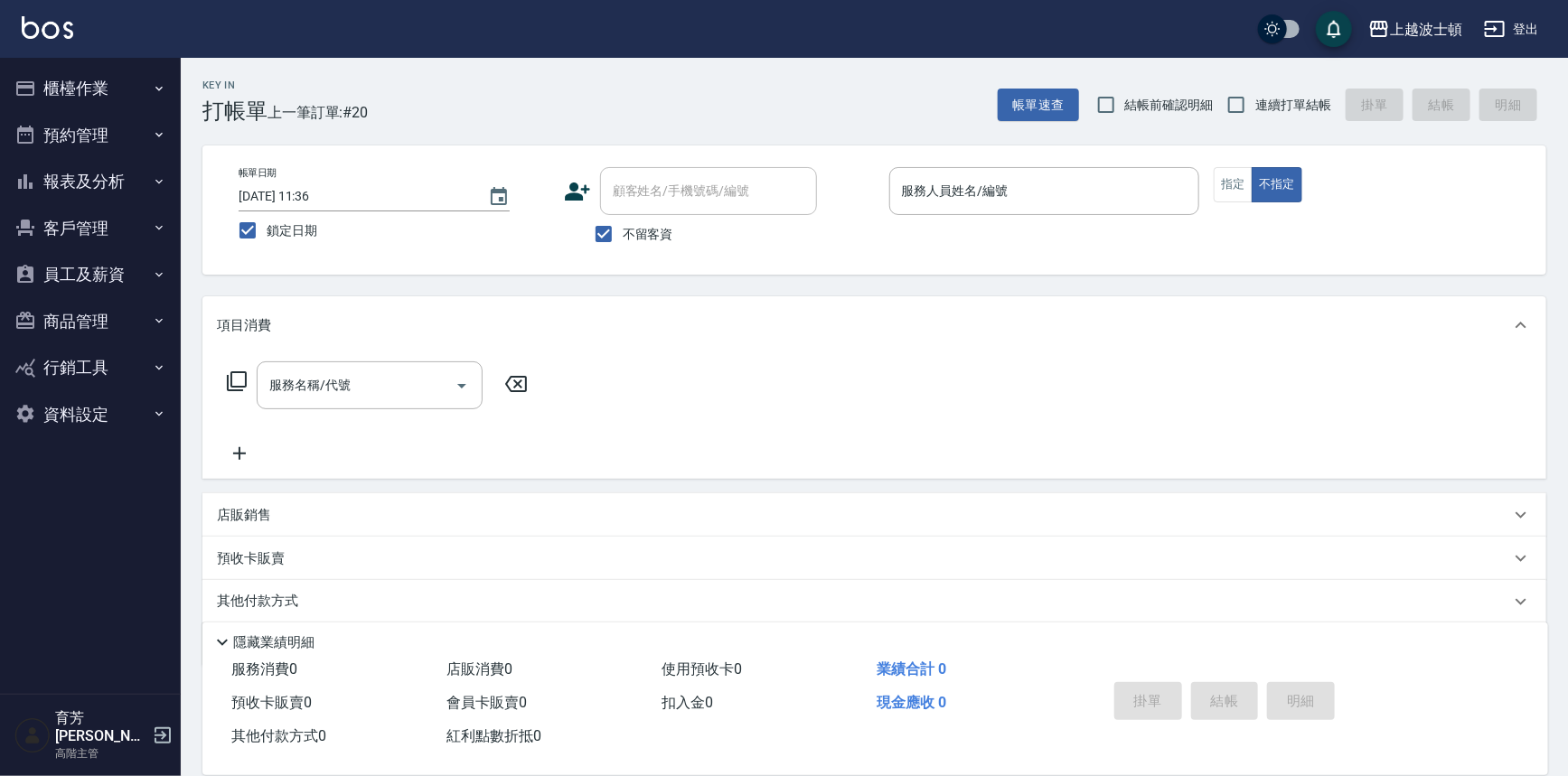
click at [658, 235] on span "不留客資" at bounding box center [647, 234] width 51 height 19
click at [622, 235] on input "不留客資" at bounding box center [603, 233] width 38 height 38
checkbox input "false"
click at [660, 194] on input "顧客姓名/手機號碼/編號" at bounding box center [695, 191] width 173 height 32
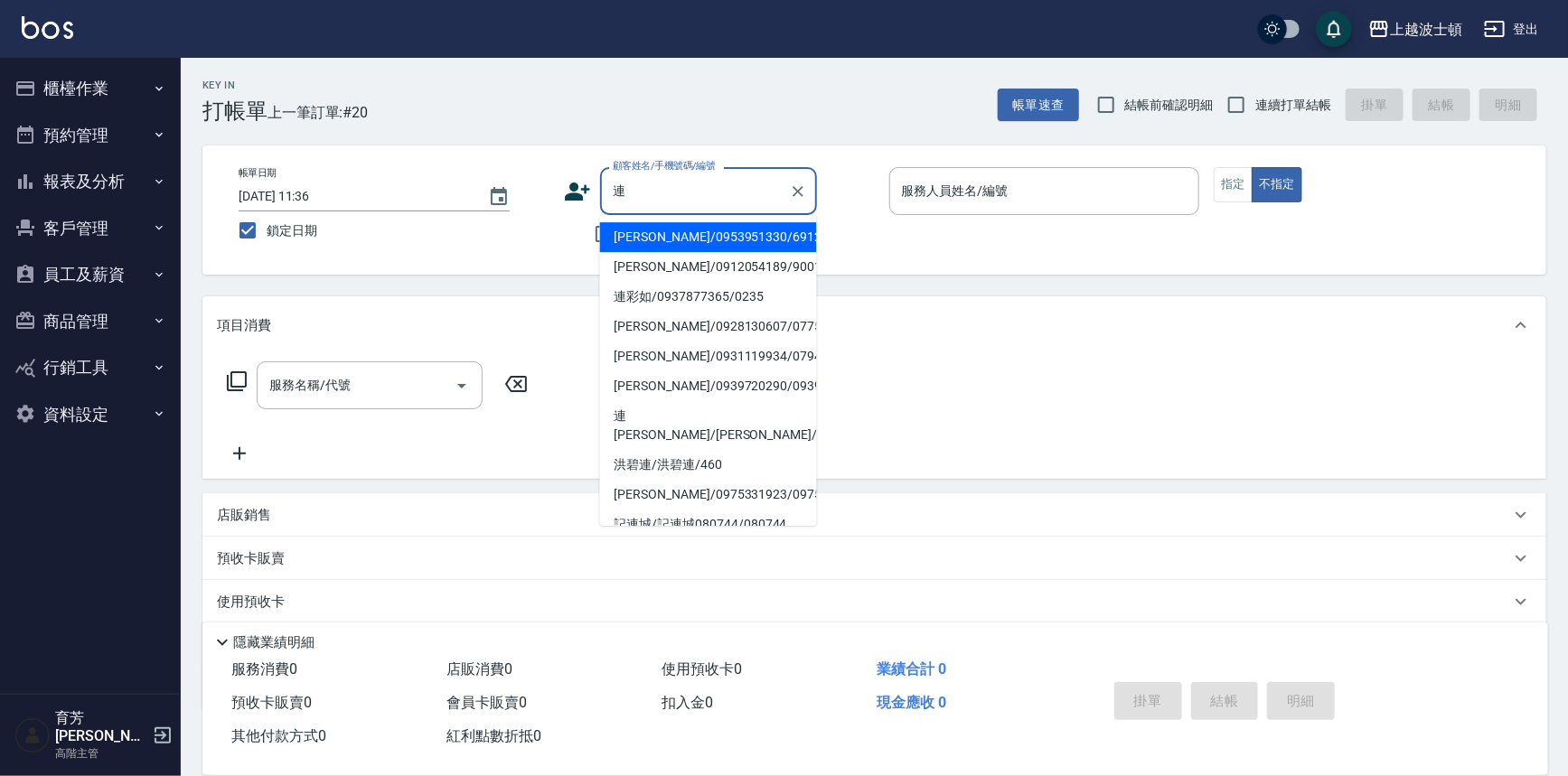
click at [656, 234] on li "[PERSON_NAME]/0953951330/691228" at bounding box center [708, 237] width 217 height 30
type input "[PERSON_NAME]/0953951330/691228"
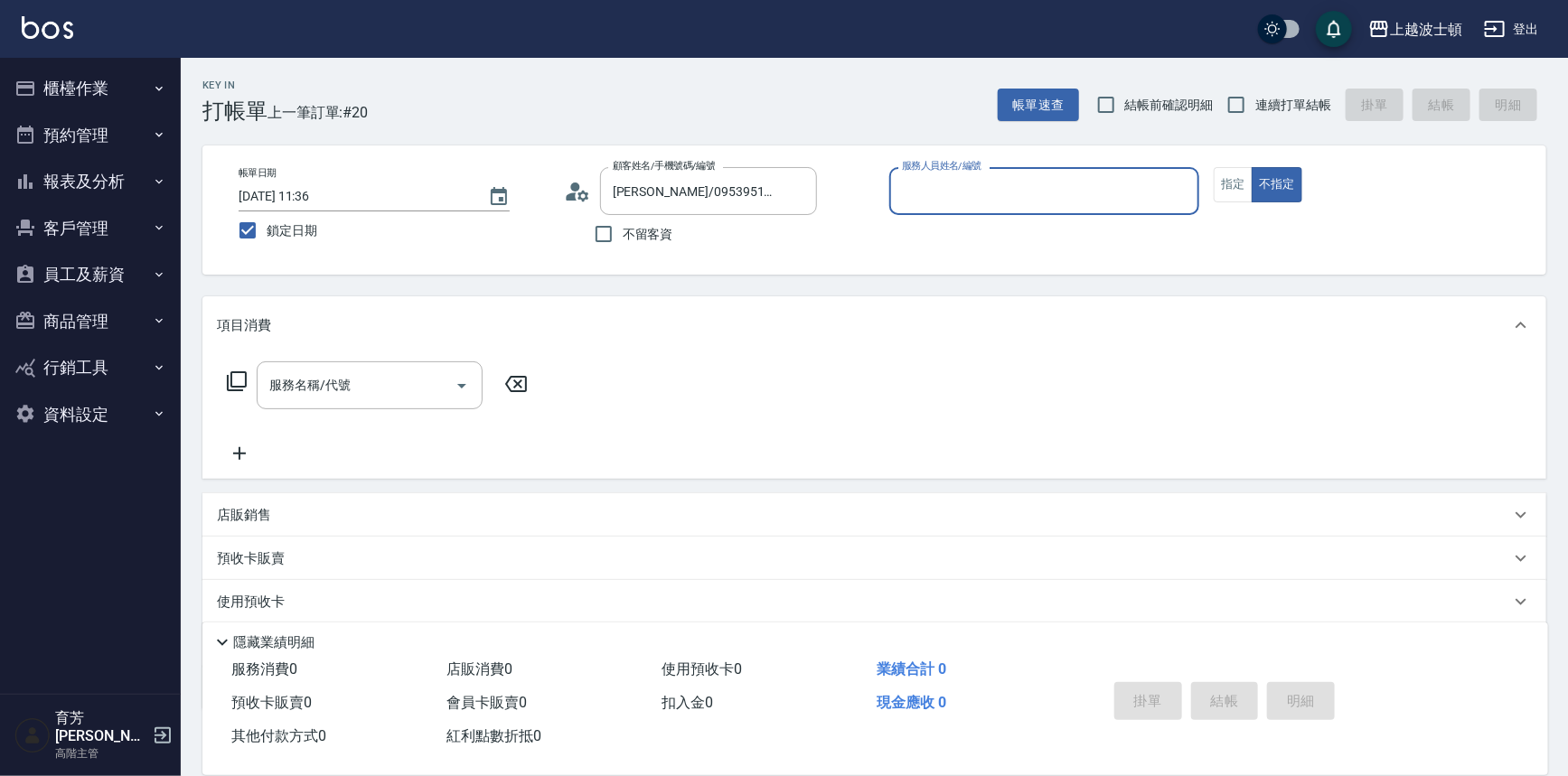
type input "思思-35"
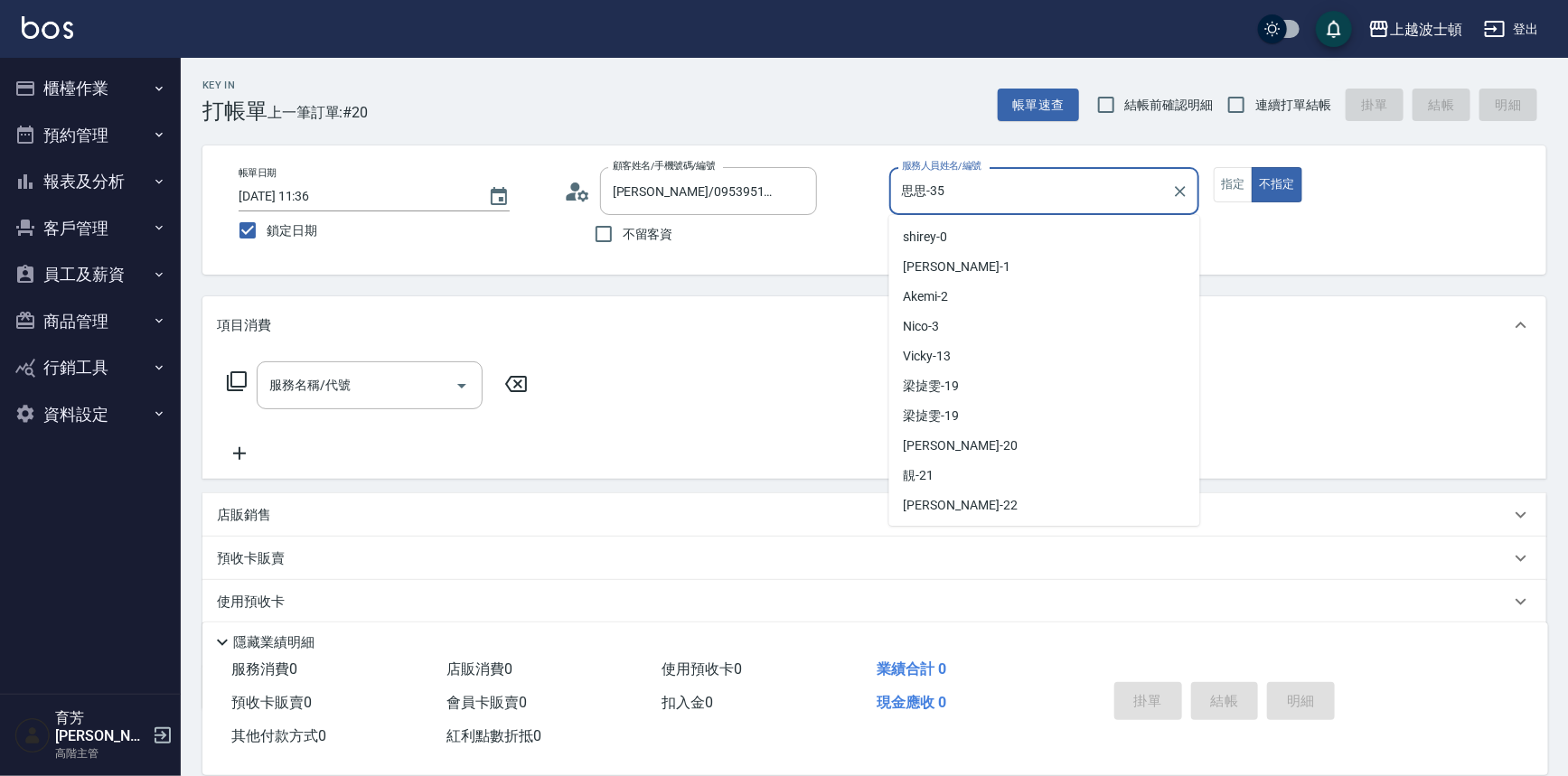
click at [976, 202] on input "思思-35" at bounding box center [1030, 191] width 267 height 32
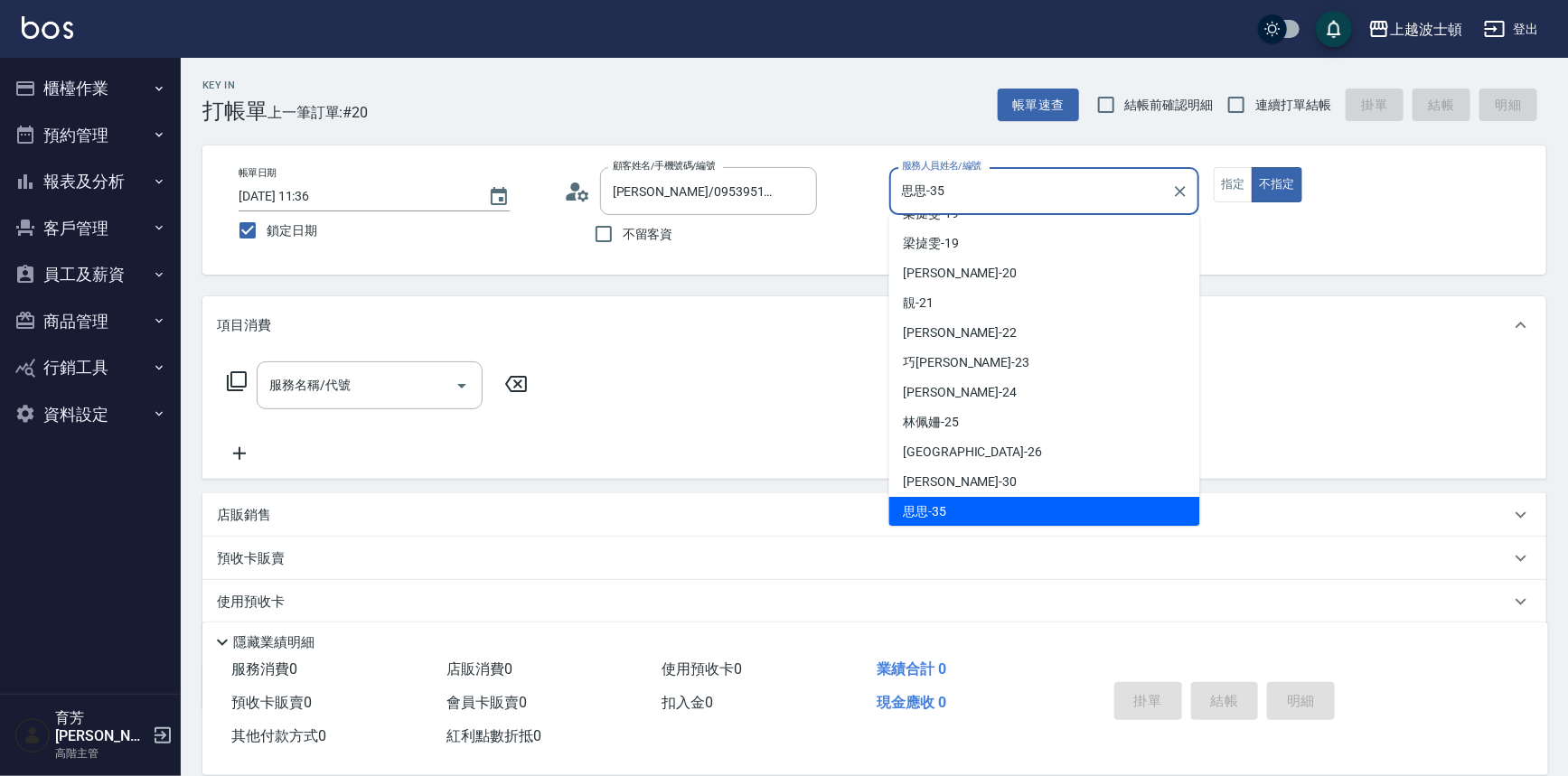
click at [1210, 167] on div "帳單日期 [DATE] 11:36 鎖定日期 顧客姓名/手機號碼/編號 [PERSON_NAME]/0953951330/691228 顧客姓名/手機號碼/編…" at bounding box center [874, 210] width 1300 height 86
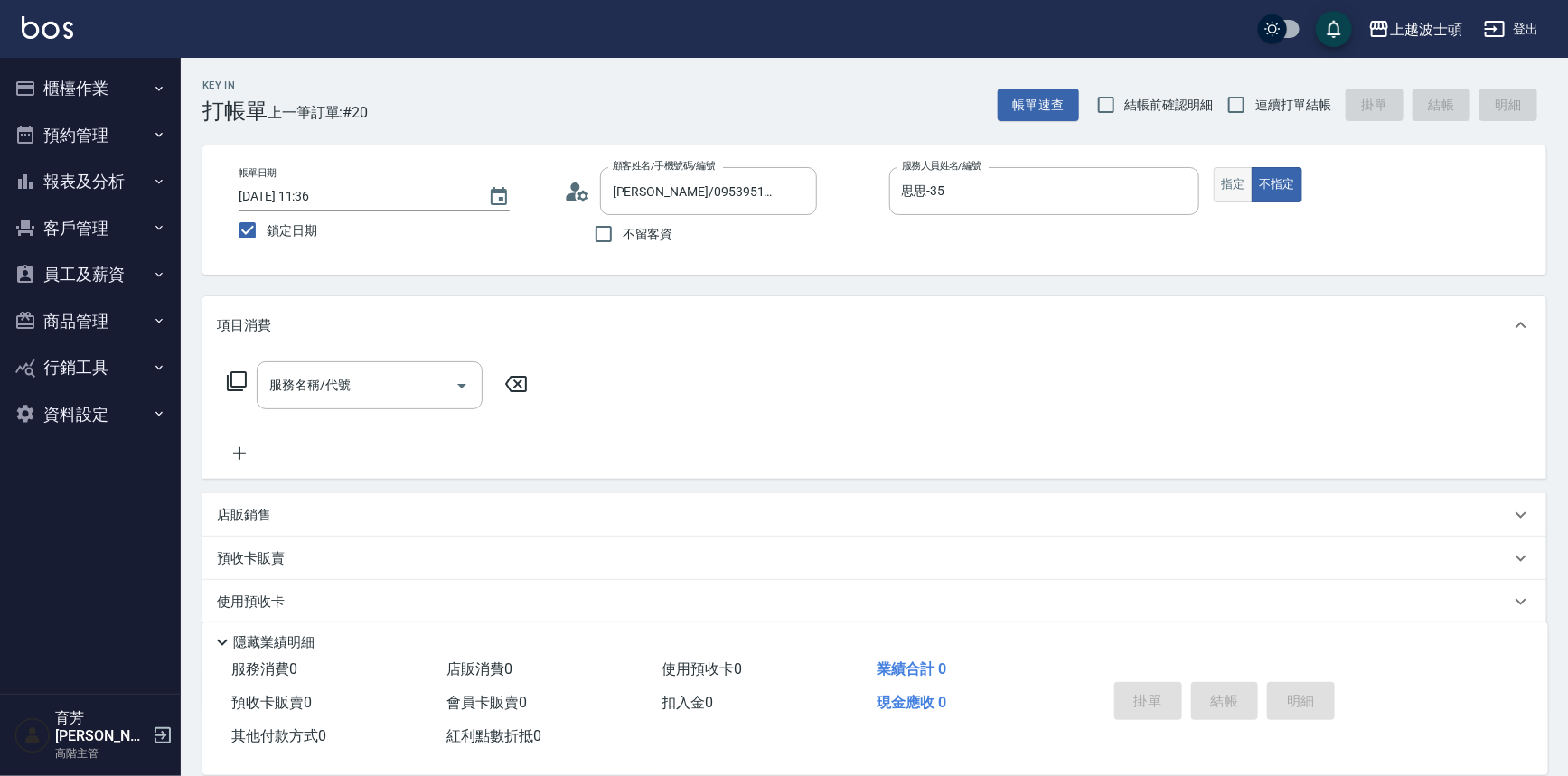
click at [1222, 173] on button "指定" at bounding box center [1233, 185] width 39 height 35
type button "true"
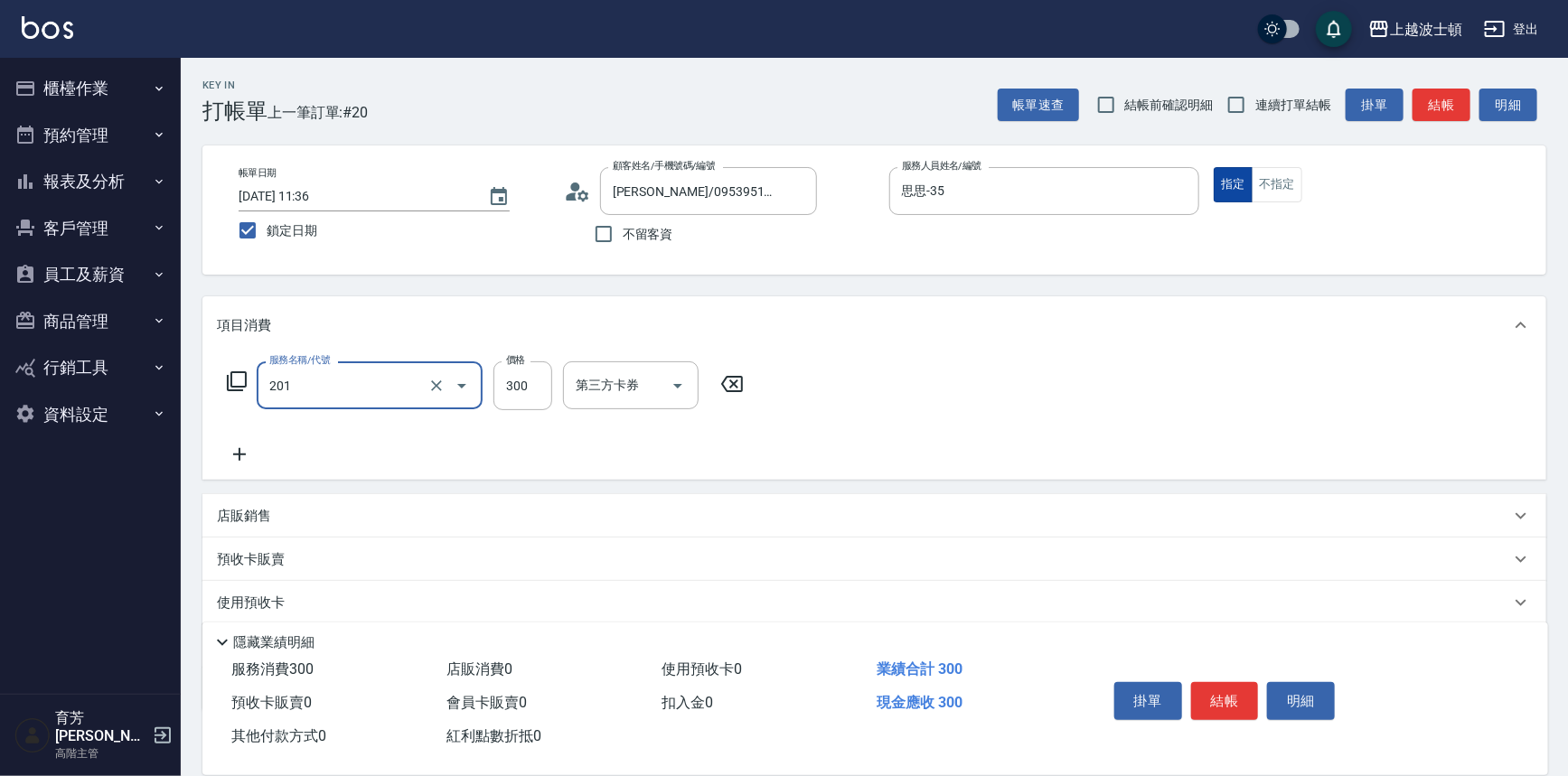
type input "洗髮(201)"
type input "270"
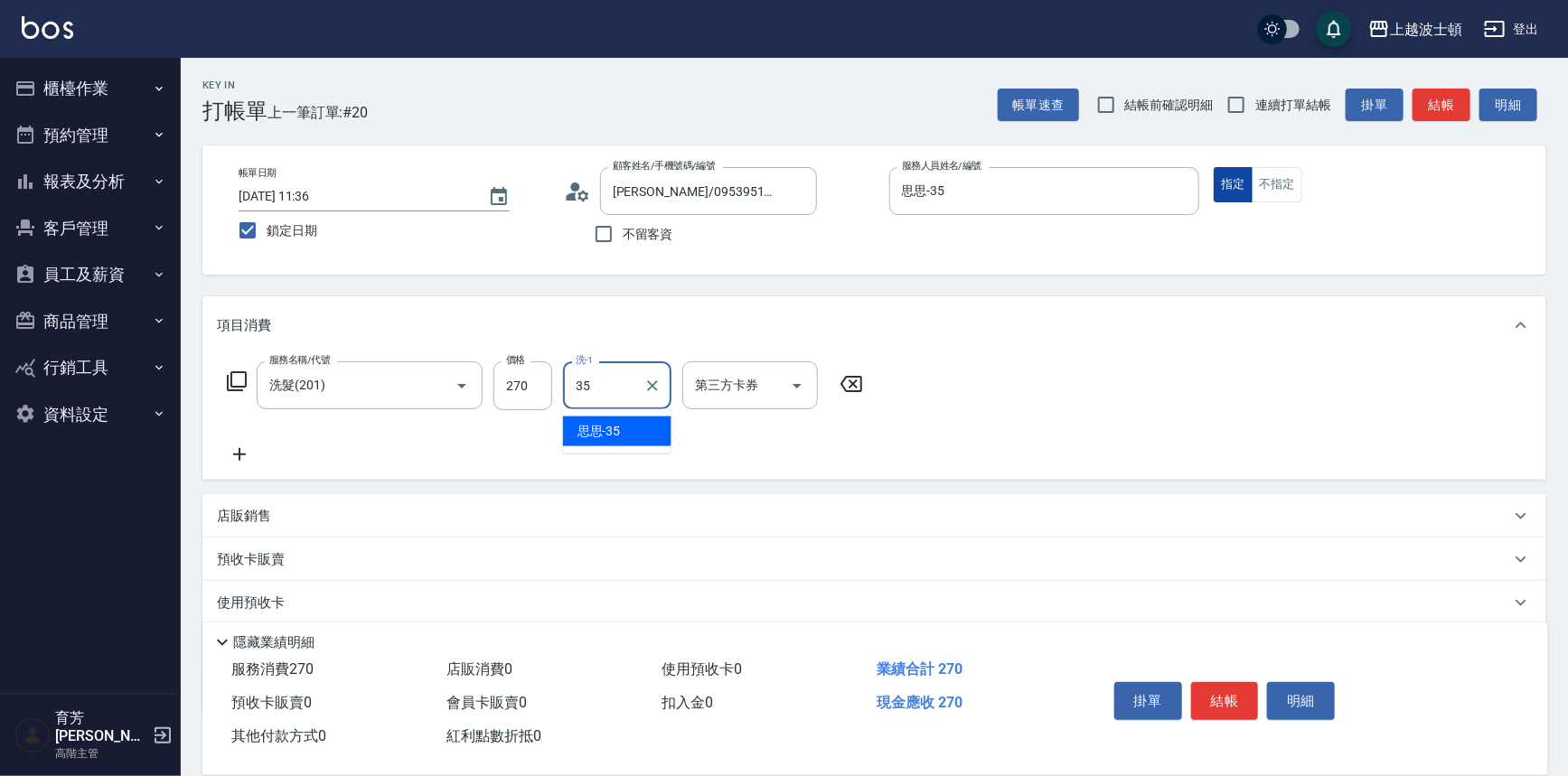
type input "思思-35"
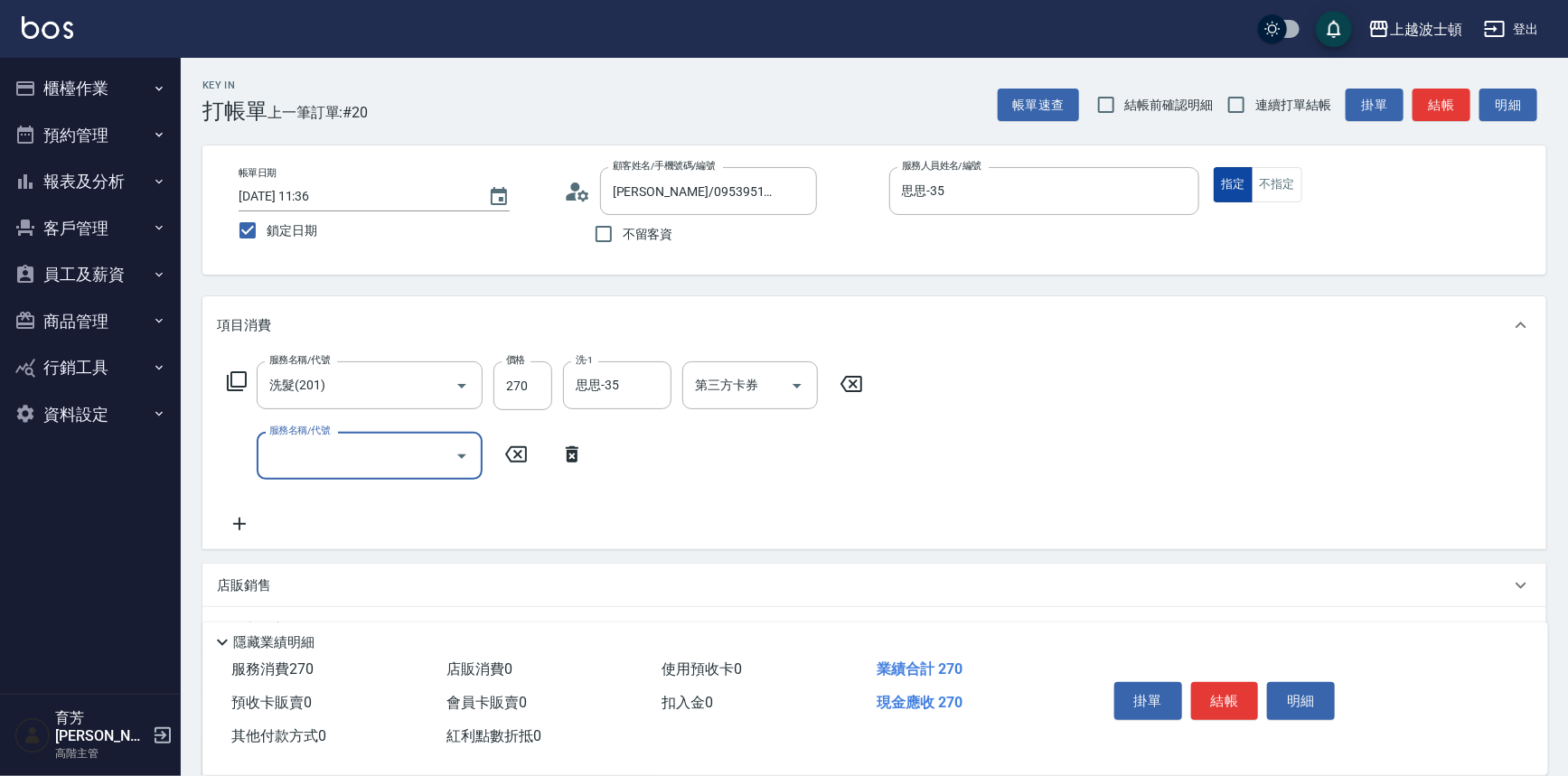
type input "3"
type input "洗髮加錢升等(206)"
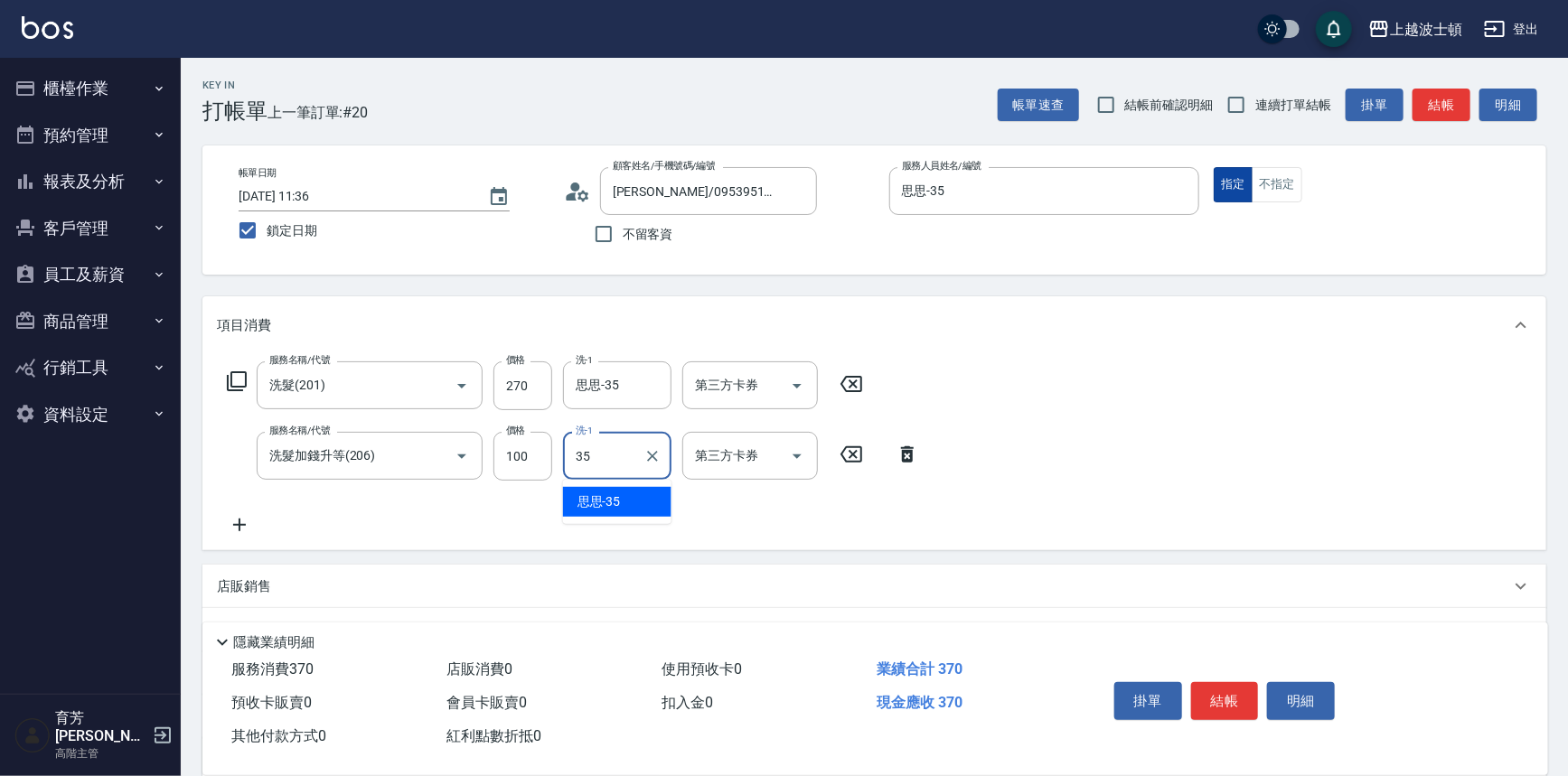
type input "思思-35"
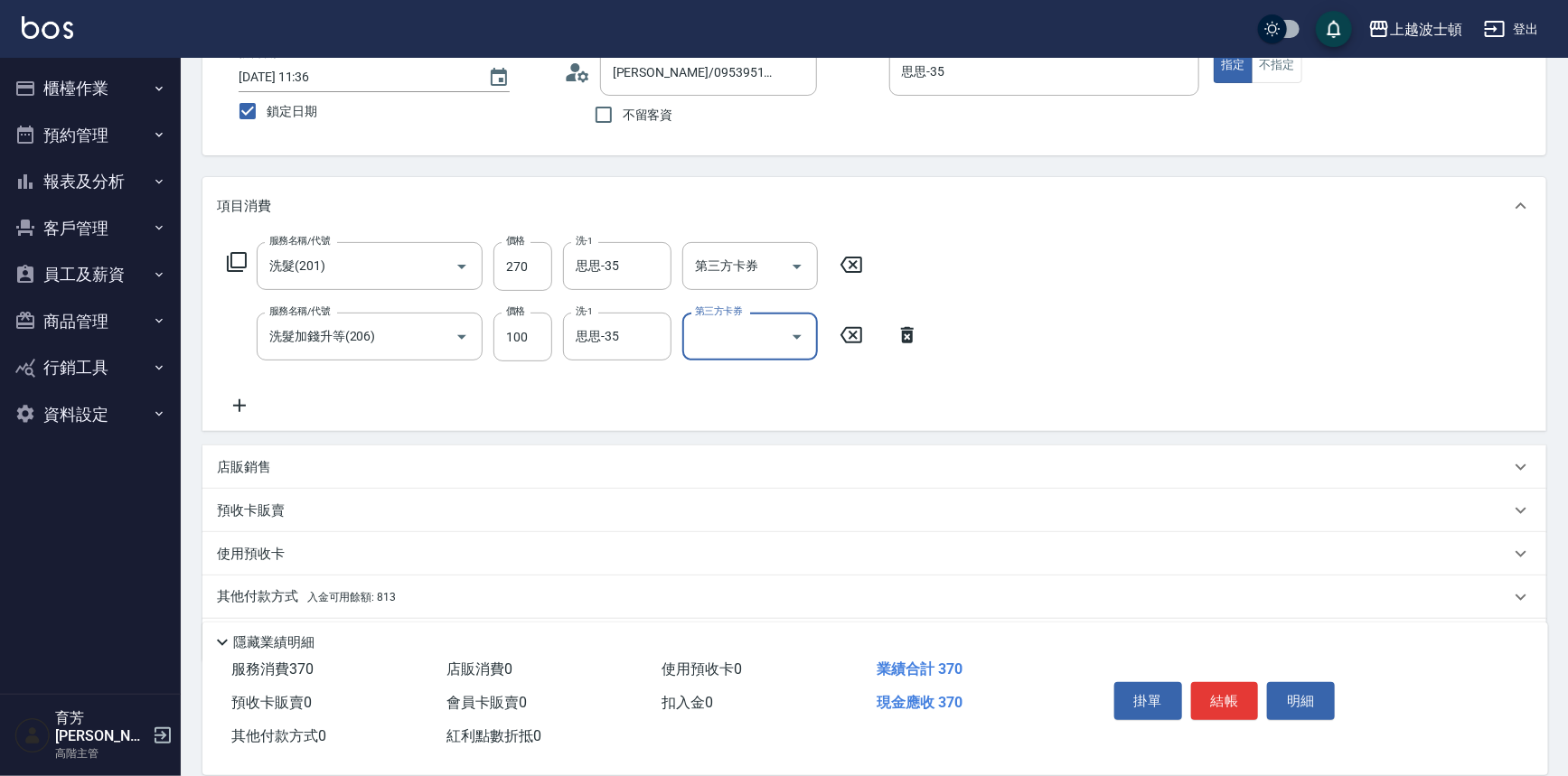
scroll to position [174, 0]
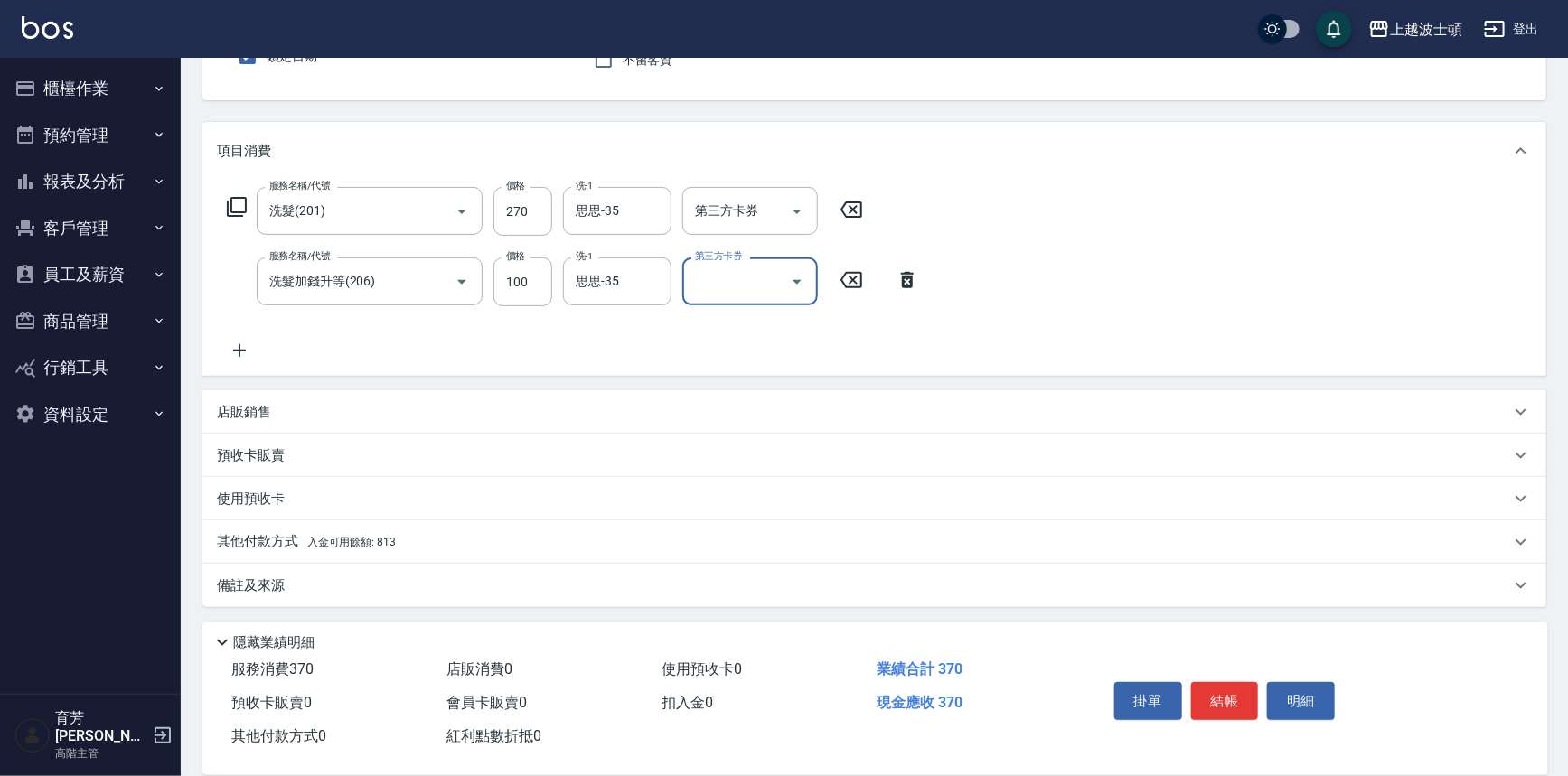
click at [416, 548] on div "其他付款方式 入金可用餘額: 813" at bounding box center [863, 542] width 1293 height 19
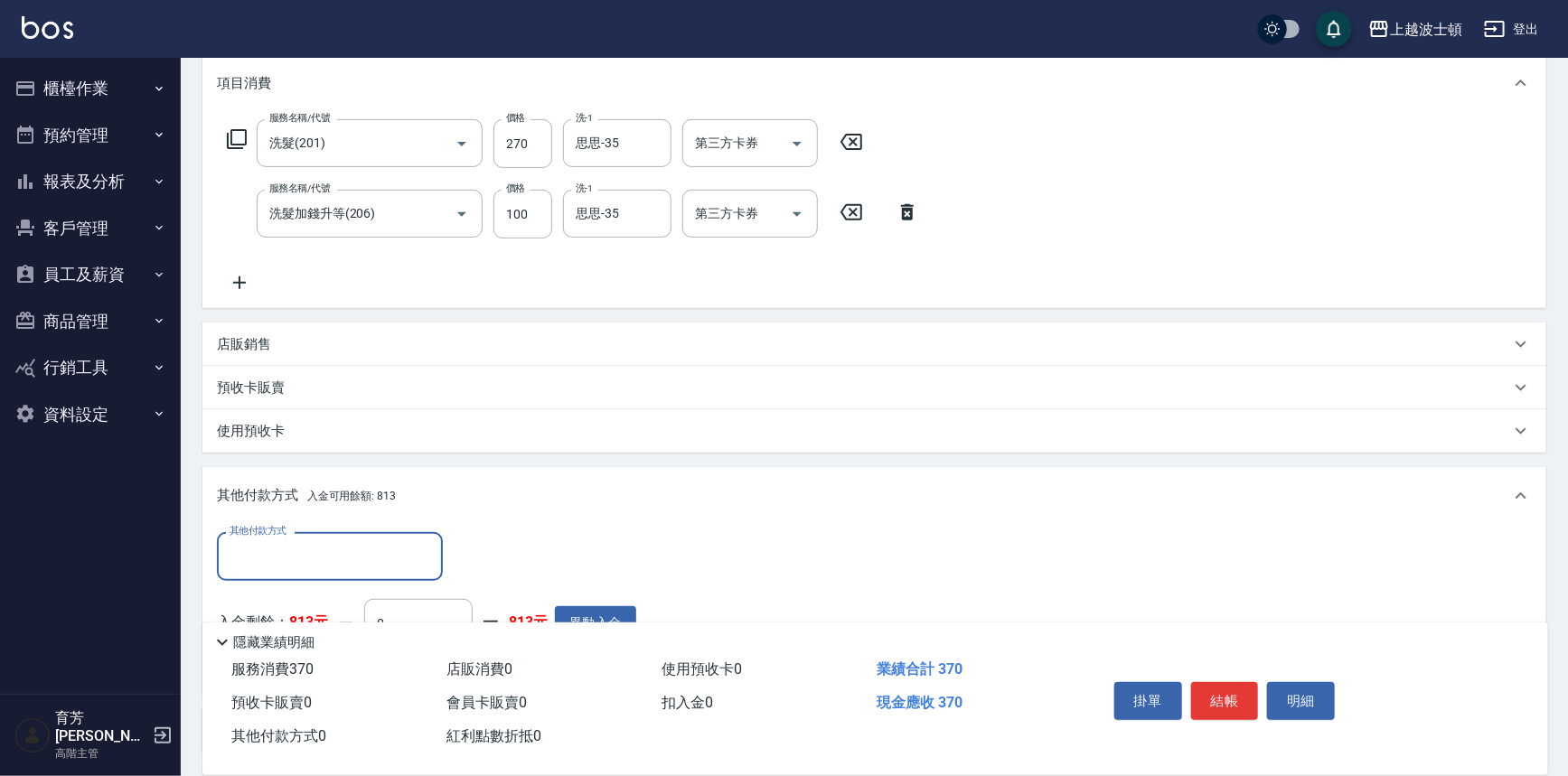
scroll to position [0, 0]
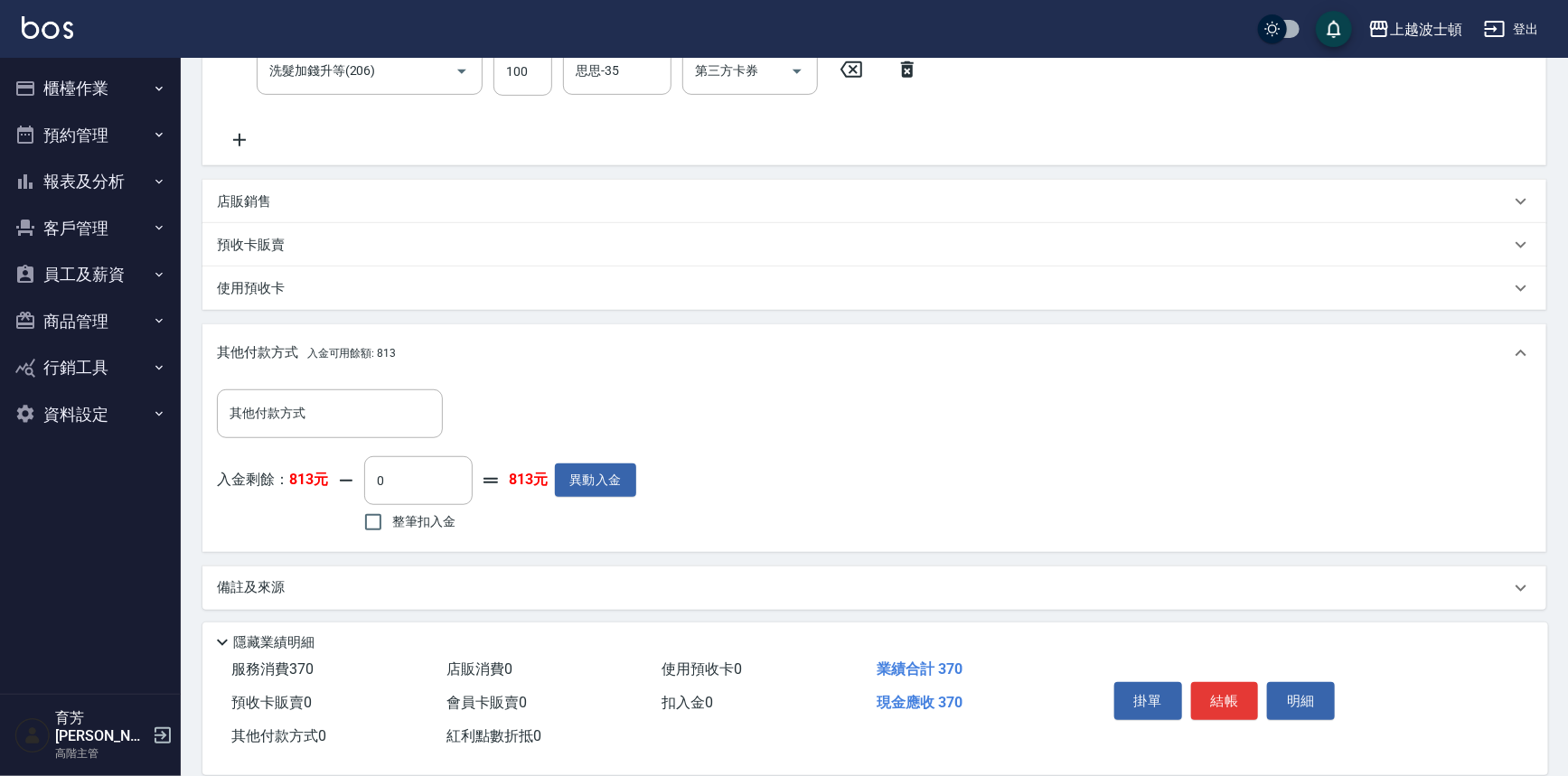
click at [415, 513] on span "整筆扣入金" at bounding box center [423, 522] width 63 height 19
click at [392, 513] on input "整筆扣入金" at bounding box center [372, 522] width 38 height 38
checkbox input "true"
type input "370"
click at [1212, 699] on button "結帳" at bounding box center [1225, 701] width 68 height 38
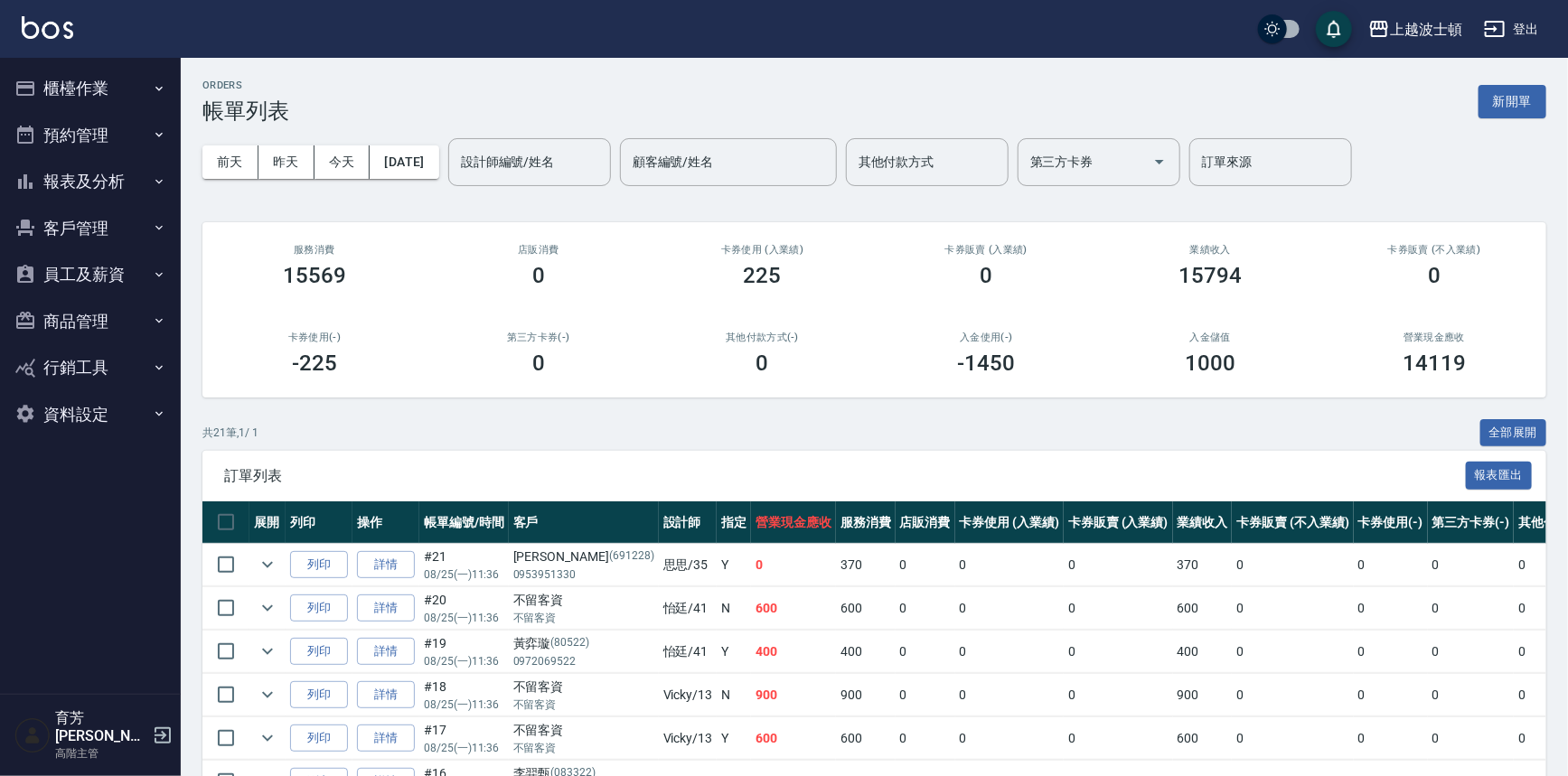
click at [35, 18] on img at bounding box center [47, 27] width 52 height 22
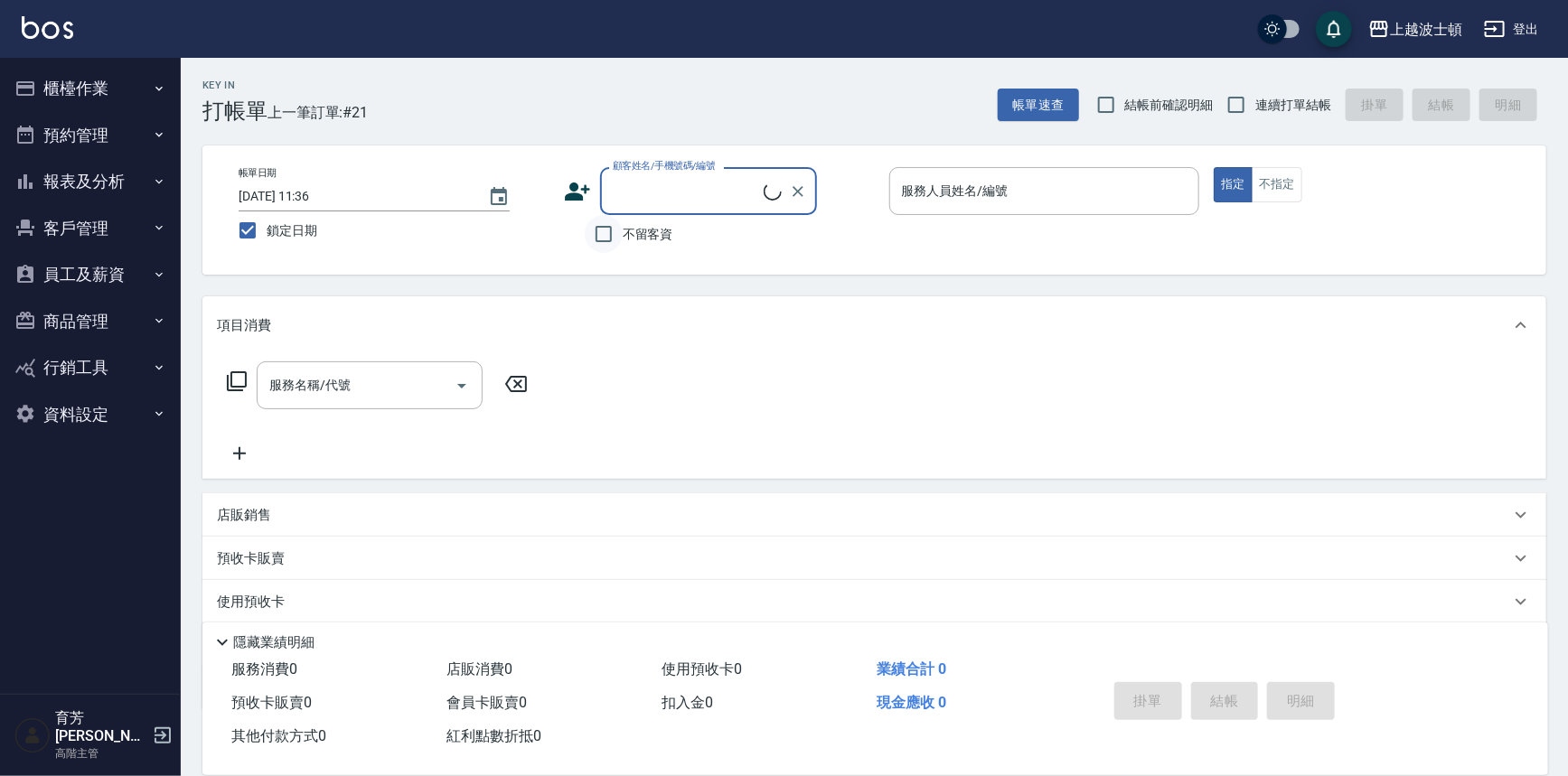
click at [614, 244] on input "不留客資" at bounding box center [603, 233] width 38 height 38
checkbox input "true"
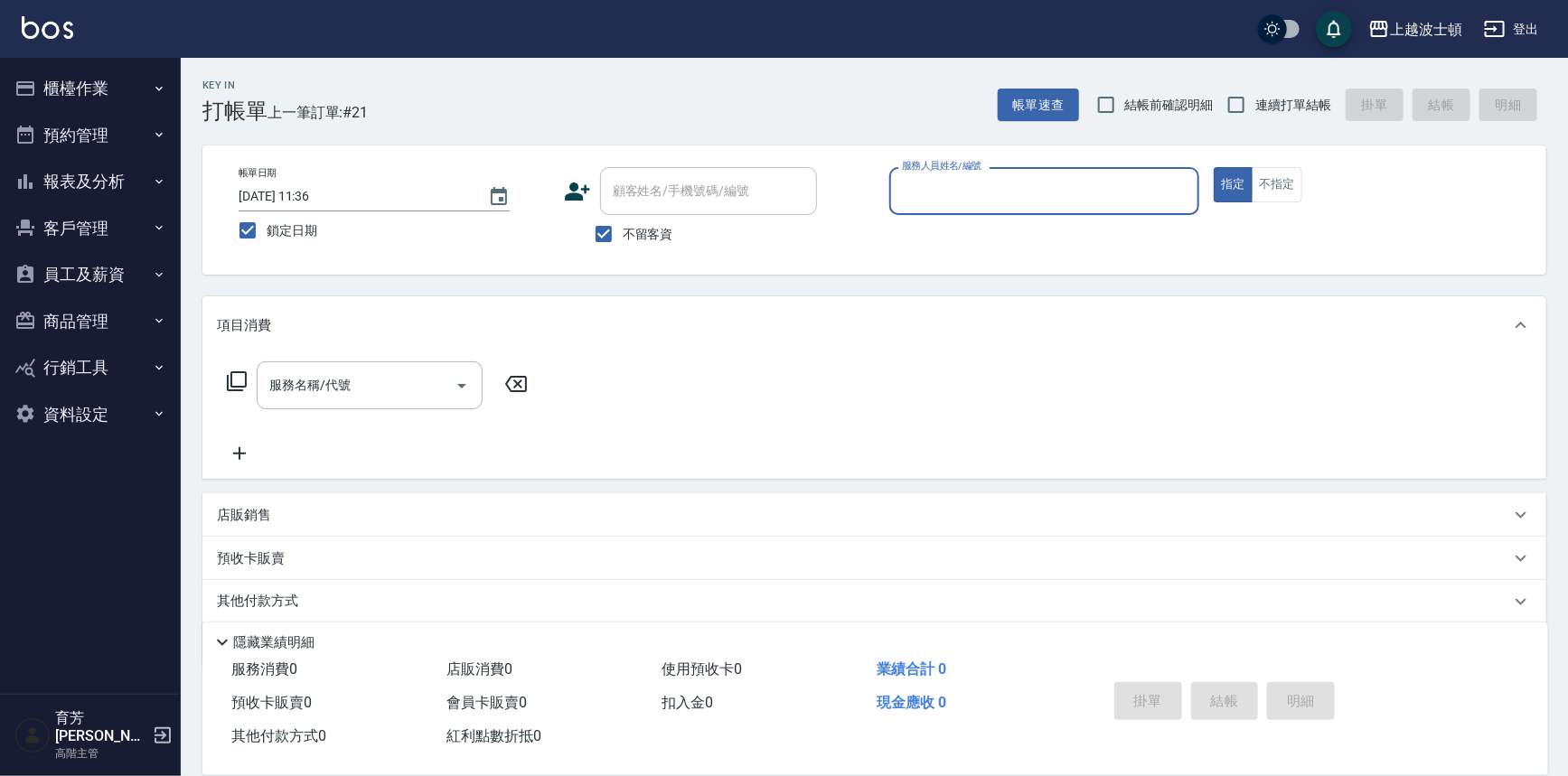
click at [967, 190] on input "服務人員姓名/編號" at bounding box center [1044, 191] width 295 height 32
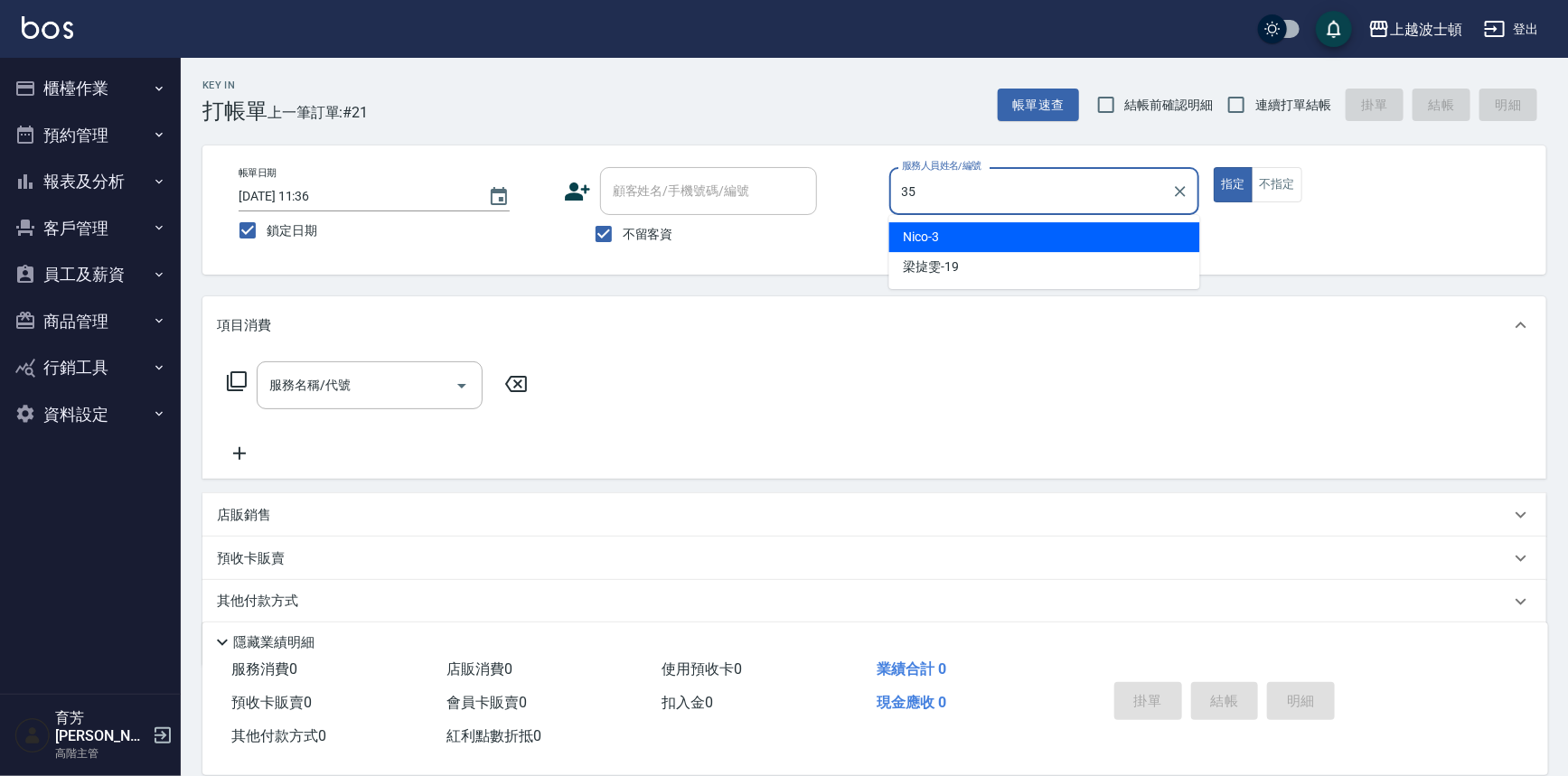
type input "思思-35"
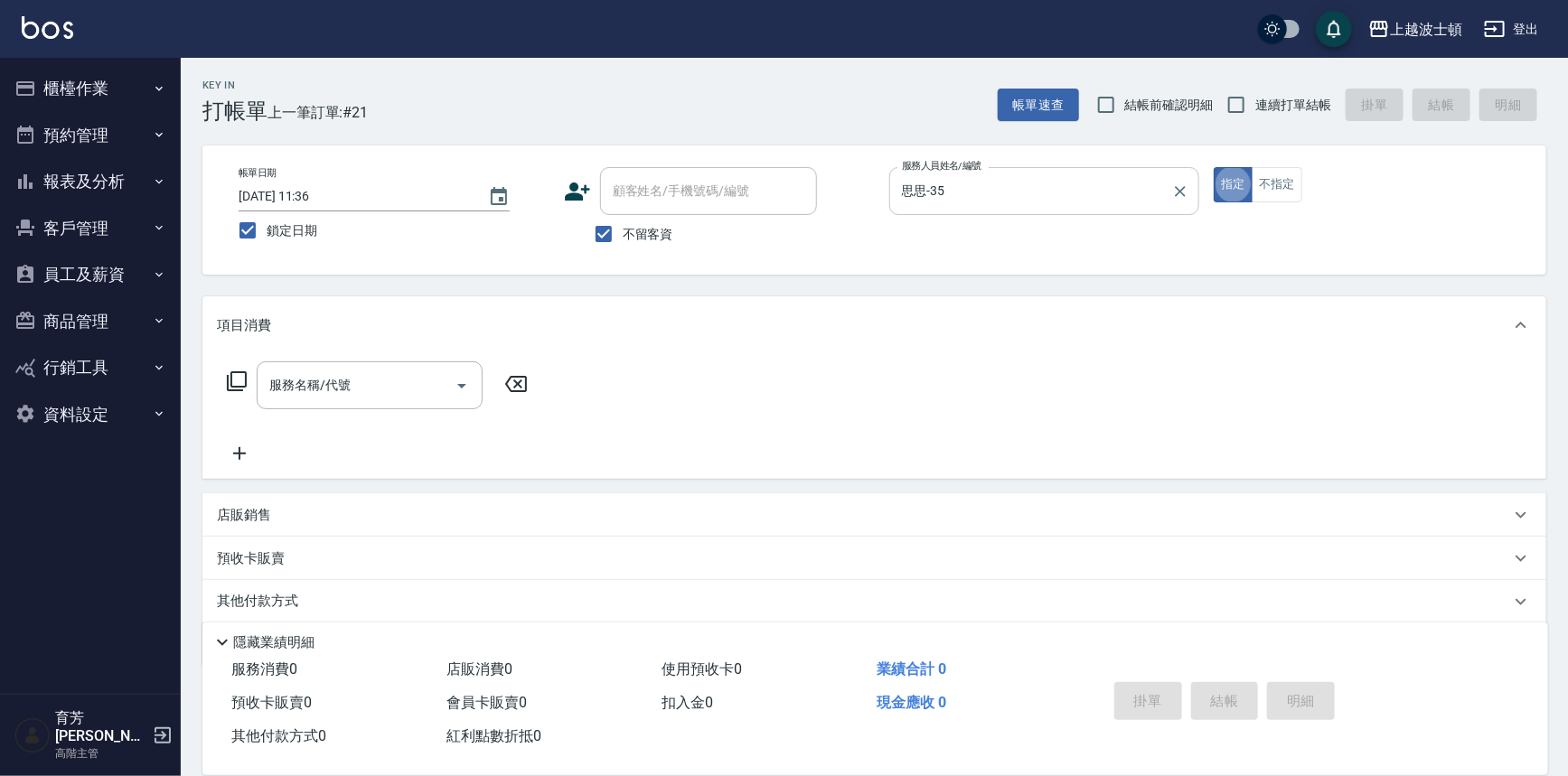
type button "true"
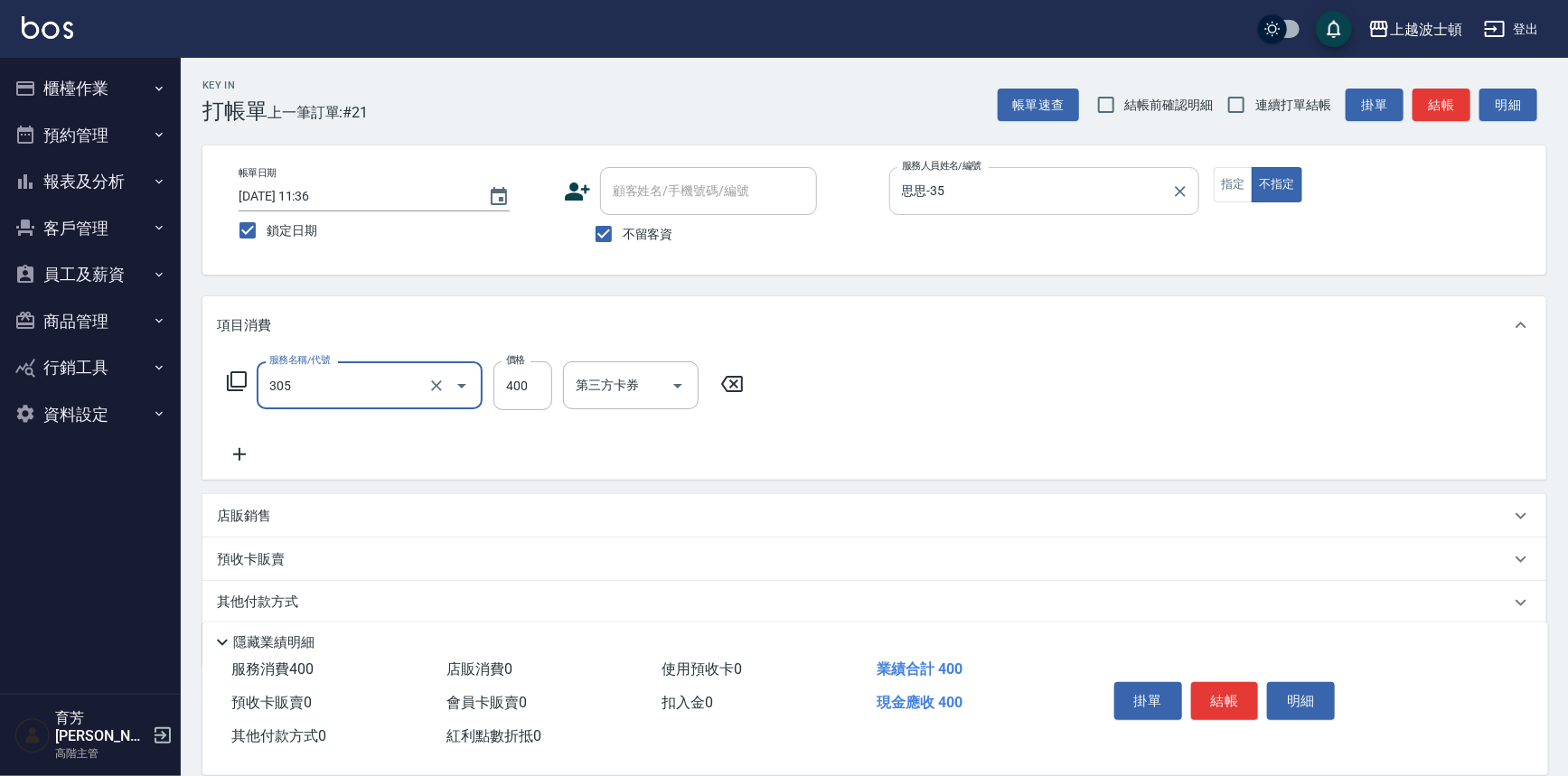
type input "剪髮(305)"
type input "350"
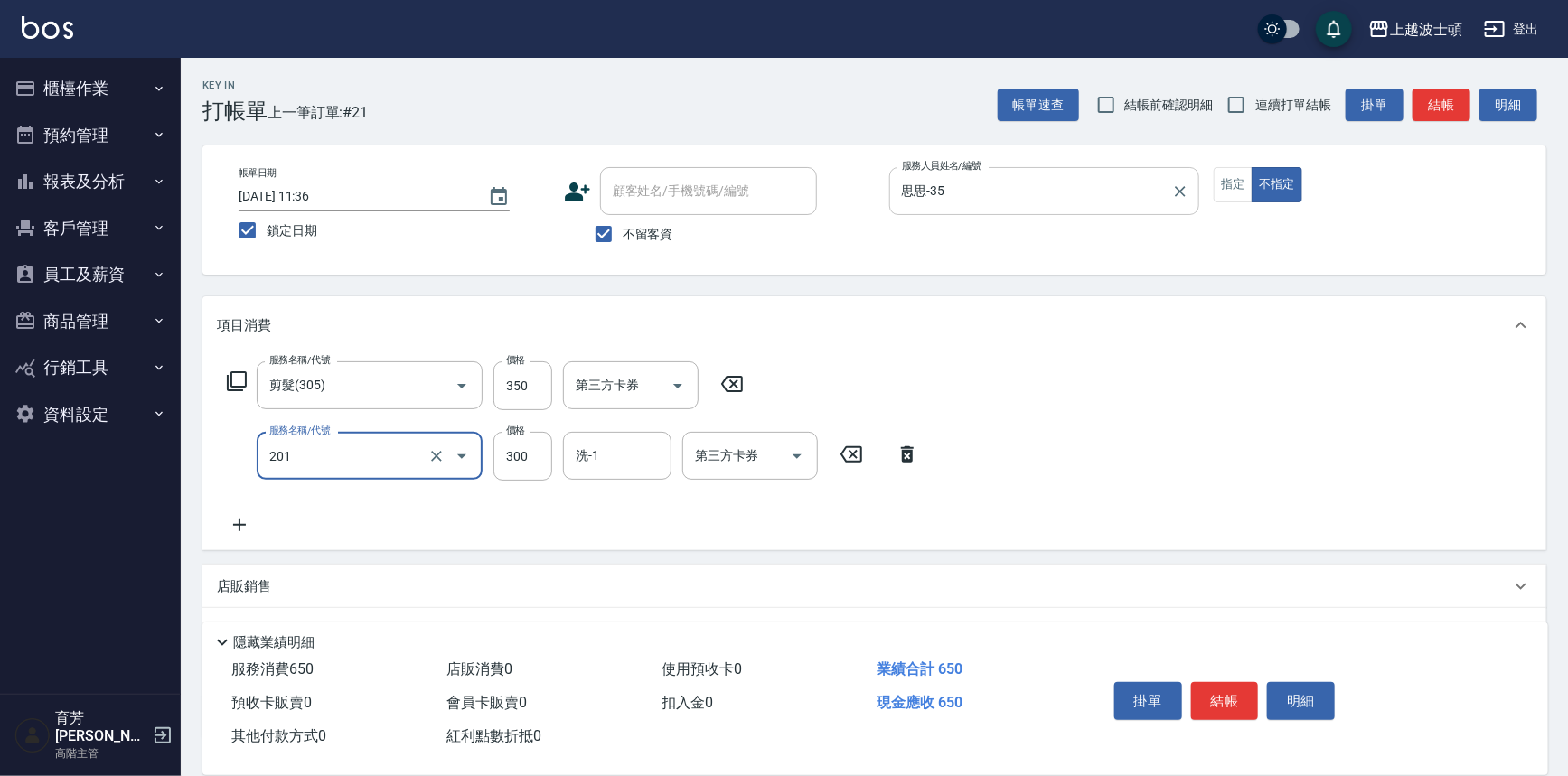
type input "洗髮(201)"
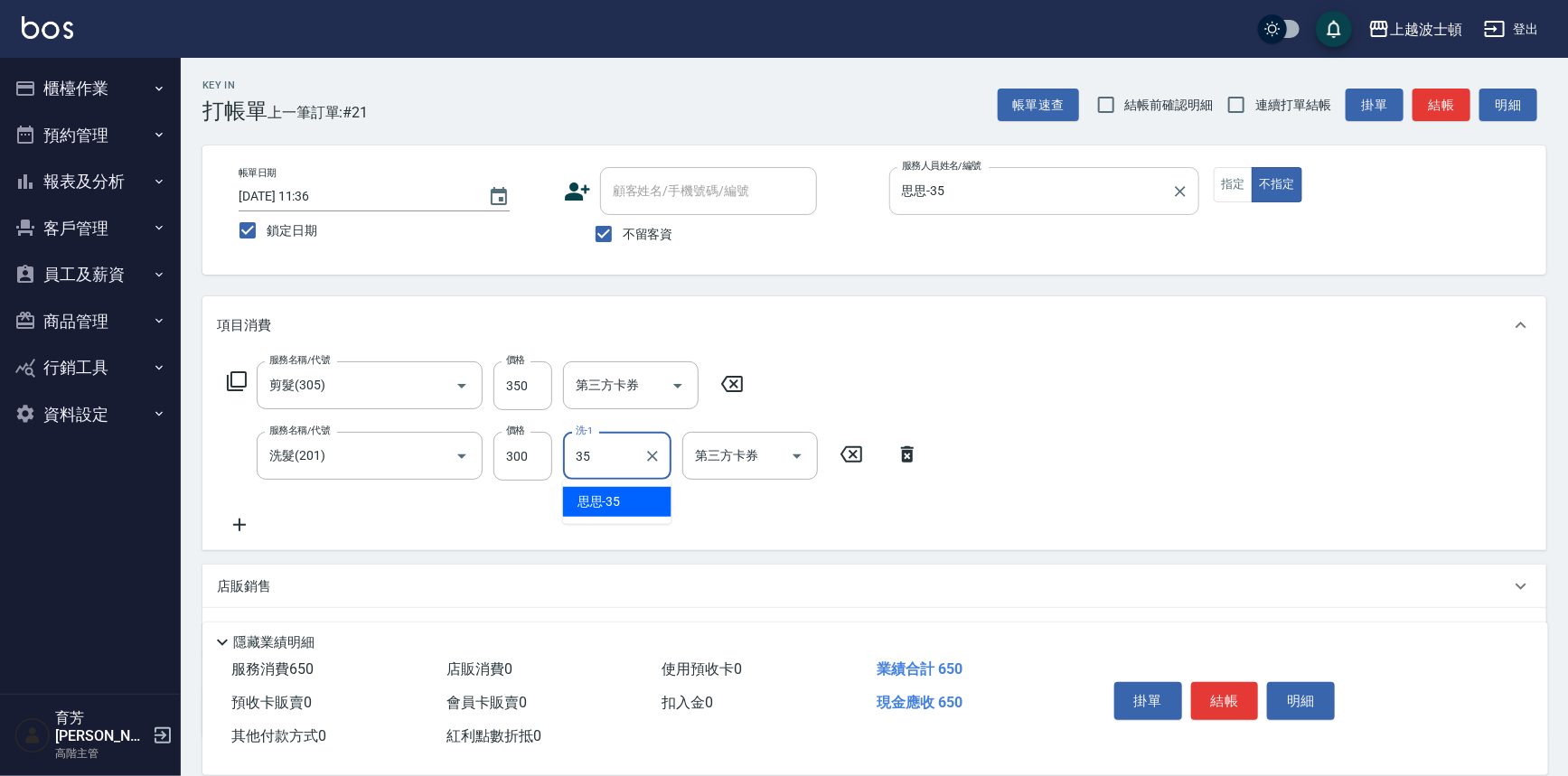
type input "思思-35"
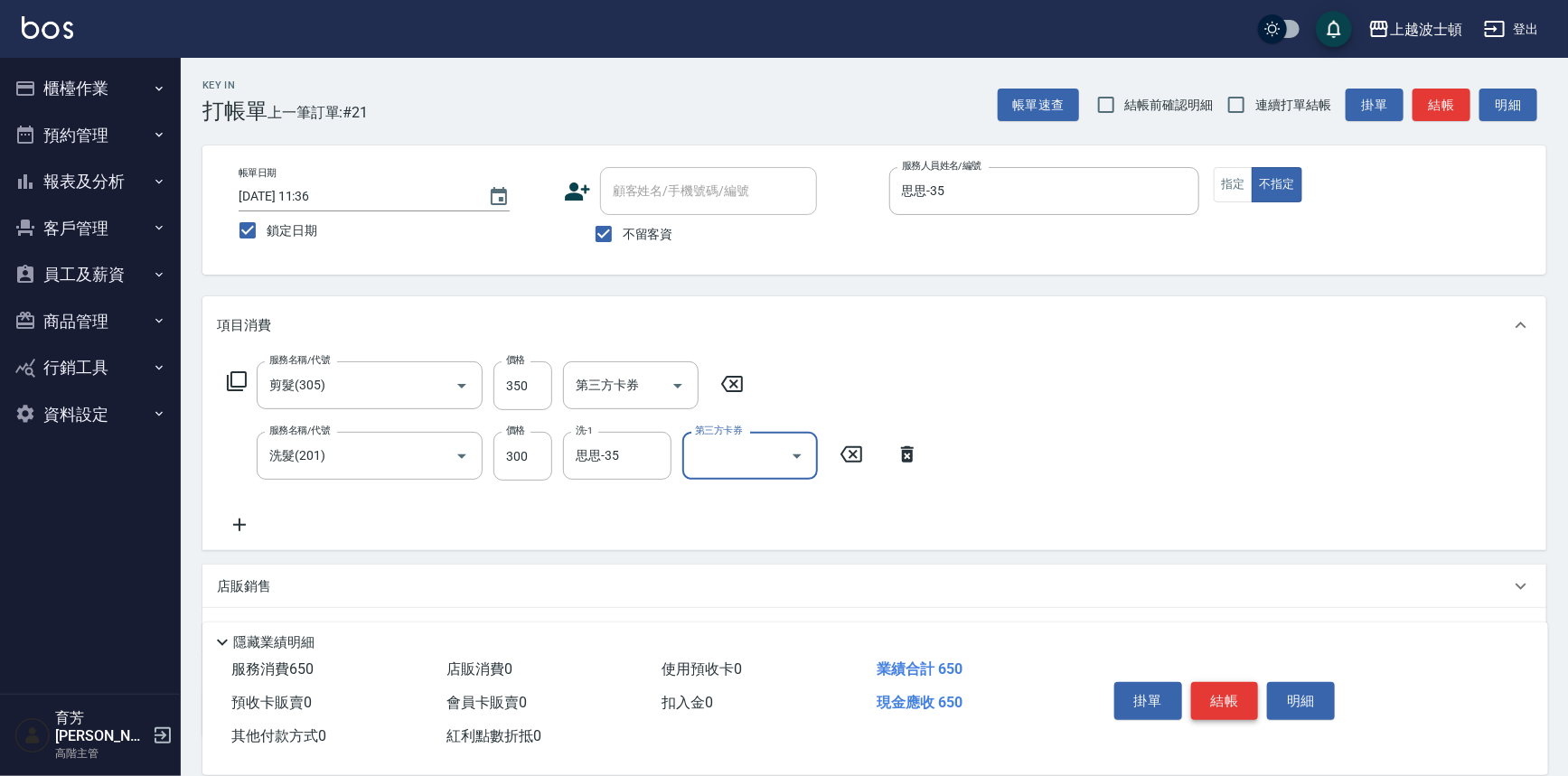
click at [1212, 696] on button "結帳" at bounding box center [1225, 701] width 68 height 38
